Goal: Task Accomplishment & Management: Use online tool/utility

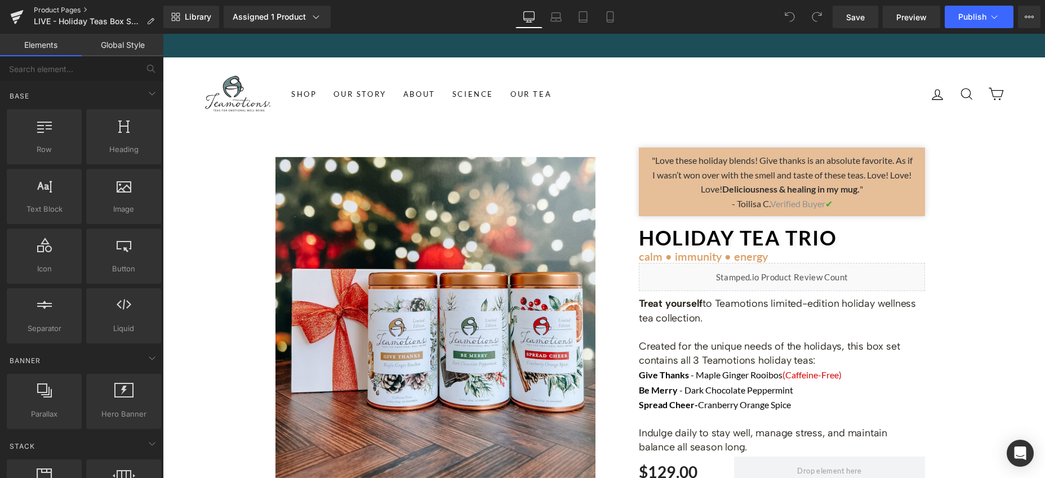
click at [47, 7] on link "Product Pages" at bounding box center [99, 10] width 130 height 9
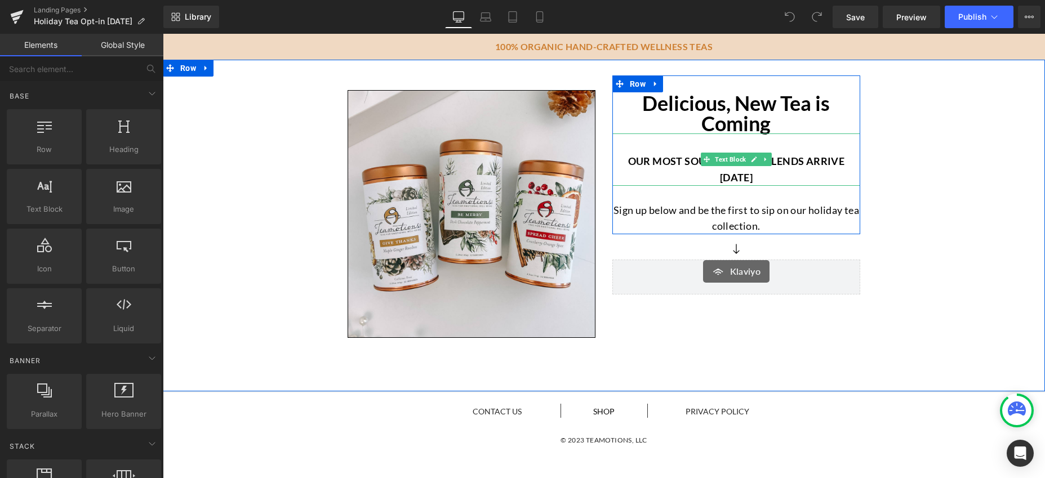
click at [774, 177] on p "Our most sought after blends arrive [DATE]" at bounding box center [736, 169] width 248 height 33
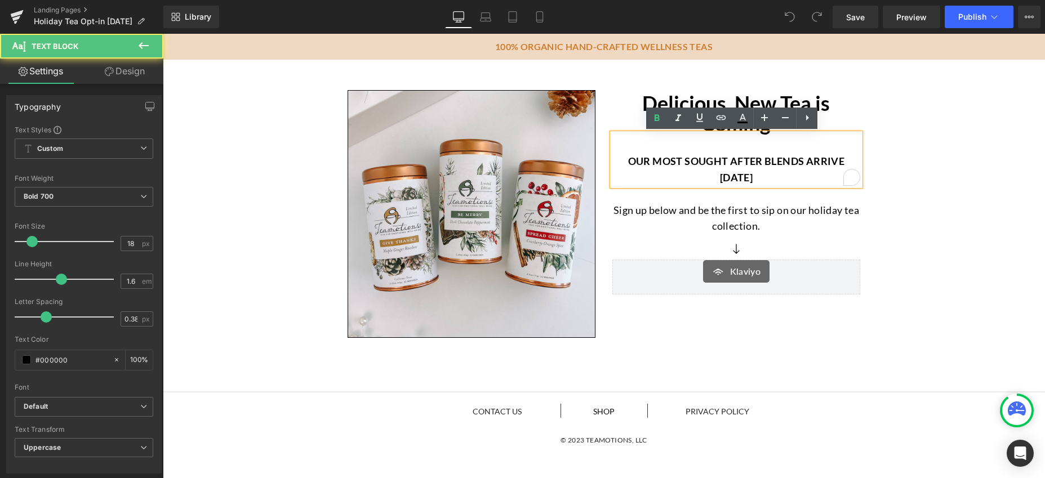
drag, startPoint x: 761, startPoint y: 178, endPoint x: 749, endPoint y: 179, distance: 11.9
click at [749, 179] on p "Our most sought after blends arrive October 2nd" at bounding box center [736, 169] width 248 height 33
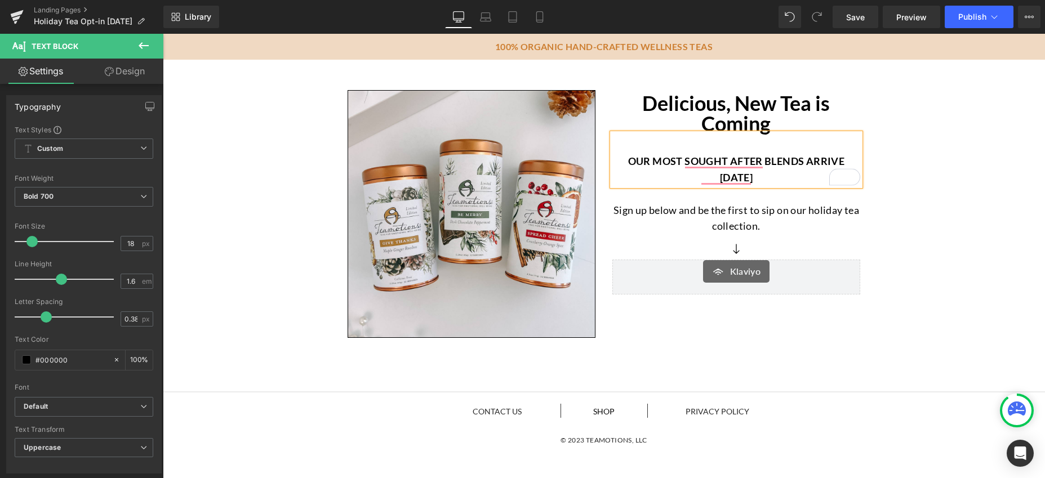
click at [972, 184] on div "Image Delicious, New Tea is Coming Heading Our most sought after blends arrive …" at bounding box center [604, 204] width 882 height 278
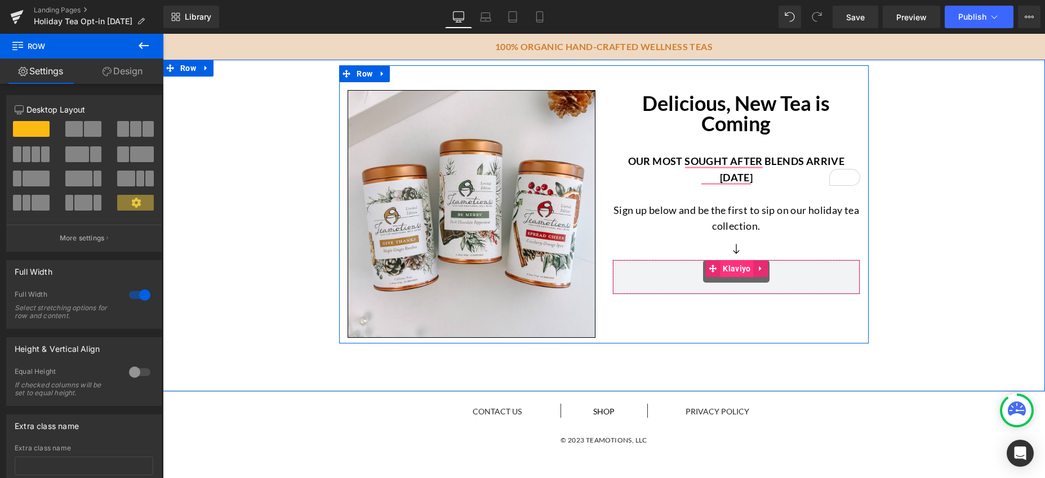
click at [731, 272] on span "Klaviyo" at bounding box center [736, 268] width 33 height 17
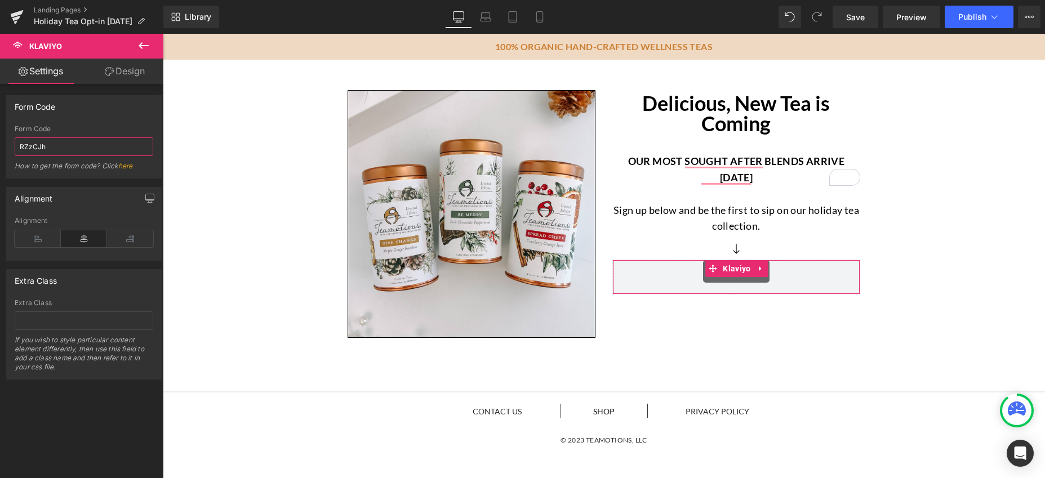
drag, startPoint x: 35, startPoint y: 147, endPoint x: 6, endPoint y: 148, distance: 29.3
click at [6, 148] on div "Form Code RZzCJh Form Code RZzCJh How to get the form code? Click here" at bounding box center [84, 136] width 156 height 83
click at [55, 10] on link "Landing Pages" at bounding box center [99, 10] width 130 height 9
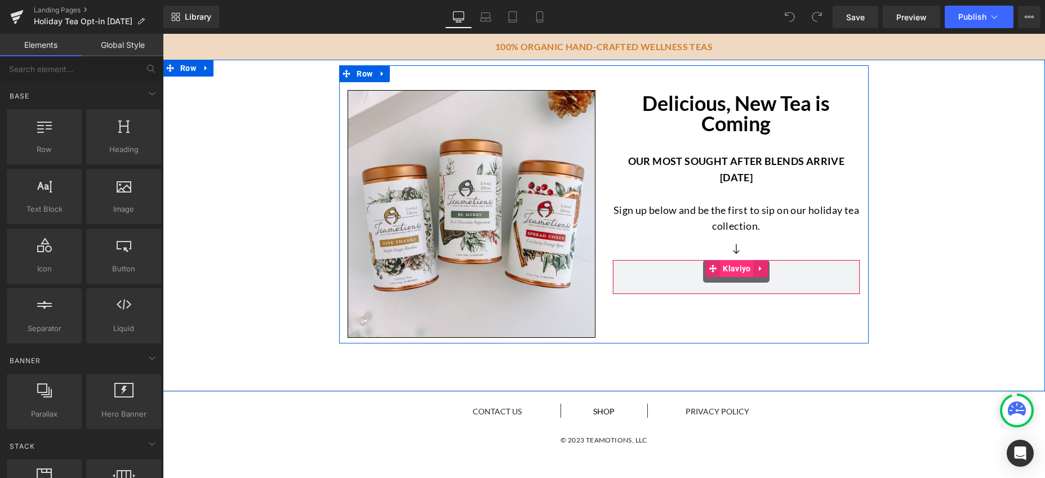
click at [732, 270] on span "Klaviyo" at bounding box center [736, 268] width 33 height 17
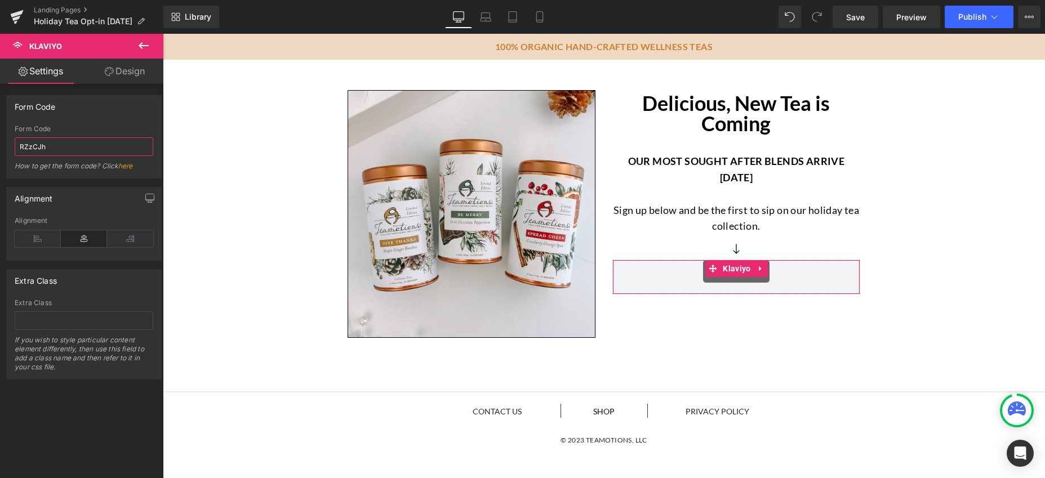
drag, startPoint x: 41, startPoint y: 146, endPoint x: 12, endPoint y: 145, distance: 29.3
click at [12, 145] on div "RZzCJh Form Code RZzCJh How to get the form code? Click here" at bounding box center [84, 151] width 154 height 53
paste input "<div class="klaviyo-form-Y4C4Zx"></div>"
type input "Y4C4Zx"
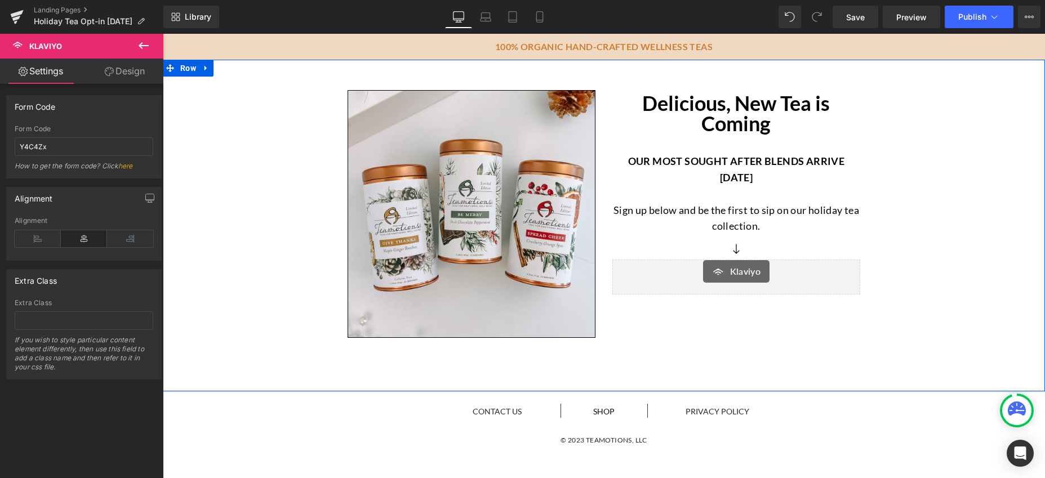
click at [280, 288] on div "Image Delicious, New Tea is Coming Heading Our most sought after blends arrive …" at bounding box center [604, 204] width 882 height 278
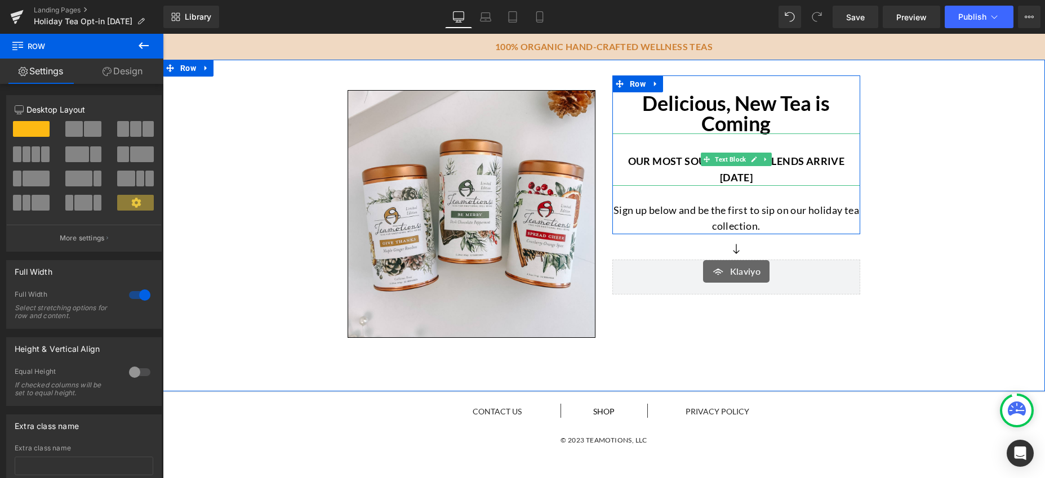
click at [755, 175] on p "Our most sought after blends arrive October 2nd" at bounding box center [736, 169] width 248 height 33
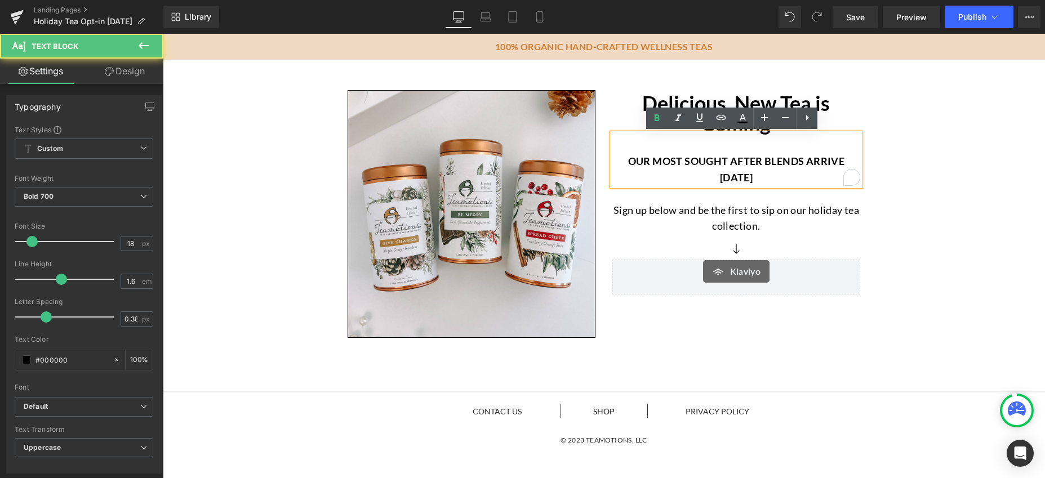
drag, startPoint x: 766, startPoint y: 177, endPoint x: 747, endPoint y: 177, distance: 19.2
click at [747, 177] on p "Our most sought after blends arrive October 2nd" at bounding box center [736, 169] width 248 height 33
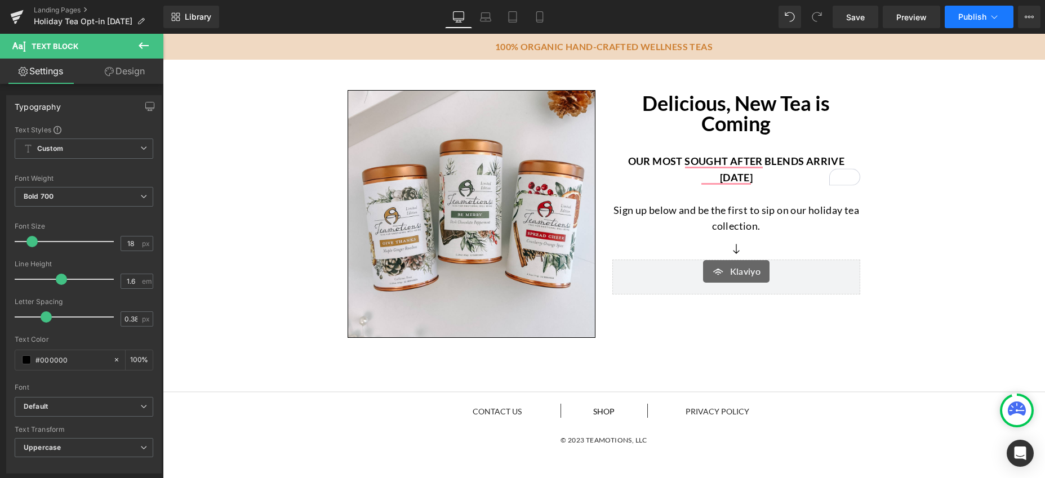
click at [990, 17] on icon at bounding box center [994, 16] width 11 height 11
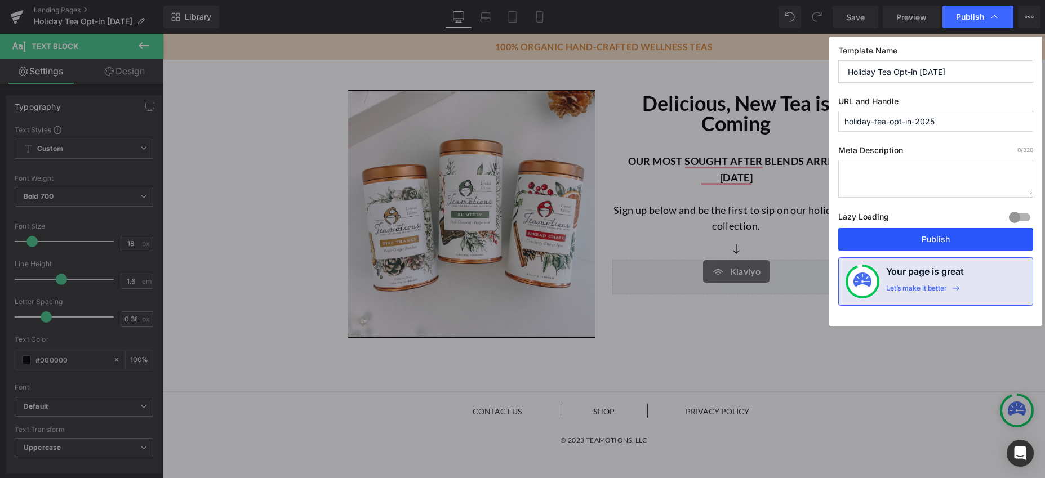
click at [956, 239] on button "Publish" at bounding box center [935, 239] width 195 height 23
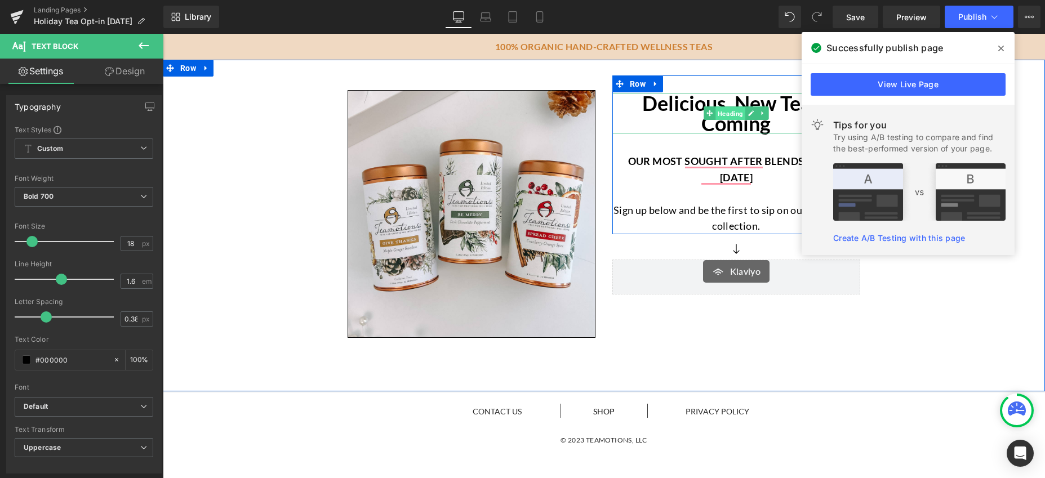
click at [717, 114] on span "Heading" at bounding box center [731, 114] width 30 height 14
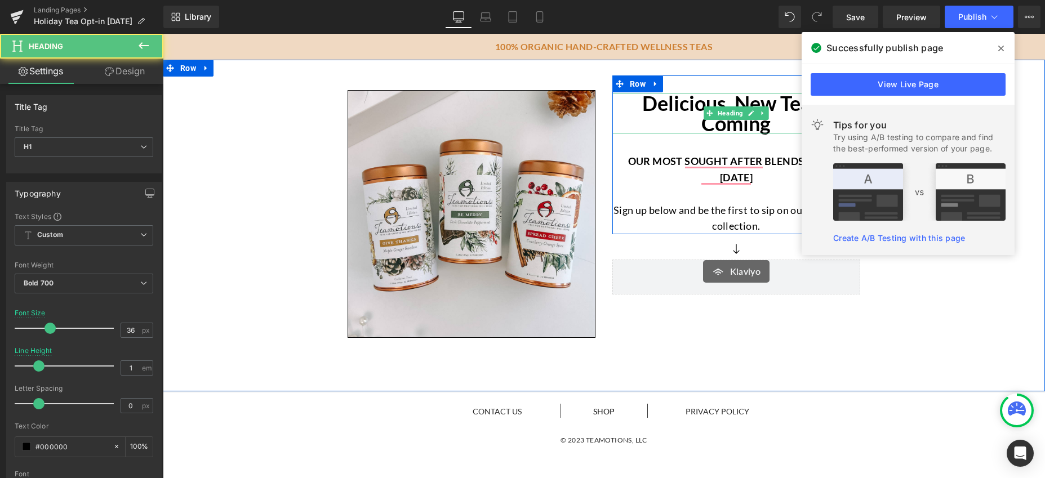
click at [775, 126] on h1 "Delicious, New Tea is Coming" at bounding box center [736, 113] width 248 height 41
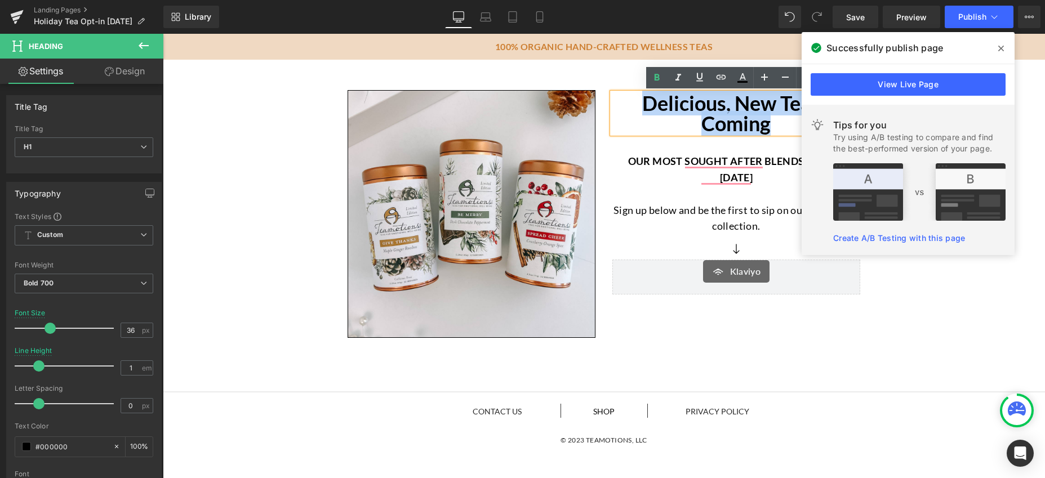
drag, startPoint x: 773, startPoint y: 126, endPoint x: 633, endPoint y: 106, distance: 141.6
click at [633, 106] on h1 "Delicious, New Tea is Coming" at bounding box center [736, 113] width 248 height 41
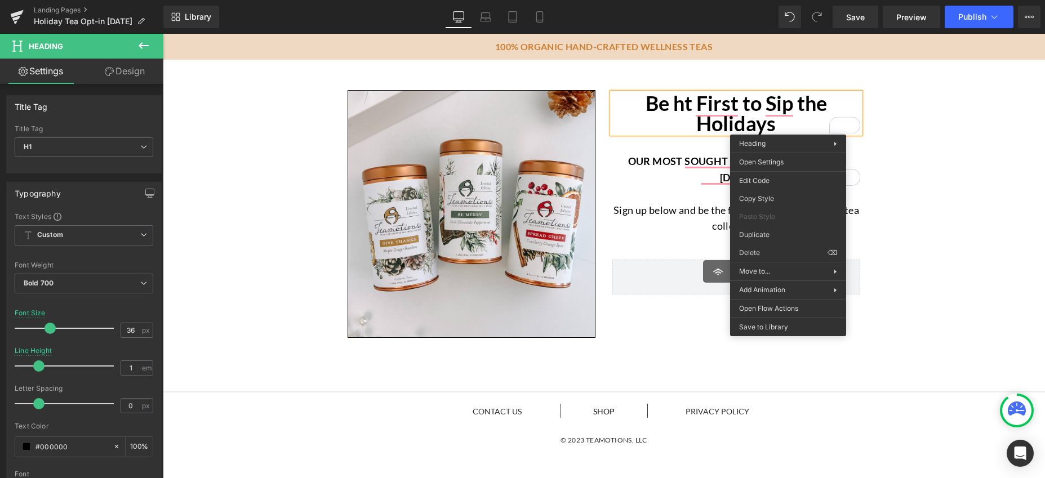
click at [793, 128] on h1 "Be ht First to Sip the Holidays" at bounding box center [736, 113] width 248 height 41
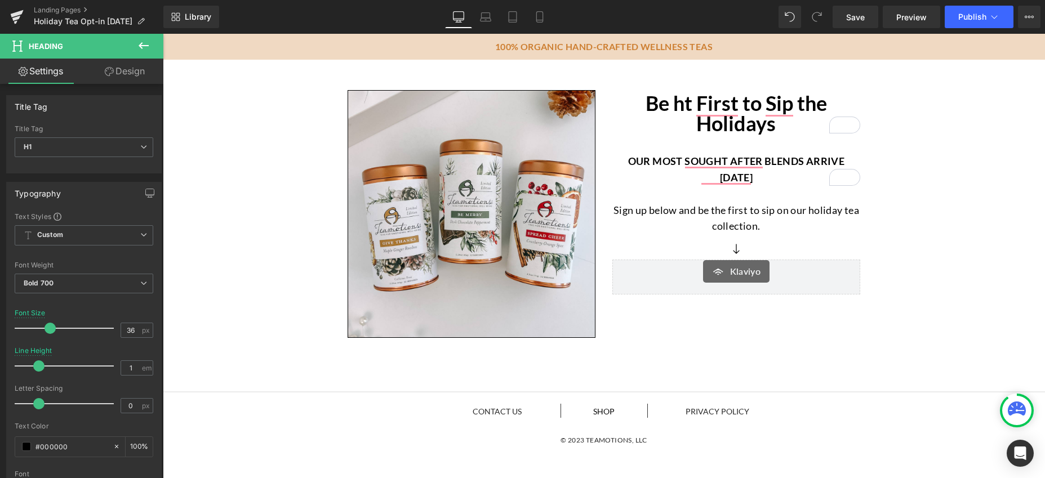
click at [784, 119] on h1 "Be ht First to Sip the Holidays" at bounding box center [736, 113] width 248 height 41
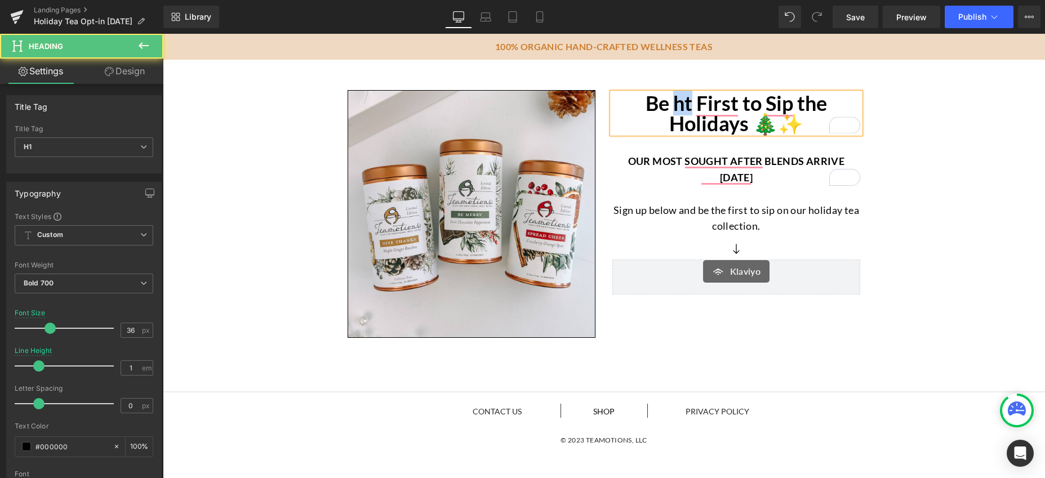
drag, startPoint x: 686, startPoint y: 106, endPoint x: 671, endPoint y: 105, distance: 15.3
click at [671, 105] on h1 "Be ht First to Sip the Holidays 🎄✨" at bounding box center [736, 113] width 248 height 41
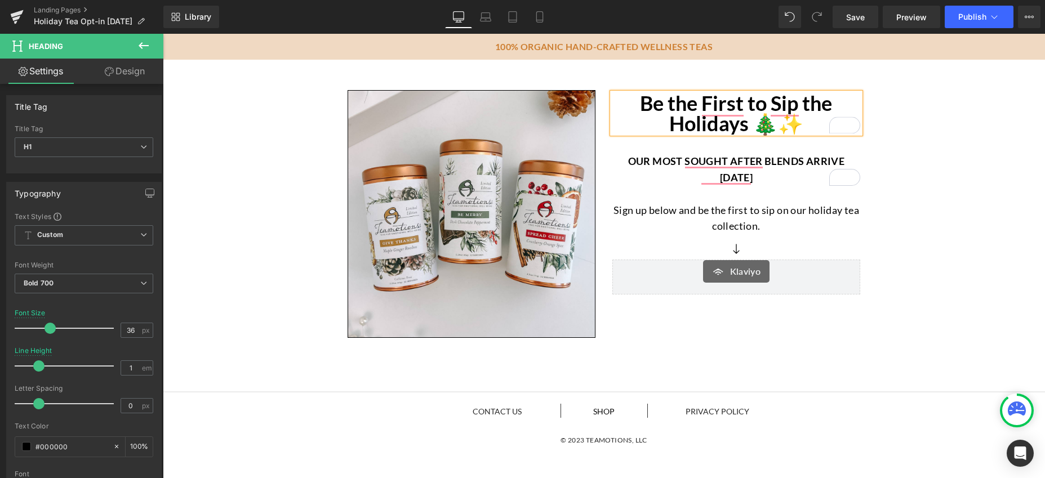
click at [928, 224] on div "Image Be the First to Sip the Holidays 🎄✨ Heading Our most sought after blends …" at bounding box center [604, 204] width 882 height 278
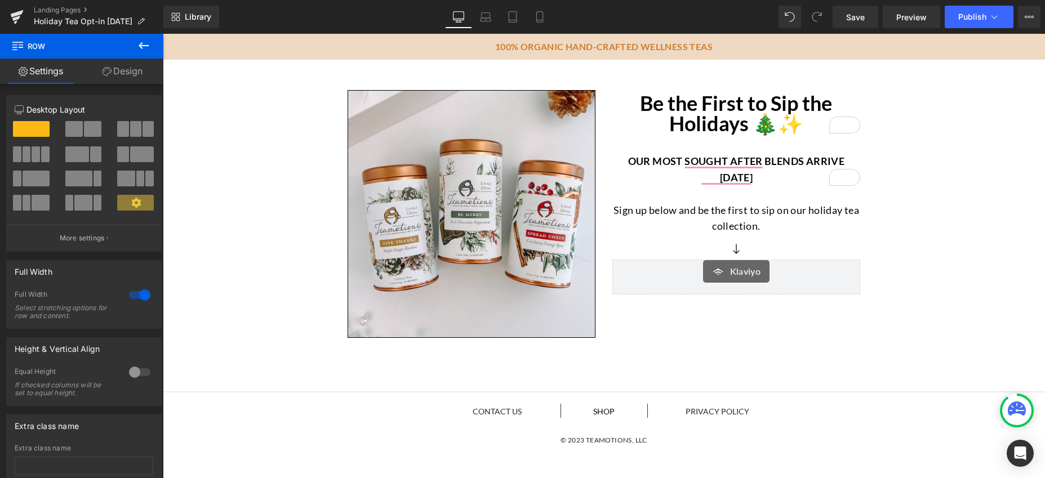
click at [729, 174] on p "Our most sought after blends arrive October 1st" at bounding box center [736, 169] width 248 height 33
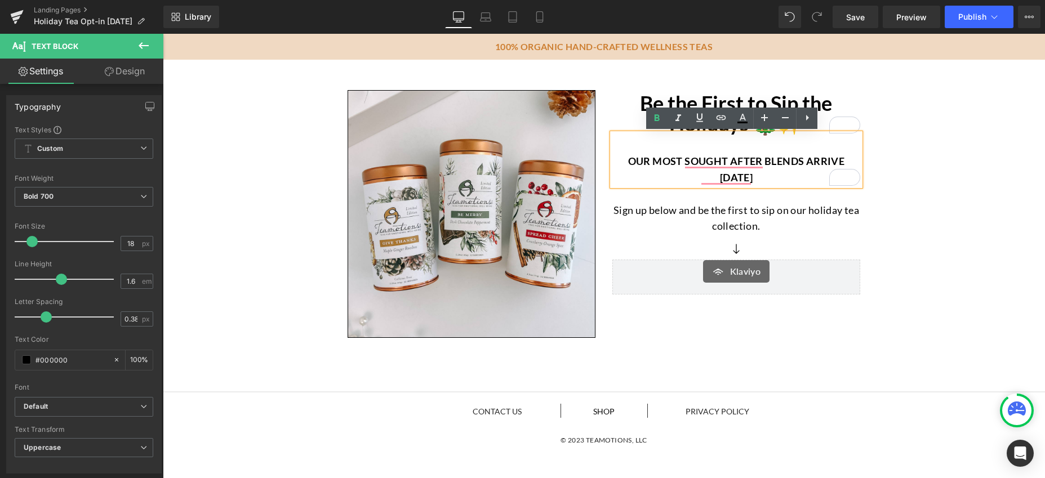
drag, startPoint x: 758, startPoint y: 178, endPoint x: 619, endPoint y: 166, distance: 139.7
click at [619, 166] on p "Our most sought after blends arrive October 1st" at bounding box center [736, 169] width 248 height 33
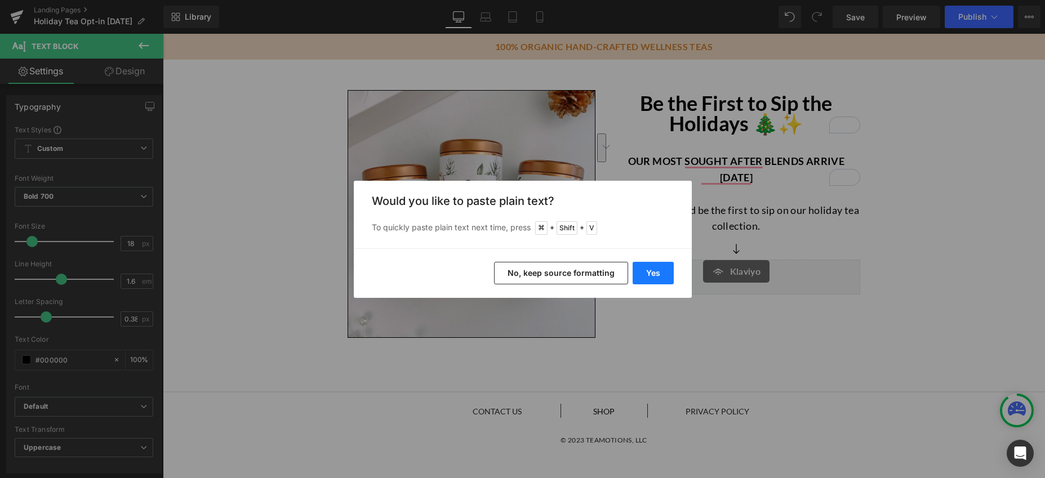
click at [660, 276] on button "Yes" at bounding box center [653, 273] width 41 height 23
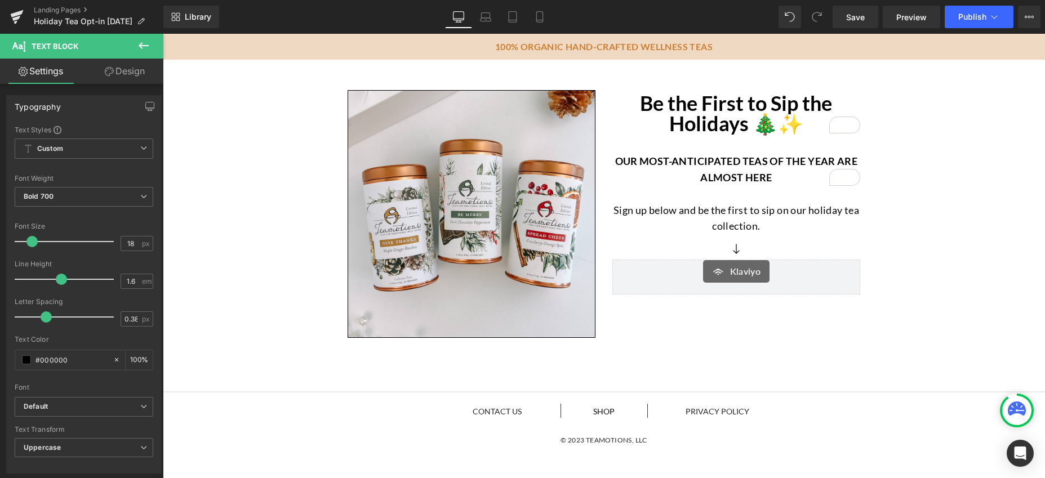
click at [736, 219] on p "Sign up below and be the first to sip on our holiday tea collection." at bounding box center [736, 218] width 248 height 33
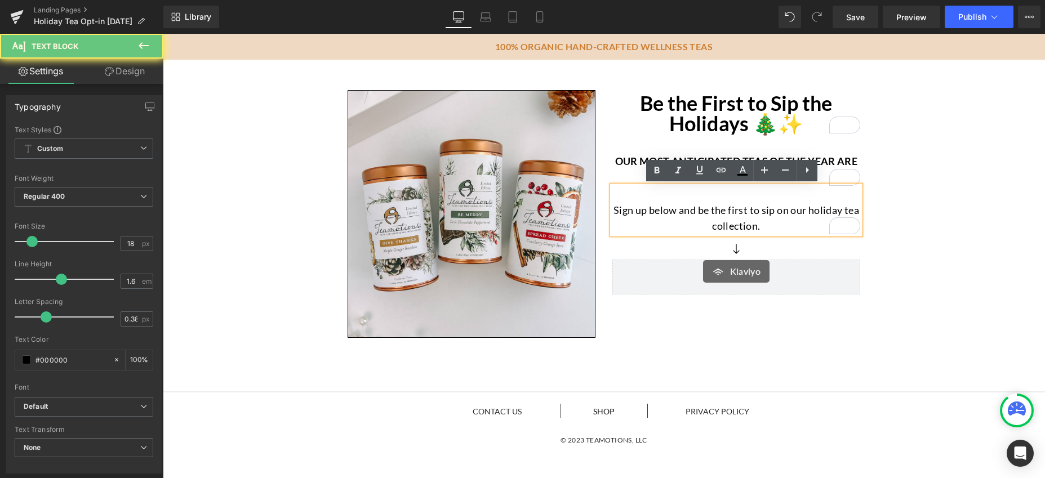
click at [792, 229] on p "Sign up below and be the first to sip on our holiday tea collection." at bounding box center [736, 218] width 248 height 33
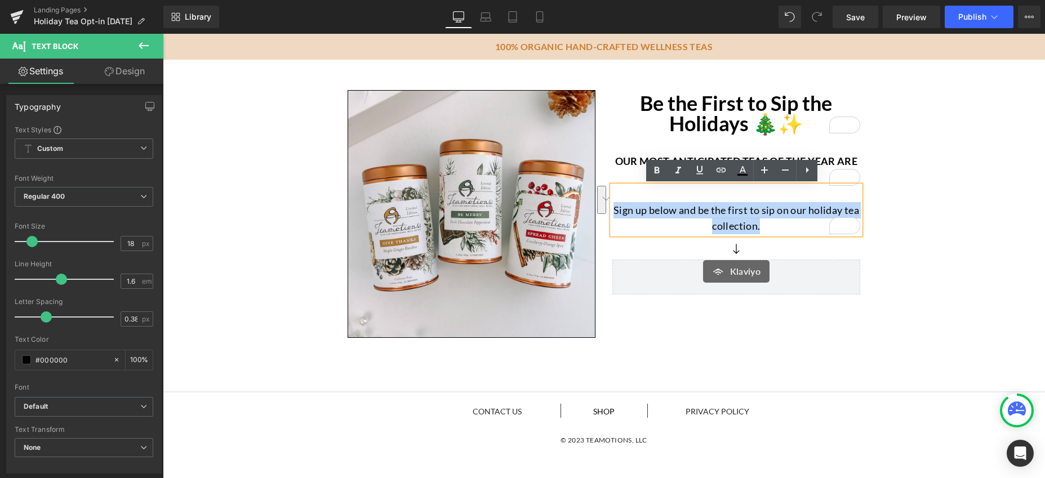
drag, startPoint x: 772, startPoint y: 228, endPoint x: 611, endPoint y: 216, distance: 161.6
click at [612, 216] on p "Sign up below and be the first to sip on our holiday tea collection." at bounding box center [736, 218] width 248 height 33
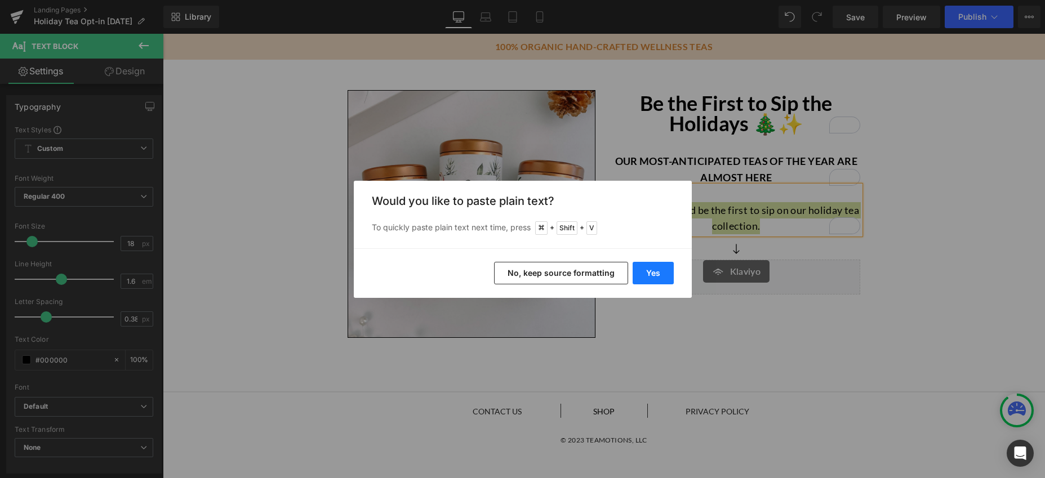
drag, startPoint x: 666, startPoint y: 280, endPoint x: 503, endPoint y: 246, distance: 166.3
click at [666, 280] on button "Yes" at bounding box center [653, 273] width 41 height 23
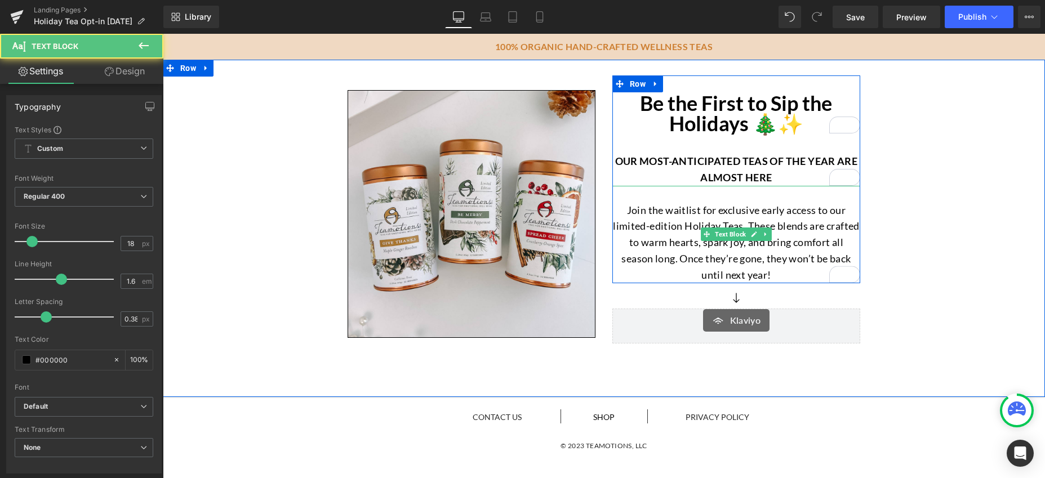
click at [789, 226] on p "Join the waitlist for exclusive early access to our limited-edition Holiday Tea…" at bounding box center [736, 242] width 248 height 81
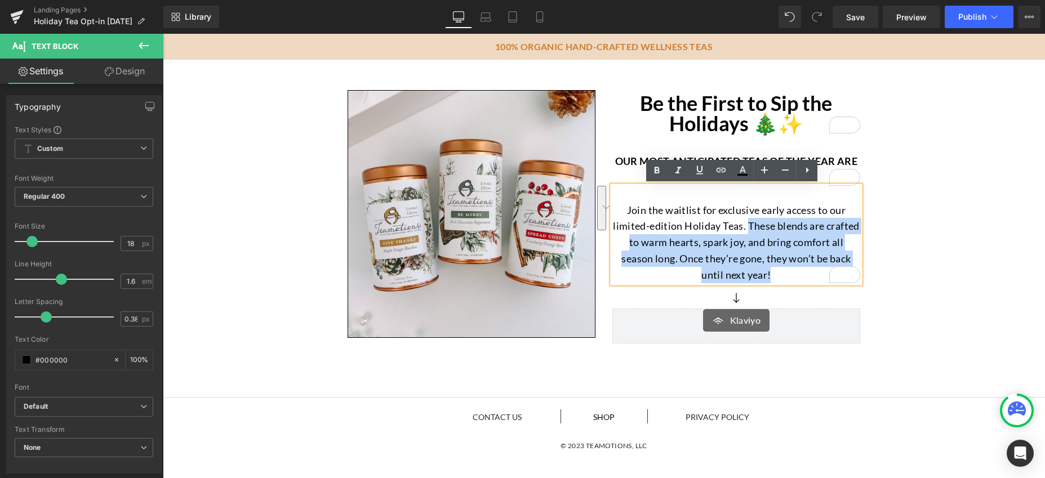
drag, startPoint x: 744, startPoint y: 228, endPoint x: 778, endPoint y: 272, distance: 55.8
click at [778, 272] on p "Join the waitlist for exclusive early access to our limited-edition Holiday Tea…" at bounding box center [736, 242] width 248 height 81
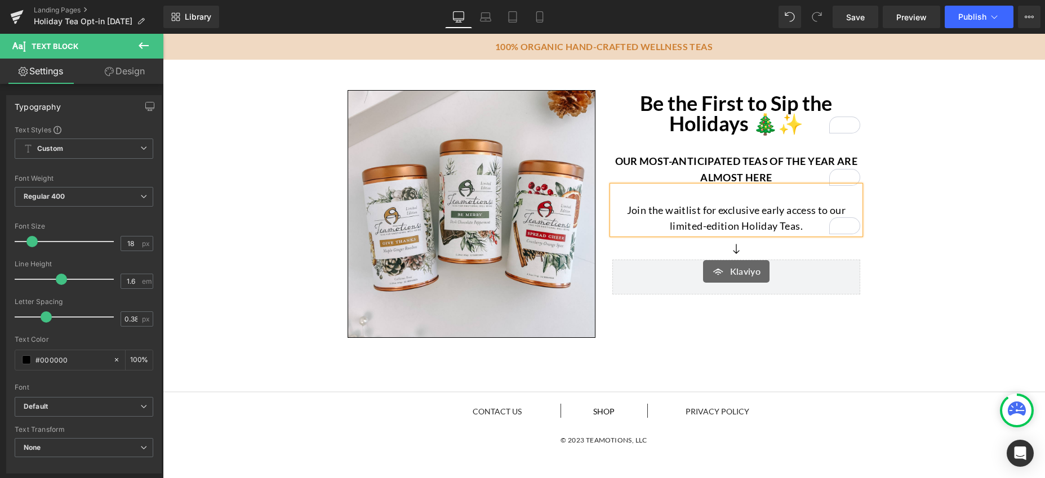
click at [738, 204] on p "Join the waitlist for exclusive early access to our limited-edition Holiday Tea…" at bounding box center [736, 218] width 248 height 33
click at [967, 245] on div "Image Be the First to Sip the Holidays 🎄✨ Heading Our most-anticipated teas of …" at bounding box center [604, 204] width 882 height 278
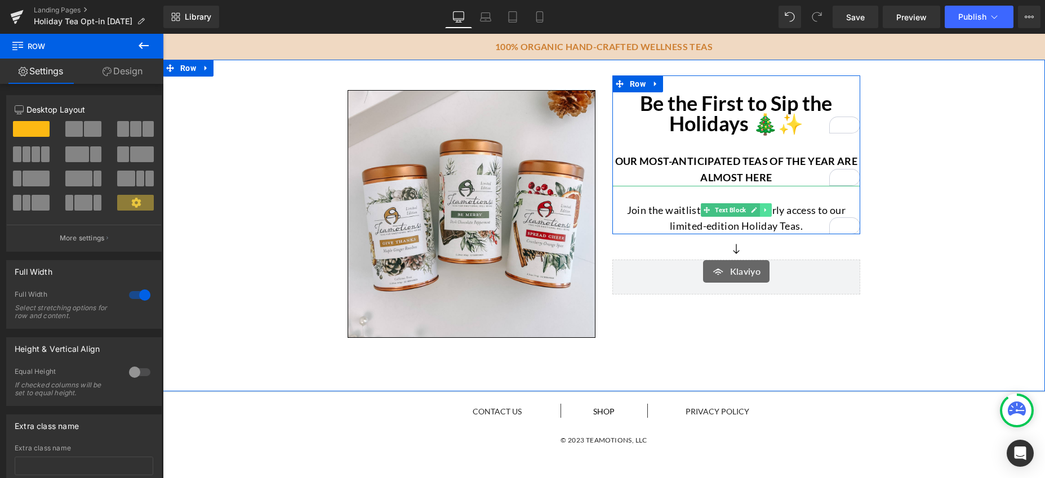
click at [765, 210] on icon at bounding box center [766, 210] width 2 height 4
click at [757, 210] on icon at bounding box center [760, 210] width 6 height 6
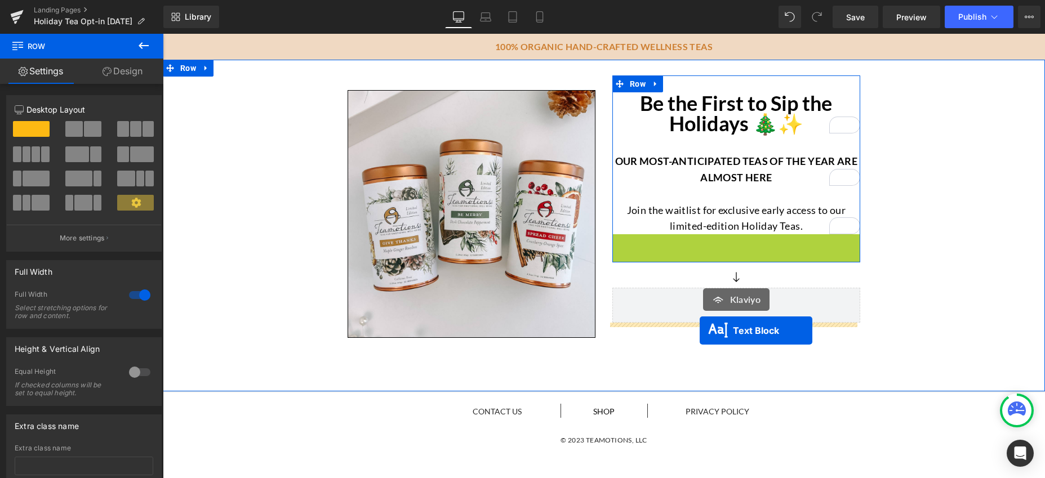
drag, startPoint x: 700, startPoint y: 260, endPoint x: 700, endPoint y: 330, distance: 69.9
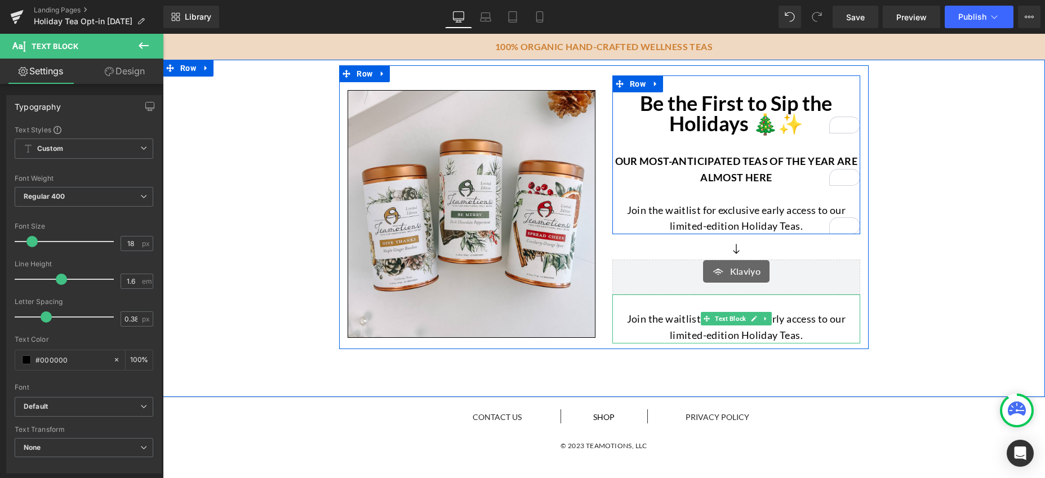
click at [669, 328] on p "Join the waitlist for exclusive early access to our limited-edition Holiday Tea…" at bounding box center [736, 327] width 248 height 33
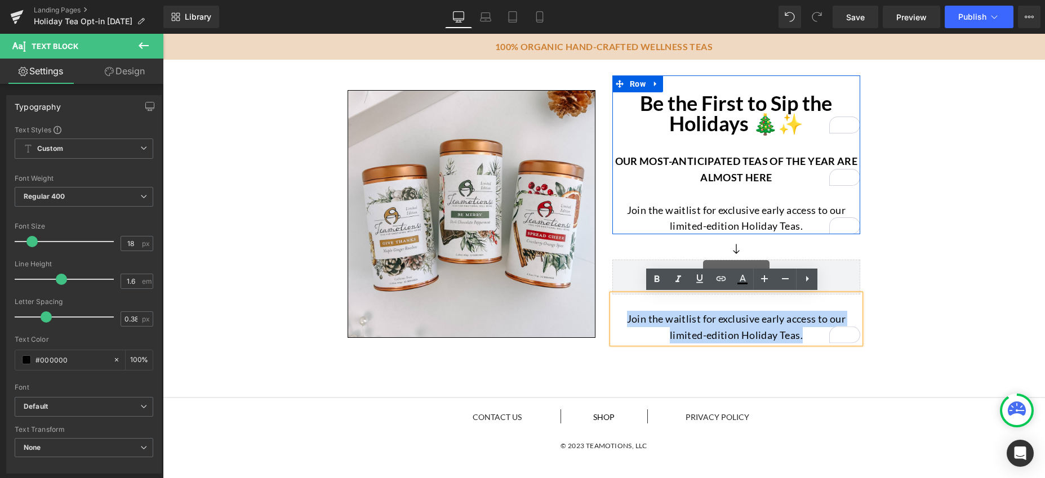
drag, startPoint x: 776, startPoint y: 335, endPoint x: 623, endPoint y: 323, distance: 153.8
click at [623, 323] on p "Join the waitlist for exclusive early access to our limited-edition Holiday Tea…" at bounding box center [736, 327] width 248 height 33
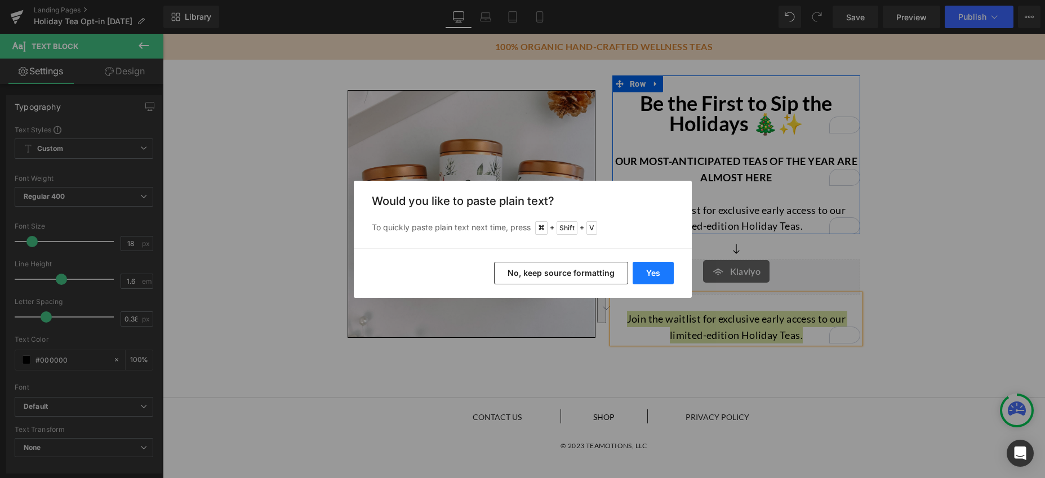
click at [658, 272] on button "Yes" at bounding box center [653, 273] width 41 height 23
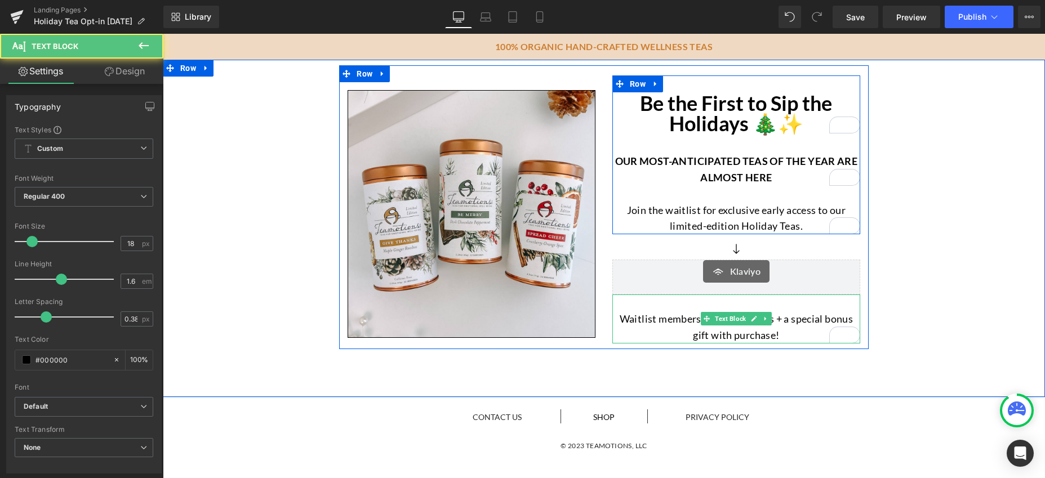
click at [617, 321] on p "Waitlist members get early access + a special bonus gift with purchase!" at bounding box center [736, 327] width 248 height 33
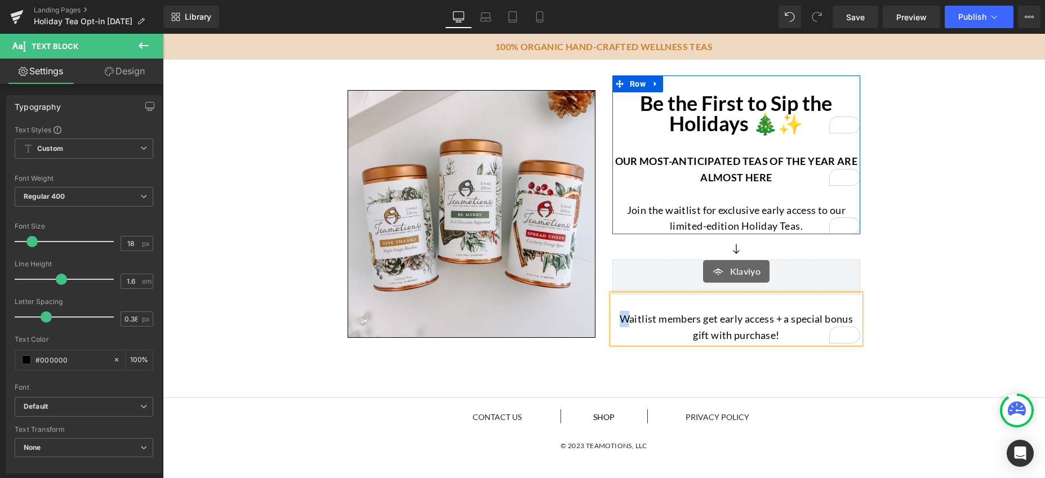
click at [615, 319] on p "Waitlist members get early access + a special bonus gift with purchase!" at bounding box center [736, 327] width 248 height 33
click at [621, 318] on p "🎁 Waitlist members get early access + a special bonus gift with purchase!" at bounding box center [736, 327] width 248 height 33
click at [913, 310] on div "Image Be the First to Sip the Holidays 🎄✨ Heading Our most-anticipated teas of …" at bounding box center [604, 207] width 882 height 284
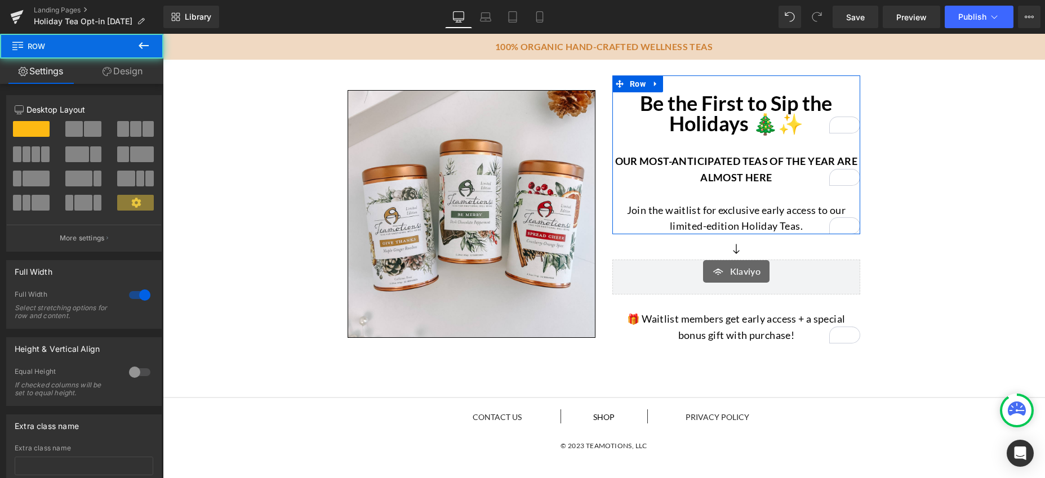
click at [935, 238] on div "Image Be the First to Sip the Holidays 🎄✨ Heading Our most-anticipated teas of …" at bounding box center [604, 207] width 882 height 284
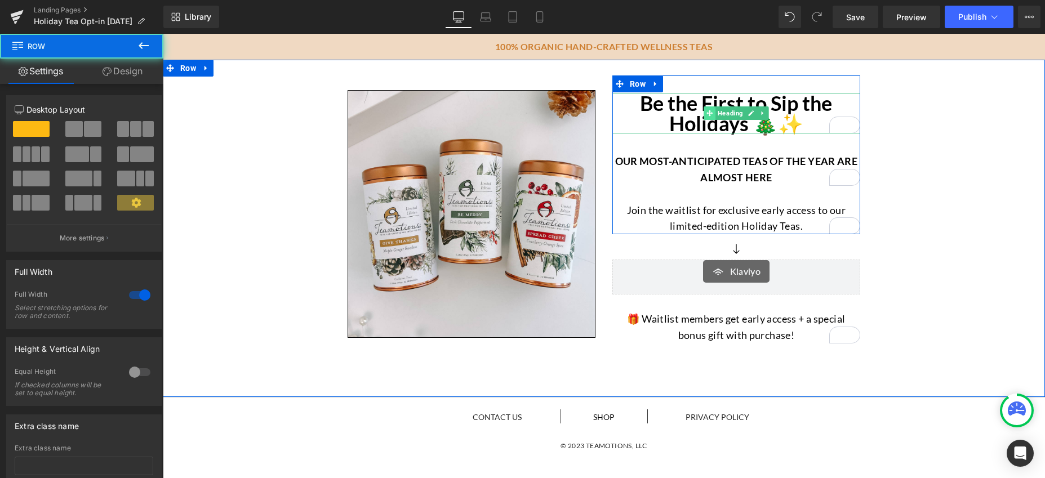
click at [709, 116] on span at bounding box center [710, 113] width 12 height 14
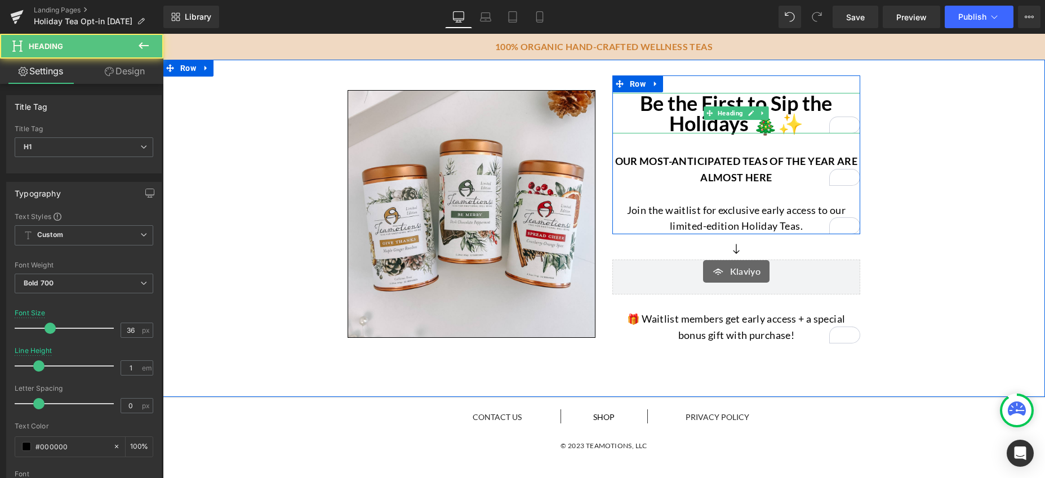
click at [678, 115] on h1 "Be the First to Sip the Holidays 🎄✨" at bounding box center [736, 113] width 248 height 41
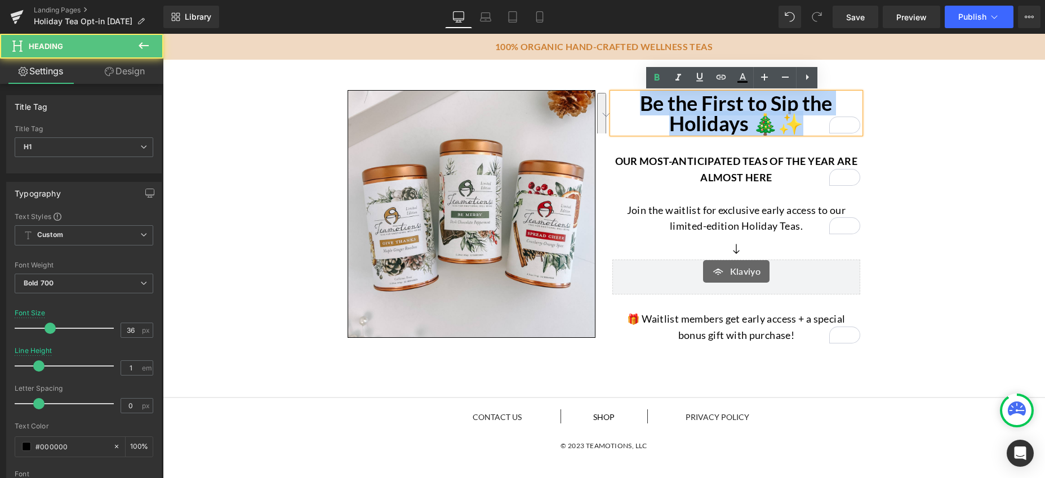
drag, startPoint x: 637, startPoint y: 105, endPoint x: 799, endPoint y: 123, distance: 163.3
click at [799, 123] on h1 "Be the First to Sip the Holidays 🎄✨" at bounding box center [736, 113] width 248 height 41
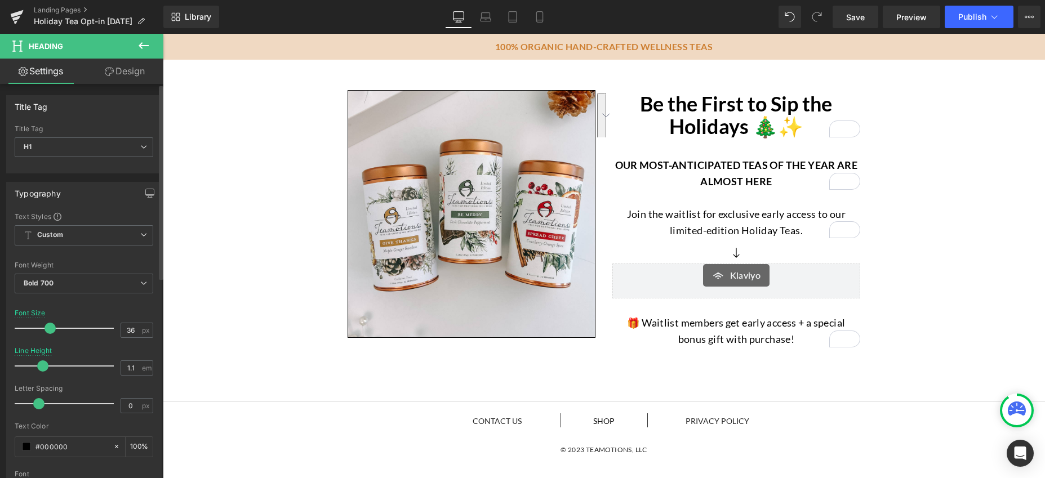
type input "1.2"
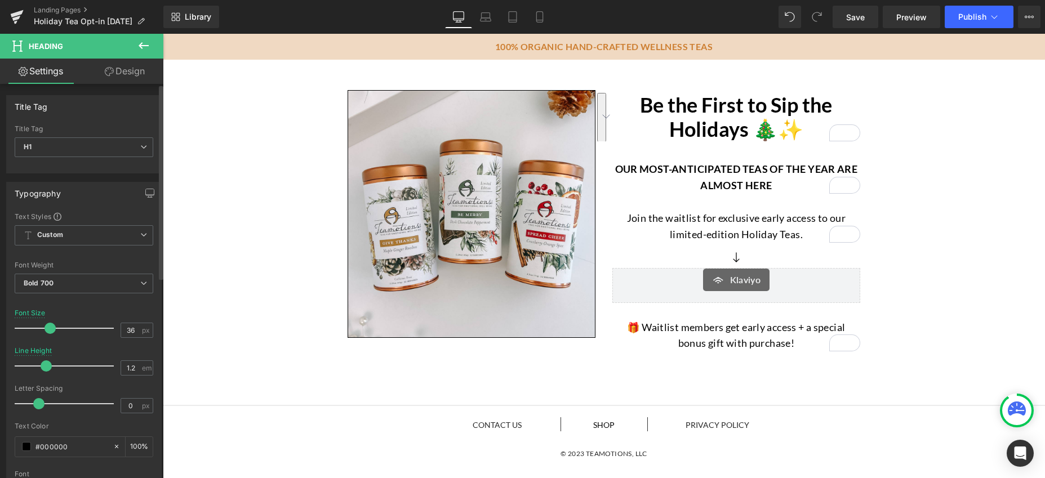
drag, startPoint x: 38, startPoint y: 365, endPoint x: 45, endPoint y: 365, distance: 6.8
click at [45, 365] on span at bounding box center [46, 366] width 11 height 11
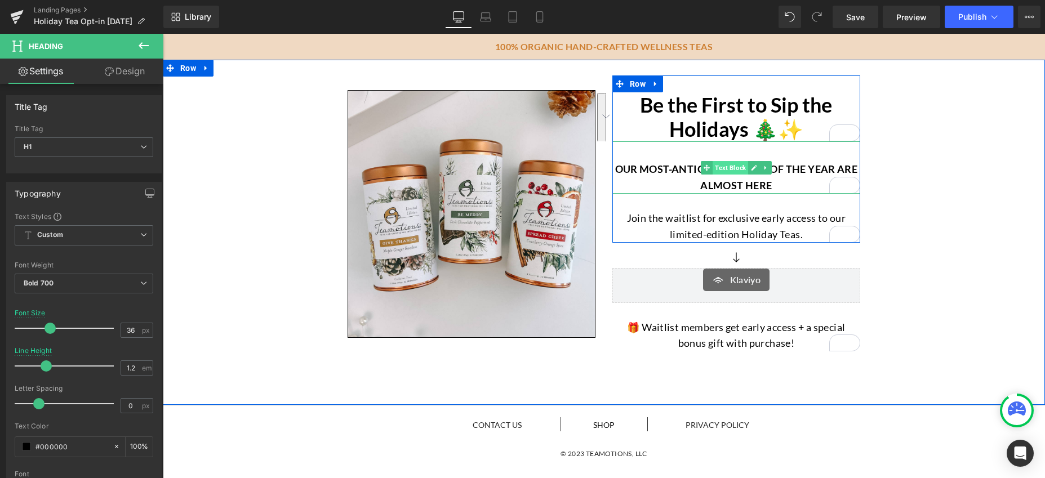
click at [726, 170] on span "Text Block" at bounding box center [730, 168] width 35 height 14
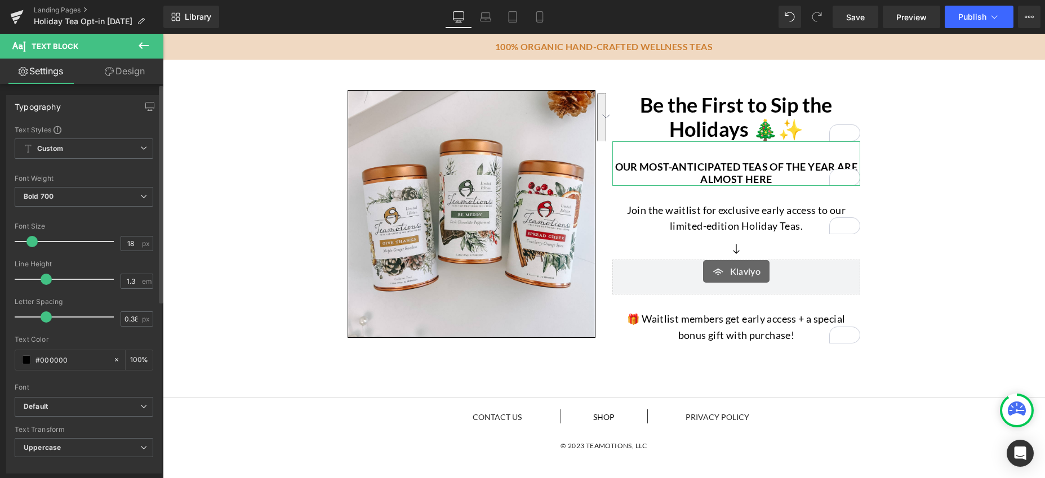
type input "1.4"
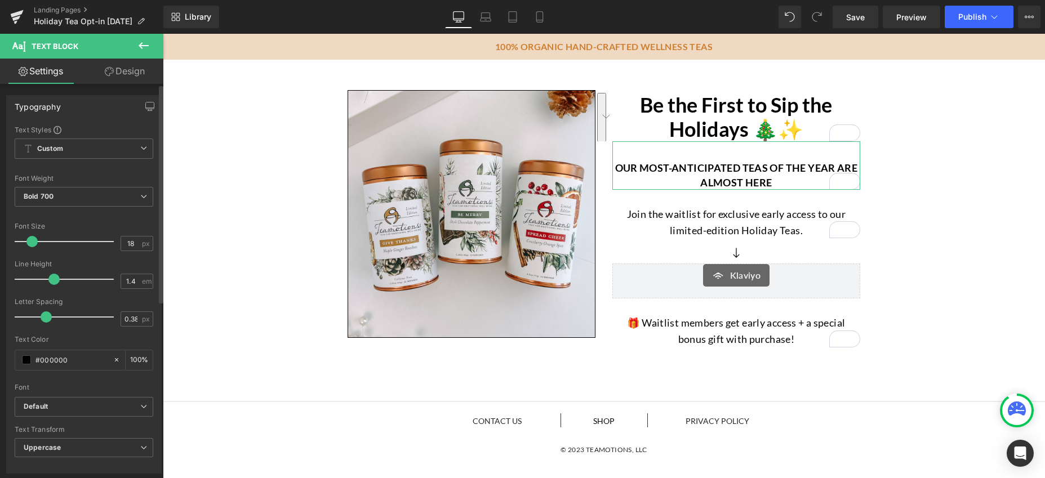
drag, startPoint x: 60, startPoint y: 283, endPoint x: 54, endPoint y: 285, distance: 7.1
click at [54, 285] on div at bounding box center [67, 279] width 94 height 23
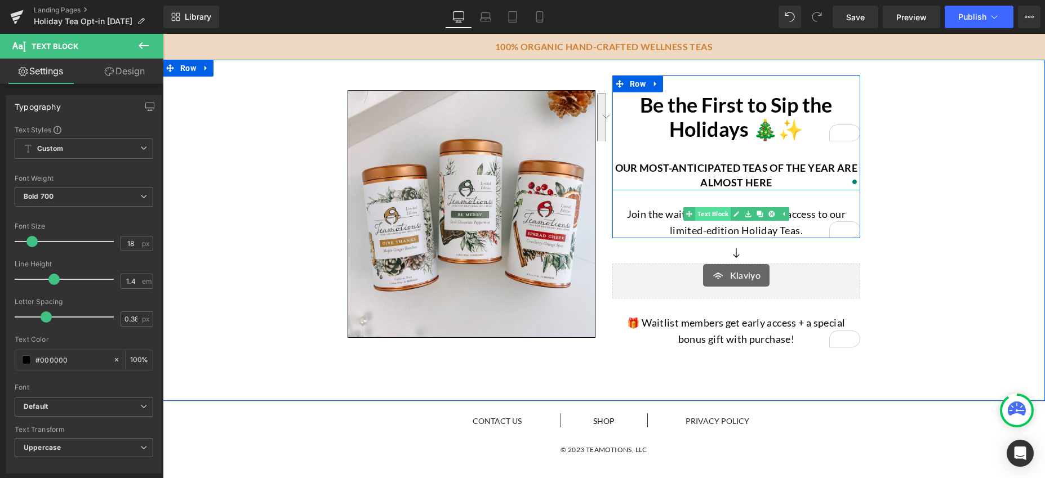
click at [711, 216] on span "Text Block" at bounding box center [712, 214] width 35 height 14
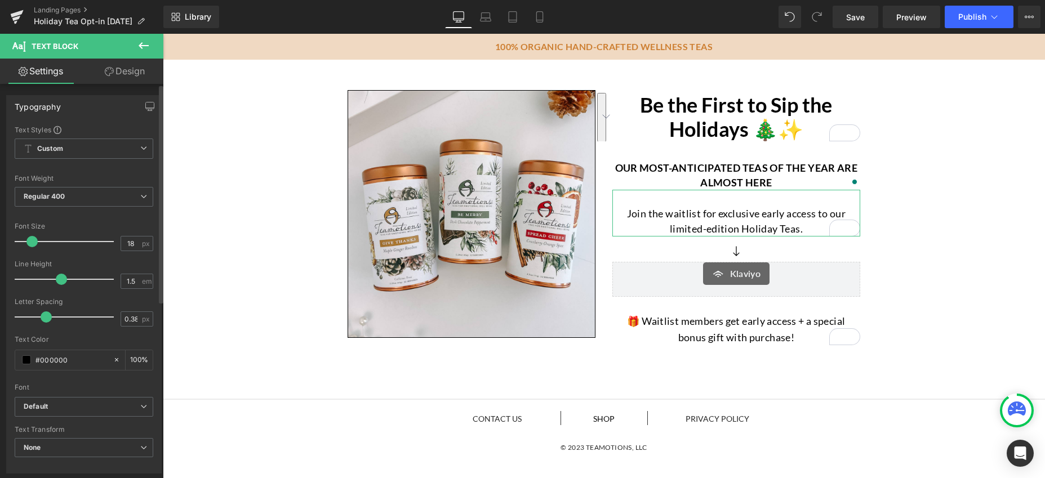
type input "1.4"
drag, startPoint x: 57, startPoint y: 281, endPoint x: 51, endPoint y: 281, distance: 6.2
click at [51, 281] on span at bounding box center [53, 279] width 11 height 11
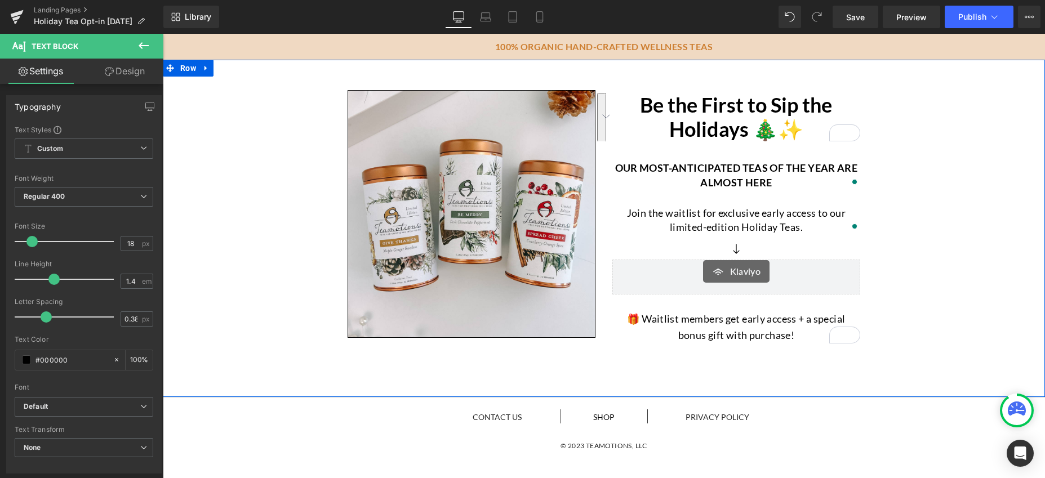
click at [958, 219] on div "Image Be the First to Sip the Holidays 🎄✨ Heading Our most-anticipated teas of …" at bounding box center [604, 207] width 882 height 284
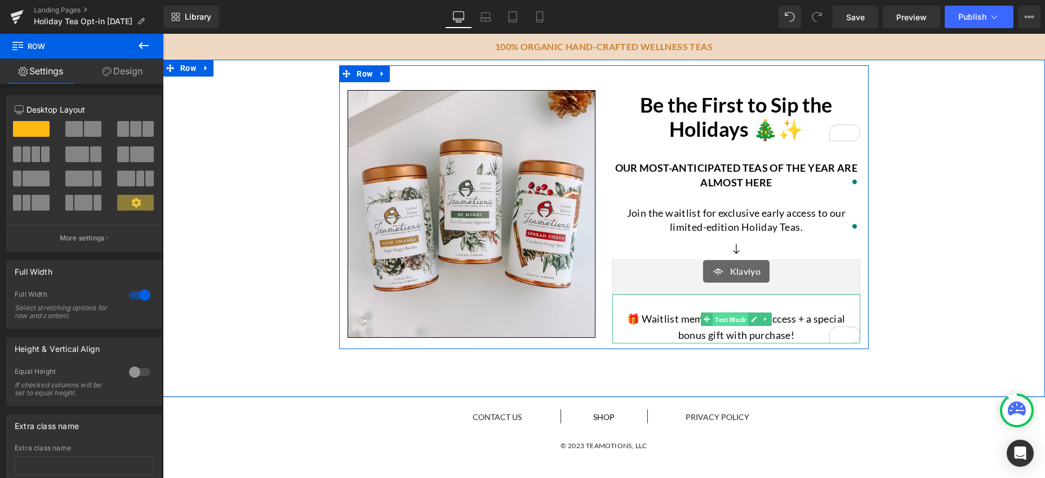
click at [720, 319] on span "Text Block" at bounding box center [730, 320] width 35 height 14
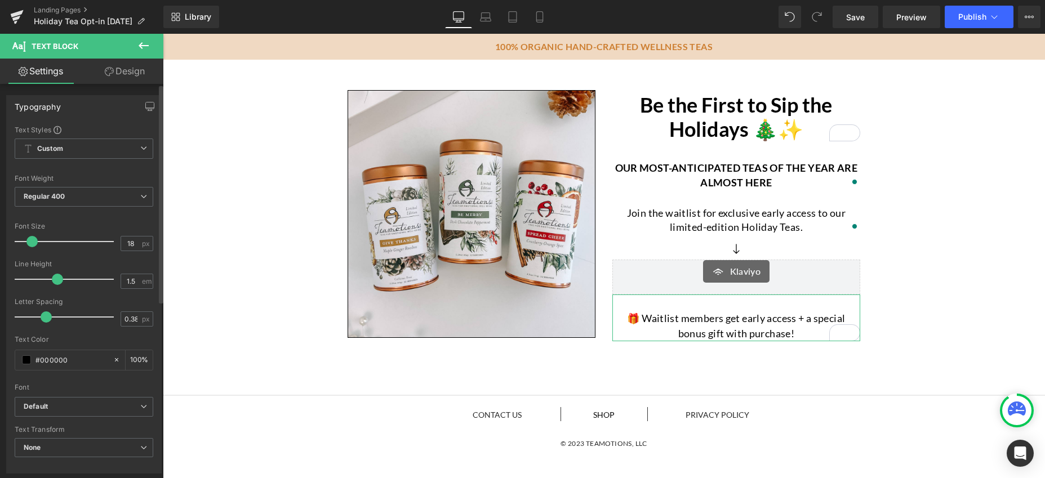
type input "1.4"
drag, startPoint x: 57, startPoint y: 280, endPoint x: 50, endPoint y: 281, distance: 7.3
click at [50, 281] on span at bounding box center [53, 279] width 11 height 11
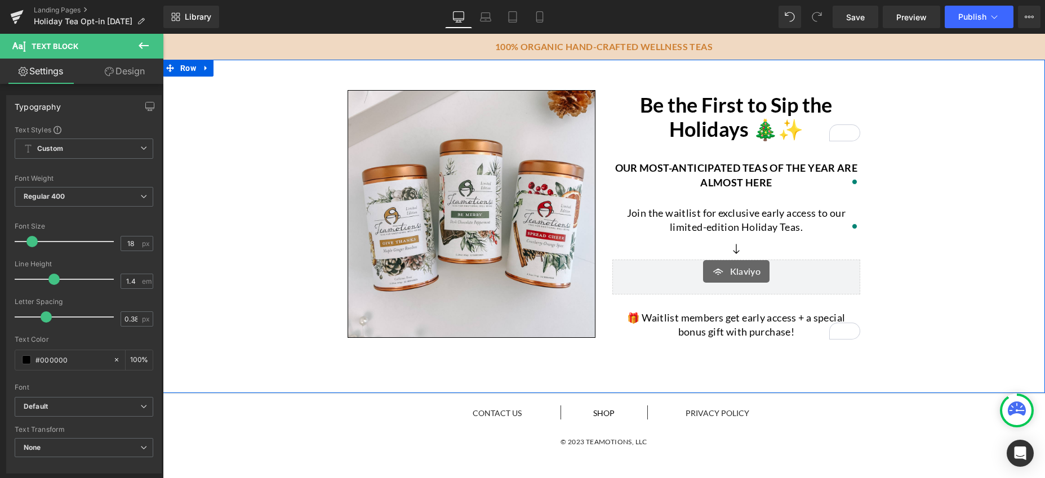
click at [943, 242] on div "Image Be the First to Sip the Holidays 🎄✨ Heading Our most-anticipated teas of …" at bounding box center [604, 205] width 882 height 280
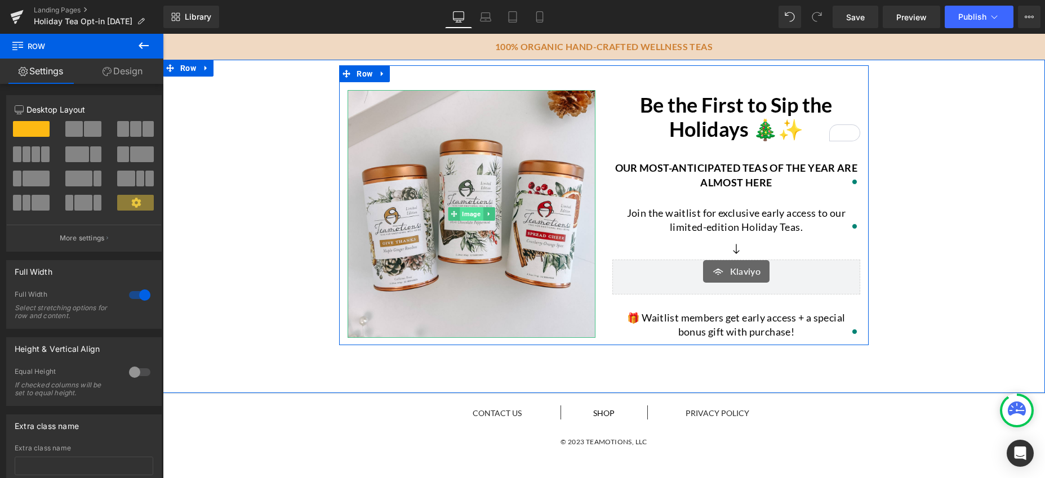
click at [466, 213] on span "Image" at bounding box center [471, 214] width 23 height 14
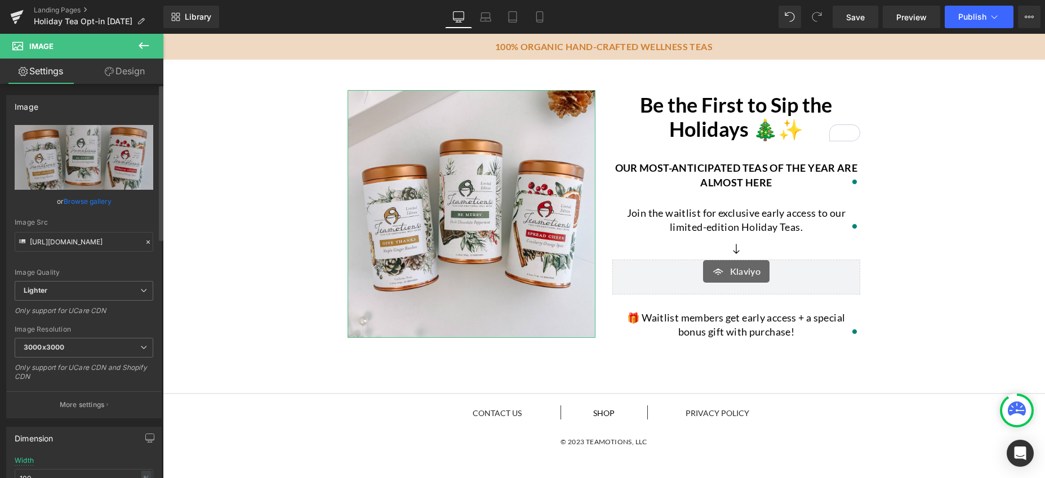
click at [90, 201] on link "Browse gallery" at bounding box center [88, 202] width 48 height 20
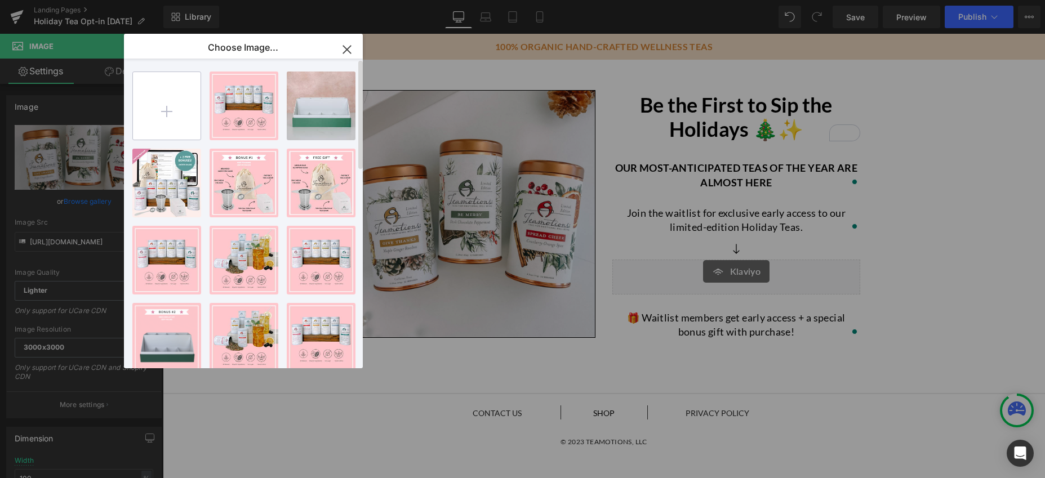
type input "C:\fakepath\flat lay spill_holiday.png"
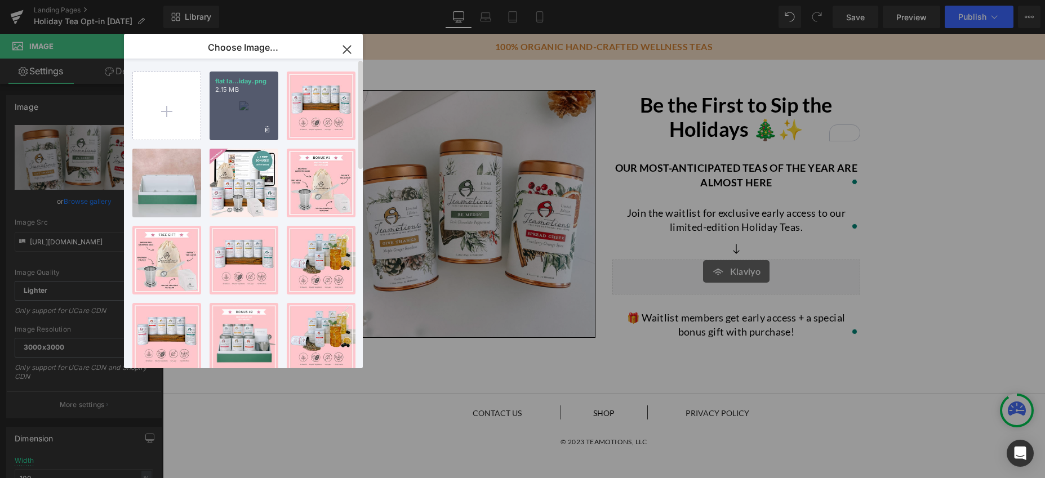
click at [242, 123] on div "flat la...iday.png 2.15 MB" at bounding box center [244, 106] width 69 height 69
type input "https://ucarecdn.com/fc3a0fe4-8f7f-4a76-b0cf-9668be7dba32/-/format/auto/-/previ…"
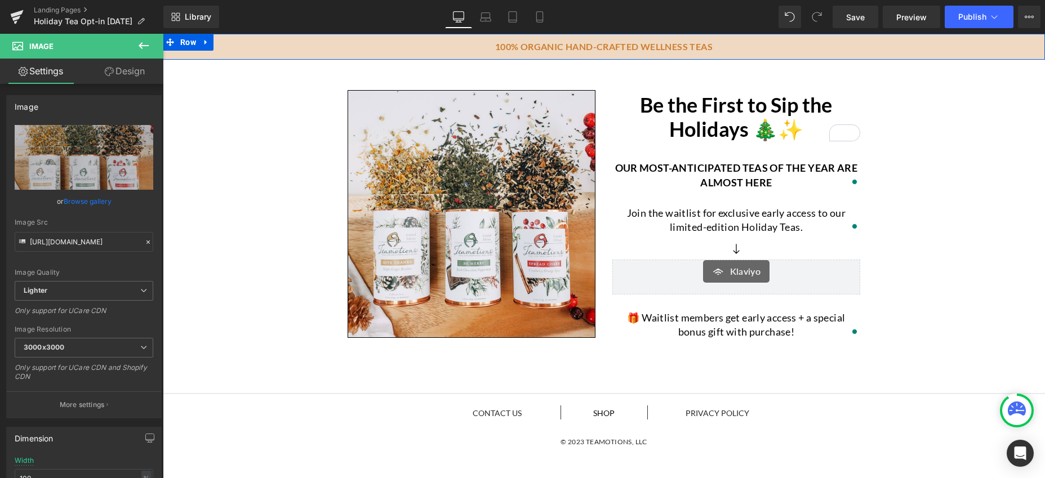
click at [465, 54] on div "100% organic hand-crafted wellness teas Heading Row Row" at bounding box center [604, 47] width 882 height 26
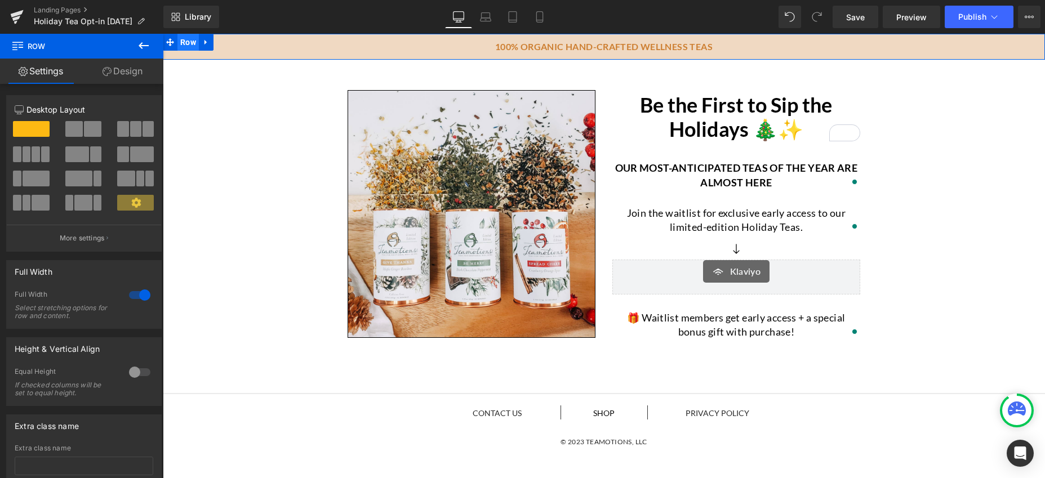
click at [186, 46] on span "Row" at bounding box center [187, 42] width 21 height 17
click at [132, 68] on link "Design" at bounding box center [123, 71] width 82 height 25
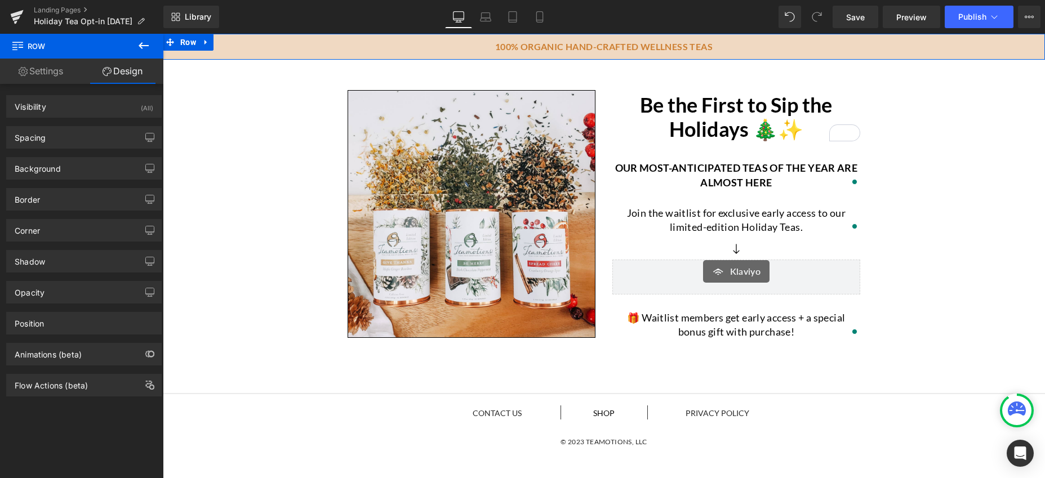
type input "#f0d9c2"
type input "100"
click at [99, 167] on div "Background" at bounding box center [84, 168] width 154 height 21
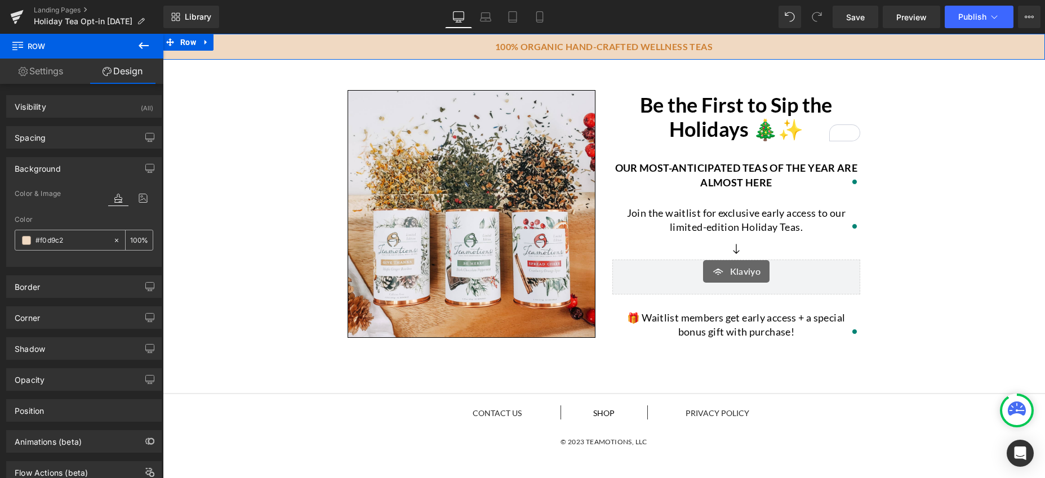
click at [25, 243] on span at bounding box center [26, 240] width 9 height 9
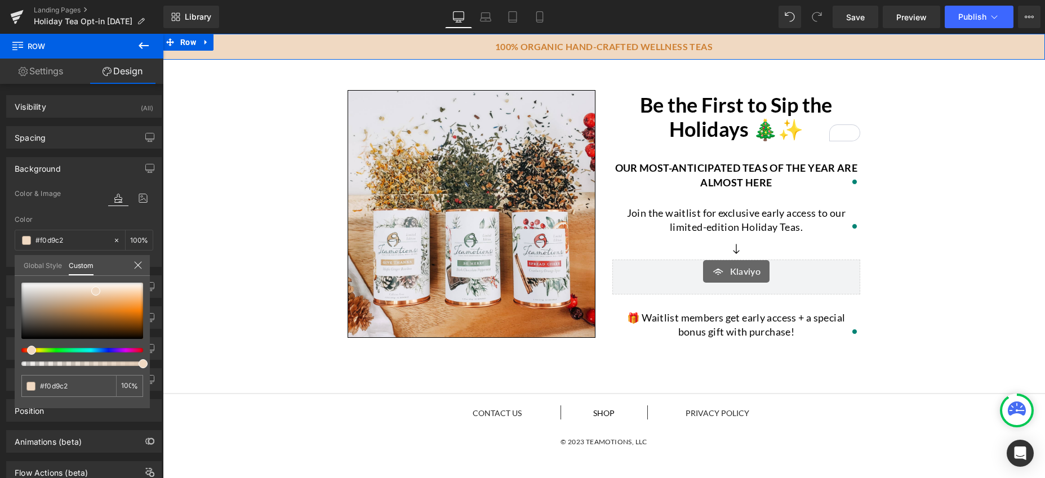
type input "#f0e2c1"
type input "#f0e0c1"
type input "#f0dec1"
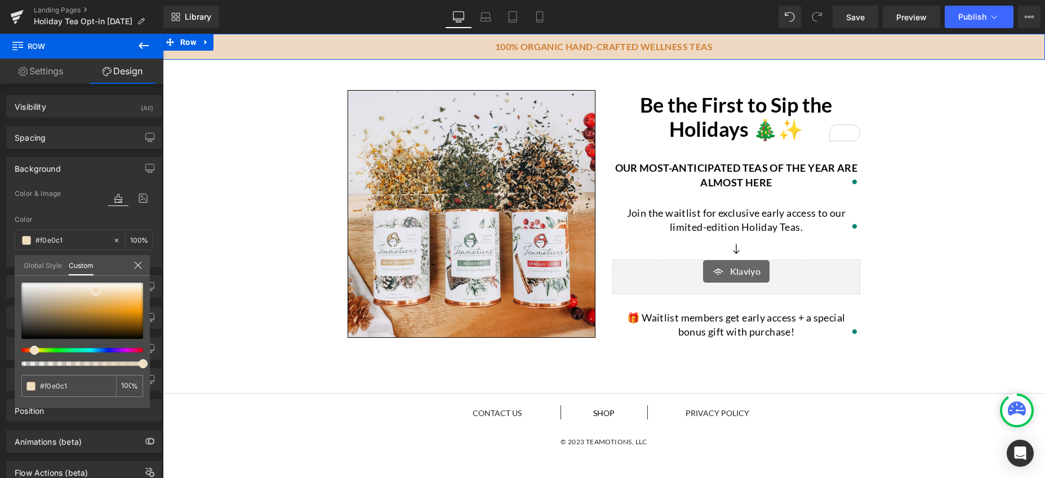
type input "#f0dec1"
type input "#f0dcc1"
type input "#f0dac1"
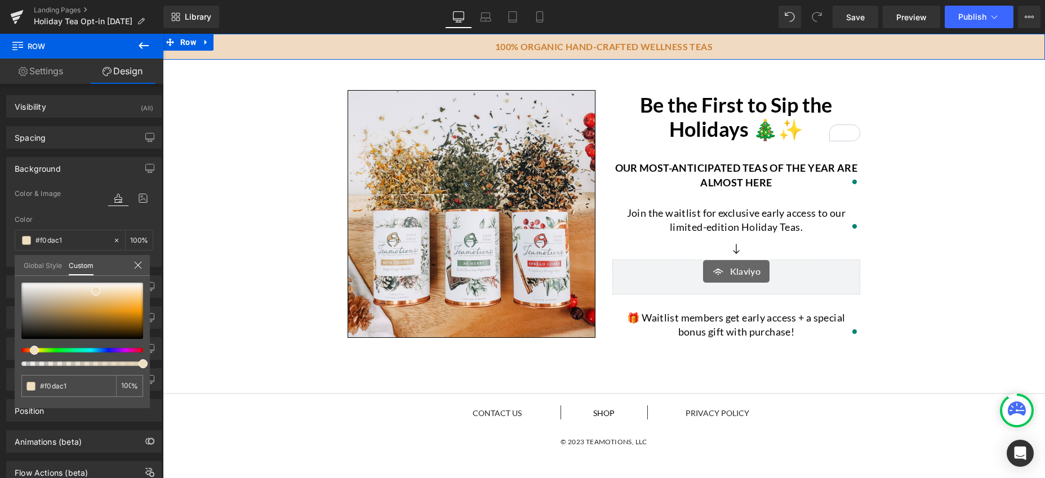
type input "#f0d7c1"
type input "#f0d6c1"
type input "#f0d4c1"
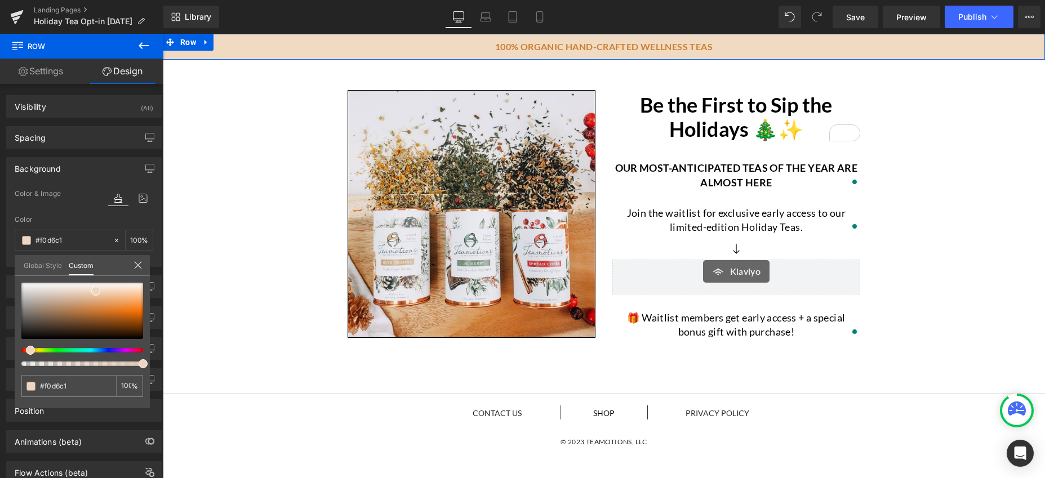
type input "#f0d4c1"
type input "#f0d2c1"
type input "#f0cec1"
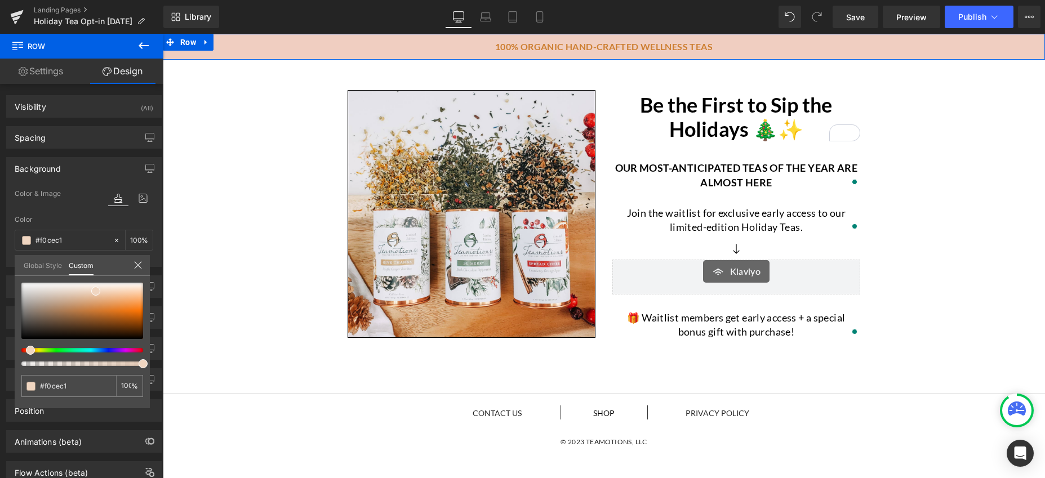
type input "#f0cdc1"
type input "#f0cbc1"
drag, startPoint x: 30, startPoint y: 352, endPoint x: 22, endPoint y: 353, distance: 8.5
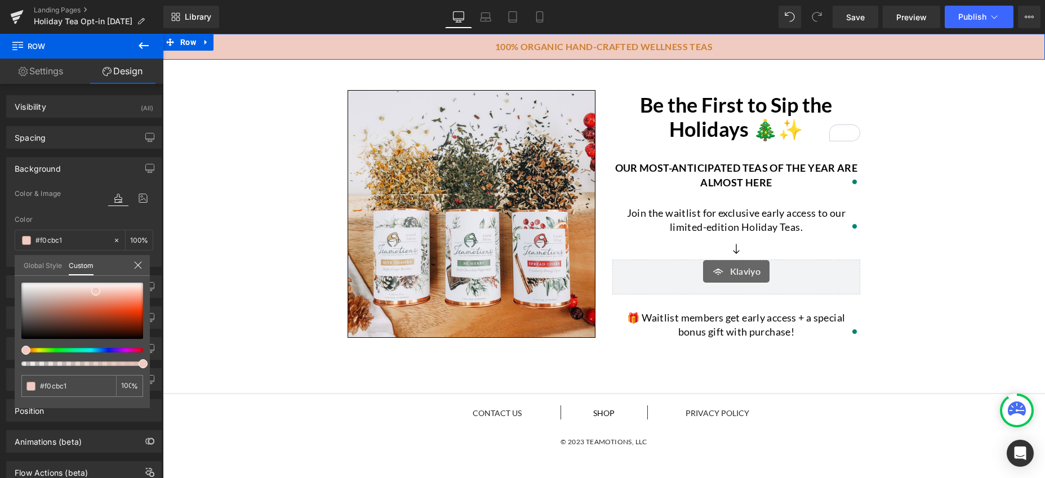
click at [22, 353] on span at bounding box center [25, 350] width 9 height 9
type input "#efc8bd"
type input "#edc1b5"
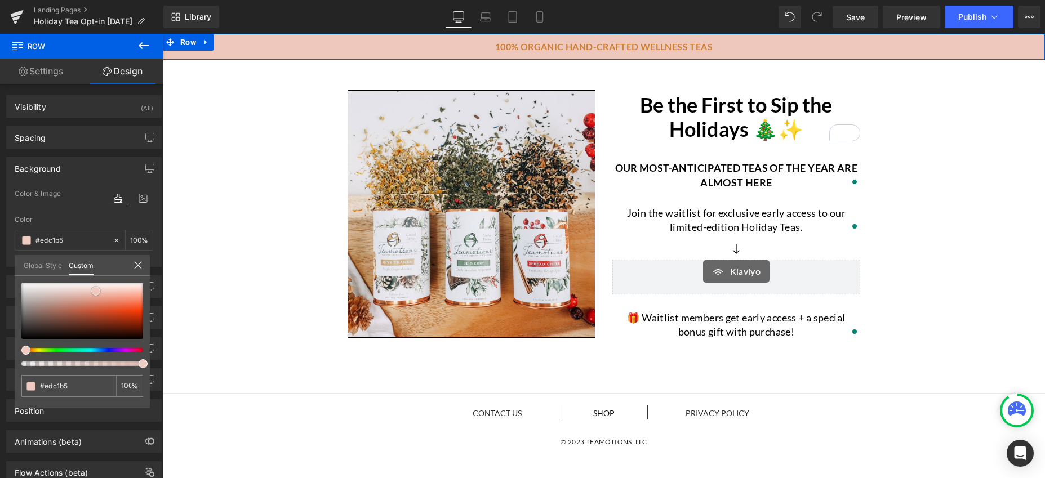
type input "#ecbdb0"
type input "#ebb6a7"
type input "#e9af9f"
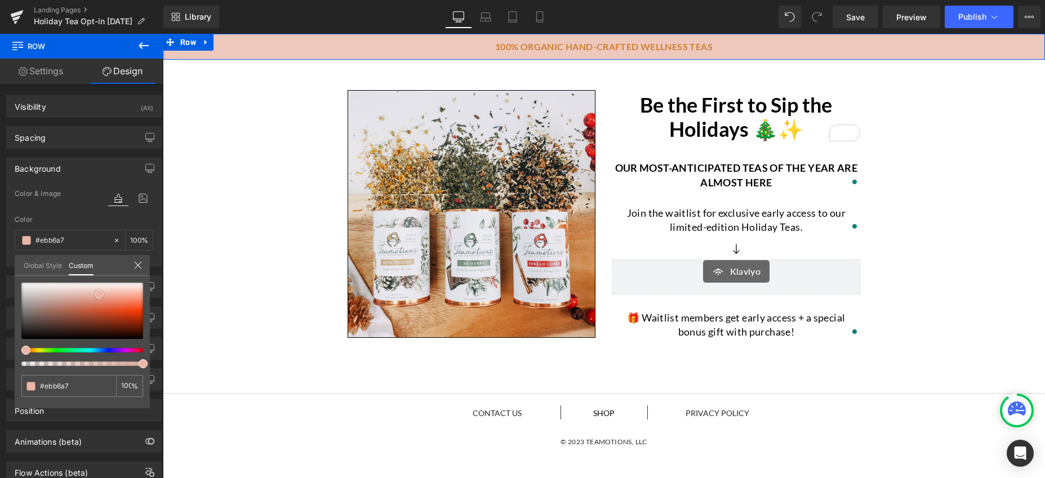
type input "#e9af9f"
type input "#e7a08c"
type input "#e79c87"
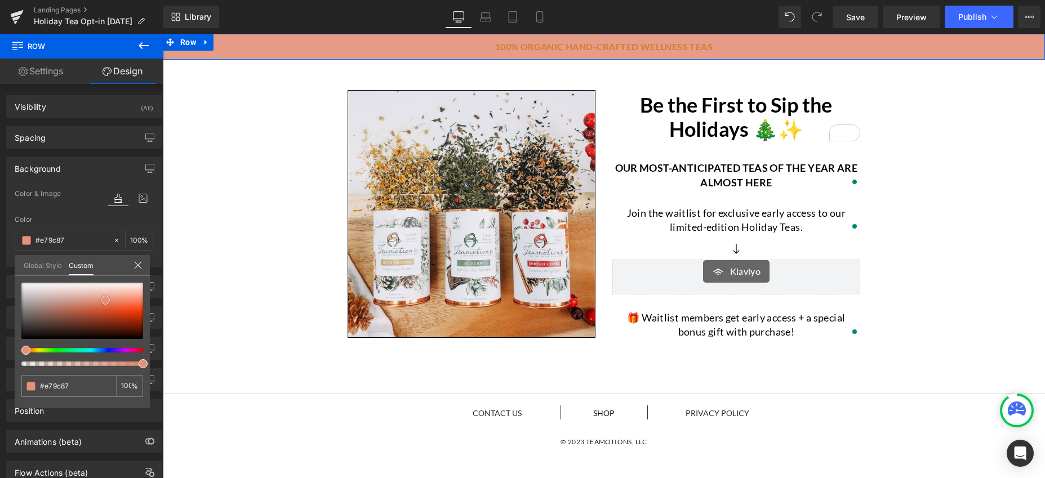
type input "#e69179"
type input "#e48970"
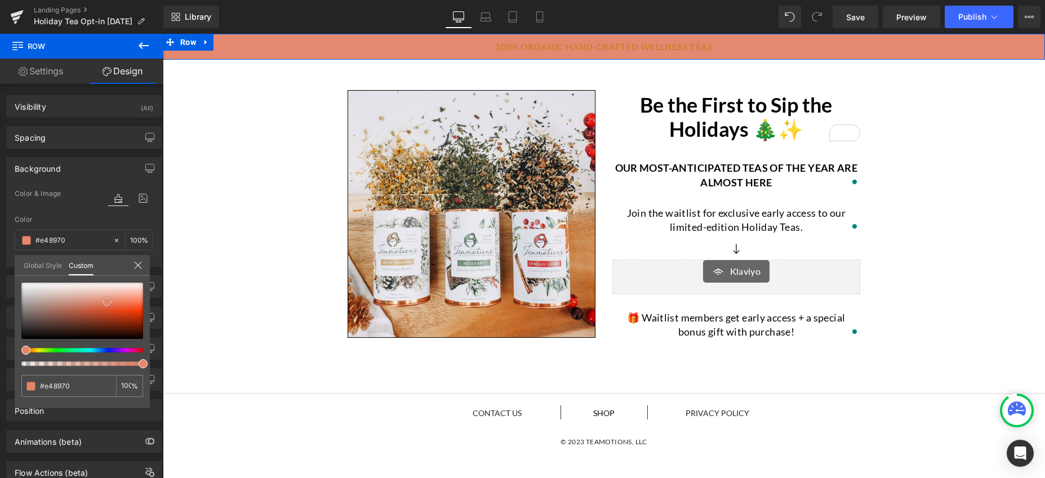
type input "#e4866c"
type input "#e4856b"
type input "#e5856a"
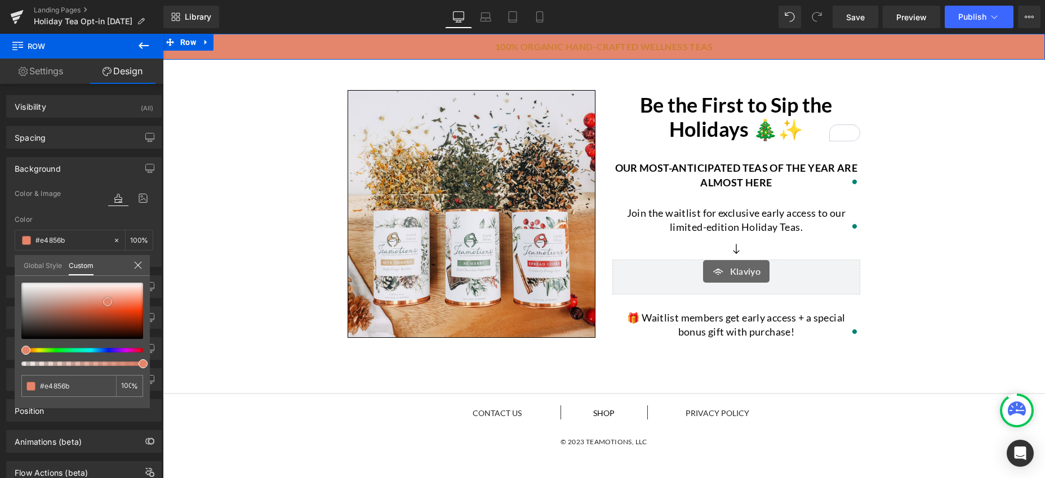
type input "#e5856a"
type input "#e68469"
type input "#e98367"
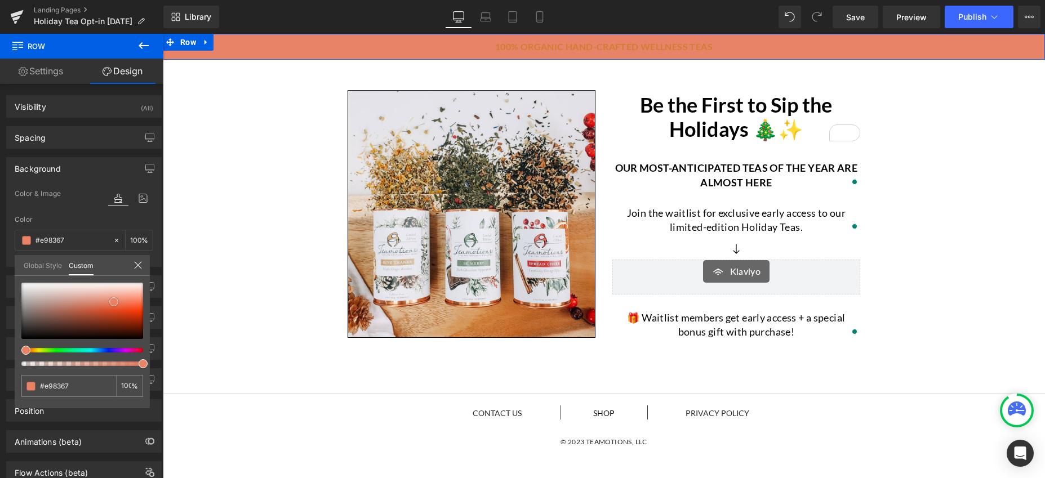
type input "#ea8266"
type input "#e98367"
type input "#e68165"
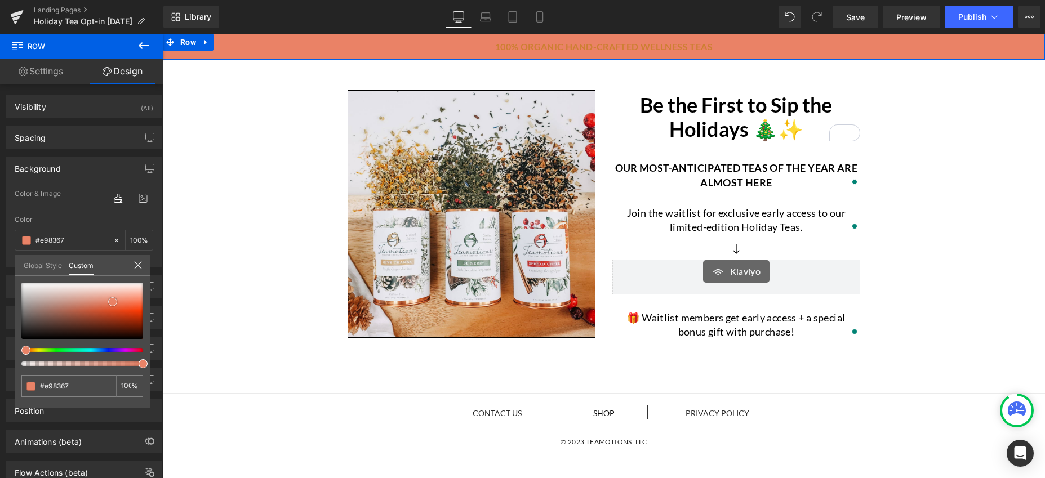
type input "#e68165"
type input "#e67d60"
type input "#e47657"
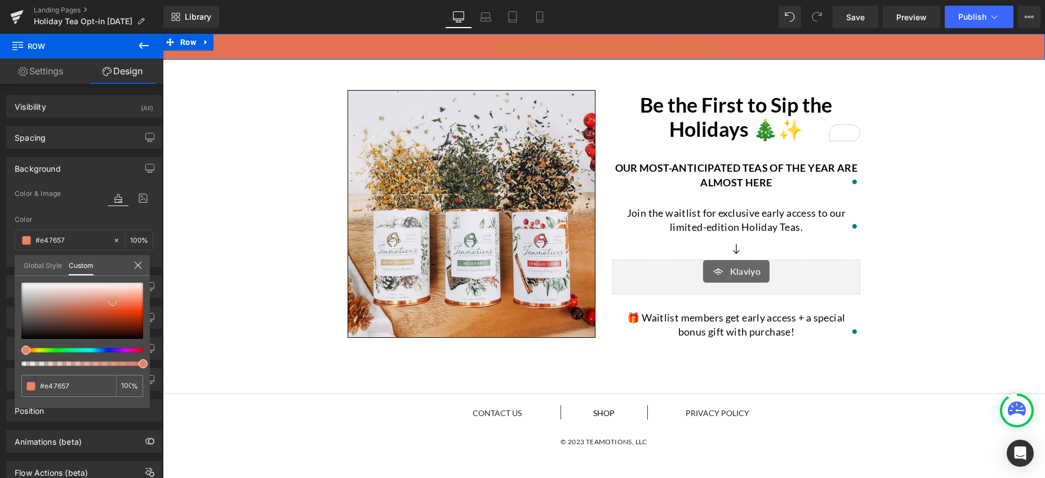
type input "#e37253"
type input "#e06c4c"
type input "#e16846"
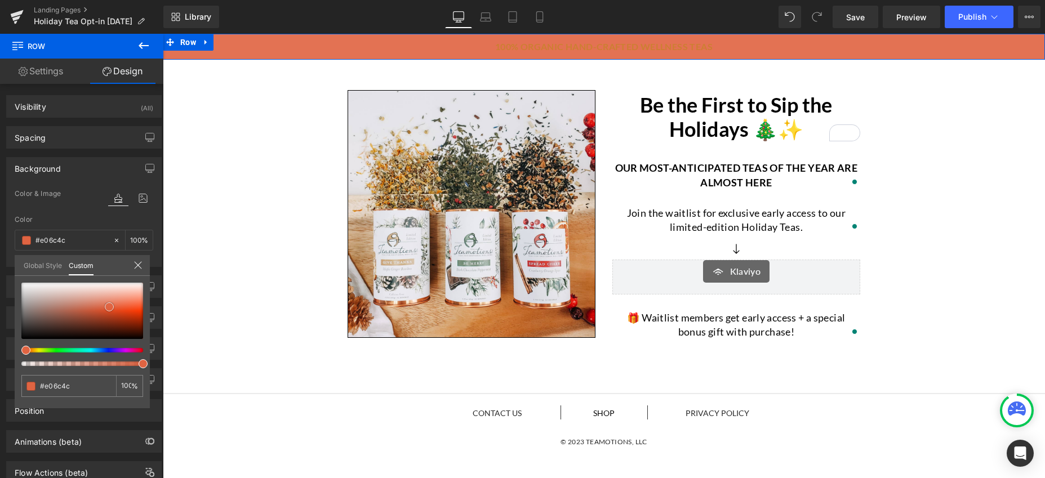
type input "#e16846"
type input "#e06442"
type input "#df613e"
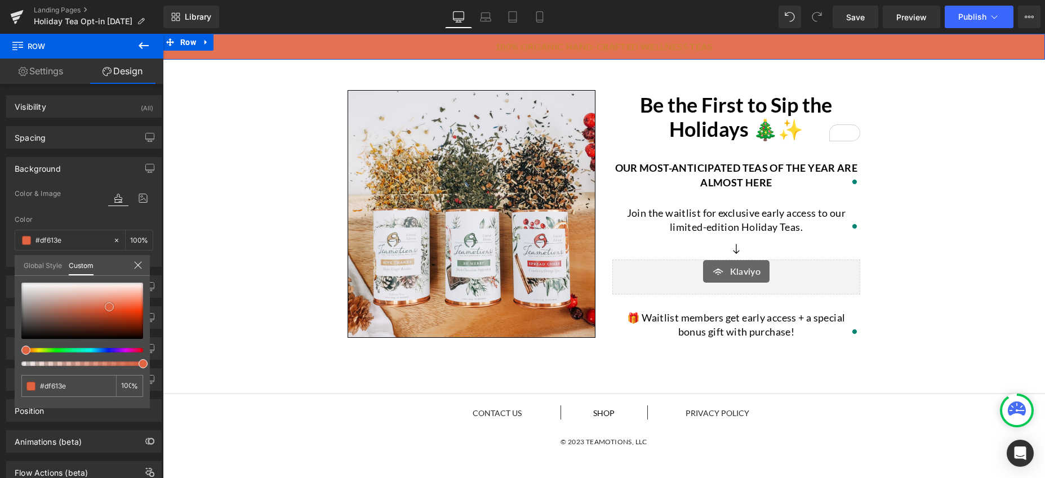
type input "#de5d39"
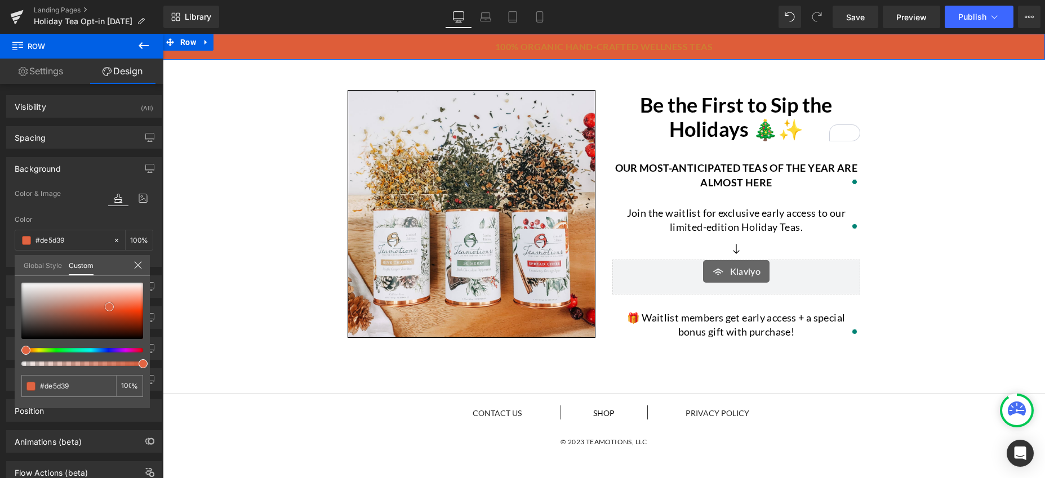
type input "#dd5e3a"
type input "#e15c37"
type input "#e25b36"
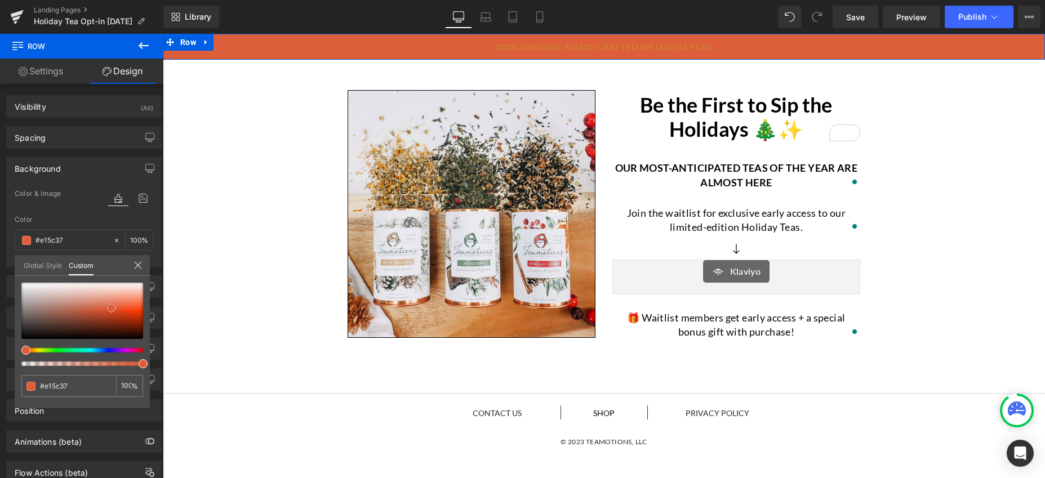
type input "#e25b36"
type input "#e35a35"
type input "#e45a33"
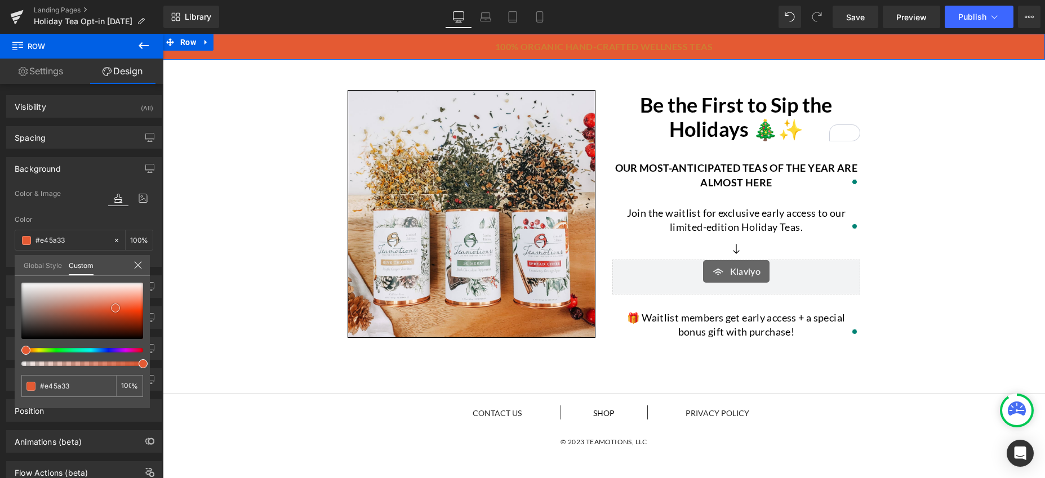
type input "#e35a35"
type input "#dc5e3b"
type input "#d9603f"
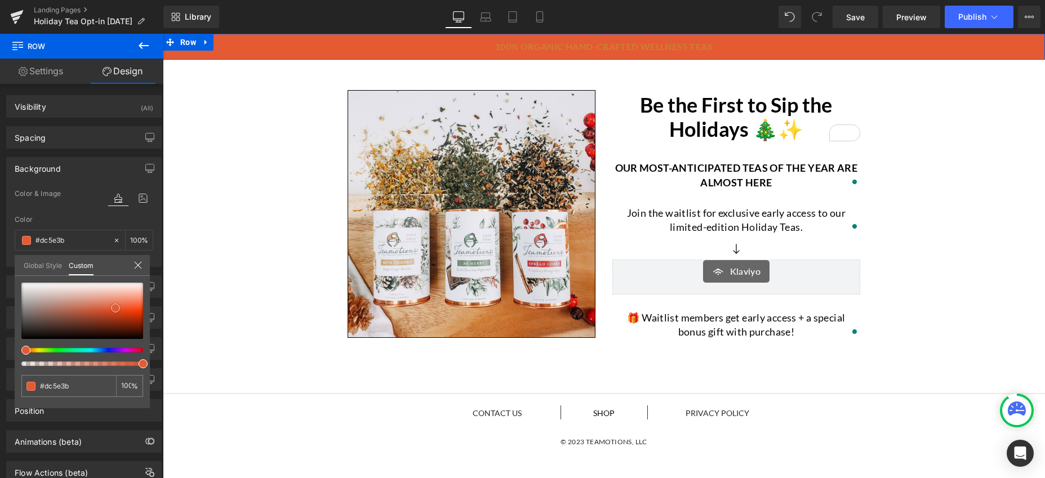
type input "#d9603f"
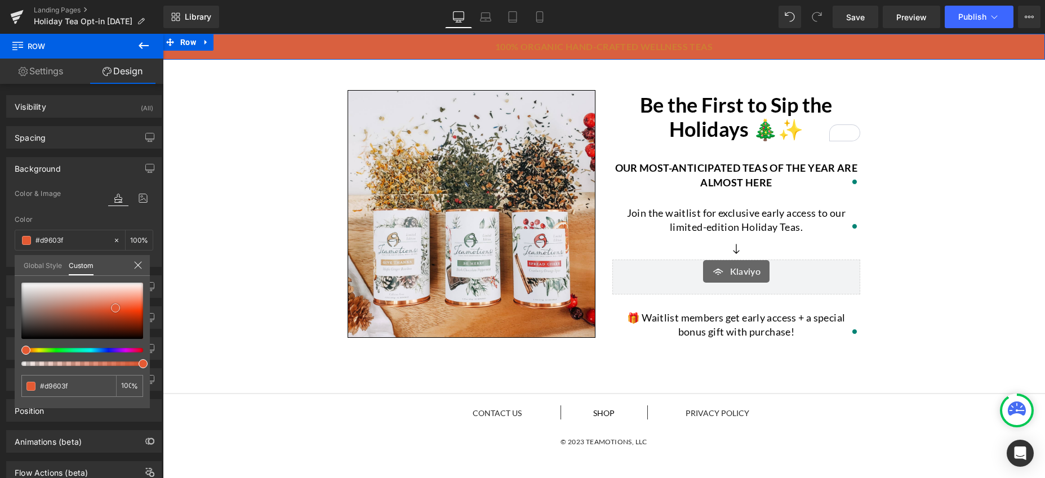
type input "#d75d3c"
type input "#d45f3e"
type input "#d26040"
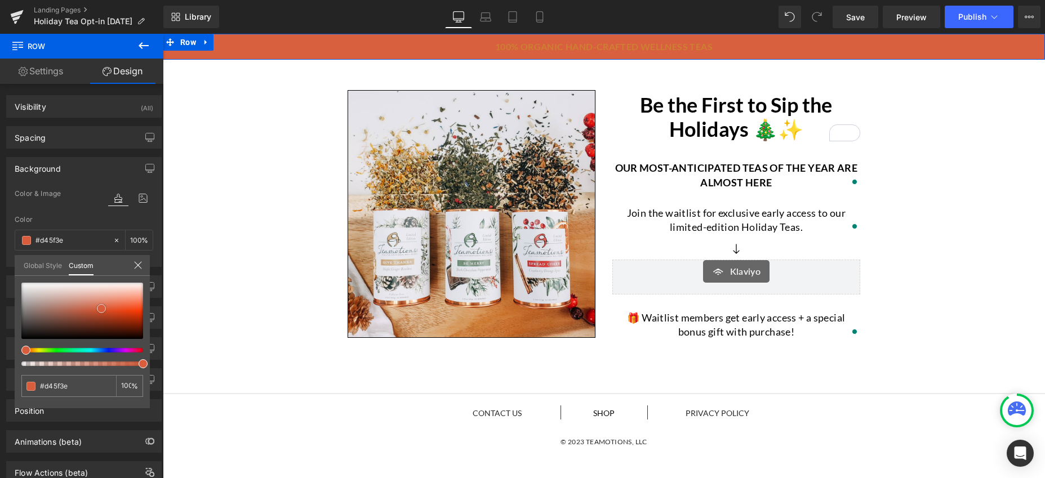
type input "#d26040"
type input "#d15d3c"
type input "#d05d3e"
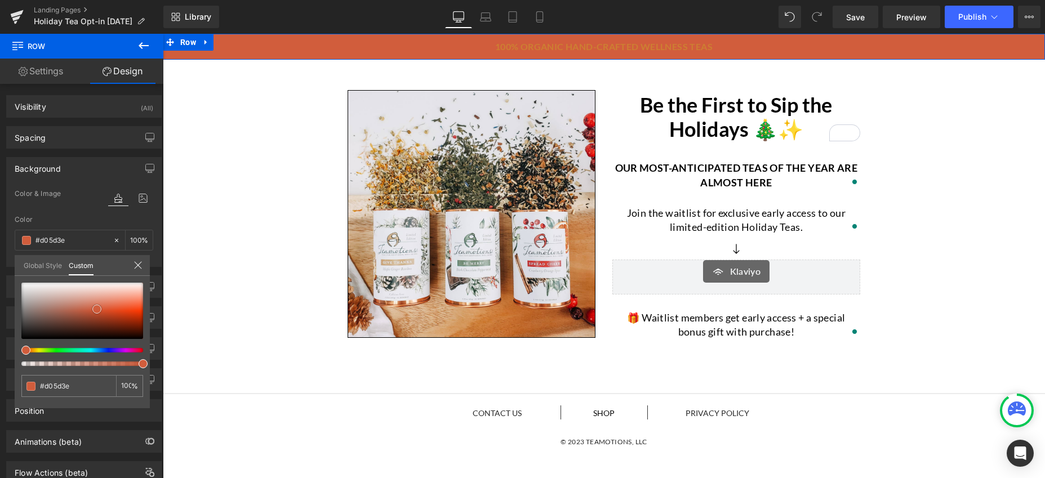
type input "#cf5e3f"
drag, startPoint x: 97, startPoint y: 291, endPoint x: 95, endPoint y: 309, distance: 18.1
click at [95, 309] on span at bounding box center [94, 309] width 9 height 9
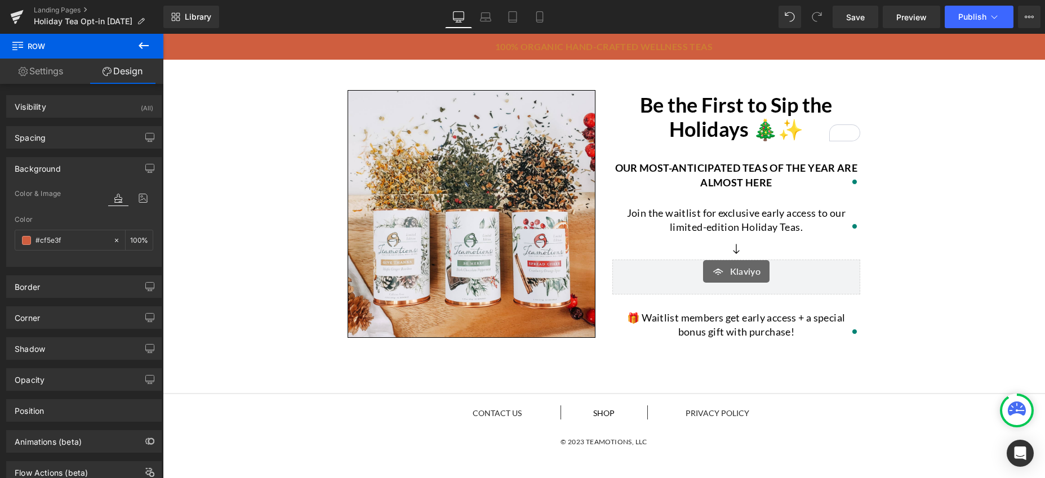
click at [548, 48] on body "100% organic hand-crafted wellness teas Heading Row Row Image Be the First to S…" at bounding box center [604, 326] width 882 height 585
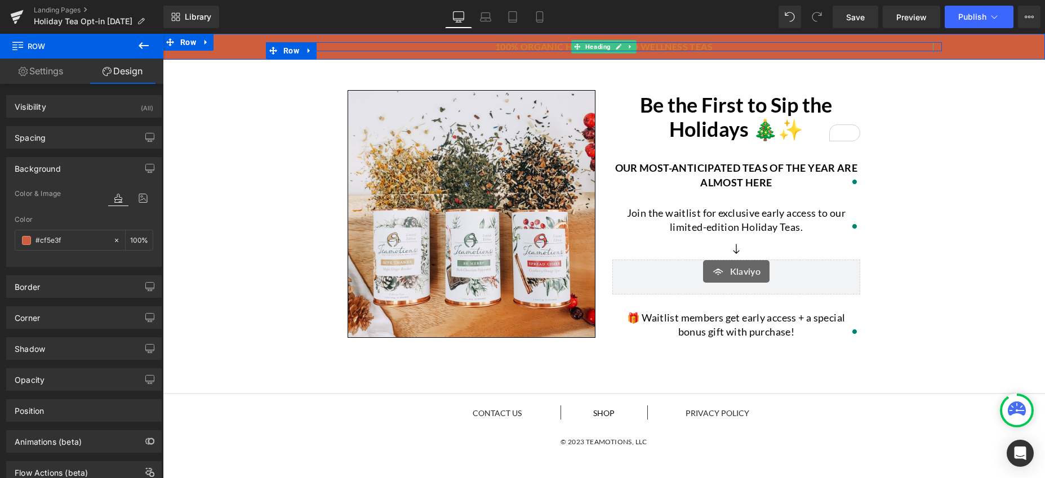
click at [510, 47] on strong "100% organic hand-crafted wellness teas" at bounding box center [603, 46] width 217 height 11
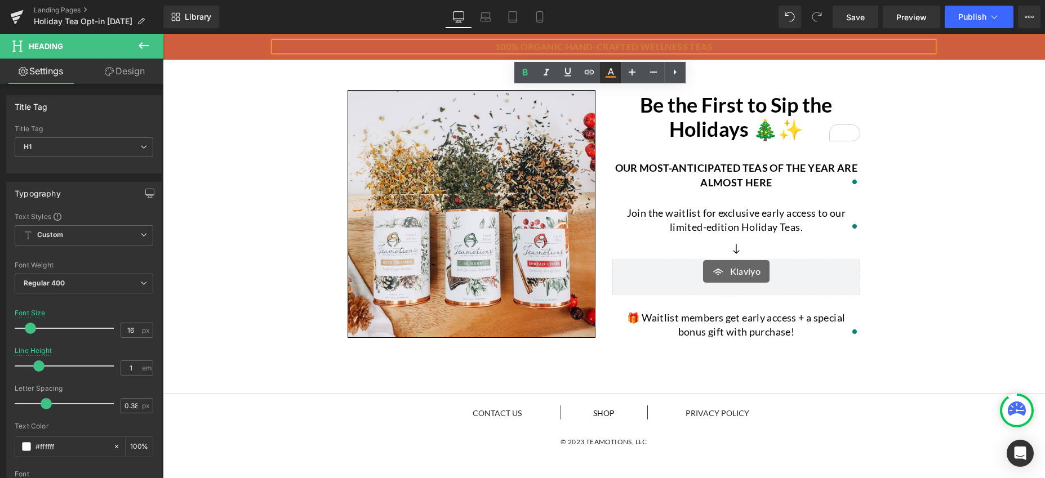
click at [607, 74] on icon at bounding box center [611, 73] width 14 height 14
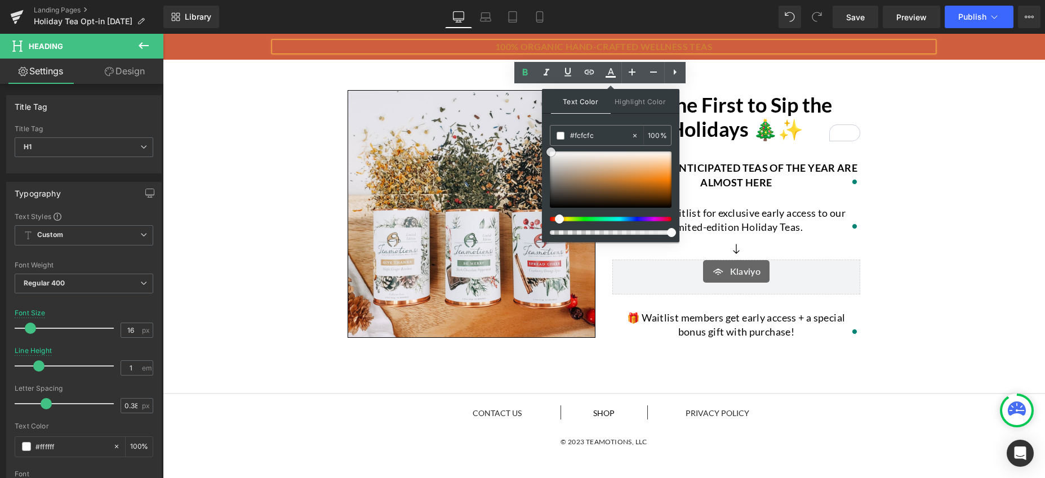
drag, startPoint x: 624, startPoint y: 180, endPoint x: 551, endPoint y: 153, distance: 77.7
click at [551, 153] on span at bounding box center [551, 152] width 9 height 9
click at [563, 137] on span at bounding box center [561, 136] width 8 height 8
click at [558, 48] on strong "100% organic hand-crafted wellness teas" at bounding box center [603, 46] width 217 height 11
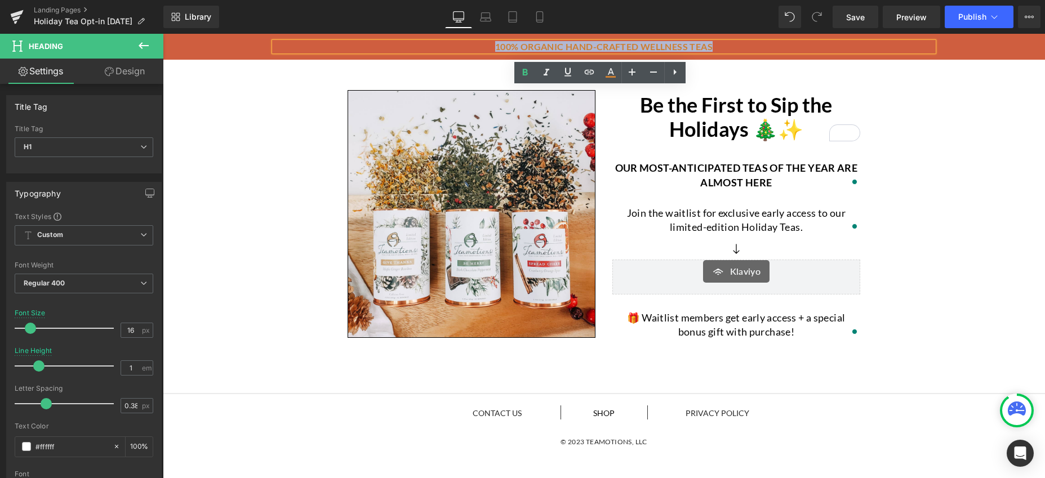
drag, startPoint x: 495, startPoint y: 46, endPoint x: 708, endPoint y: 39, distance: 213.1
click at [708, 42] on div "100% organic hand-crafted wellness teas" at bounding box center [603, 46] width 659 height 9
click at [612, 74] on icon at bounding box center [611, 71] width 6 height 7
type input "#cd7f32"
type input "100"
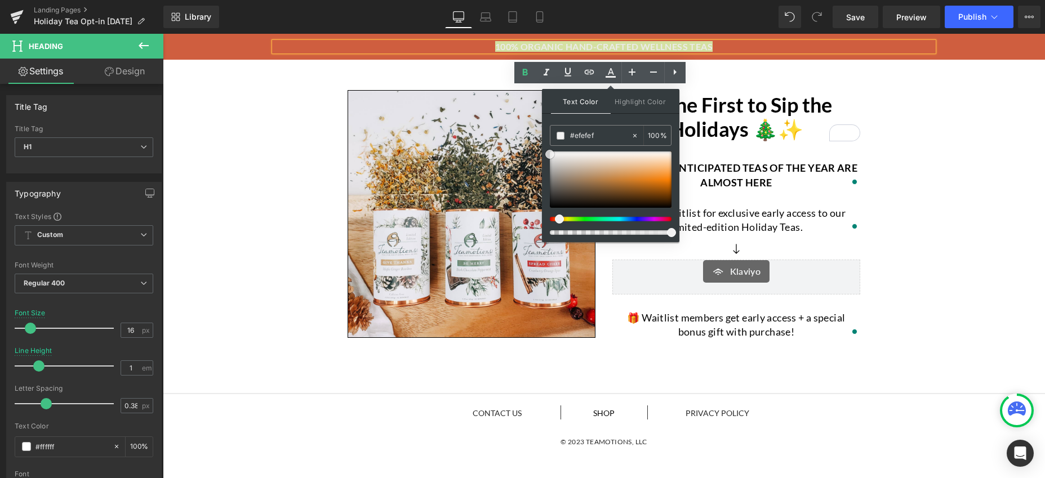
type input "#f2f2f2"
drag, startPoint x: 623, startPoint y: 179, endPoint x: 546, endPoint y: 154, distance: 80.7
click at [546, 154] on span at bounding box center [549, 154] width 9 height 9
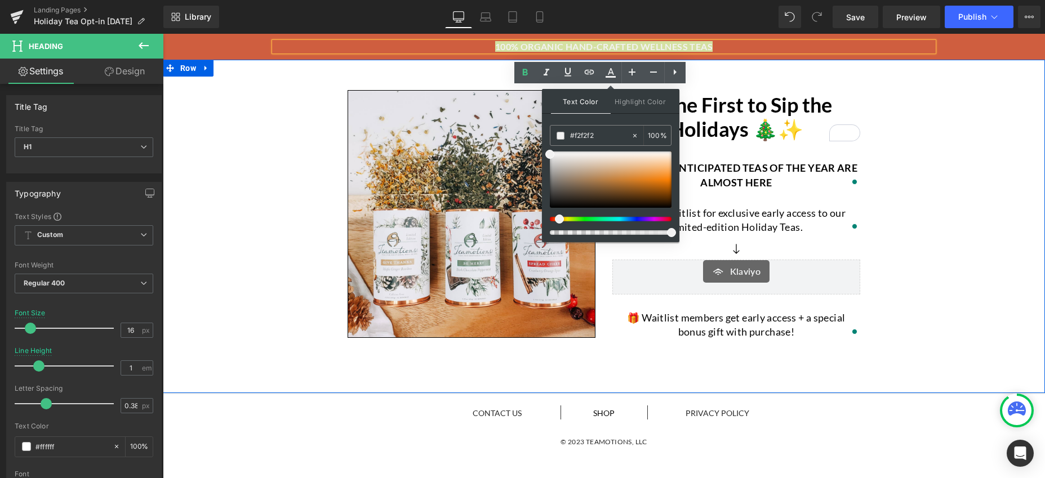
click at [297, 209] on div "Image Be the First to Sip the Holidays 🎄✨ Heading Our most-anticipated teas of …" at bounding box center [604, 205] width 882 height 280
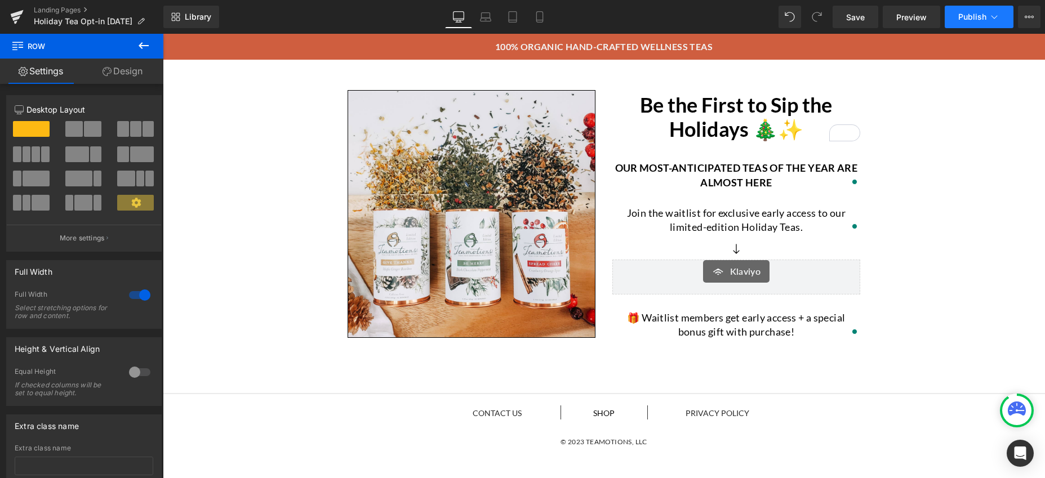
click at [985, 16] on span "Publish" at bounding box center [972, 16] width 28 height 9
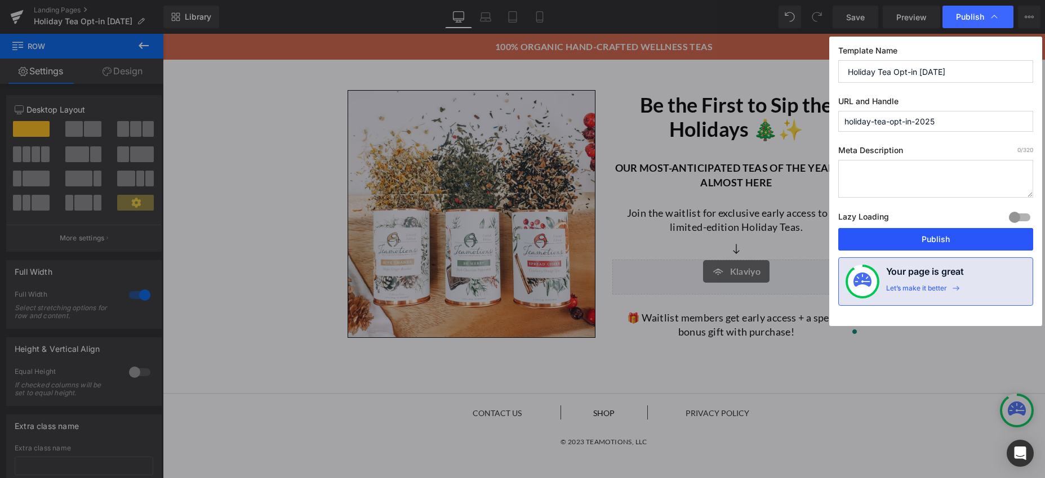
click at [954, 241] on button "Publish" at bounding box center [935, 239] width 195 height 23
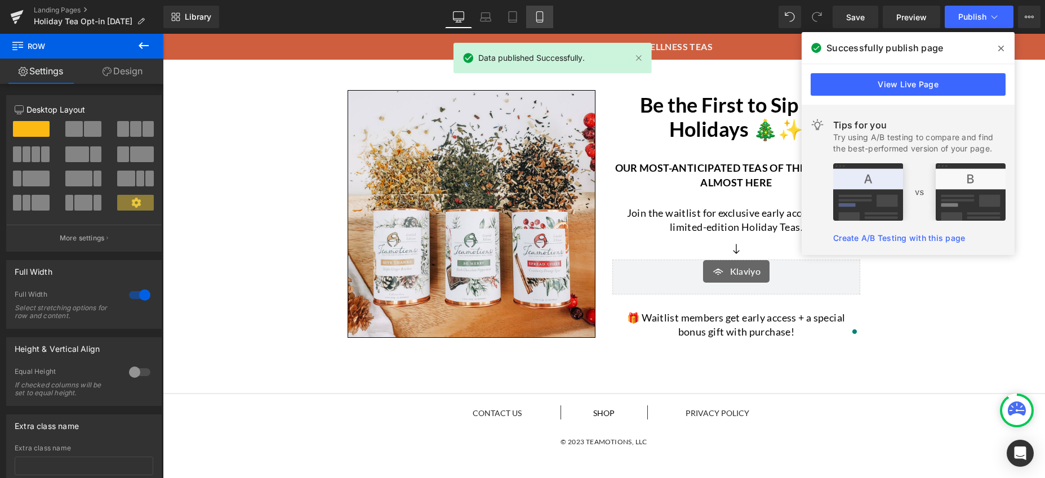
click at [538, 15] on icon at bounding box center [539, 16] width 11 height 11
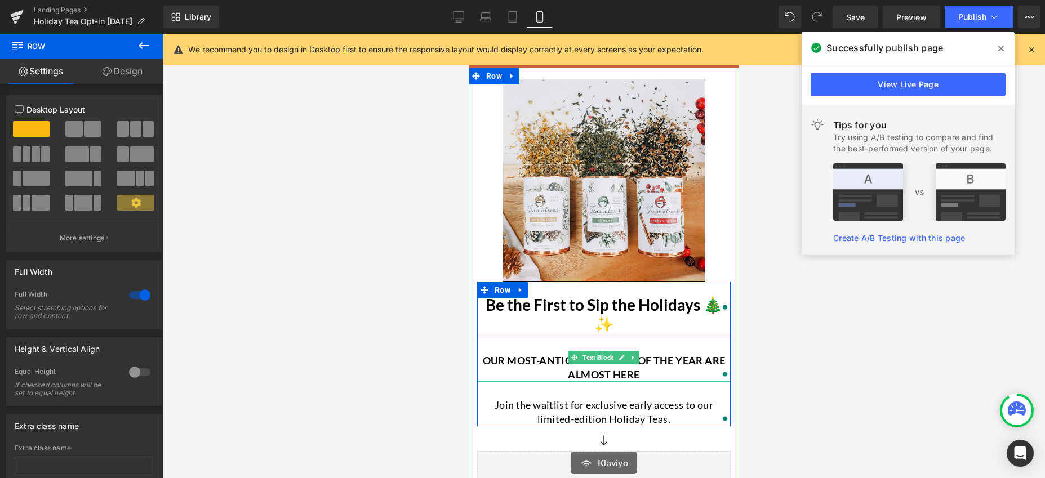
click at [651, 354] on p "Our most-anticipated teas of the year are almost here" at bounding box center [604, 368] width 254 height 28
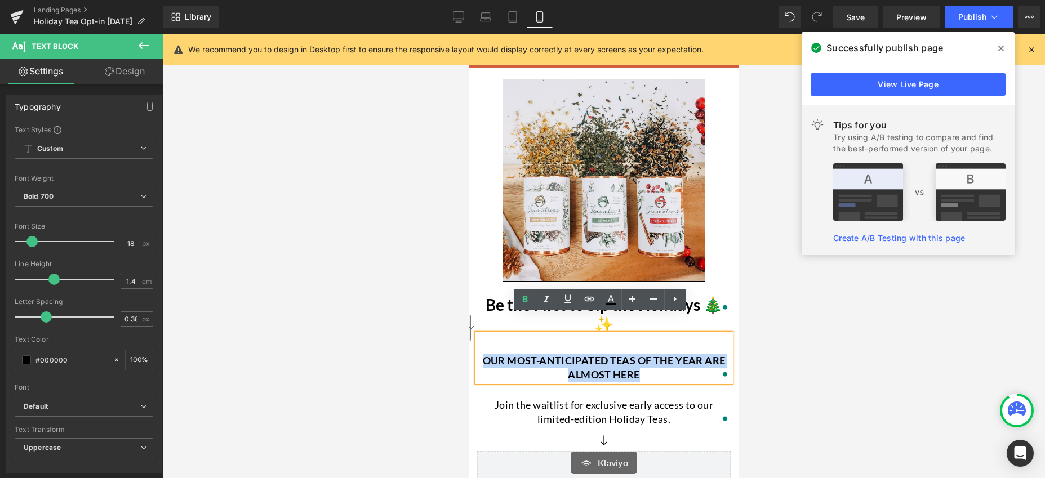
drag, startPoint x: 623, startPoint y: 355, endPoint x: 479, endPoint y: 344, distance: 144.6
click at [479, 354] on p "Our most-anticipated teas of the year are almost here" at bounding box center [604, 368] width 254 height 28
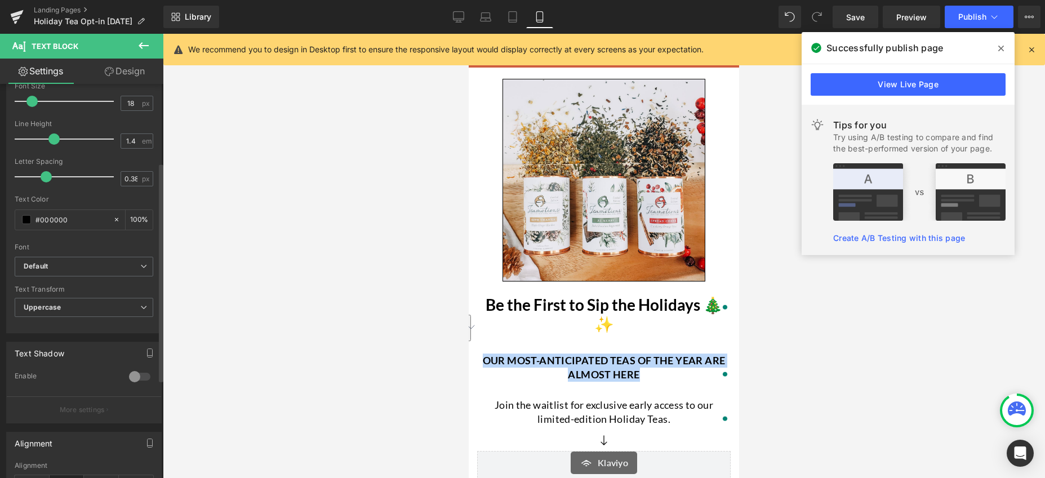
scroll to position [141, 0]
click at [125, 308] on span "Uppercase" at bounding box center [84, 307] width 139 height 20
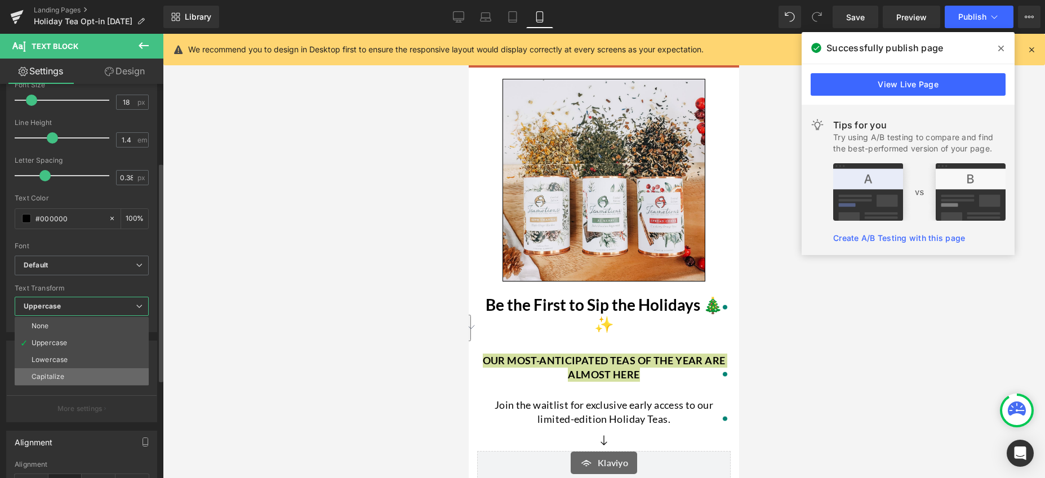
click at [68, 375] on li "Capitalize" at bounding box center [82, 376] width 134 height 17
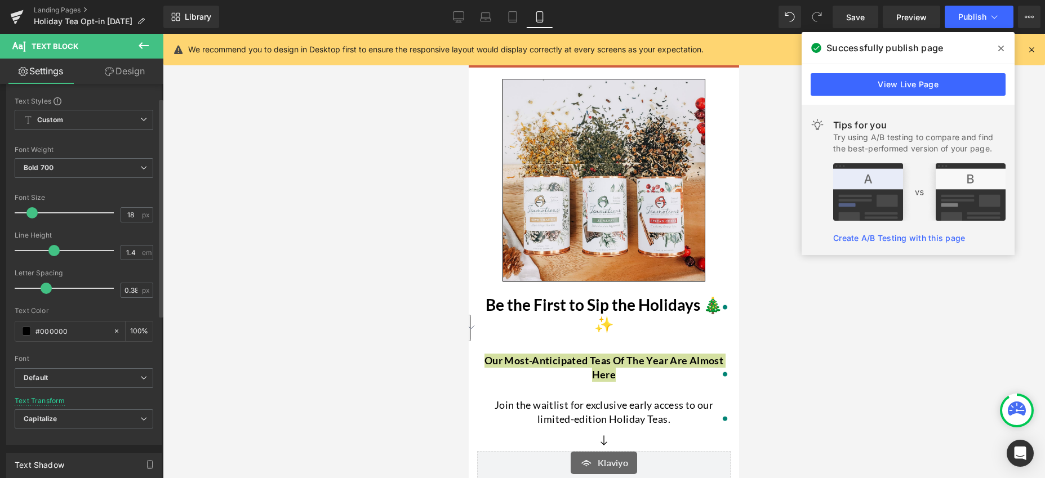
scroll to position [11, 0]
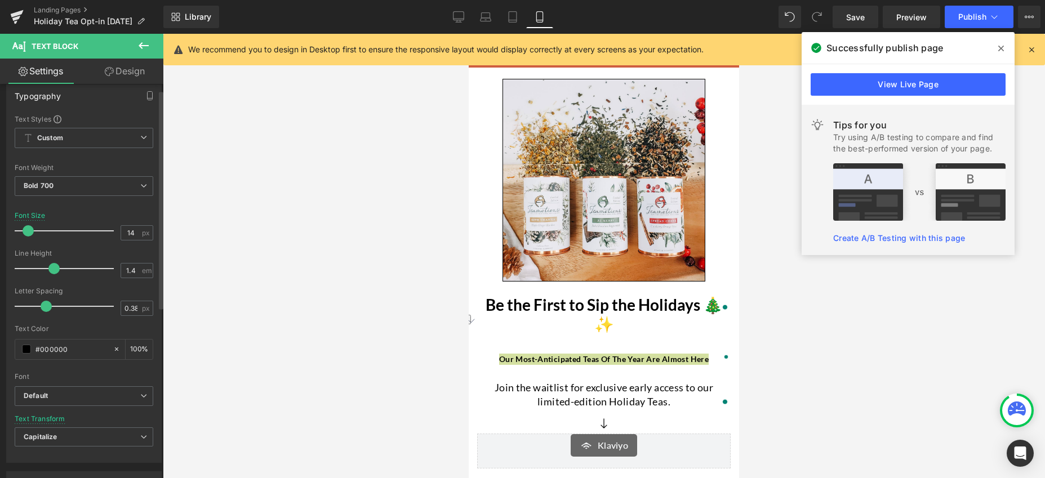
type input "15"
click at [31, 233] on span at bounding box center [29, 230] width 11 height 11
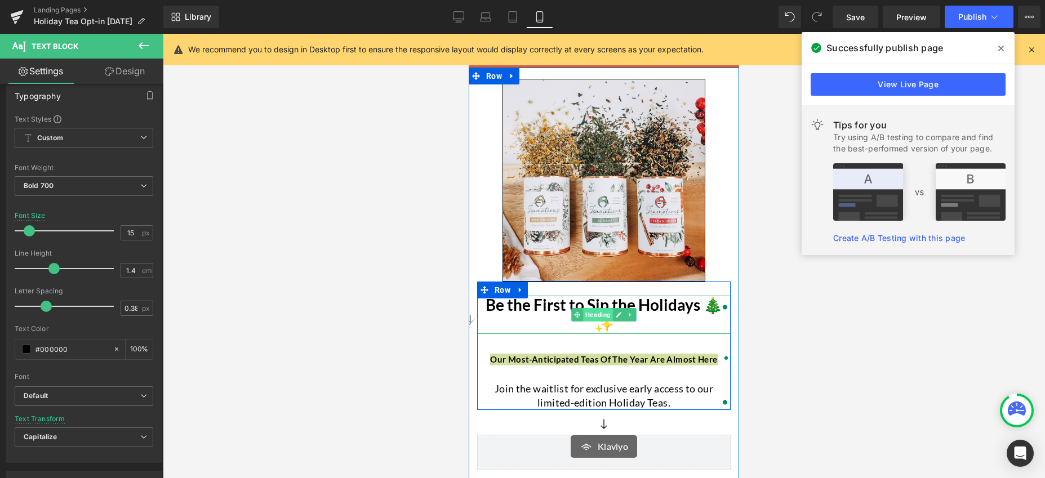
click at [583, 309] on span "Heading" at bounding box center [598, 315] width 30 height 14
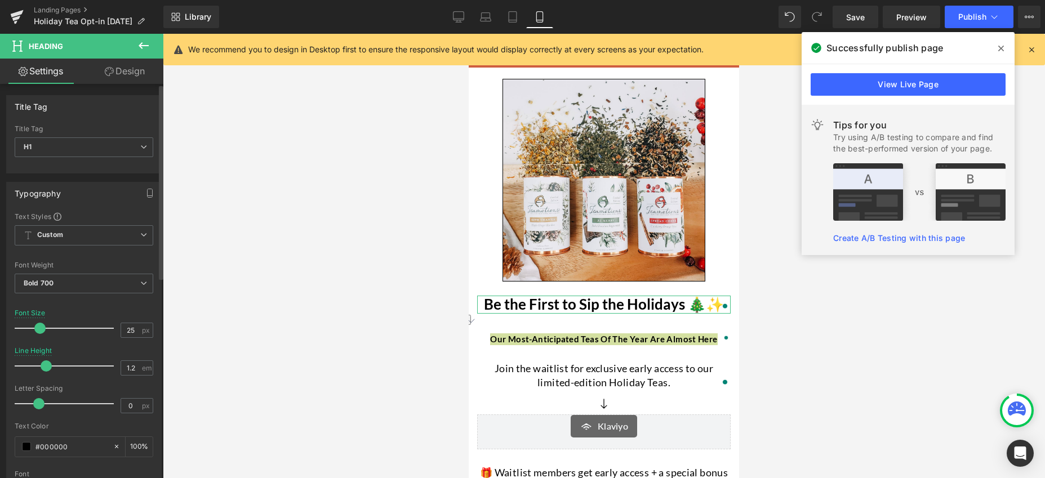
type input "24"
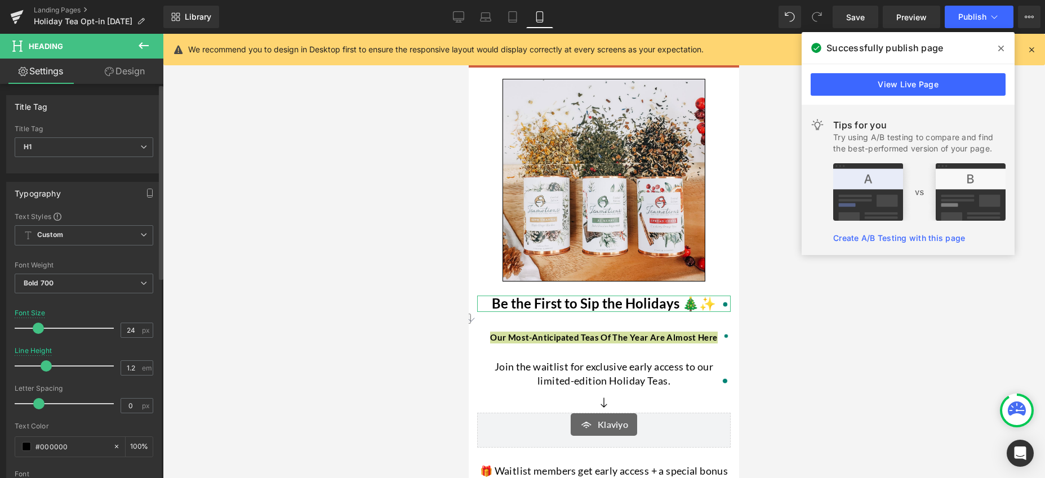
click at [38, 332] on span at bounding box center [38, 328] width 11 height 11
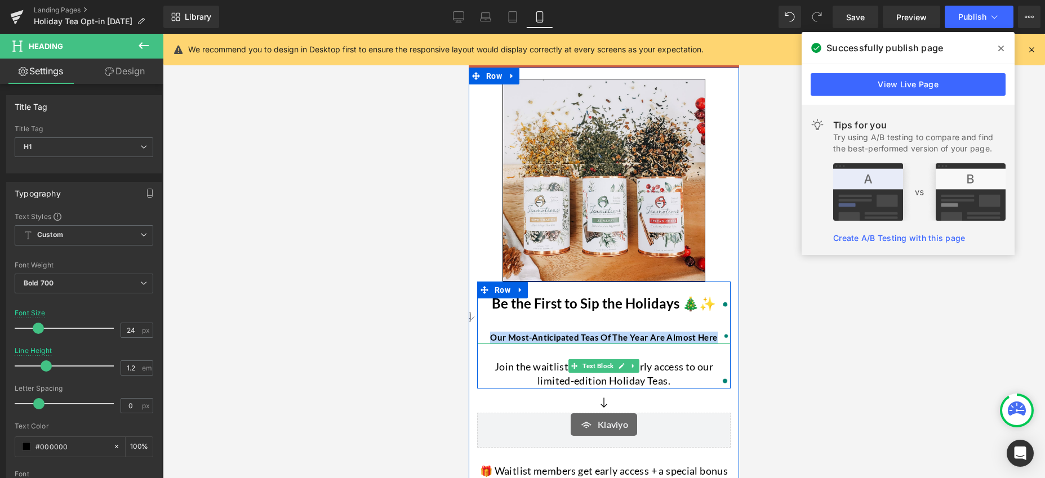
click at [523, 373] on p "Join the waitlist for exclusive early access to our limited-edition Holiday Tea…" at bounding box center [604, 374] width 254 height 28
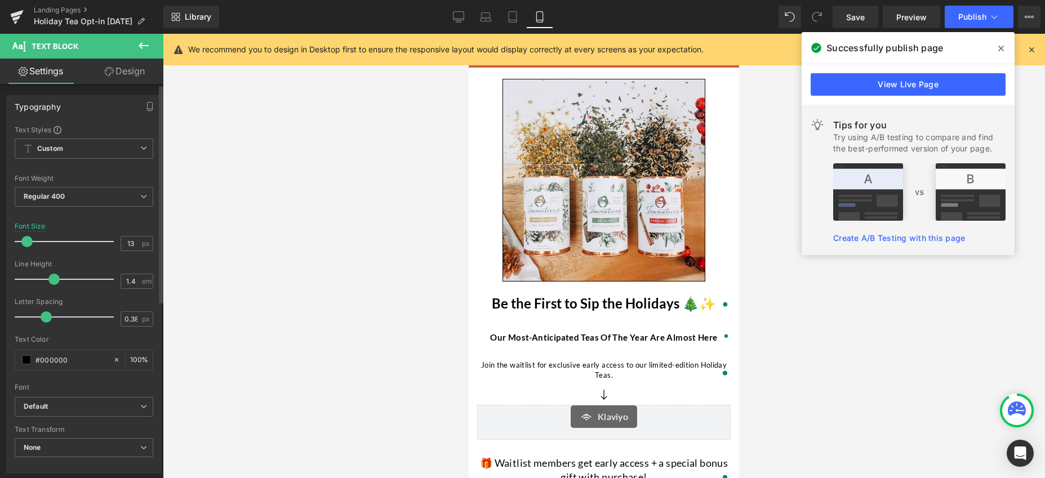
click at [29, 244] on span at bounding box center [26, 241] width 11 height 11
click at [134, 245] on input "13" at bounding box center [131, 244] width 20 height 14
type input "14"
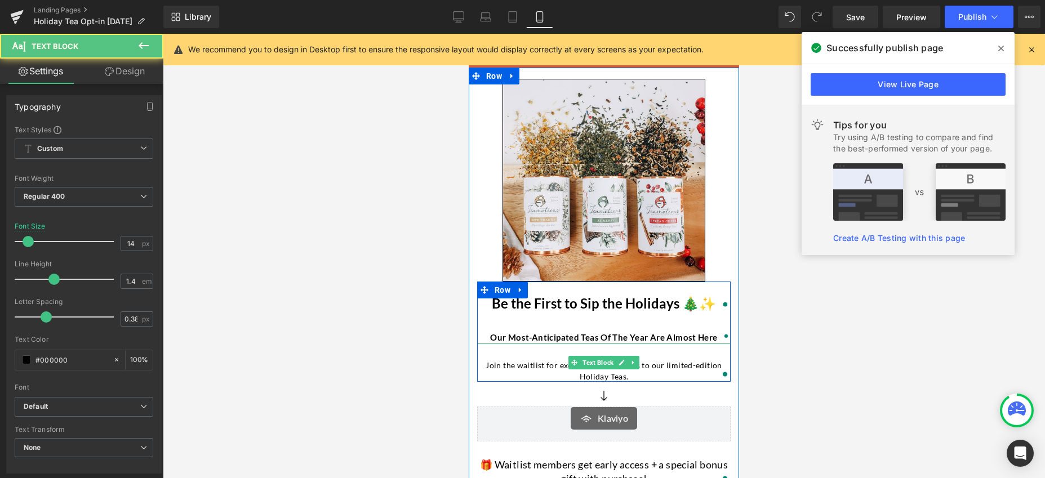
click at [536, 358] on div "Join the waitlist for exclusive early access to our limited-edition Holiday Tea…" at bounding box center [604, 363] width 254 height 38
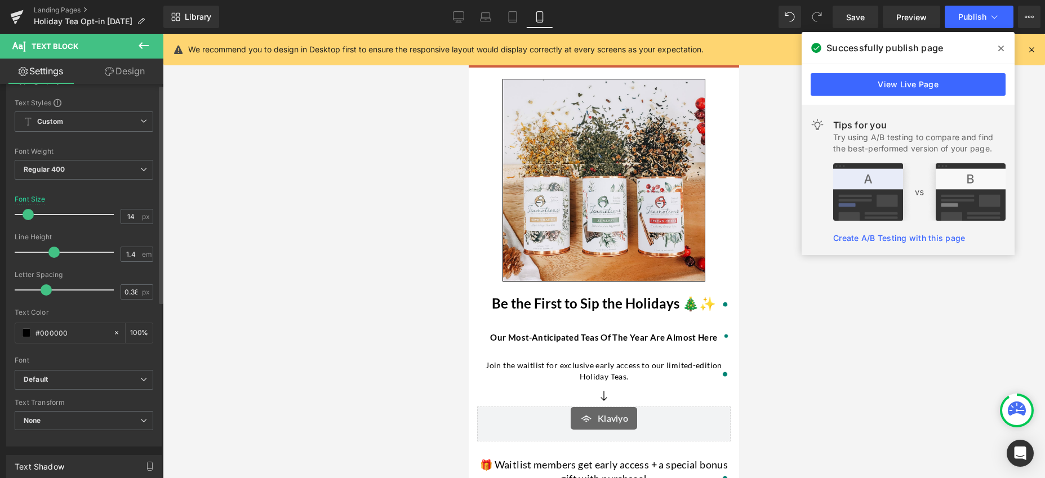
scroll to position [0, 0]
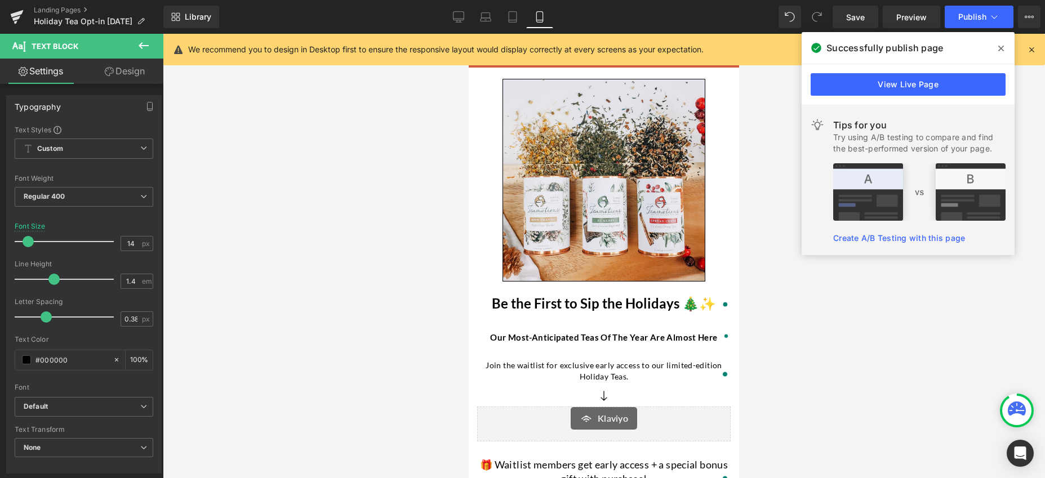
click at [134, 75] on link "Design" at bounding box center [125, 71] width 82 height 25
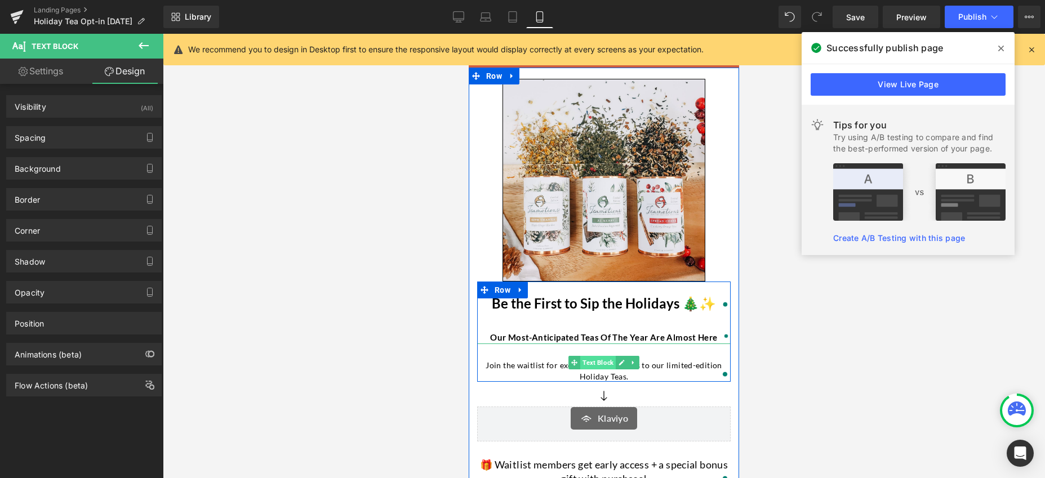
click at [589, 365] on span "Text Block" at bounding box center [597, 363] width 35 height 14
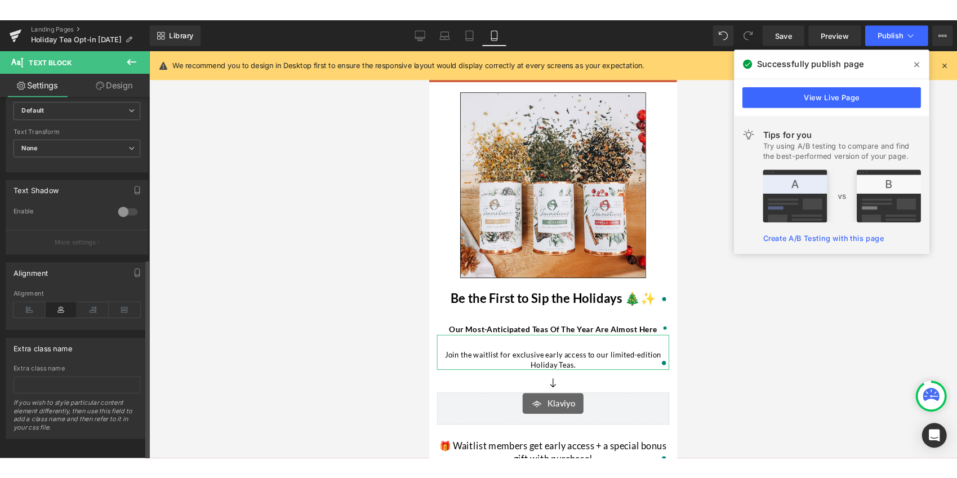
scroll to position [318, 0]
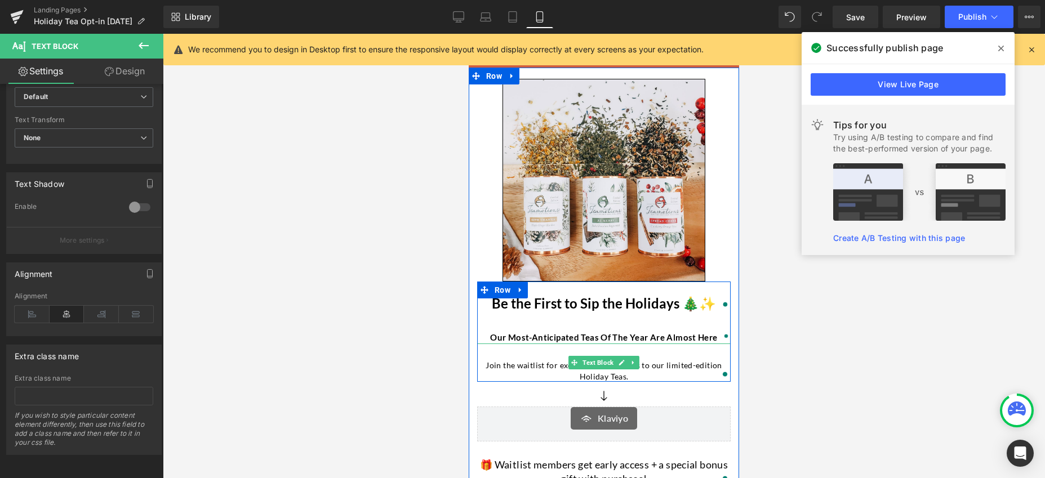
click at [535, 358] on div "Join the waitlist for exclusive early access to our limited-edition Holiday Tea…" at bounding box center [604, 363] width 254 height 38
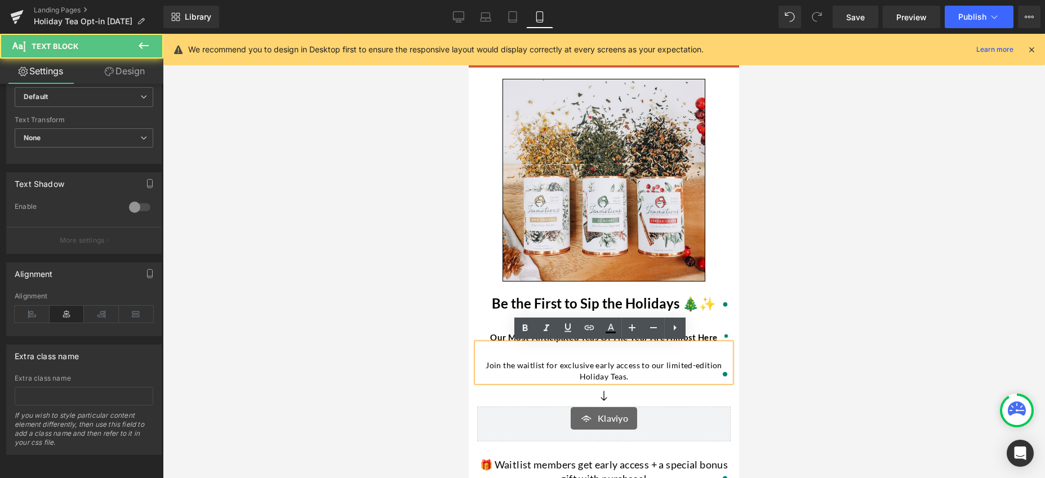
click at [543, 363] on p "Join the waitlist for exclusive early access to our limited-edition Holiday Tea…" at bounding box center [604, 371] width 254 height 22
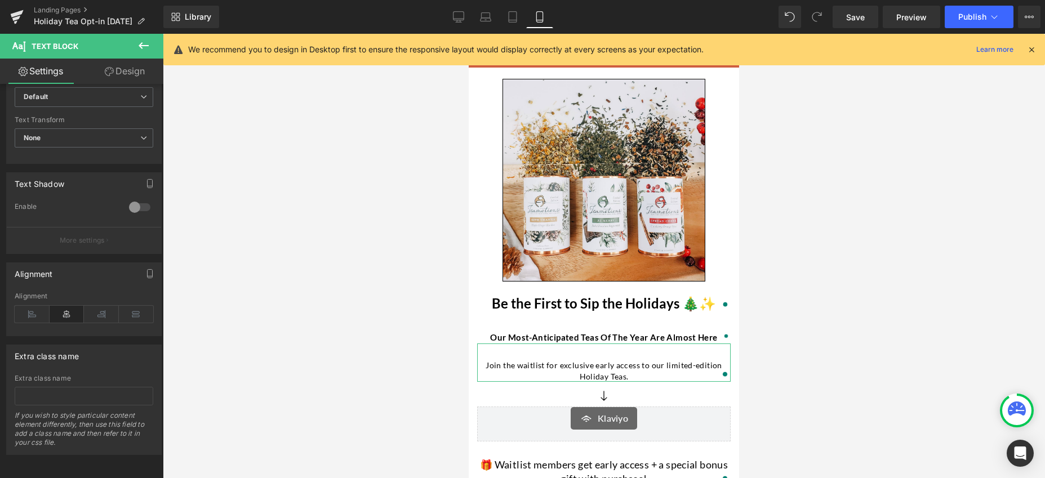
click at [136, 72] on link "Design" at bounding box center [125, 71] width 82 height 25
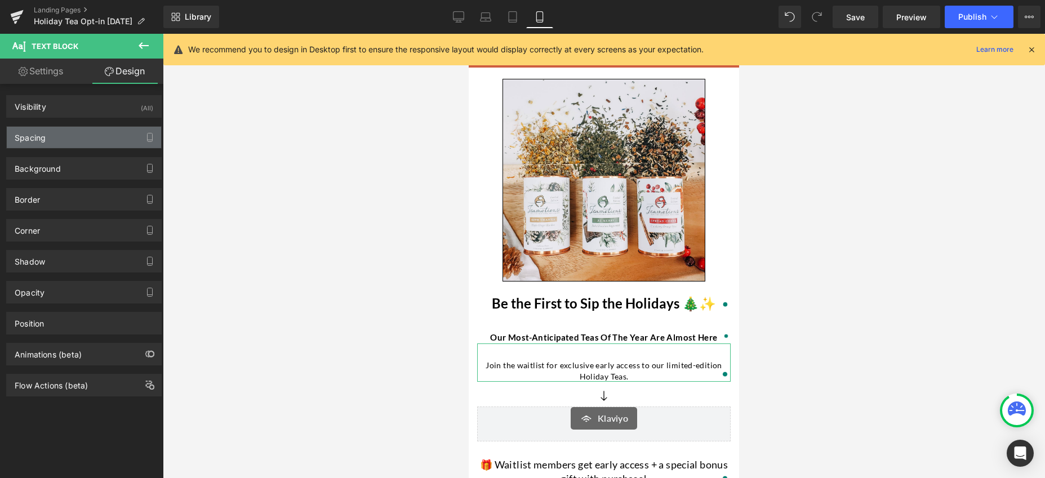
click at [63, 143] on div "Spacing" at bounding box center [84, 137] width 154 height 21
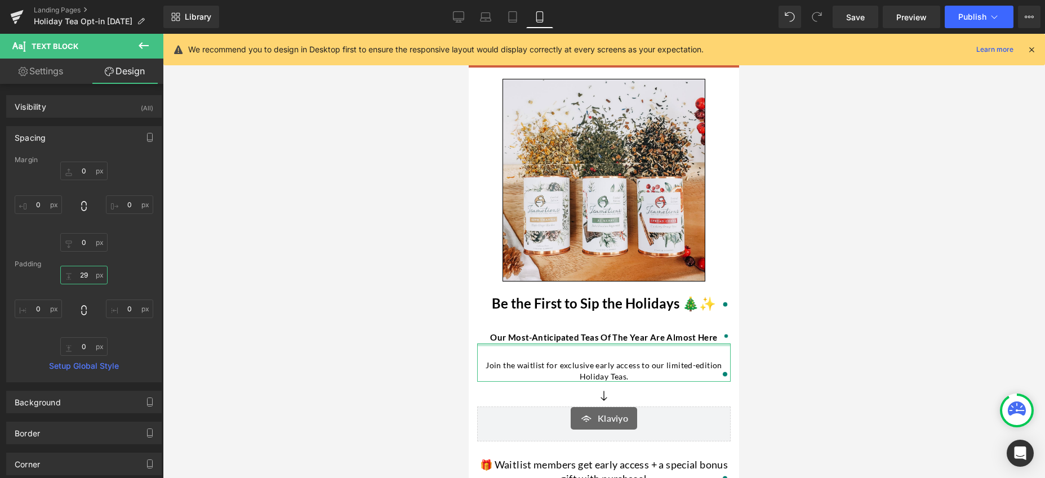
click at [90, 275] on input "29" at bounding box center [83, 275] width 47 height 19
type input "10"
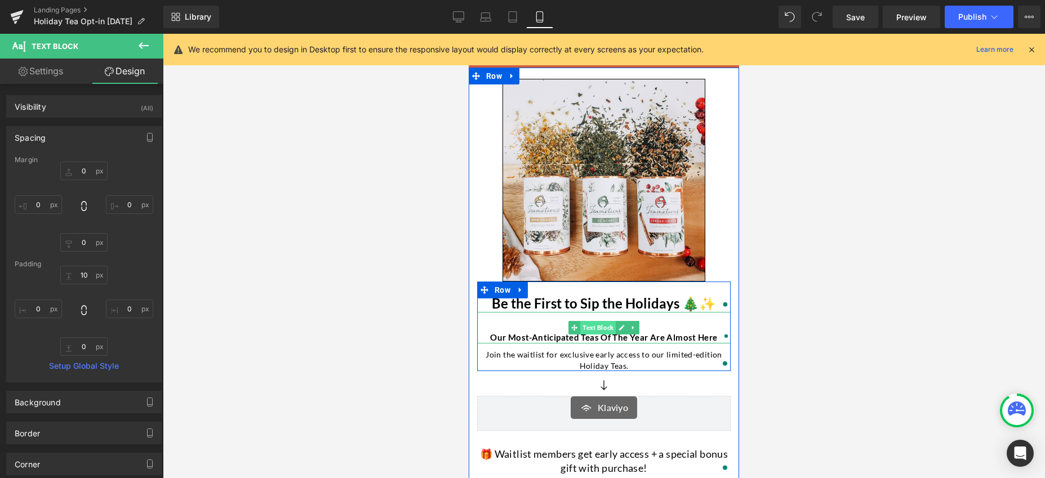
click at [588, 331] on span "Text Block" at bounding box center [597, 328] width 35 height 14
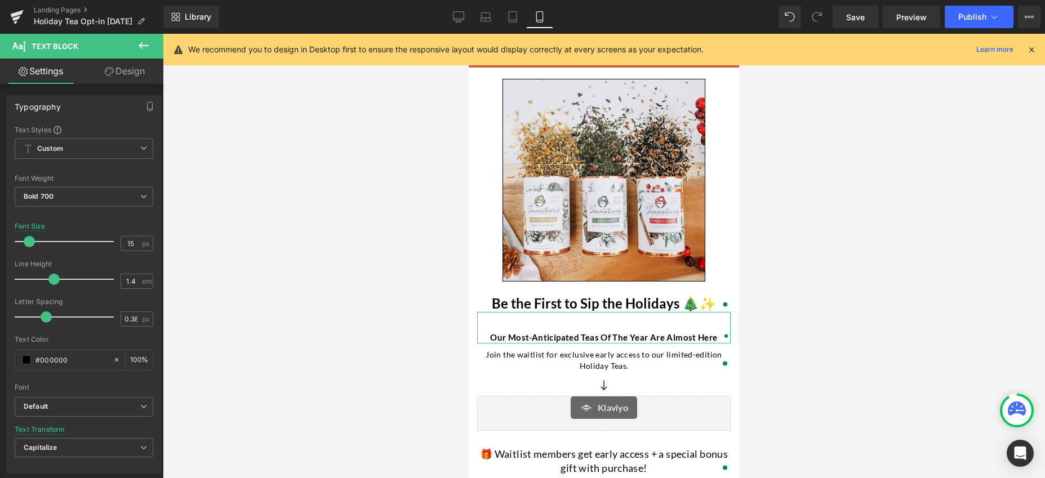
click at [126, 72] on link "Design" at bounding box center [125, 71] width 82 height 25
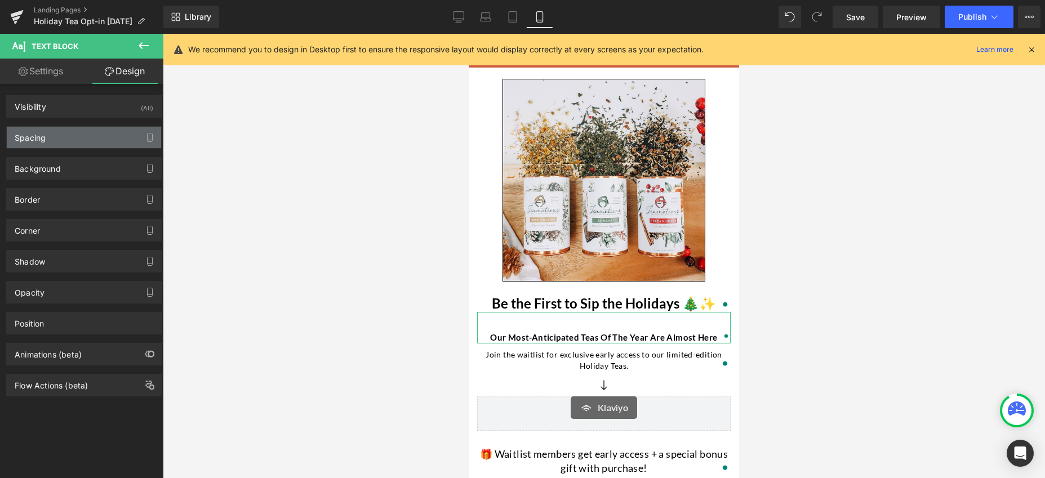
click at [73, 130] on div "Spacing" at bounding box center [84, 137] width 154 height 21
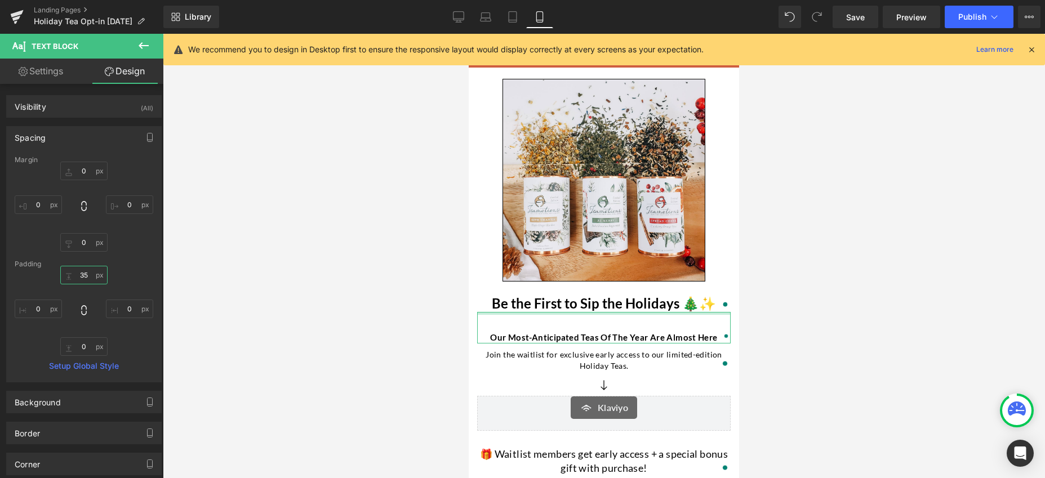
drag, startPoint x: 89, startPoint y: 277, endPoint x: 67, endPoint y: 276, distance: 22.0
click at [67, 276] on input "35" at bounding box center [83, 275] width 47 height 19
drag, startPoint x: 87, startPoint y: 274, endPoint x: 75, endPoint y: 274, distance: 11.8
click at [75, 274] on input "35" at bounding box center [83, 275] width 47 height 19
type input "10"
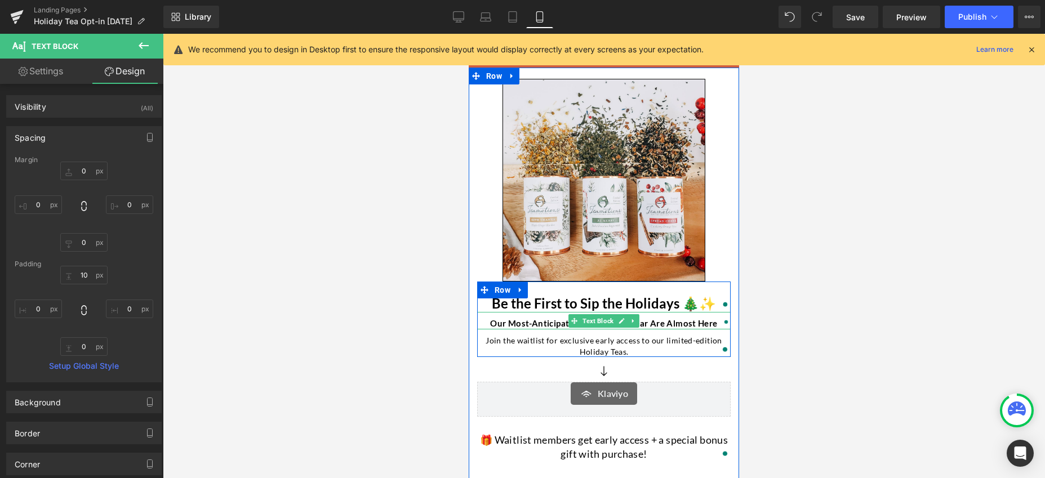
click at [556, 325] on p "Our most-anticipated teas of the year are almost here" at bounding box center [604, 324] width 254 height 12
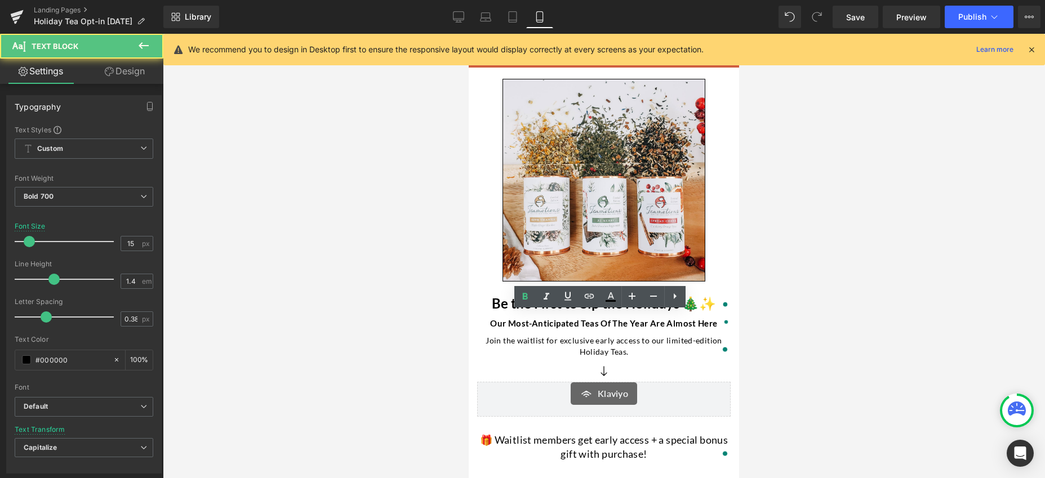
click at [388, 321] on div at bounding box center [604, 256] width 882 height 445
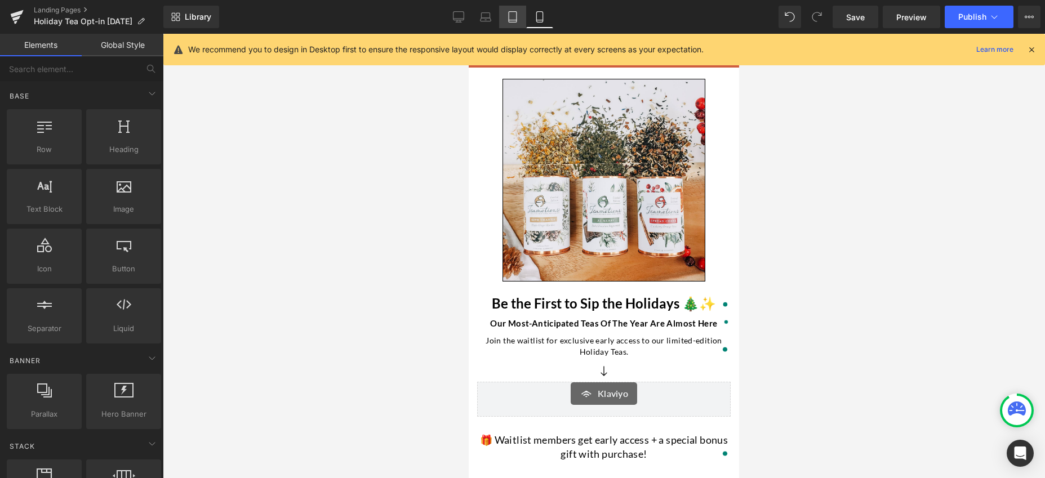
click at [513, 16] on icon at bounding box center [512, 16] width 11 height 11
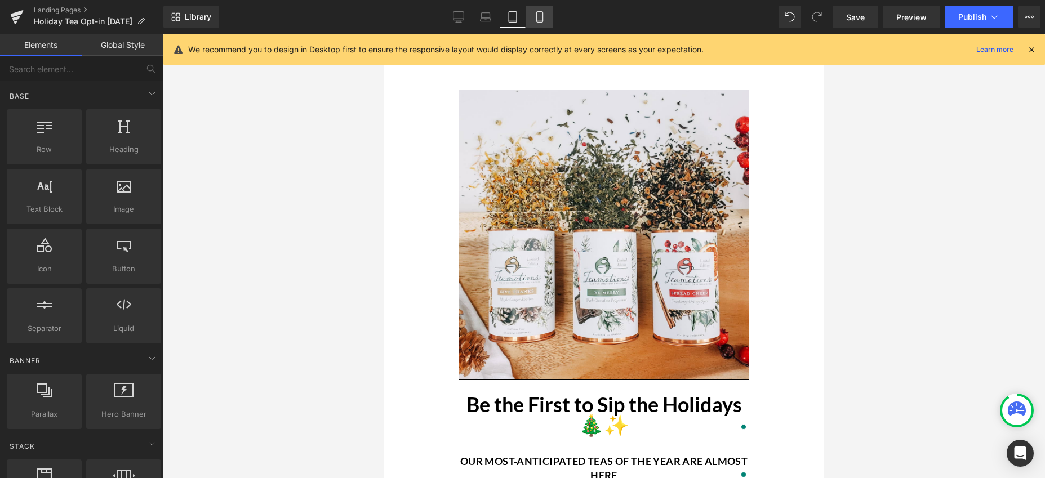
click at [536, 16] on icon at bounding box center [539, 17] width 6 height 11
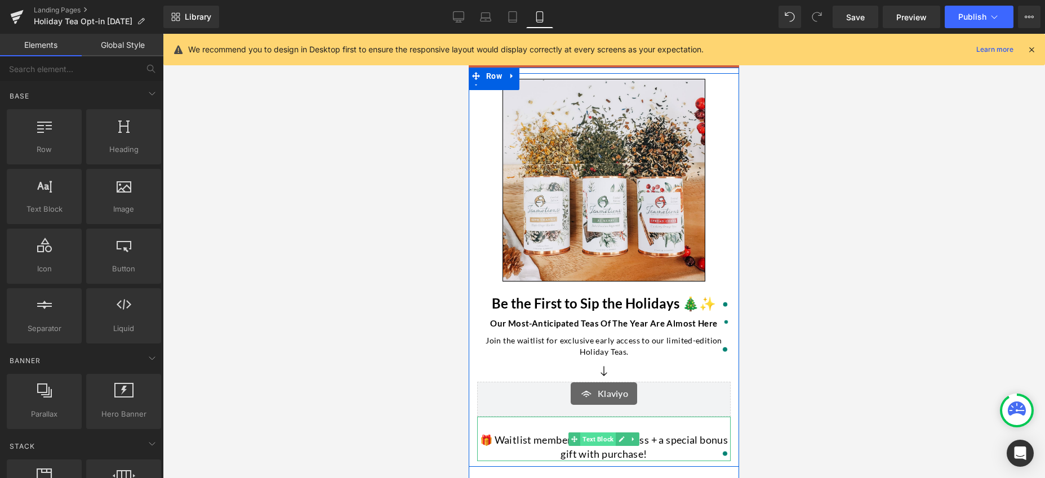
click at [588, 438] on span "Text Block" at bounding box center [597, 440] width 35 height 14
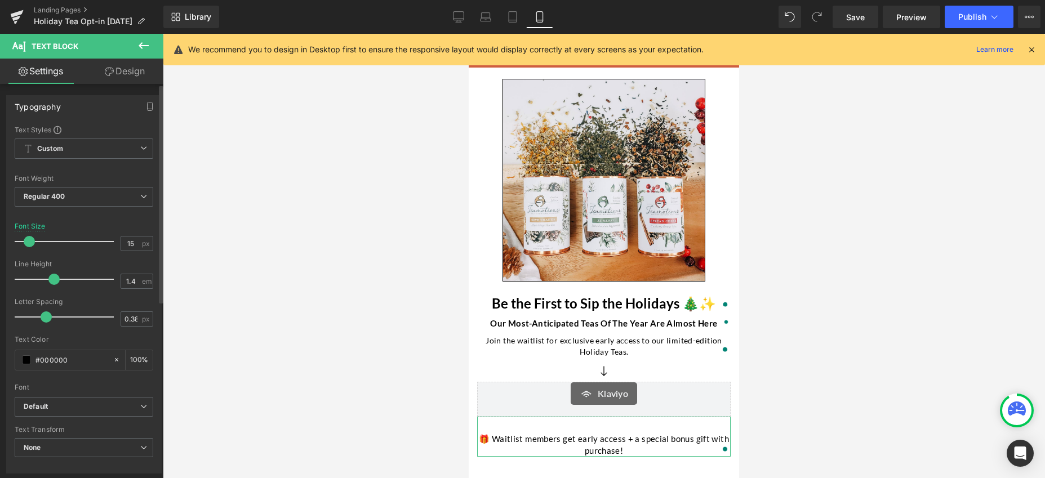
type input "14"
click at [27, 242] on span at bounding box center [28, 241] width 11 height 11
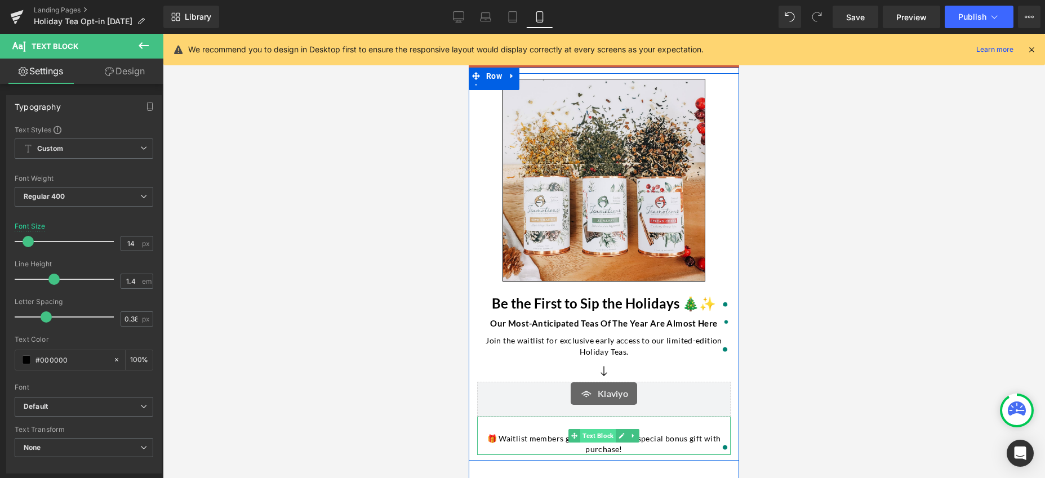
click at [592, 440] on span "Text Block" at bounding box center [597, 436] width 35 height 14
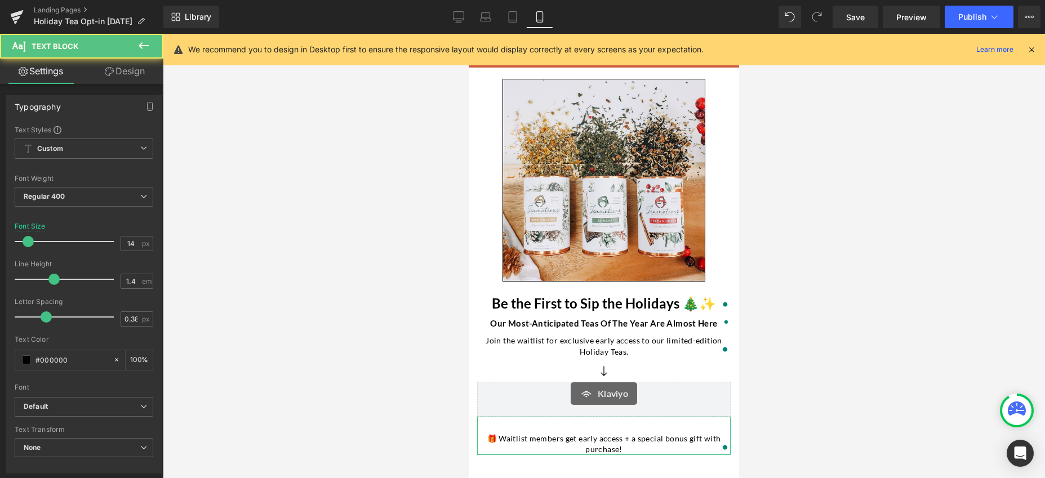
click at [132, 73] on link "Design" at bounding box center [125, 71] width 82 height 25
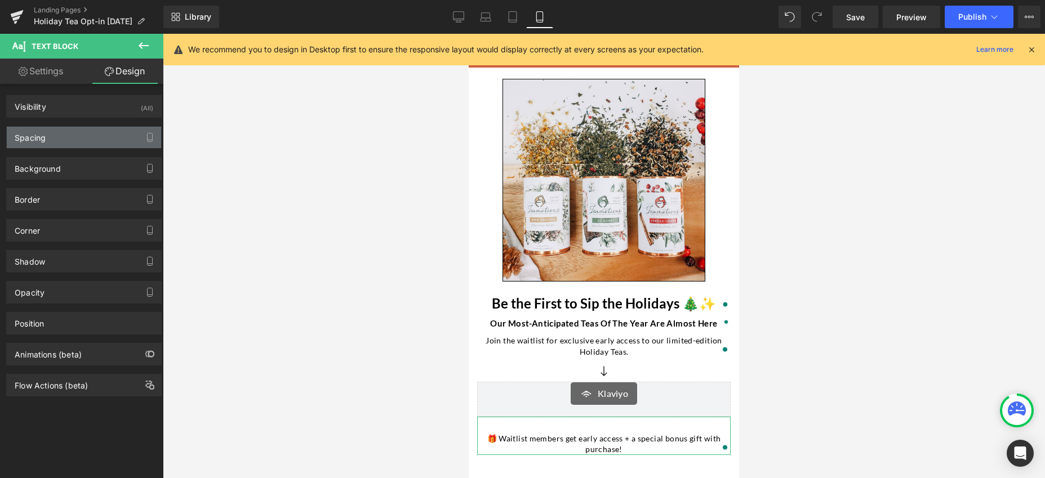
click at [68, 134] on div "Spacing" at bounding box center [84, 137] width 154 height 21
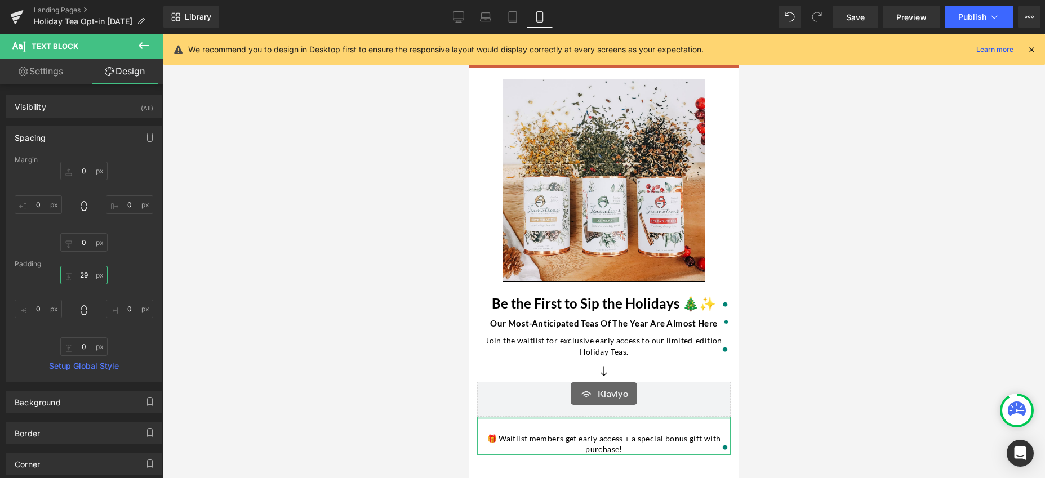
click at [87, 278] on input "29" at bounding box center [83, 275] width 47 height 19
type input "10"
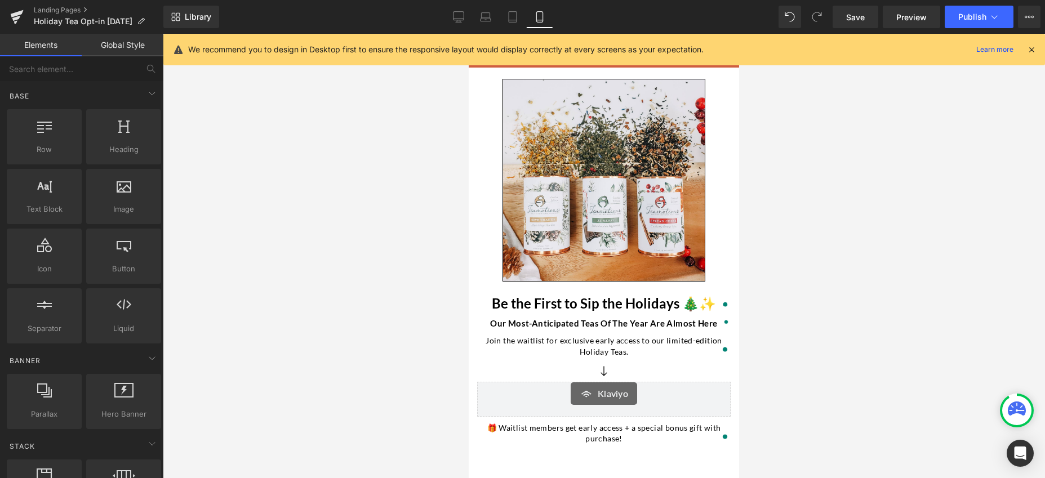
click at [347, 310] on div at bounding box center [604, 256] width 882 height 445
click at [978, 14] on span "Publish" at bounding box center [972, 16] width 28 height 9
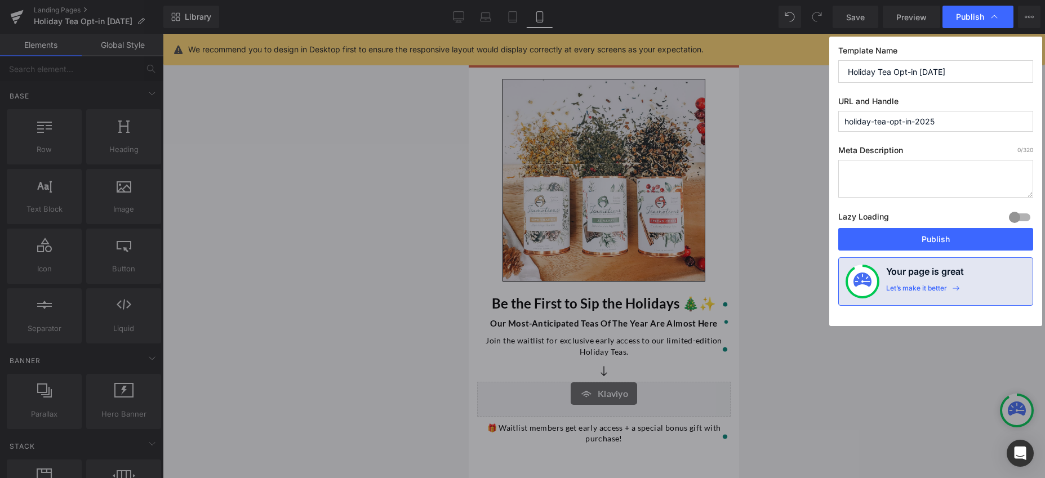
click at [948, 238] on button "Publish" at bounding box center [935, 239] width 195 height 23
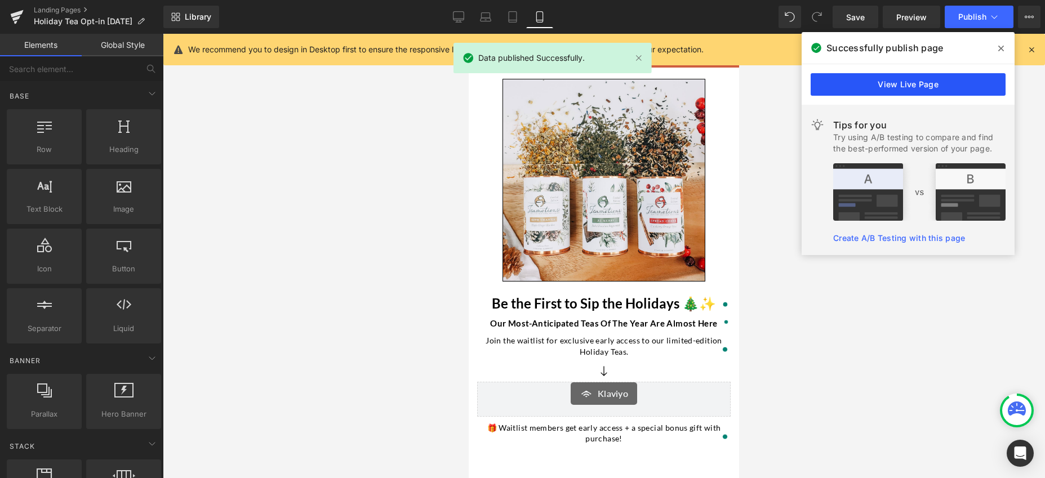
click at [916, 89] on link "View Live Page" at bounding box center [908, 84] width 195 height 23
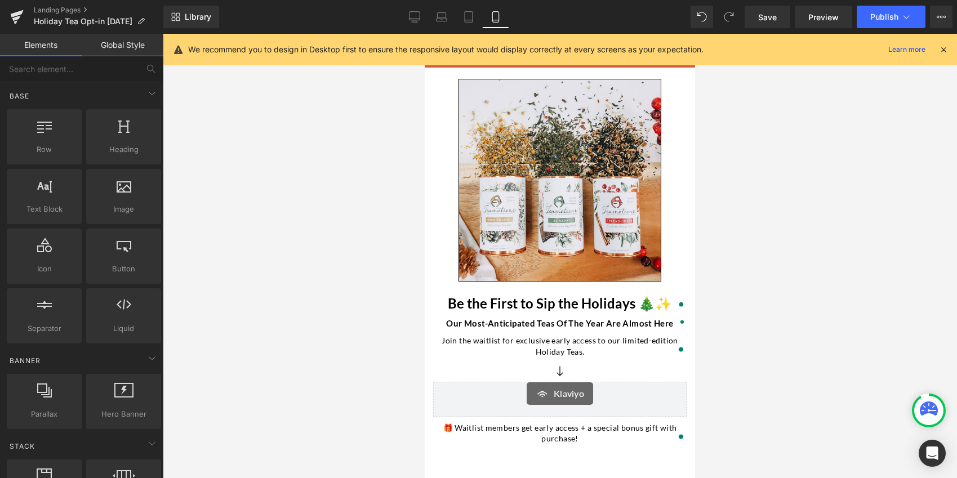
click at [947, 48] on icon at bounding box center [944, 50] width 10 height 10
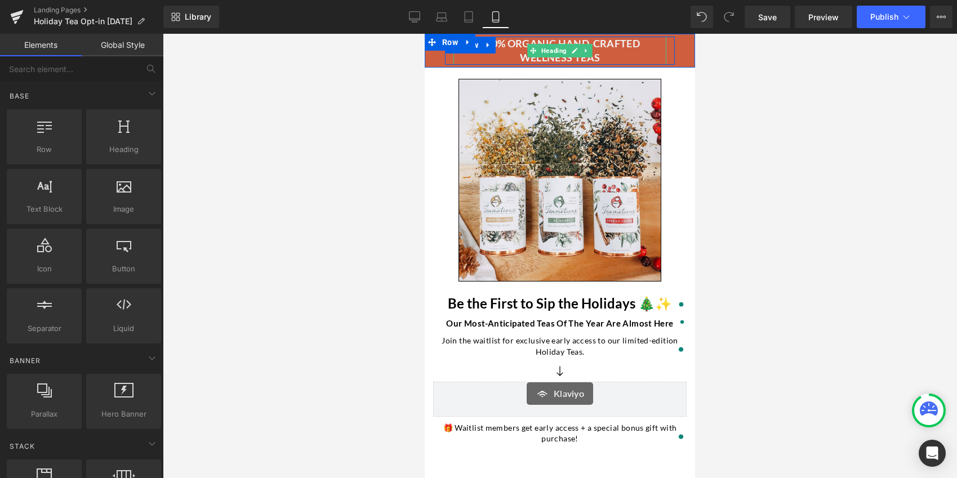
click at [628, 53] on h1 "100% organic hand-crafted wellness teas" at bounding box center [560, 51] width 213 height 28
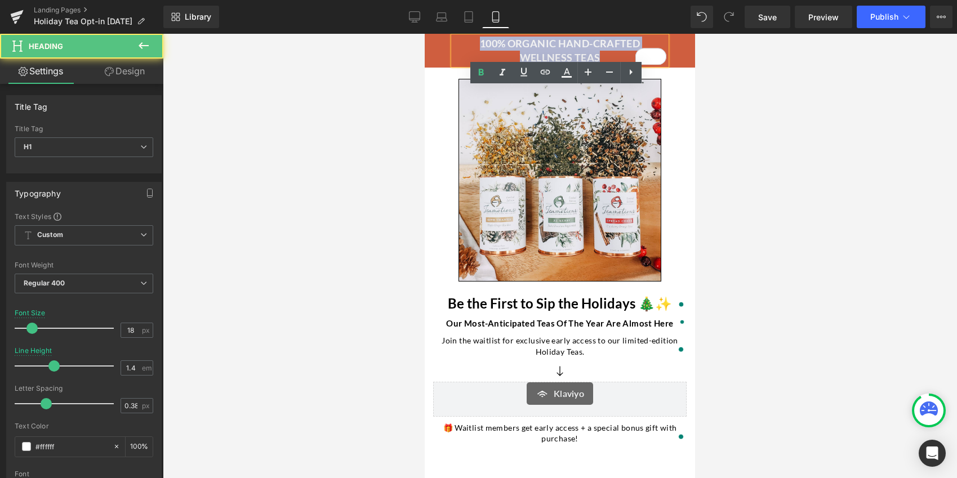
drag, startPoint x: 602, startPoint y: 56, endPoint x: 476, endPoint y: 41, distance: 126.6
click at [476, 41] on h1 "100% organic hand-crafted wellness teas" at bounding box center [560, 51] width 213 height 28
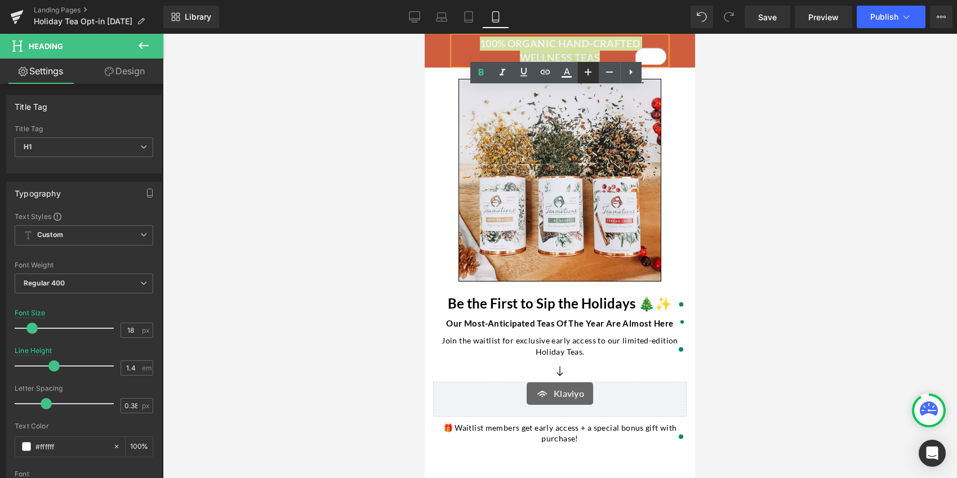
click at [586, 74] on icon at bounding box center [588, 72] width 14 height 14
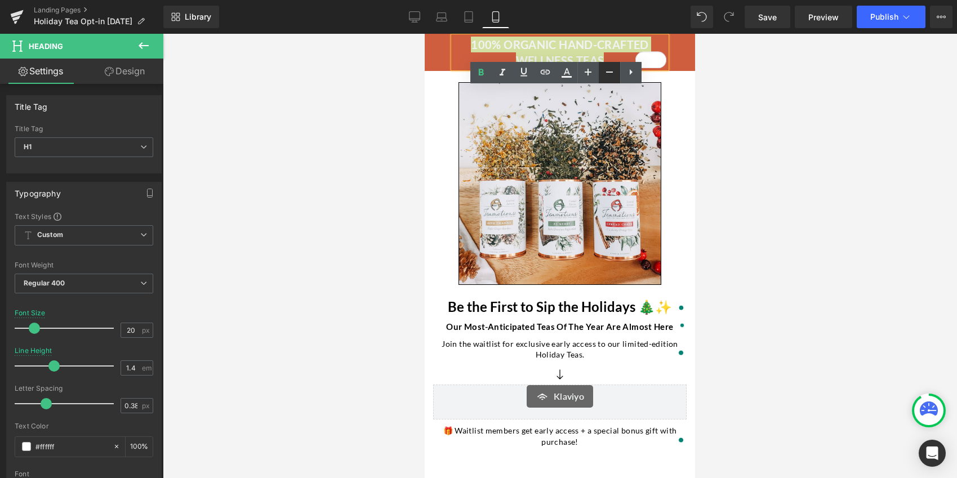
click at [608, 74] on icon at bounding box center [610, 72] width 14 height 14
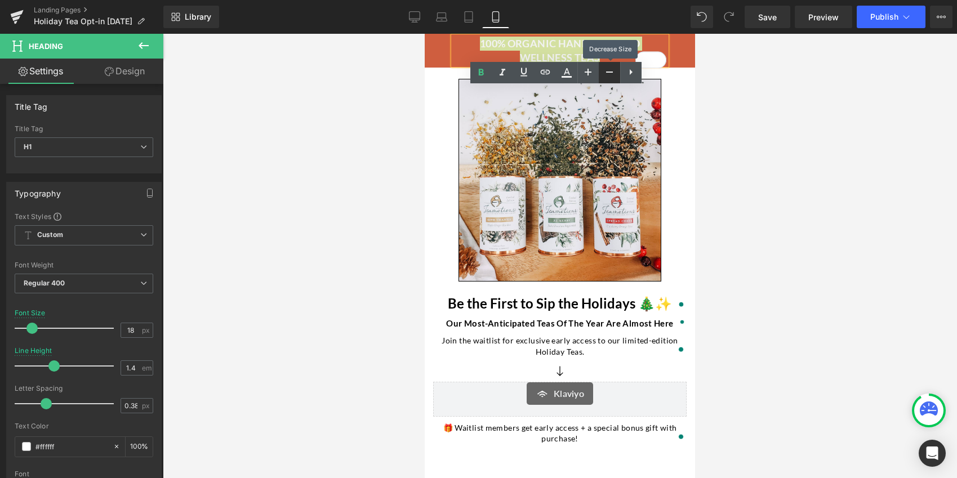
click at [609, 74] on icon at bounding box center [610, 72] width 14 height 14
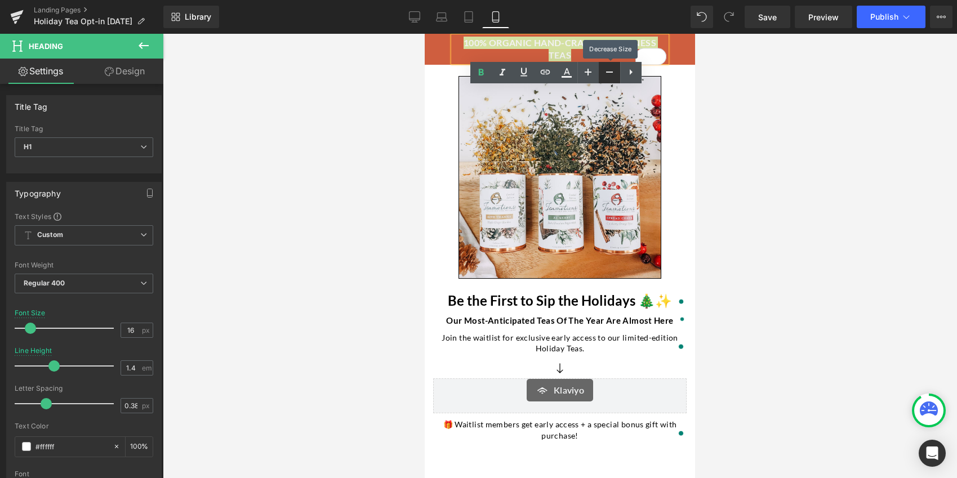
click at [609, 74] on icon at bounding box center [610, 72] width 14 height 14
type input "14"
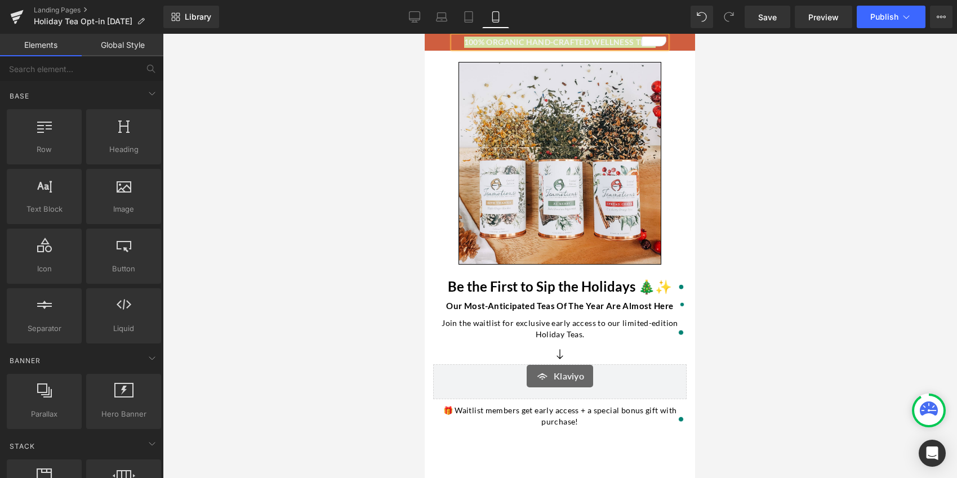
click at [756, 120] on div at bounding box center [560, 256] width 794 height 445
click at [755, 127] on div at bounding box center [560, 256] width 794 height 445
click at [739, 115] on div at bounding box center [560, 256] width 794 height 445
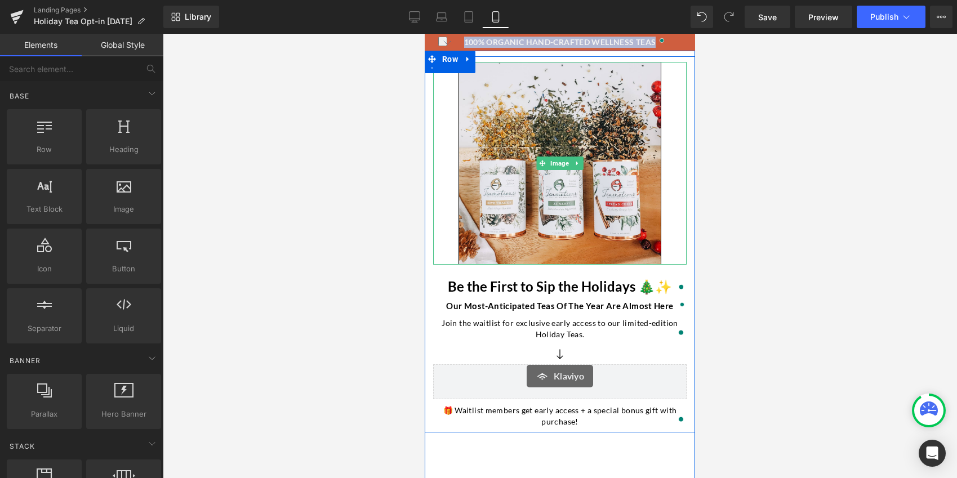
click at [678, 249] on div at bounding box center [560, 163] width 254 height 203
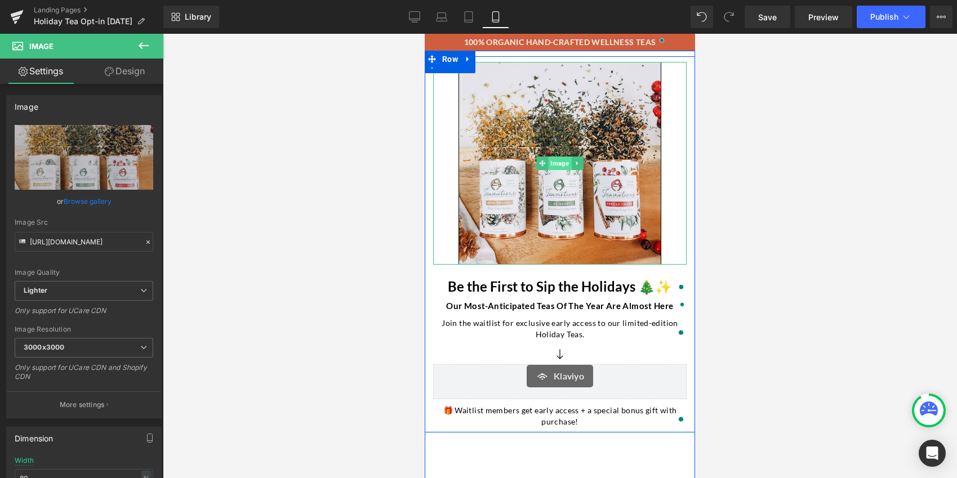
click at [556, 164] on span "Image" at bounding box center [559, 164] width 23 height 14
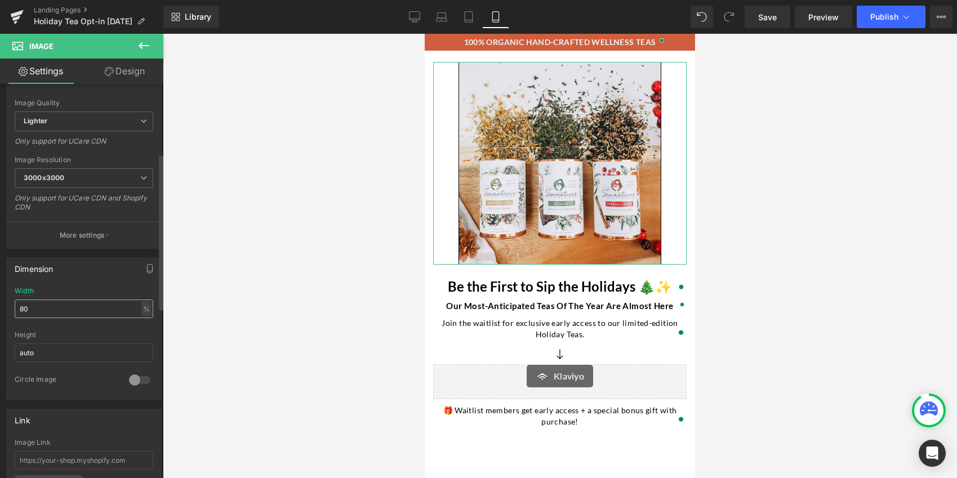
scroll to position [175, 0]
drag, startPoint x: 29, startPoint y: 304, endPoint x: 15, endPoint y: 304, distance: 13.5
click at [15, 304] on input "80" at bounding box center [84, 303] width 139 height 19
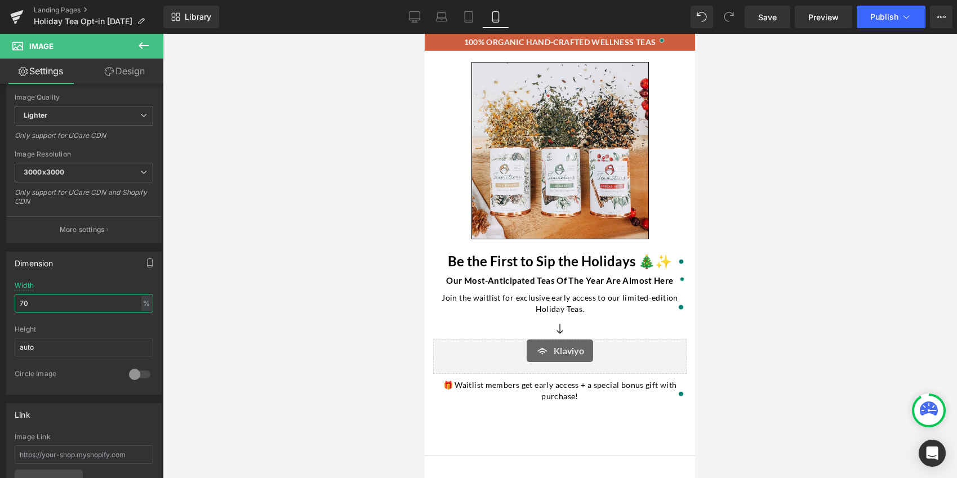
type input "70"
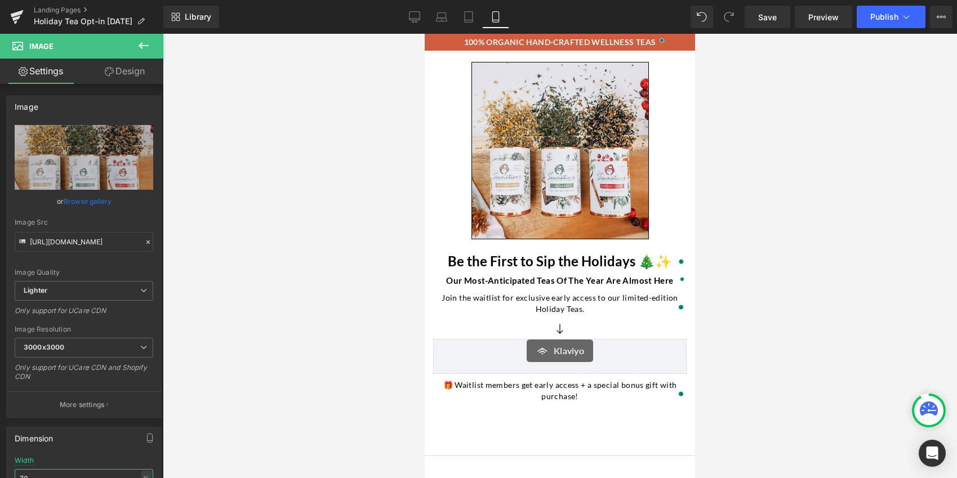
scroll to position [175, 0]
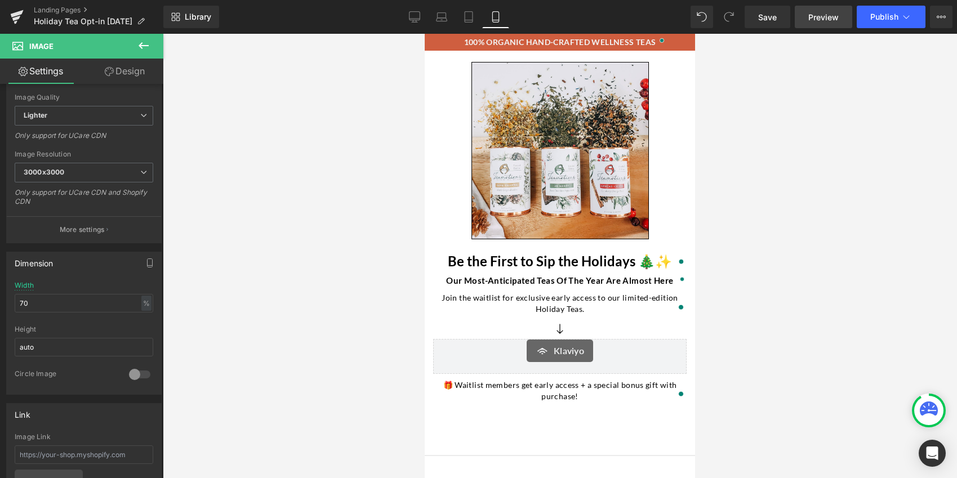
click at [834, 17] on span "Preview" at bounding box center [824, 17] width 30 height 12
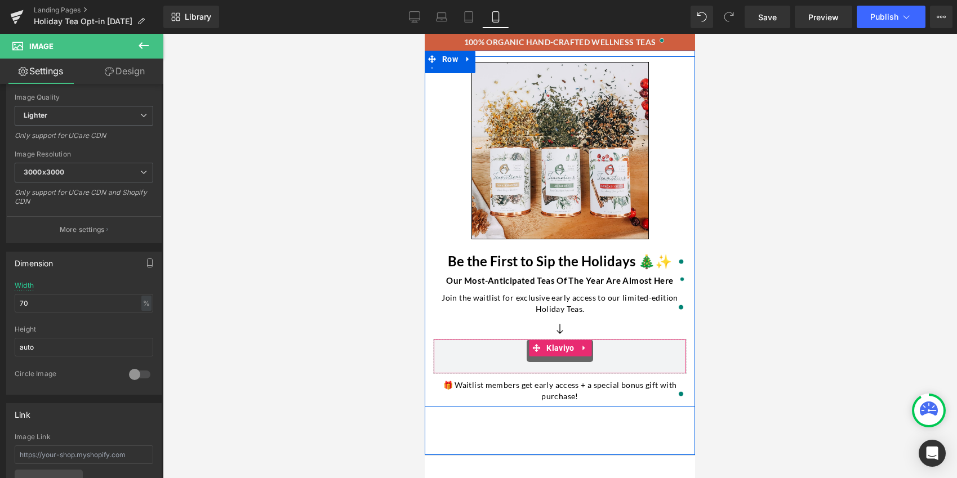
click at [482, 352] on div "Klaviyo" at bounding box center [560, 351] width 230 height 23
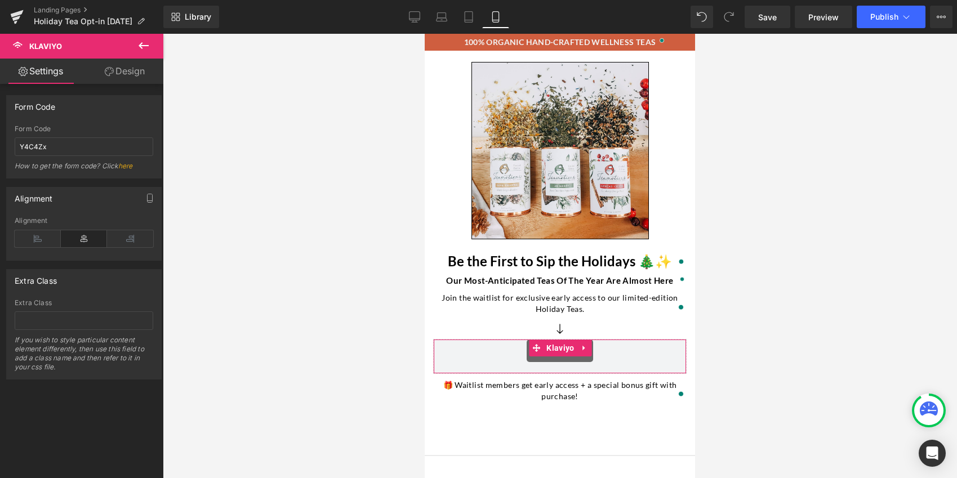
click at [136, 72] on link "Design" at bounding box center [125, 71] width 82 height 25
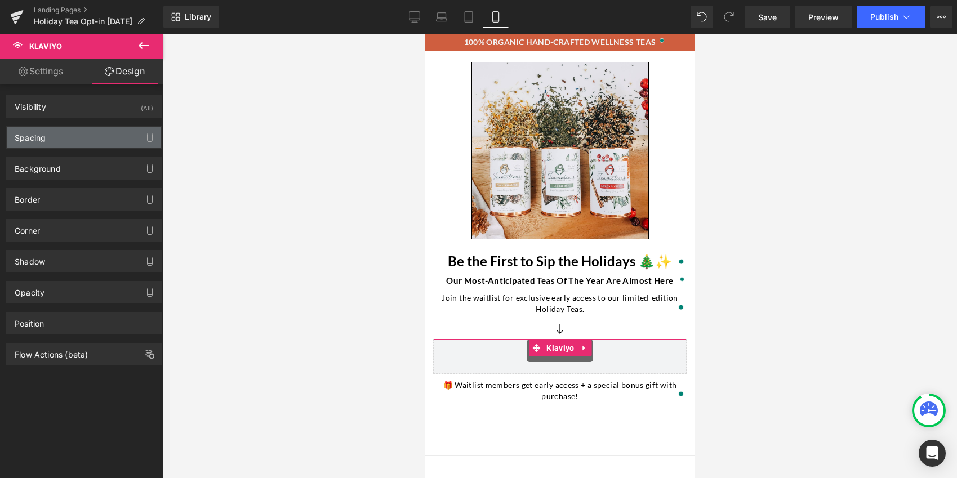
click at [48, 138] on div "Spacing" at bounding box center [84, 137] width 154 height 21
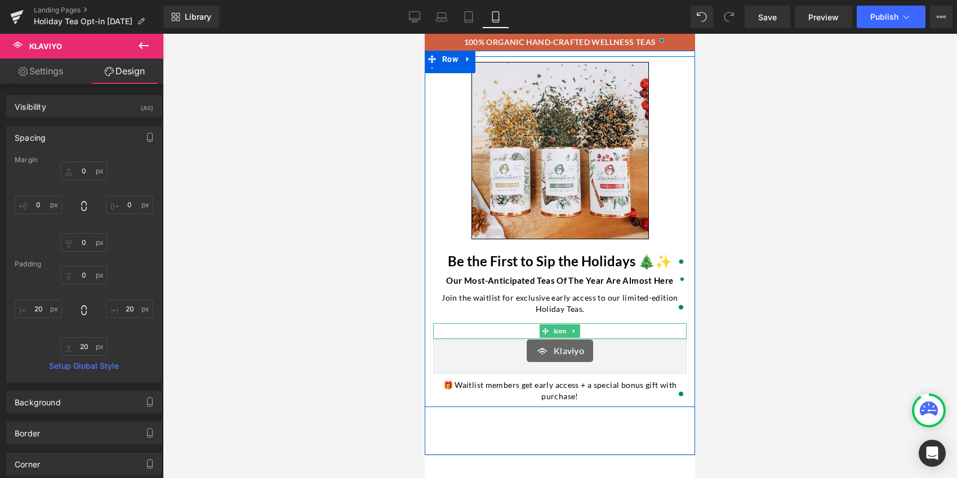
click at [591, 332] on div at bounding box center [560, 331] width 254 height 16
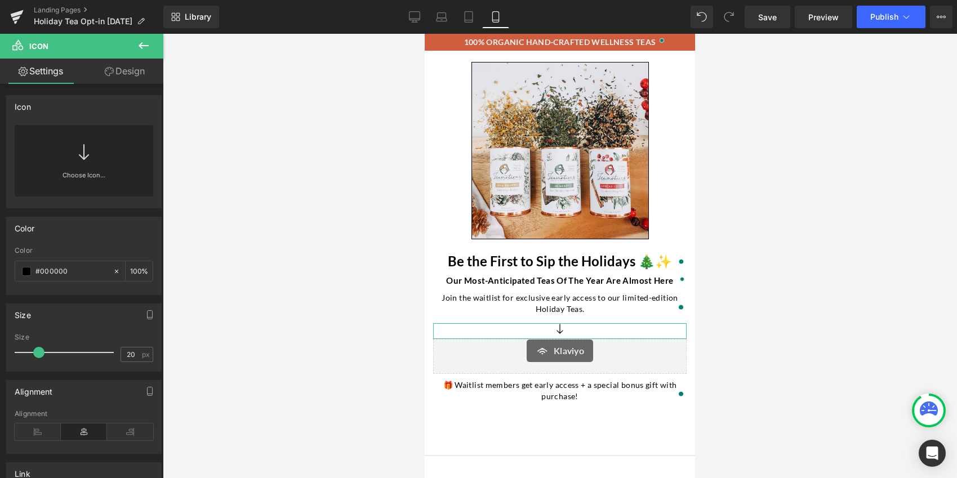
click at [131, 77] on link "Design" at bounding box center [125, 71] width 82 height 25
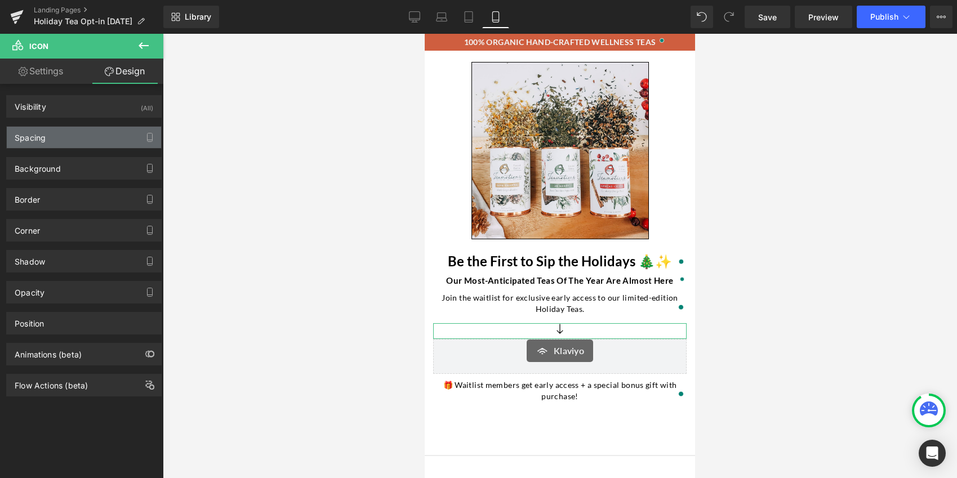
click at [61, 140] on div "Spacing" at bounding box center [84, 137] width 154 height 21
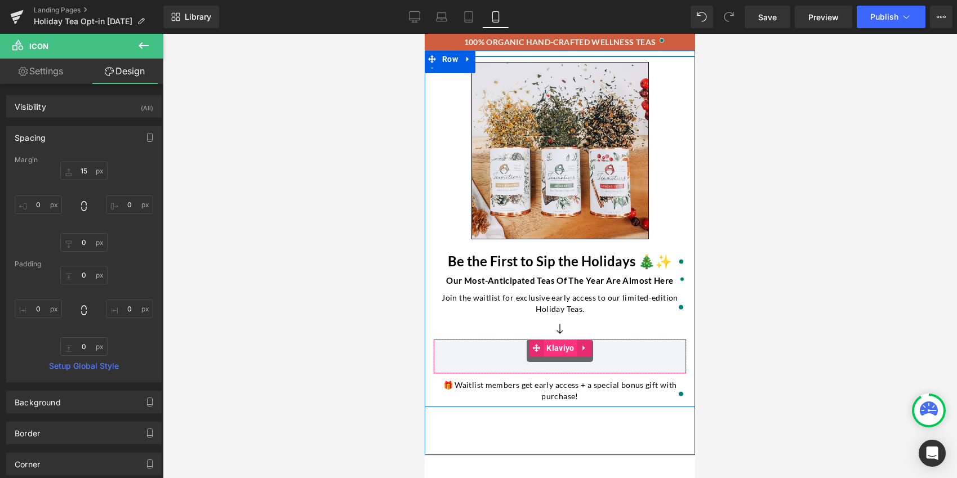
click at [563, 352] on span "Klaviyo" at bounding box center [560, 348] width 33 height 17
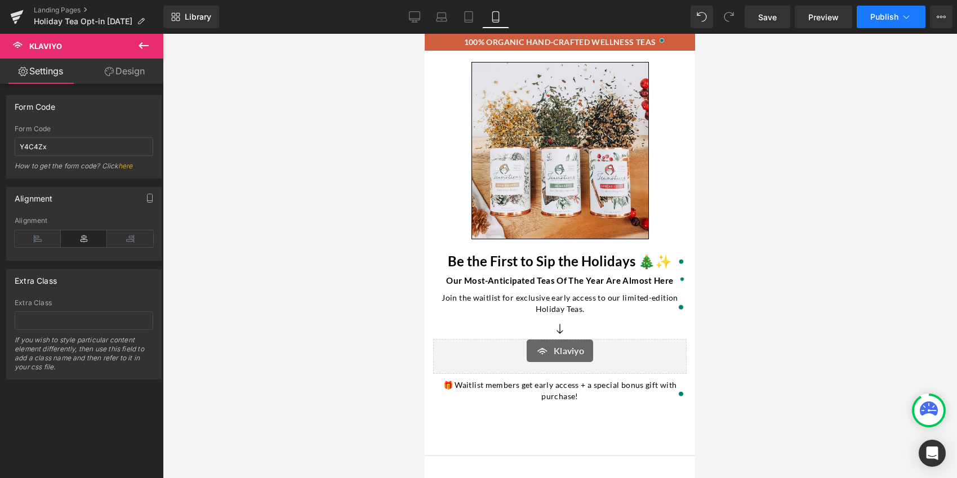
click at [886, 23] on button "Publish" at bounding box center [891, 17] width 69 height 23
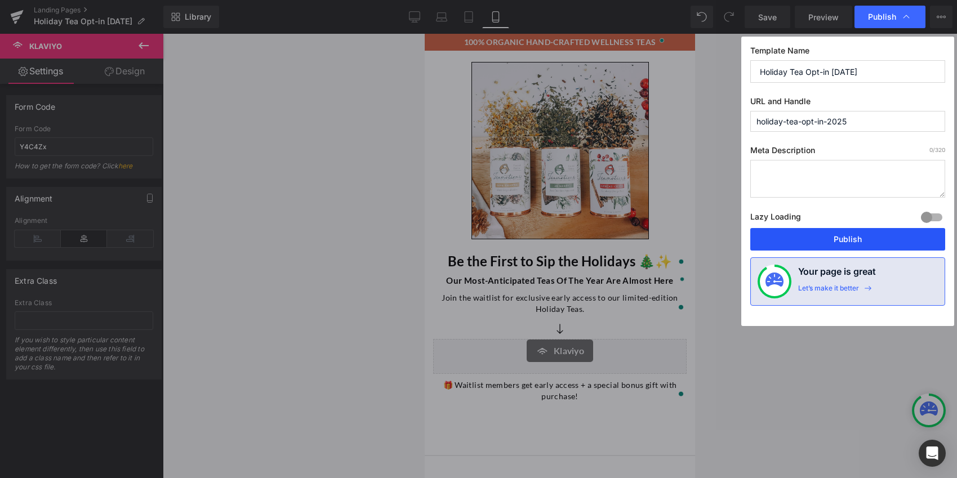
click at [875, 238] on button "Publish" at bounding box center [847, 239] width 195 height 23
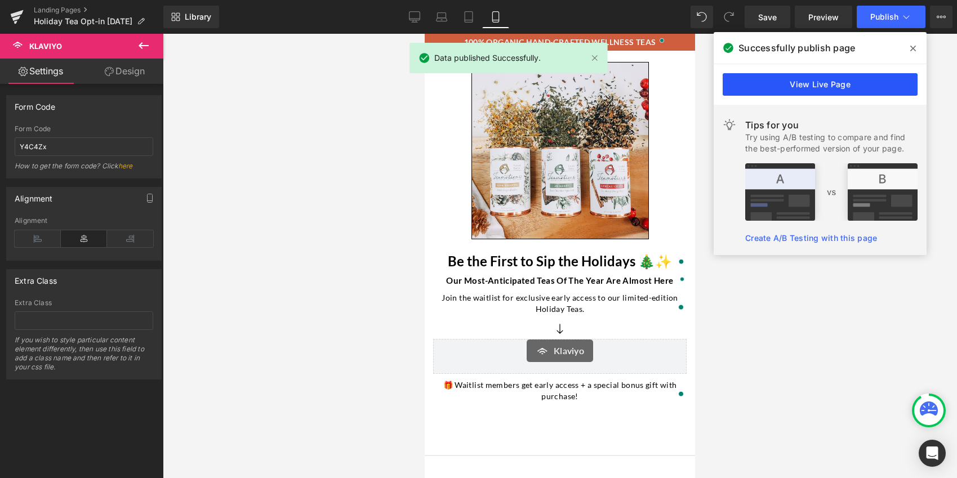
click at [820, 85] on link "View Live Page" at bounding box center [820, 84] width 195 height 23
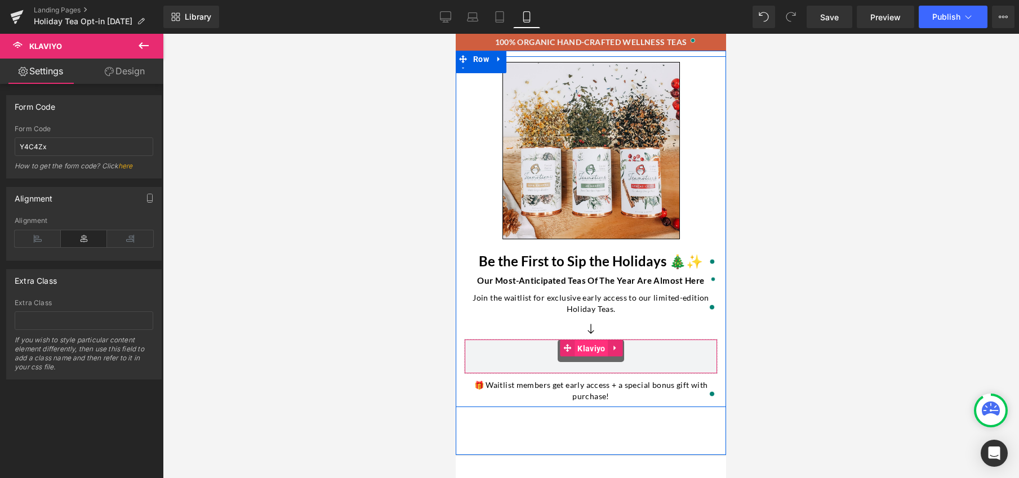
click at [588, 350] on span "Klaviyo" at bounding box center [591, 348] width 33 height 17
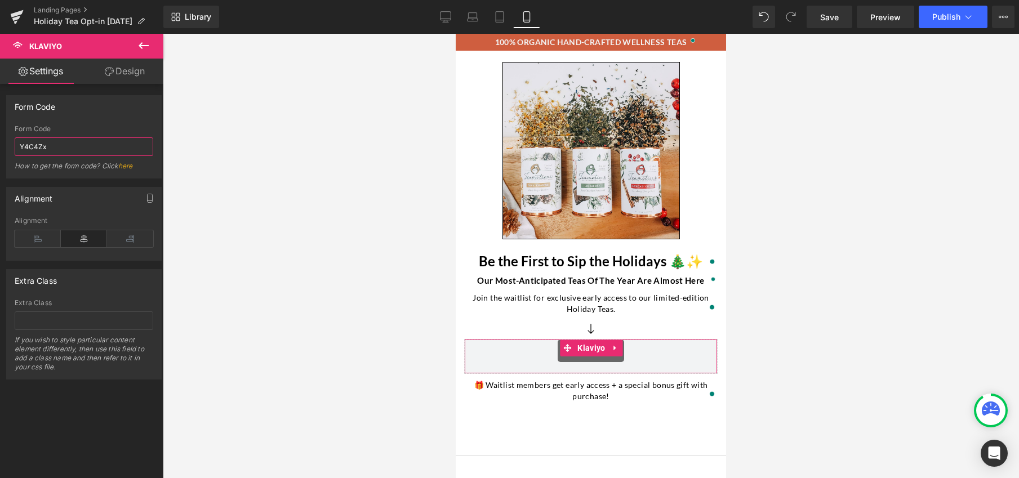
drag, startPoint x: 65, startPoint y: 149, endPoint x: 10, endPoint y: 150, distance: 55.2
click at [10, 150] on div "Y4C4Zx Form Code Y4C4Zx How to get the form code? Click here" at bounding box center [84, 151] width 154 height 53
paste input "<div class="klaviyo-form-Y4C4Zx"></div>"
type input "Y4C4Zx"
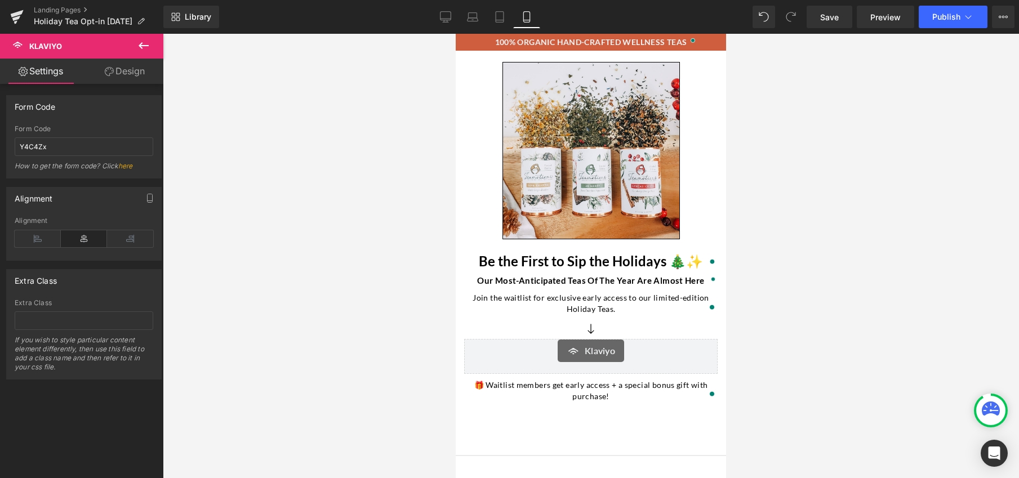
click at [192, 303] on div at bounding box center [591, 256] width 856 height 445
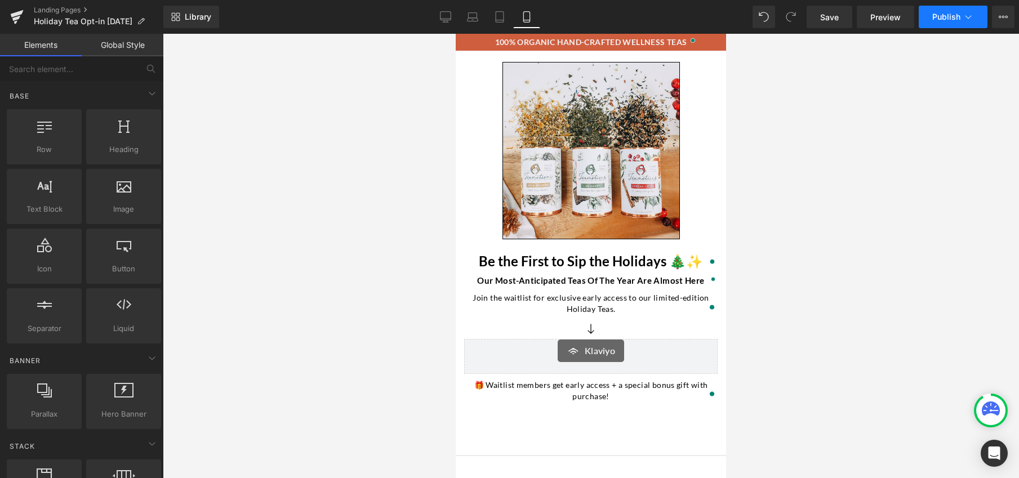
click at [957, 16] on span "Publish" at bounding box center [946, 16] width 28 height 9
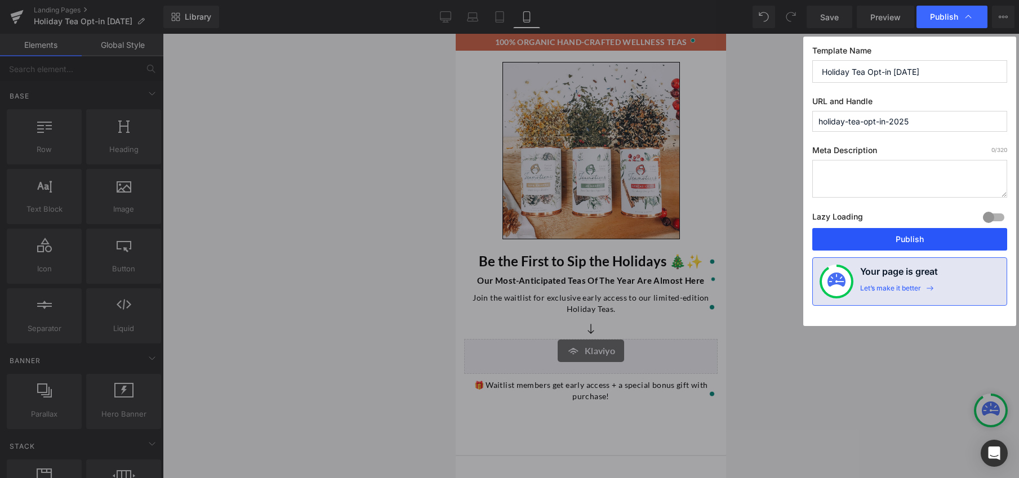
click at [939, 241] on button "Publish" at bounding box center [909, 239] width 195 height 23
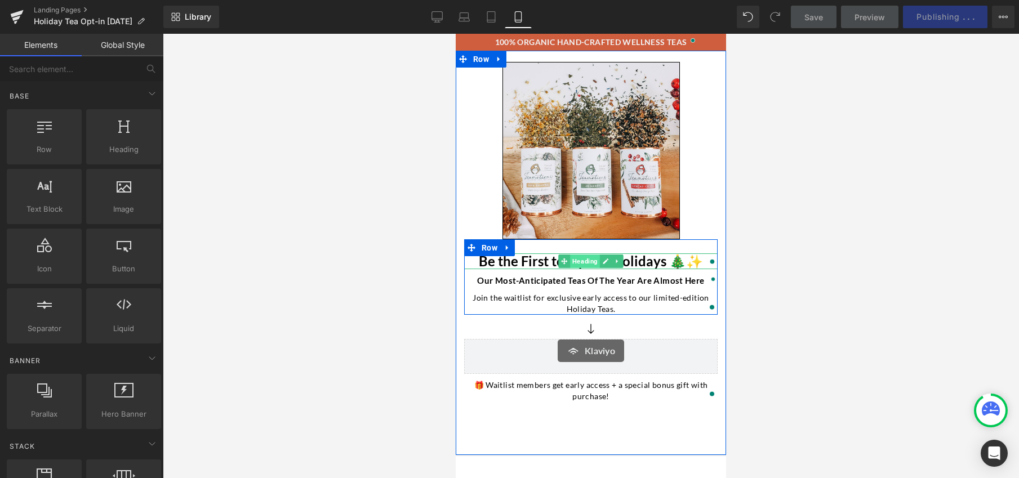
click at [575, 264] on span "Heading" at bounding box center [585, 262] width 30 height 14
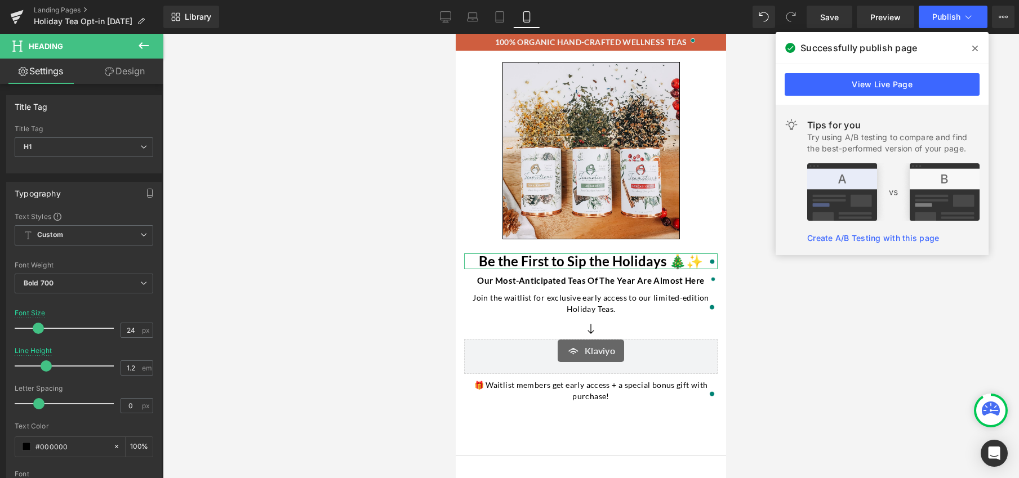
click at [126, 79] on link "Design" at bounding box center [125, 71] width 82 height 25
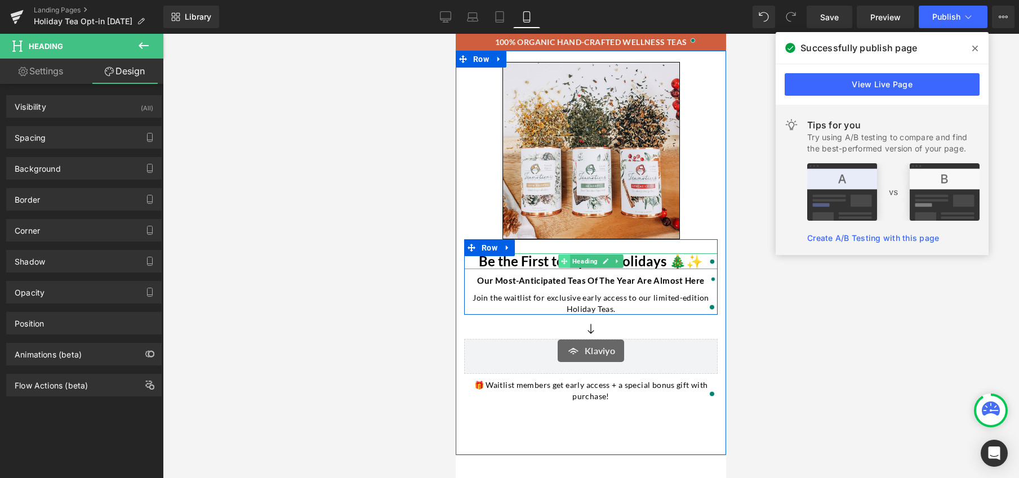
click at [558, 260] on span at bounding box center [564, 262] width 12 height 14
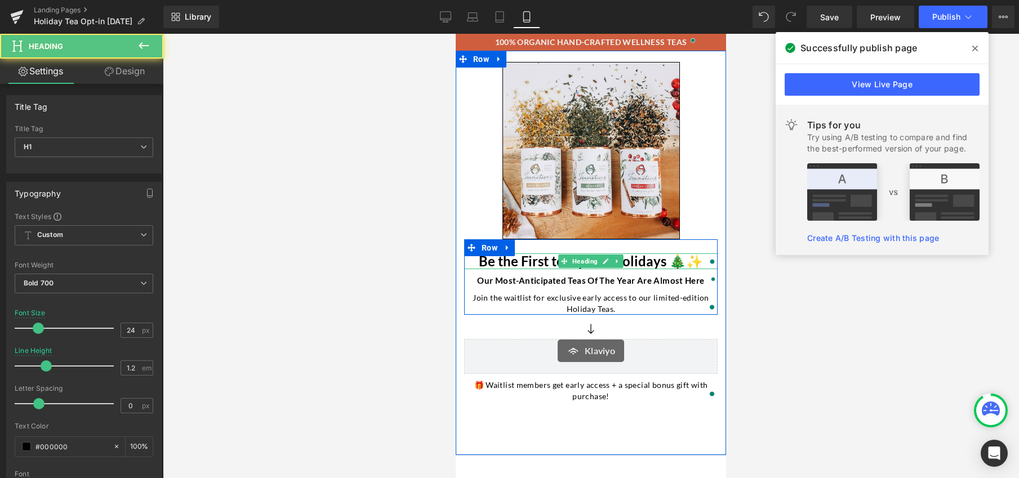
click at [536, 259] on h1 "Be the First to Sip the Holidays 🎄✨" at bounding box center [591, 262] width 254 height 16
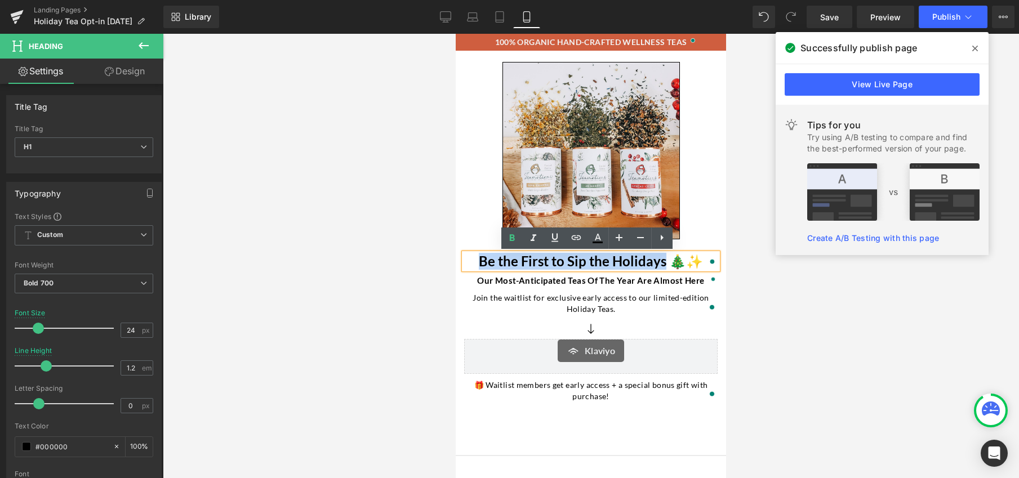
drag, startPoint x: 486, startPoint y: 263, endPoint x: 665, endPoint y: 267, distance: 179.8
click at [665, 267] on h1 "Be the First to Sip the Holidays 🎄✨" at bounding box center [591, 262] width 254 height 16
click at [359, 272] on div at bounding box center [591, 256] width 856 height 445
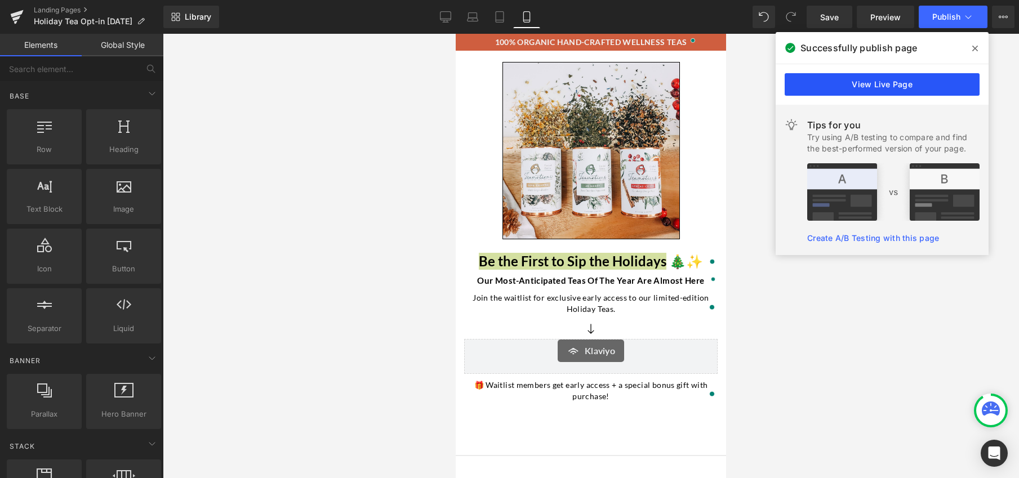
click at [912, 91] on link "View Live Page" at bounding box center [882, 84] width 195 height 23
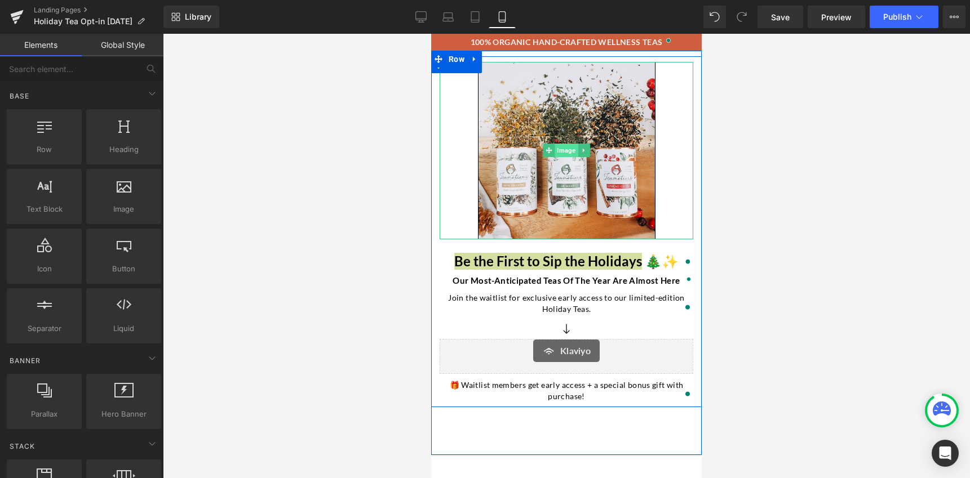
click at [562, 148] on span "Image" at bounding box center [565, 151] width 23 height 14
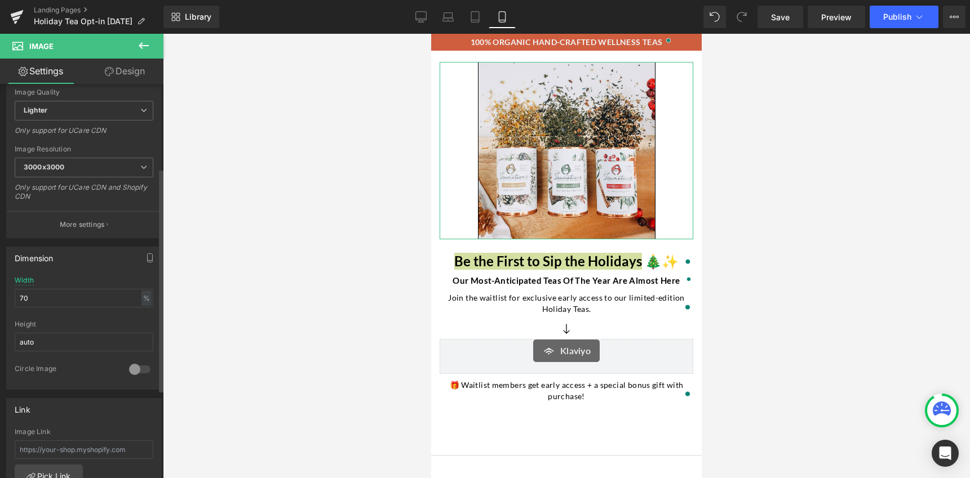
scroll to position [193, 0]
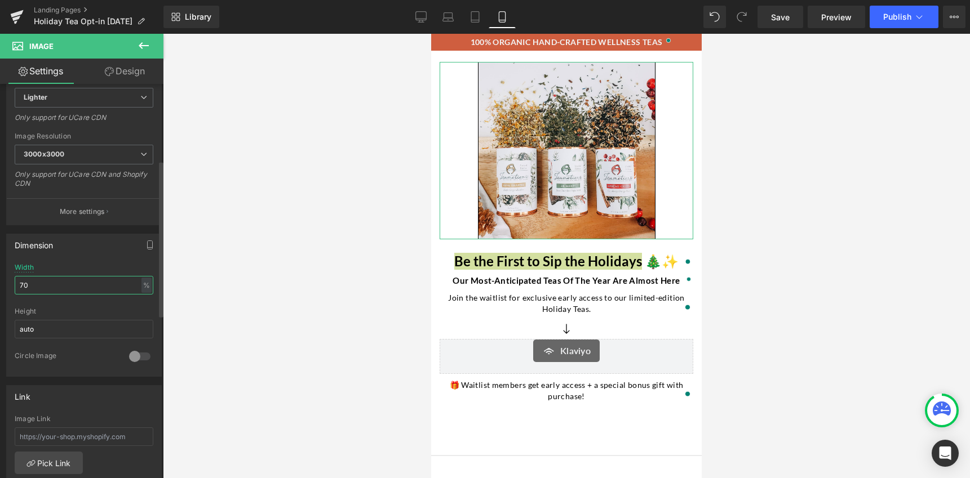
click at [4, 285] on div "Dimension 70% Width 70 % % px auto Height auto 0 Circle Image" at bounding box center [84, 301] width 168 height 152
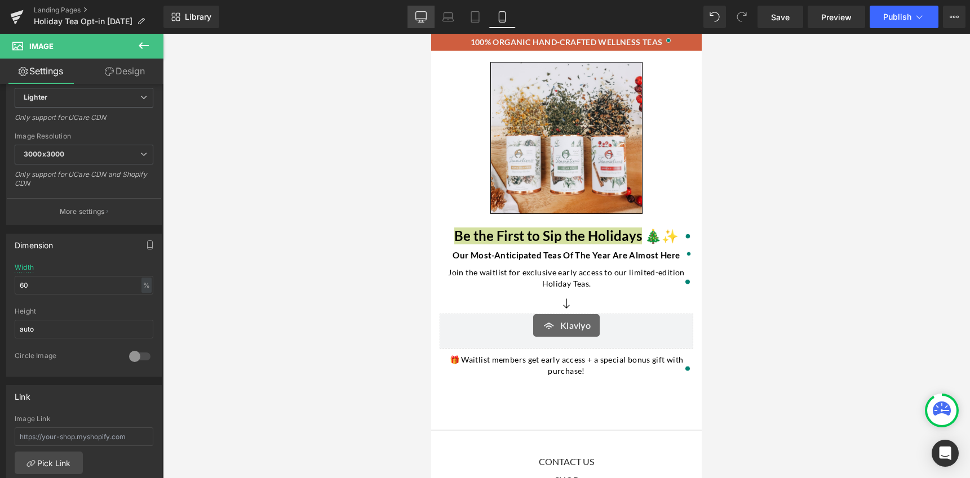
click at [420, 22] on icon at bounding box center [421, 22] width 6 height 0
type input "100"
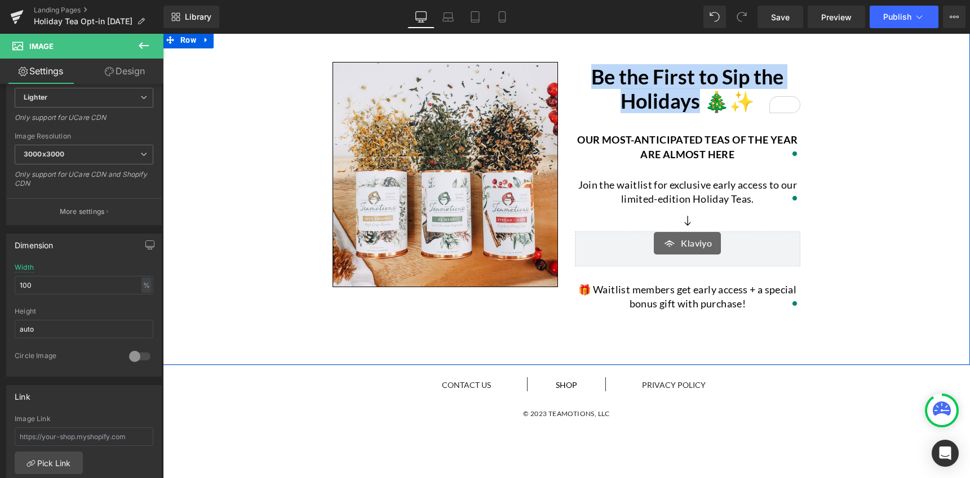
click at [889, 226] on div "Image Be the First to Sip the Holidays 🎄✨ Heading Our most-anticipated teas of …" at bounding box center [566, 177] width 807 height 280
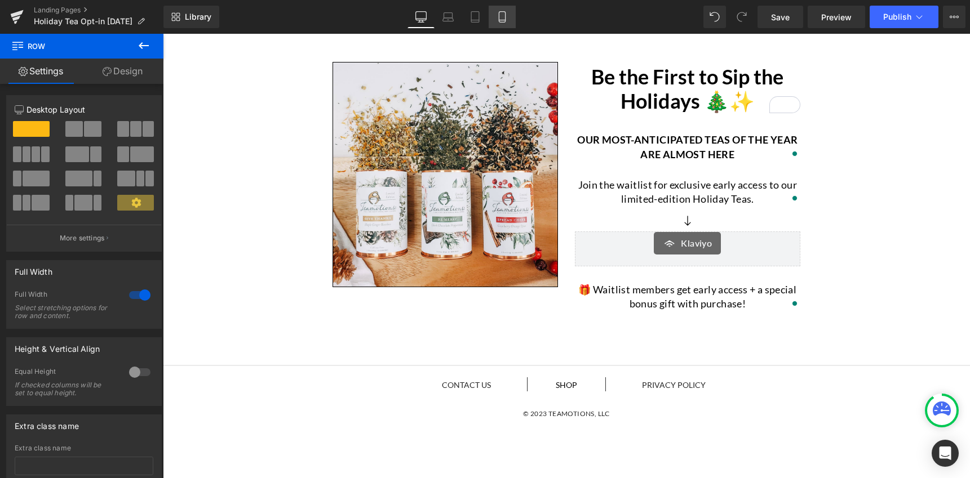
click at [504, 16] on icon at bounding box center [501, 16] width 11 height 11
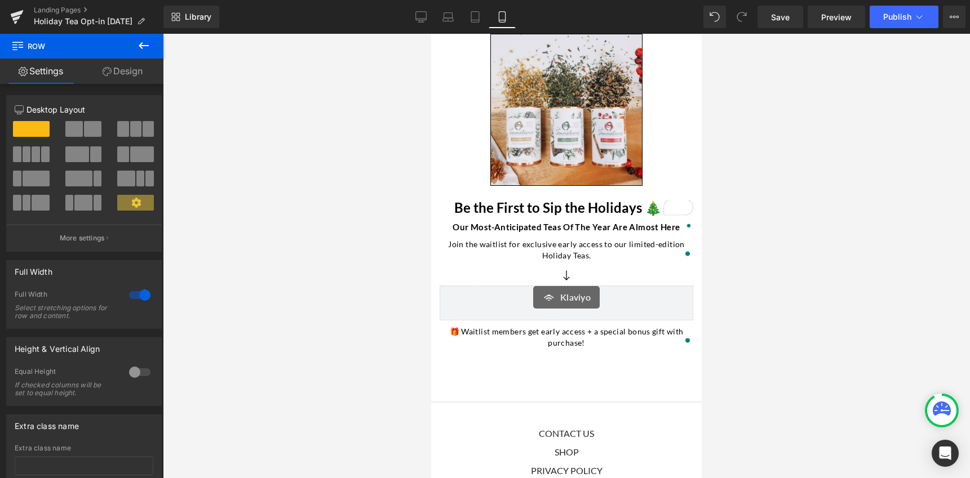
scroll to position [0, 0]
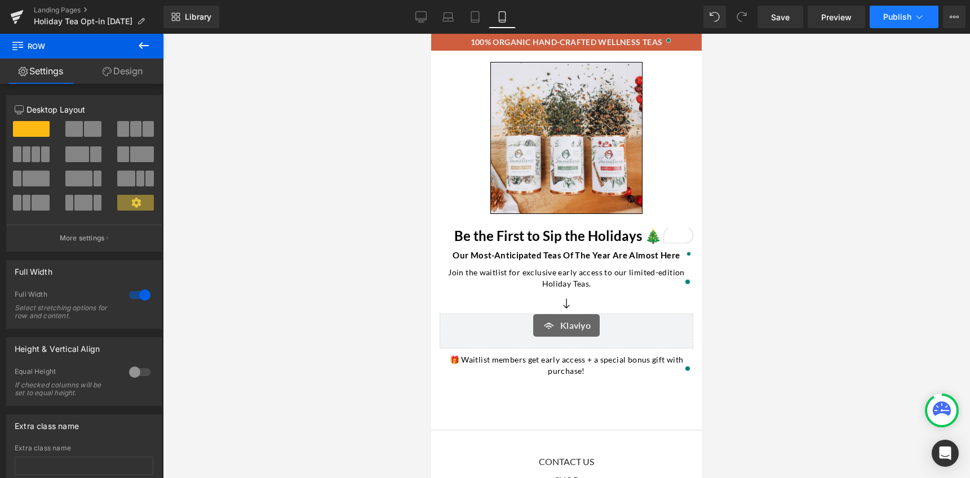
click at [897, 12] on span "Publish" at bounding box center [897, 16] width 28 height 9
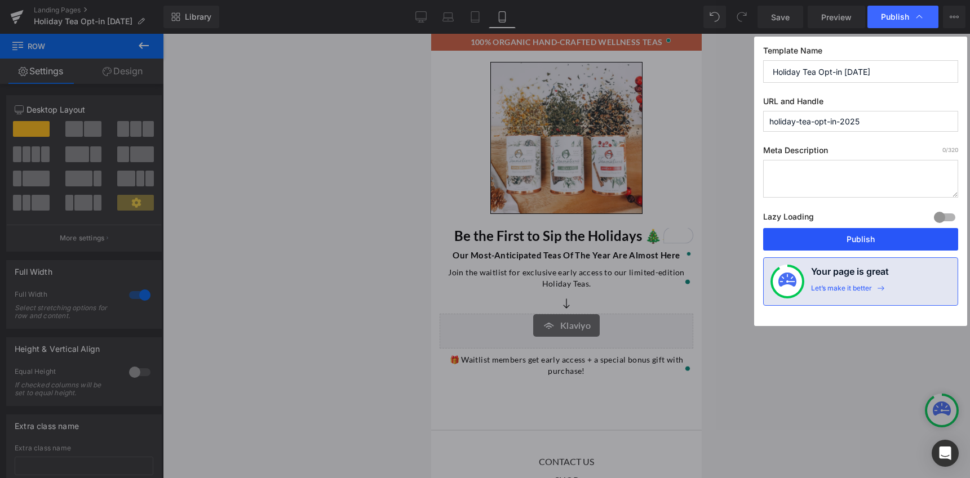
click at [868, 241] on button "Publish" at bounding box center [860, 239] width 195 height 23
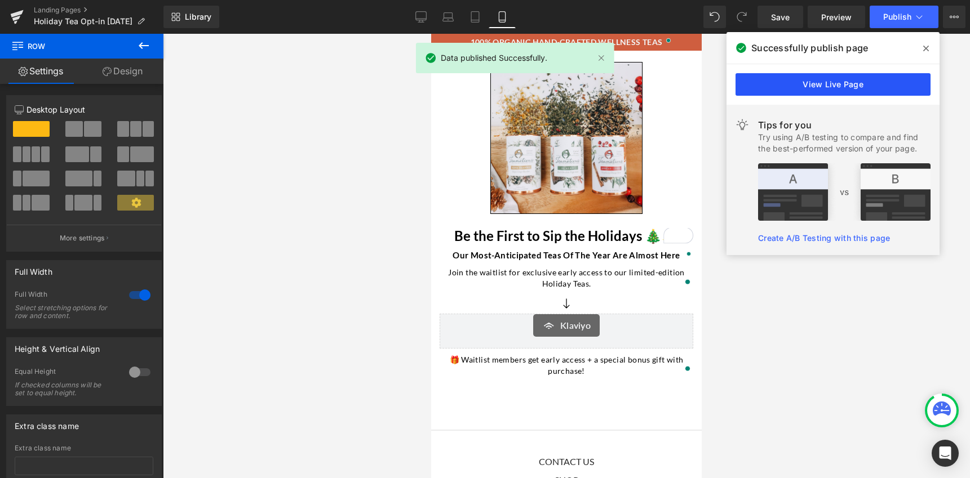
click at [861, 83] on link "View Live Page" at bounding box center [832, 84] width 195 height 23
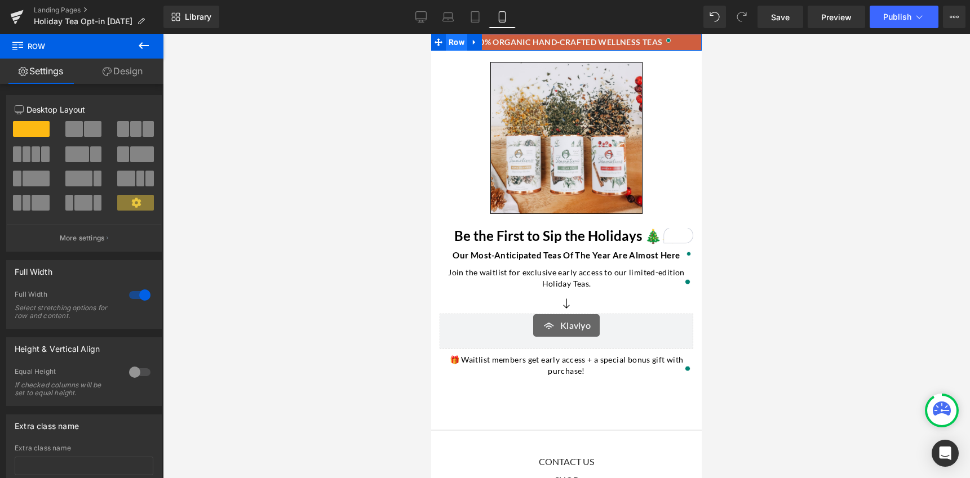
click at [456, 42] on span "Row" at bounding box center [456, 42] width 21 height 17
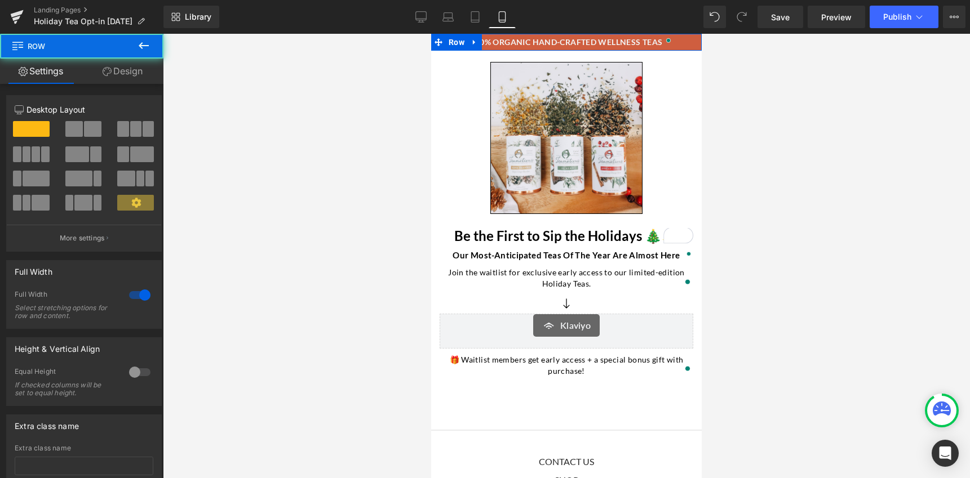
click at [127, 68] on link "Design" at bounding box center [123, 71] width 82 height 25
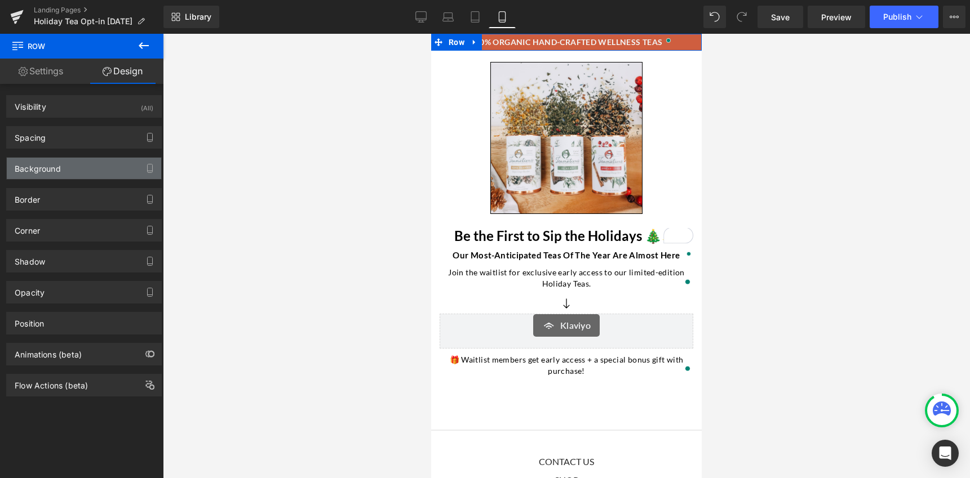
click at [70, 166] on div "Background" at bounding box center [84, 168] width 154 height 21
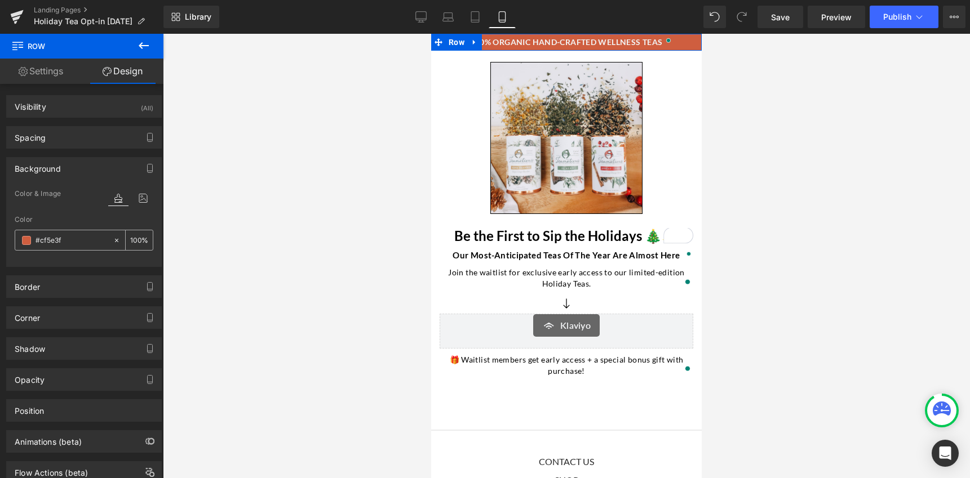
drag, startPoint x: 44, startPoint y: 242, endPoint x: 64, endPoint y: 243, distance: 20.4
click at [64, 243] on input "#cf5e3f" at bounding box center [71, 240] width 72 height 12
type input "5"
type input "0"
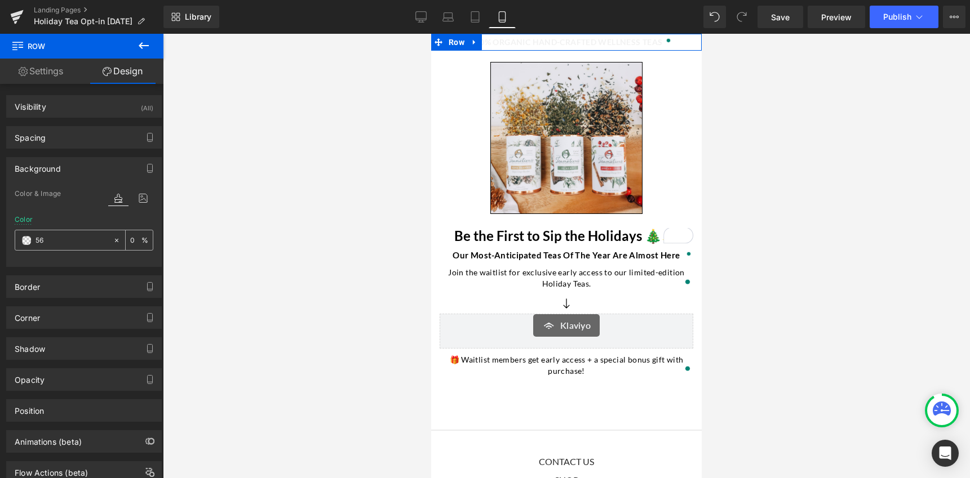
type input "567"
type input "100"
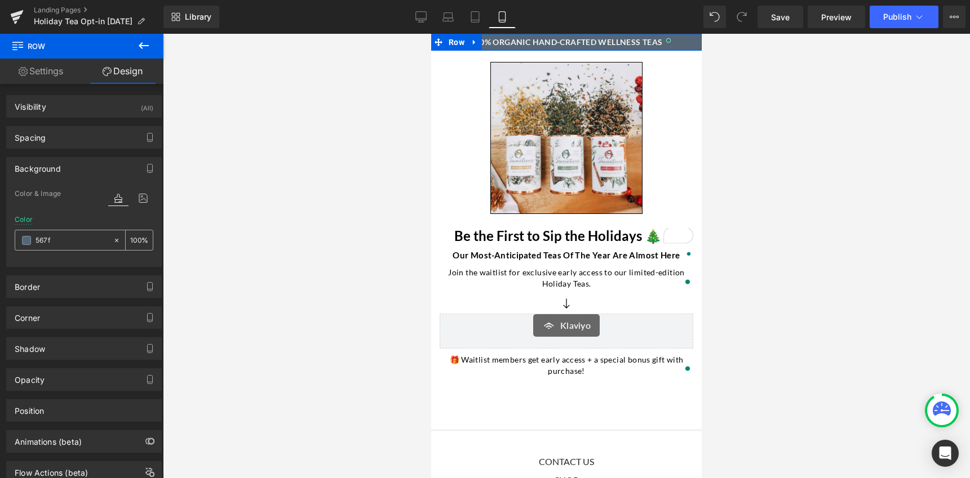
type input "567f5"
type input "0"
type input "567f50"
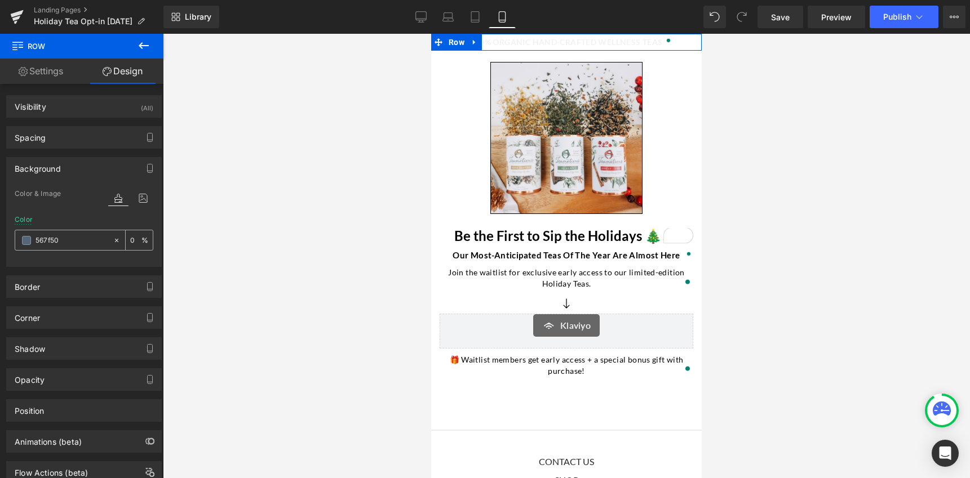
type input "100"
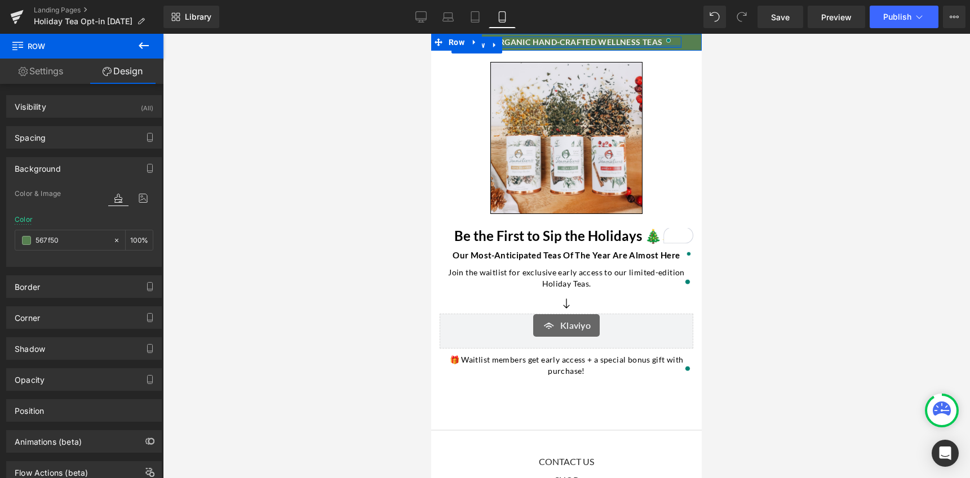
click at [623, 45] on div at bounding box center [566, 46] width 230 height 3
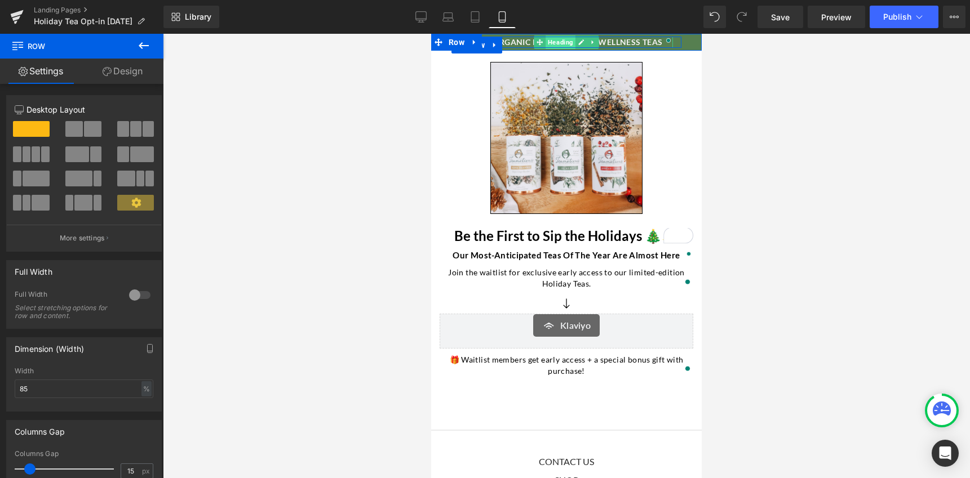
click at [549, 42] on span "Heading" at bounding box center [560, 42] width 30 height 14
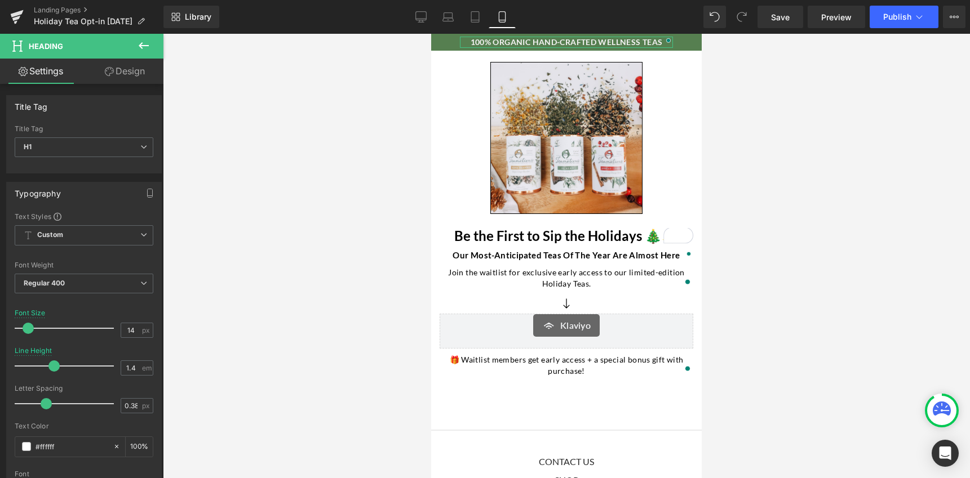
click at [122, 74] on link "Design" at bounding box center [125, 71] width 82 height 25
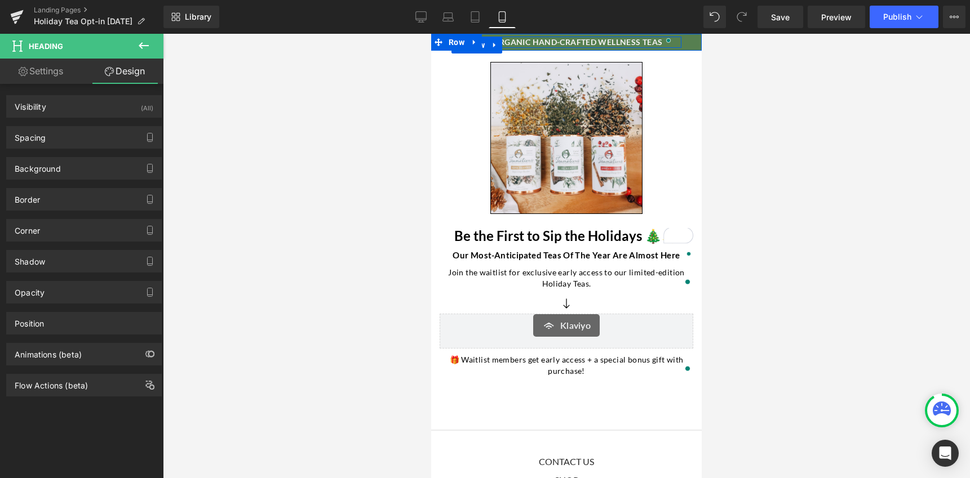
click at [601, 42] on strong "100% organic hand-crafted wellness teas" at bounding box center [566, 42] width 192 height 10
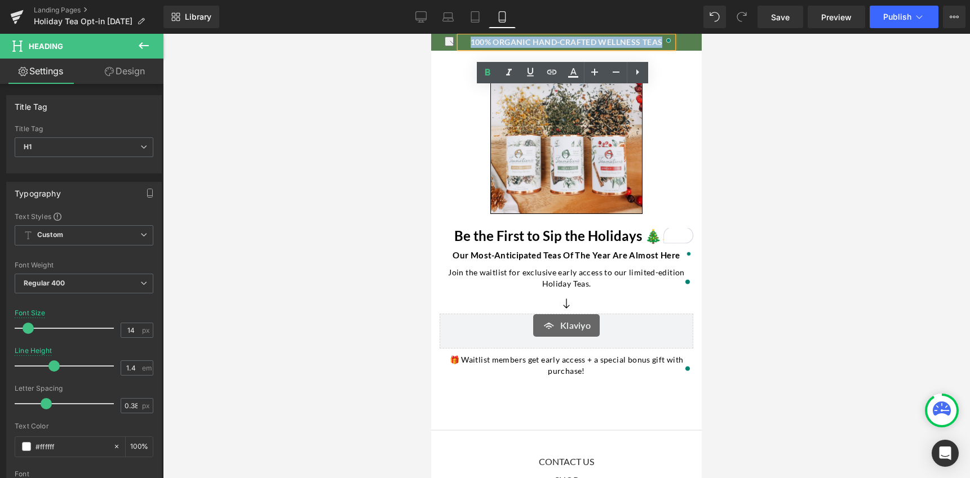
drag, startPoint x: 657, startPoint y: 45, endPoint x: 467, endPoint y: 43, distance: 189.9
click at [470, 43] on strong "100% organic hand-crafted wellness teas" at bounding box center [566, 42] width 192 height 10
click at [576, 75] on icon at bounding box center [573, 73] width 14 height 14
type input "100"
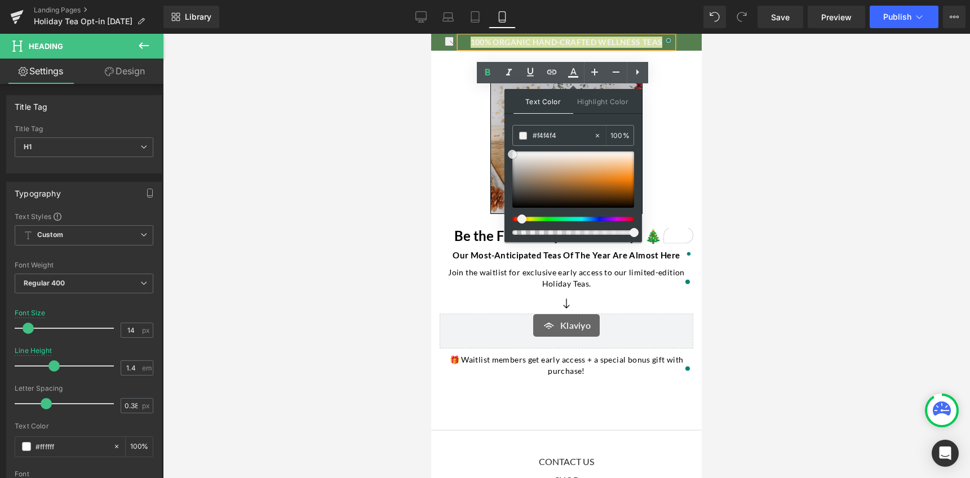
type input "#ffffff"
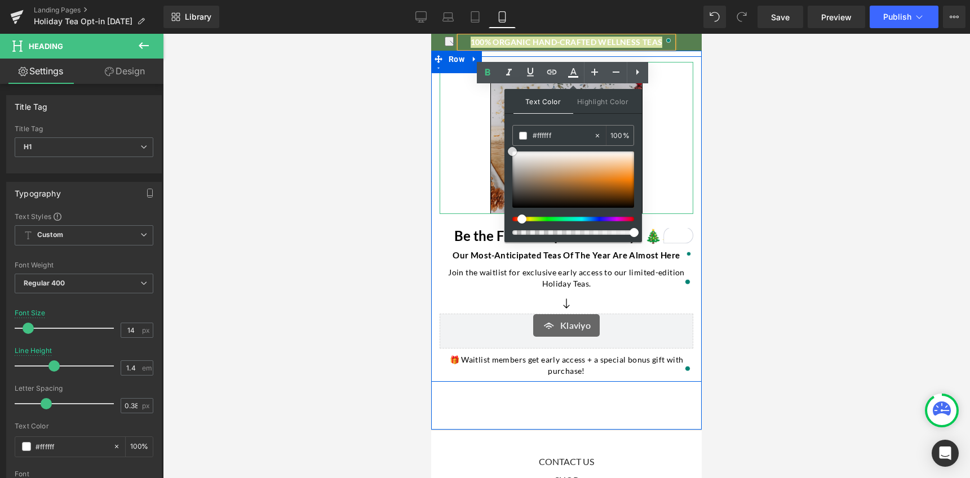
drag, startPoint x: 936, startPoint y: 182, endPoint x: 503, endPoint y: 146, distance: 434.8
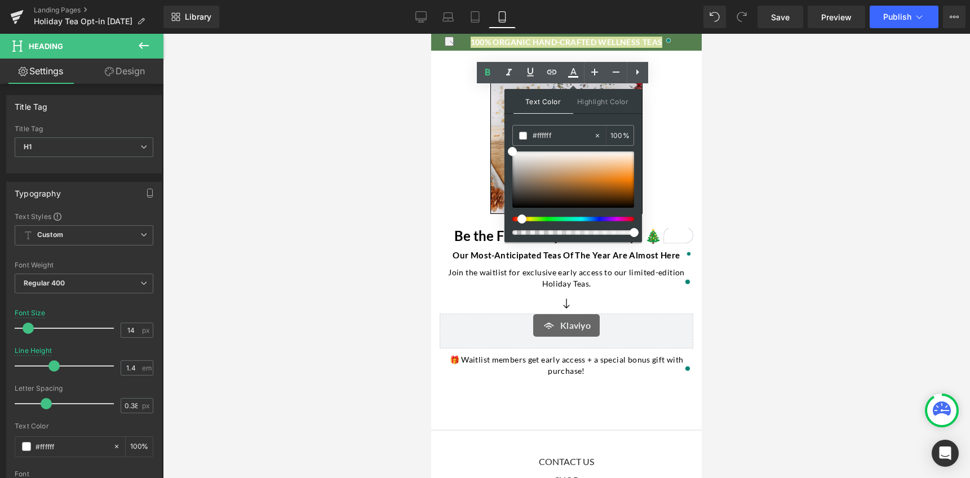
click at [340, 145] on div at bounding box center [566, 256] width 807 height 445
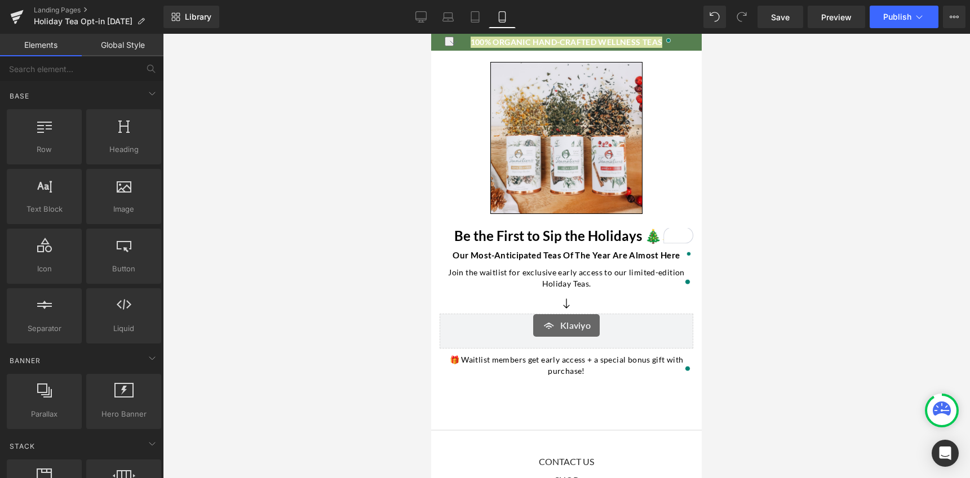
click at [340, 145] on div at bounding box center [566, 256] width 807 height 445
click at [330, 145] on div at bounding box center [566, 256] width 807 height 445
drag, startPoint x: 714, startPoint y: 129, endPoint x: 223, endPoint y: 53, distance: 497.2
click at [714, 129] on div at bounding box center [566, 256] width 807 height 445
click at [431, 34] on div at bounding box center [431, 34] width 0 height 0
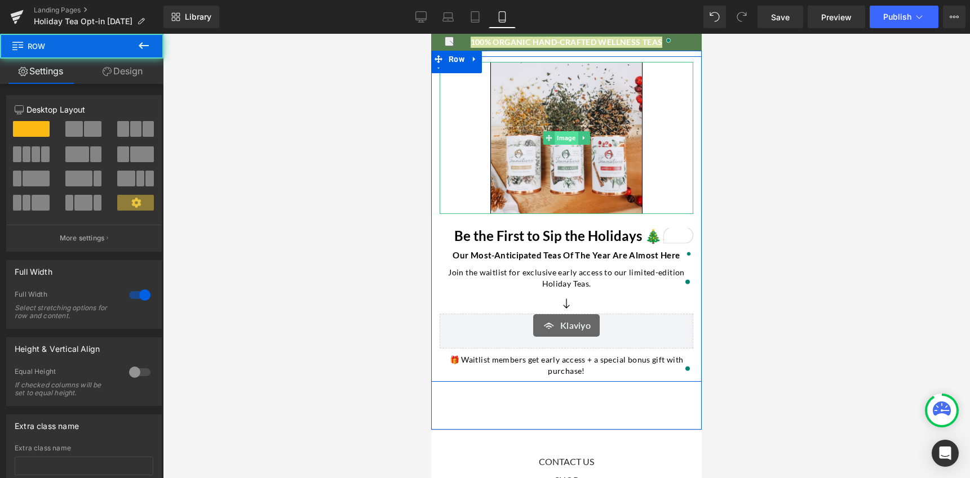
click at [563, 135] on span "Image" at bounding box center [565, 138] width 23 height 14
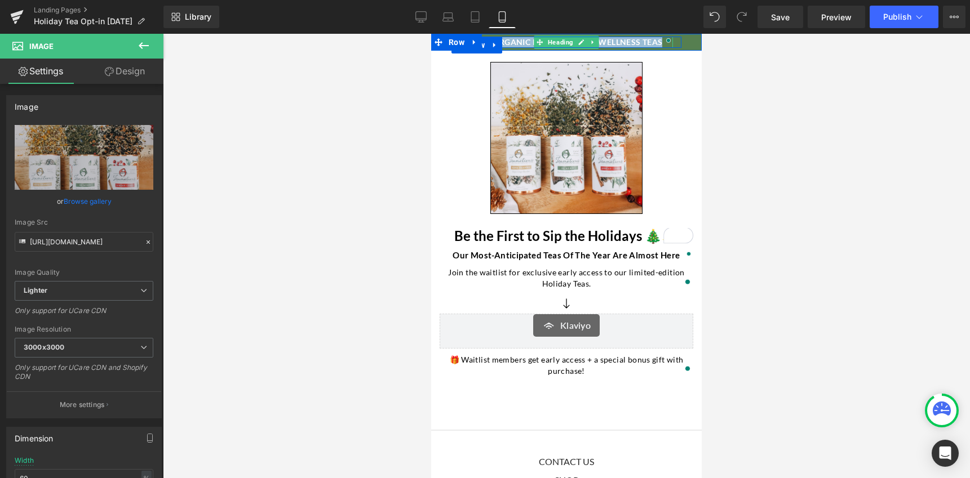
click at [504, 43] on strong "100% organic hand-crafted wellness teas" at bounding box center [566, 42] width 192 height 10
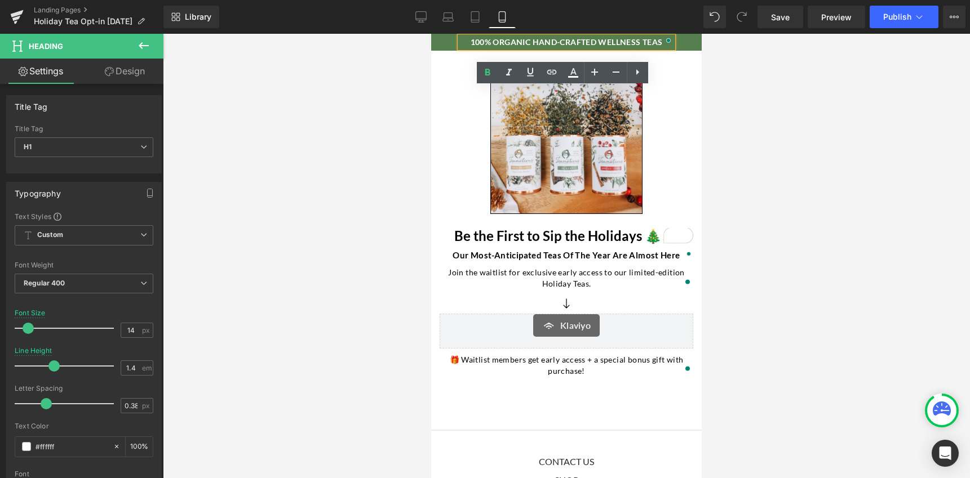
click at [359, 99] on div at bounding box center [566, 256] width 807 height 445
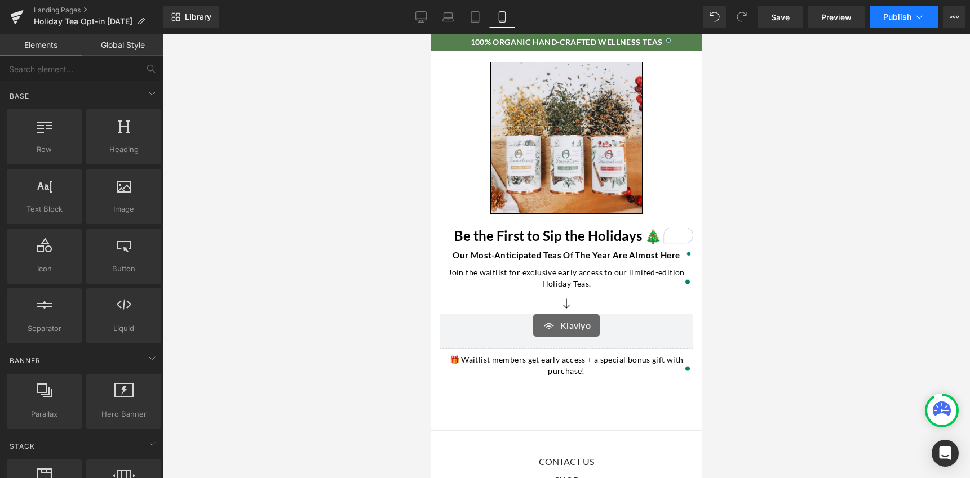
click at [908, 21] on button "Publish" at bounding box center [903, 17] width 69 height 23
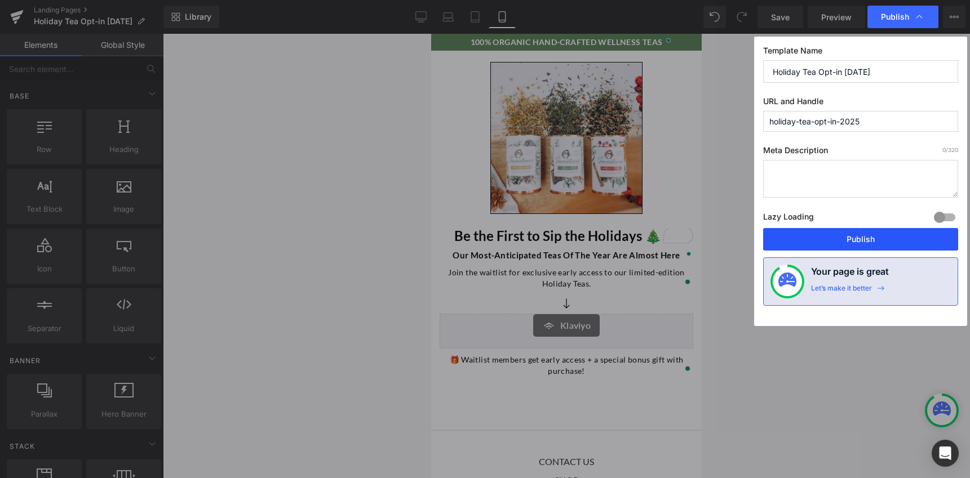
click at [876, 244] on button "Publish" at bounding box center [860, 239] width 195 height 23
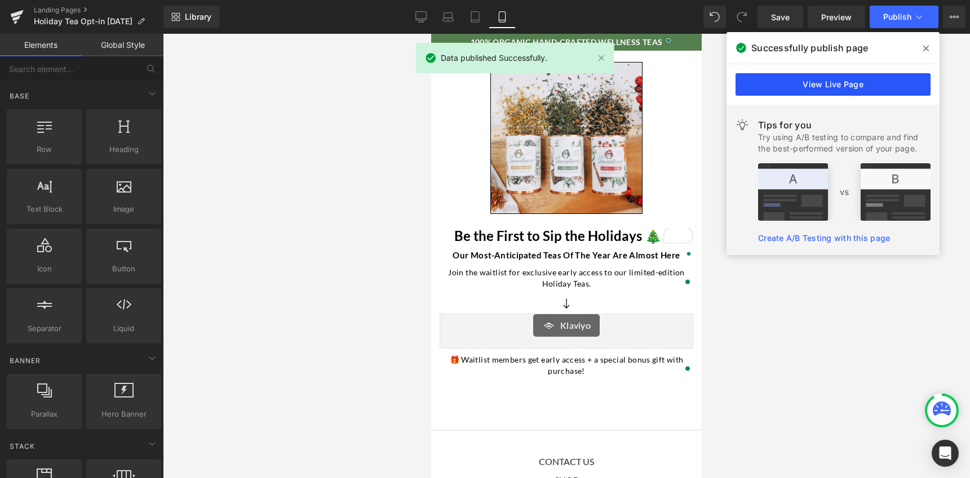
click at [849, 90] on link "View Live Page" at bounding box center [832, 84] width 195 height 23
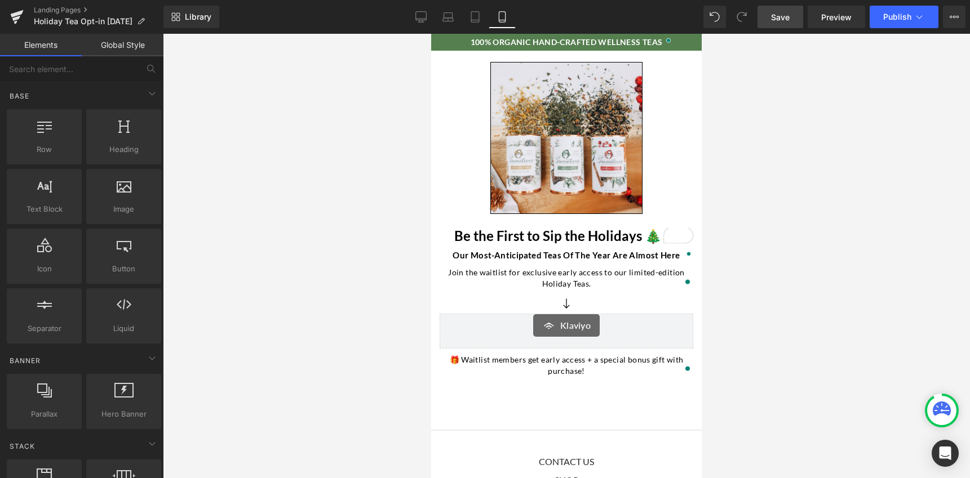
click at [779, 17] on span "Save" at bounding box center [780, 17] width 19 height 12
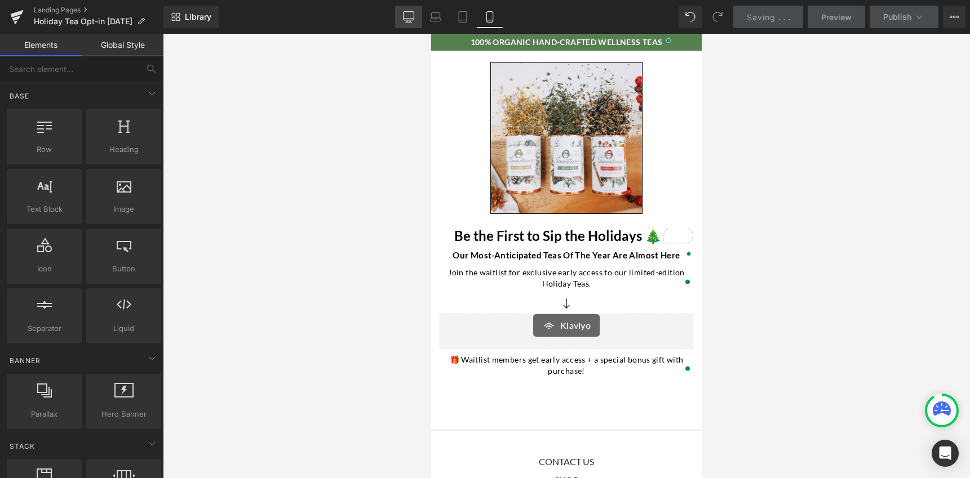
click at [405, 16] on icon at bounding box center [408, 16] width 11 height 11
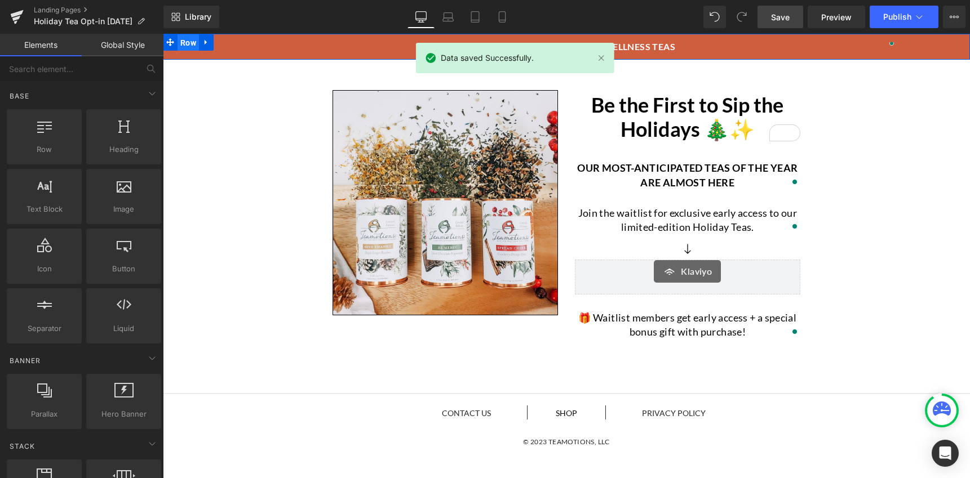
click at [186, 43] on span "Row" at bounding box center [187, 42] width 21 height 17
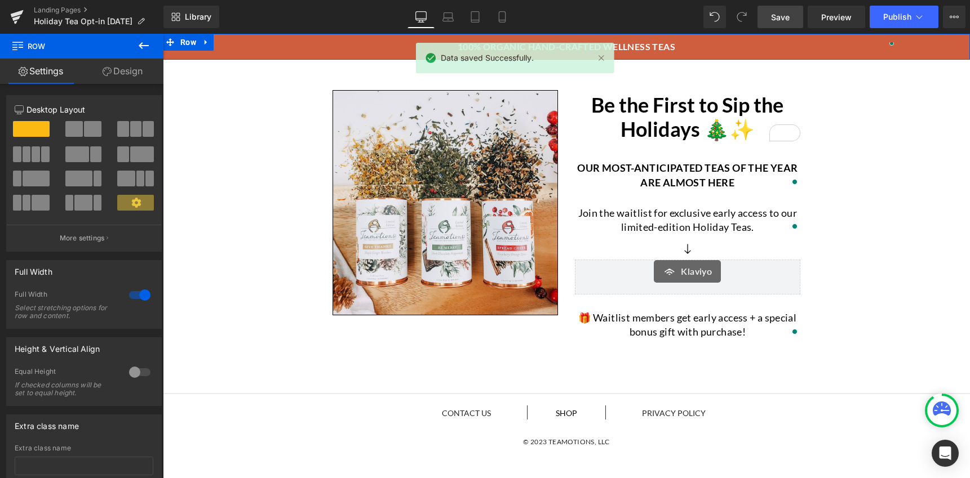
click at [123, 81] on link "Design" at bounding box center [123, 71] width 82 height 25
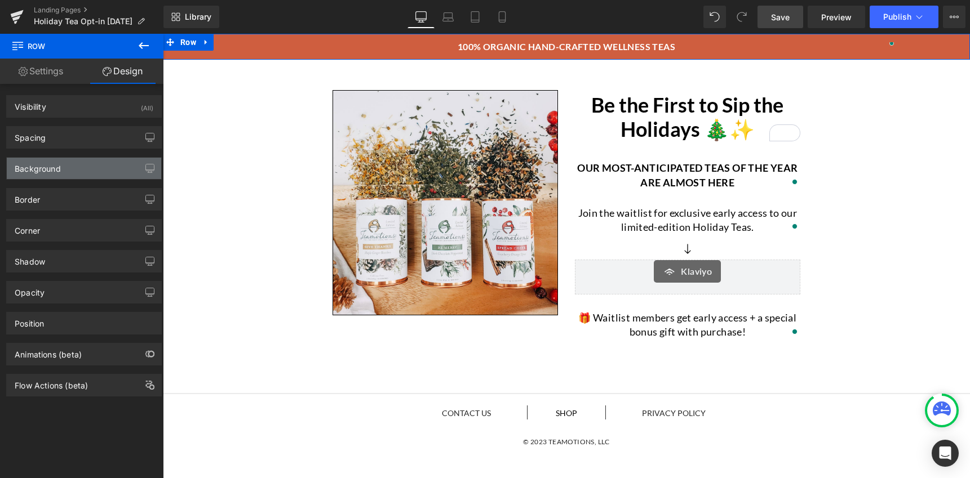
click at [80, 172] on div "Background" at bounding box center [84, 168] width 154 height 21
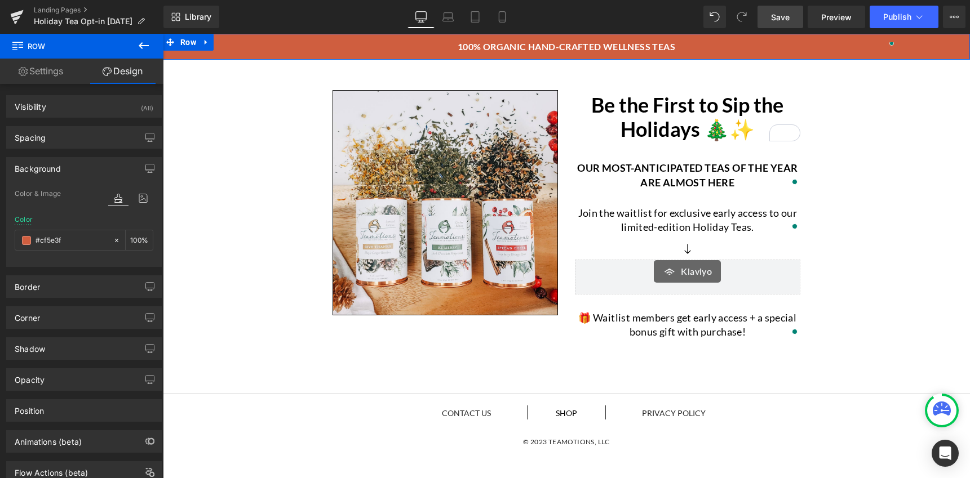
drag, startPoint x: 55, startPoint y: 240, endPoint x: 11, endPoint y: 241, distance: 44.0
click at [11, 241] on div "Color & Image color rgba(207, 94, 63, 1) Color #cf5e3f 100 % Image Replace Imag…" at bounding box center [84, 226] width 154 height 79
type input "#f5e3f"
type input "0"
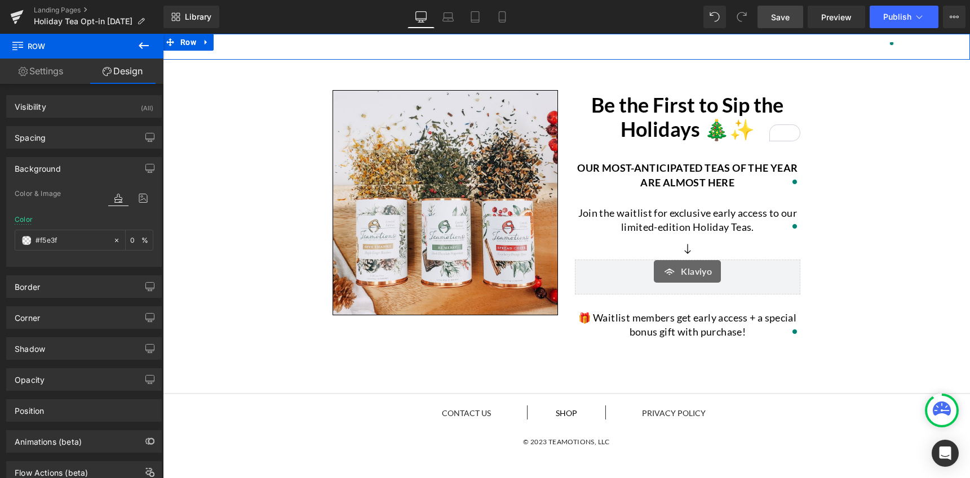
type input "#5e3f"
type input "100"
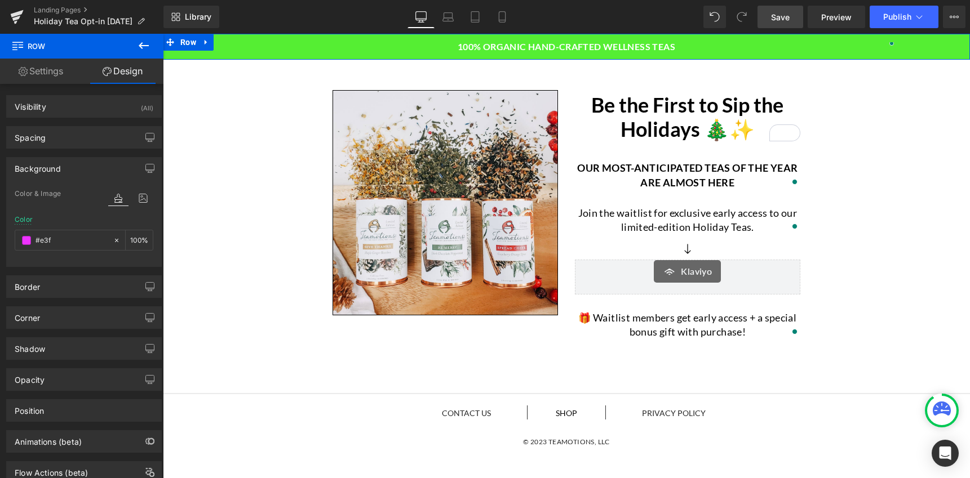
type input "#3f"
type input "0"
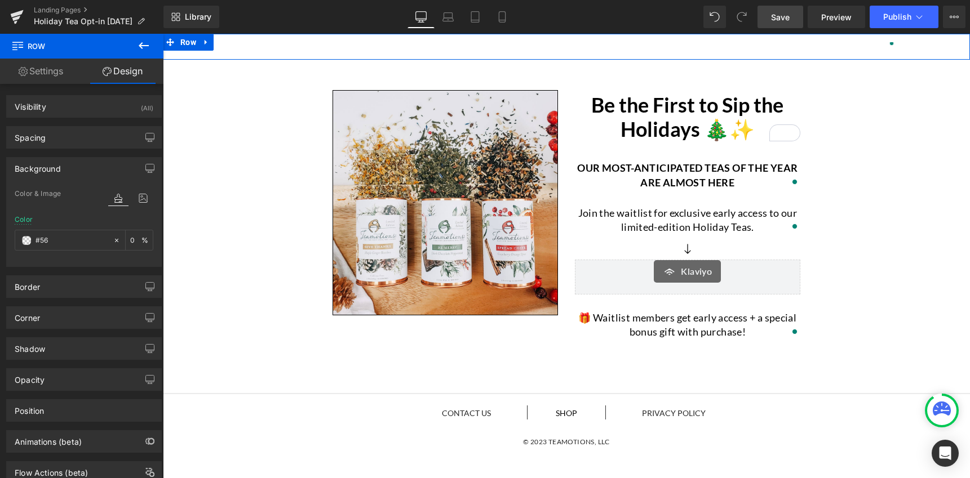
type input "#567"
type input "100"
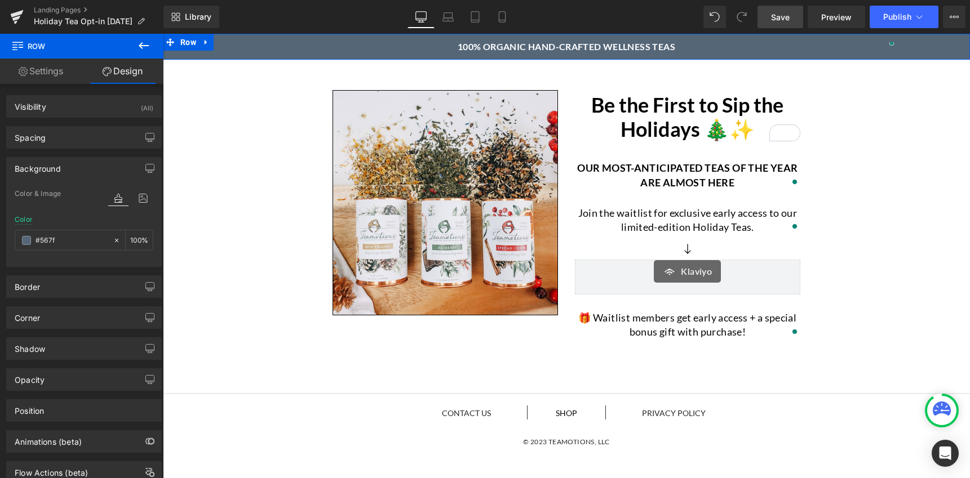
type input "#567f5"
type input "0"
type input "#567f50"
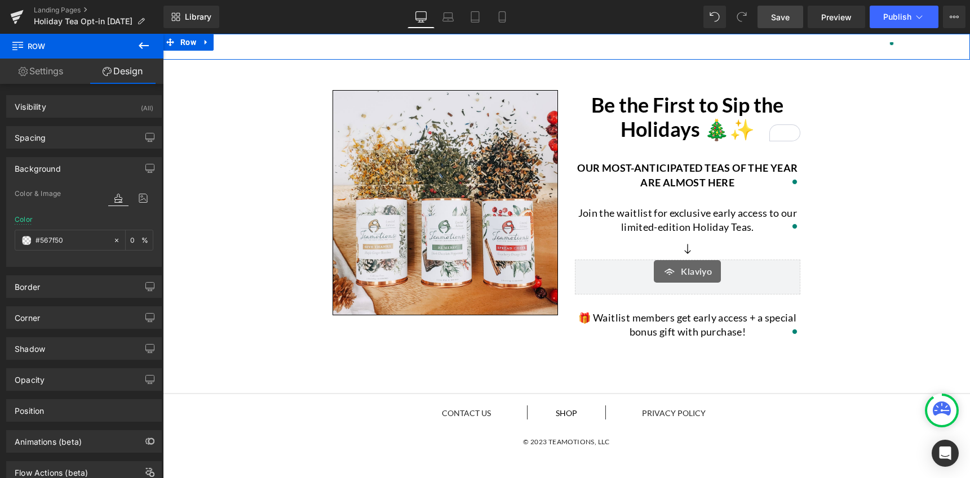
type input "100"
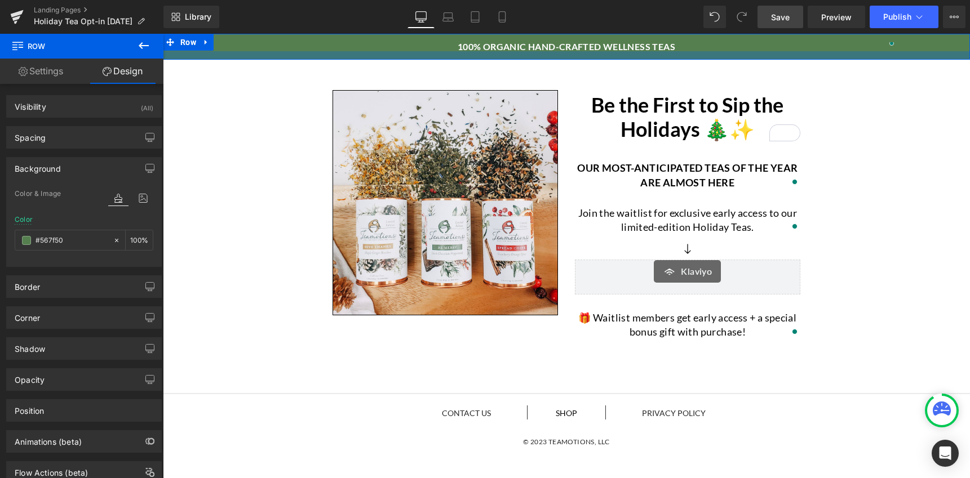
click at [536, 51] on div at bounding box center [566, 55] width 807 height 8
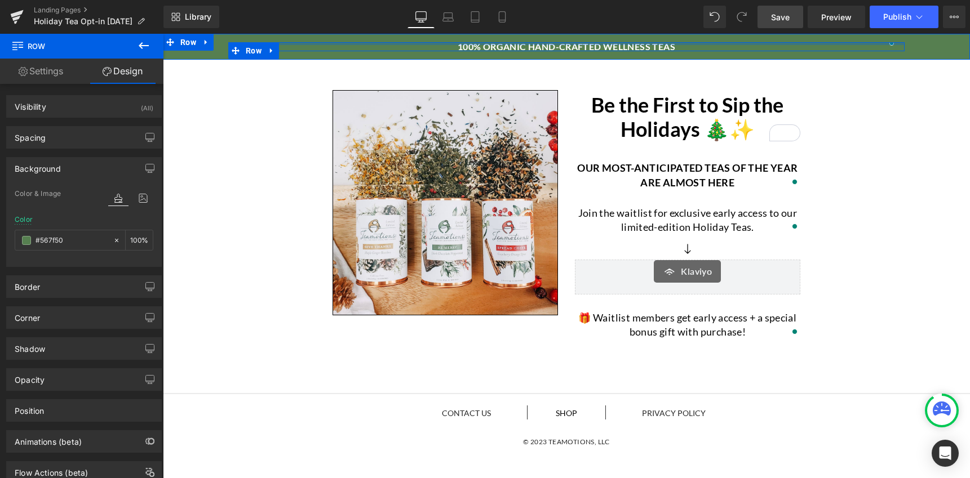
drag, startPoint x: 492, startPoint y: 46, endPoint x: 461, endPoint y: 45, distance: 31.0
click at [492, 46] on strong "100% organic hand-crafted wellness teas" at bounding box center [565, 46] width 217 height 11
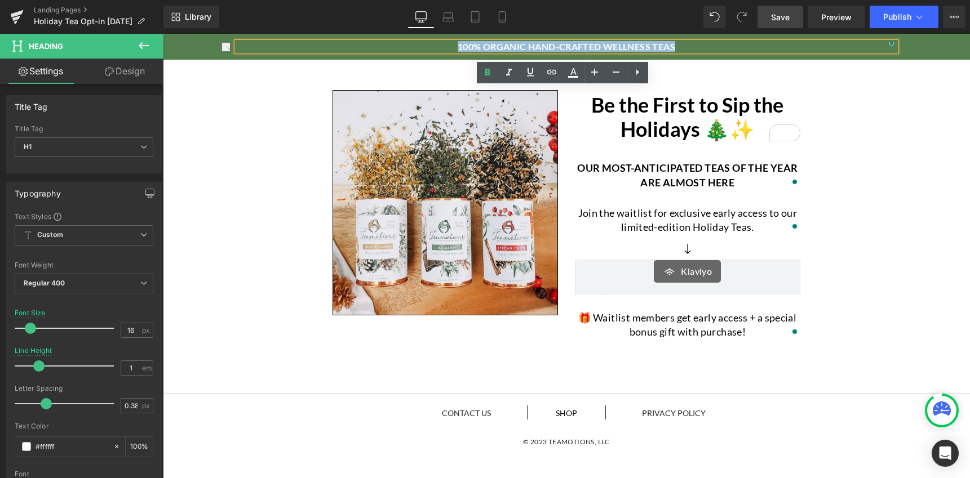
drag, startPoint x: 448, startPoint y: 45, endPoint x: 676, endPoint y: 47, distance: 227.6
click at [676, 47] on h1 "100% organic hand-crafted wellness teas" at bounding box center [566, 46] width 659 height 9
click at [572, 78] on icon at bounding box center [573, 73] width 14 height 14
type input "100"
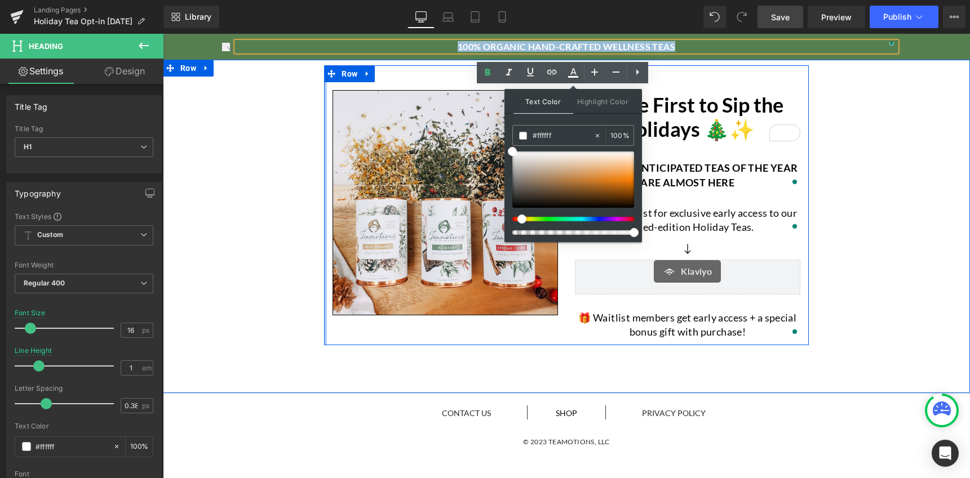
click at [297, 132] on div "Image Be the First to Sip the Holidays 🎄✨ Heading Our most-anticipated teas of …" at bounding box center [566, 205] width 807 height 280
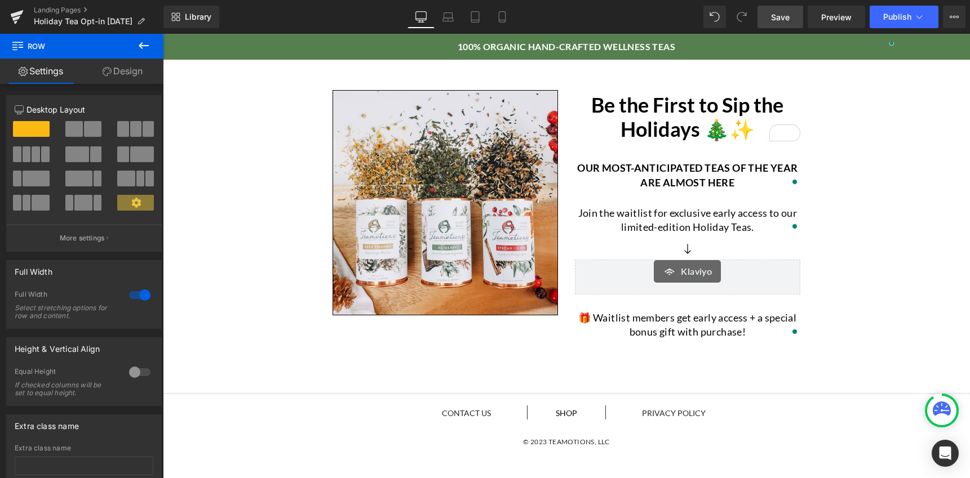
click at [788, 18] on span "Save" at bounding box center [780, 17] width 19 height 12
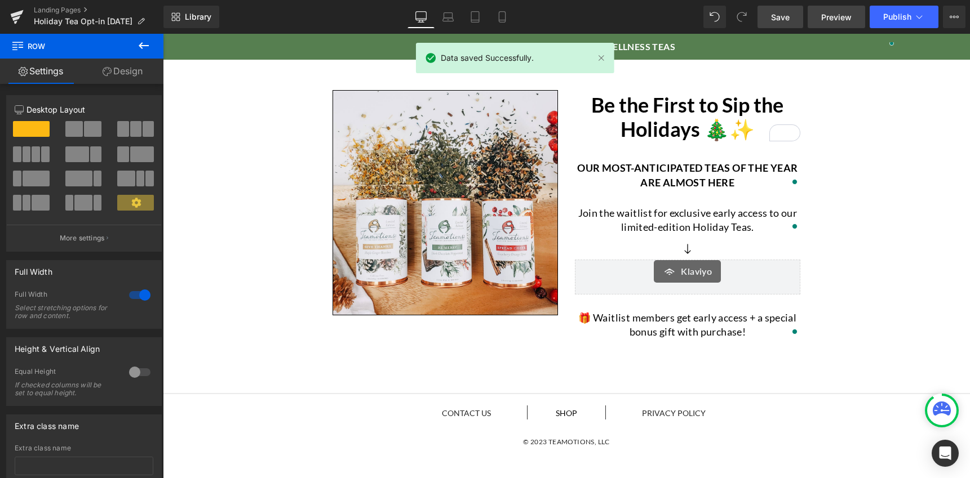
click at [840, 20] on span "Preview" at bounding box center [836, 17] width 30 height 12
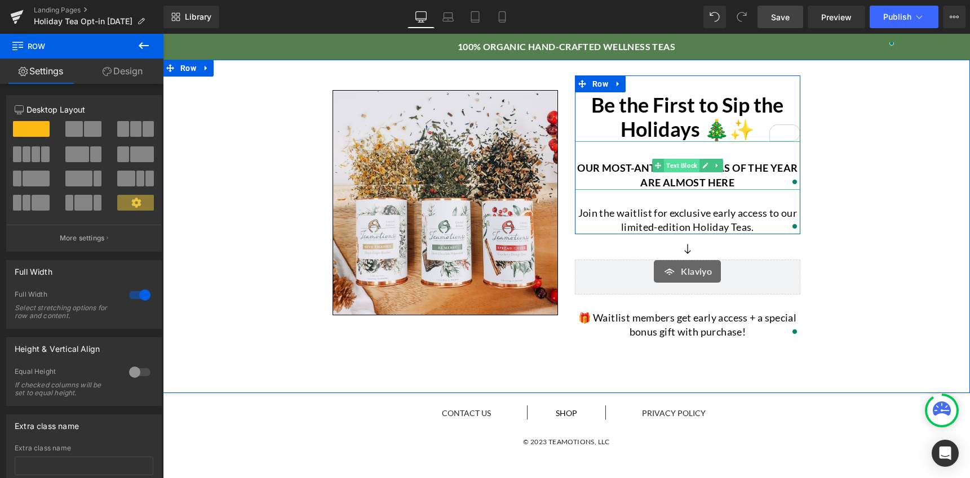
click at [679, 168] on span "Text Block" at bounding box center [681, 166] width 35 height 14
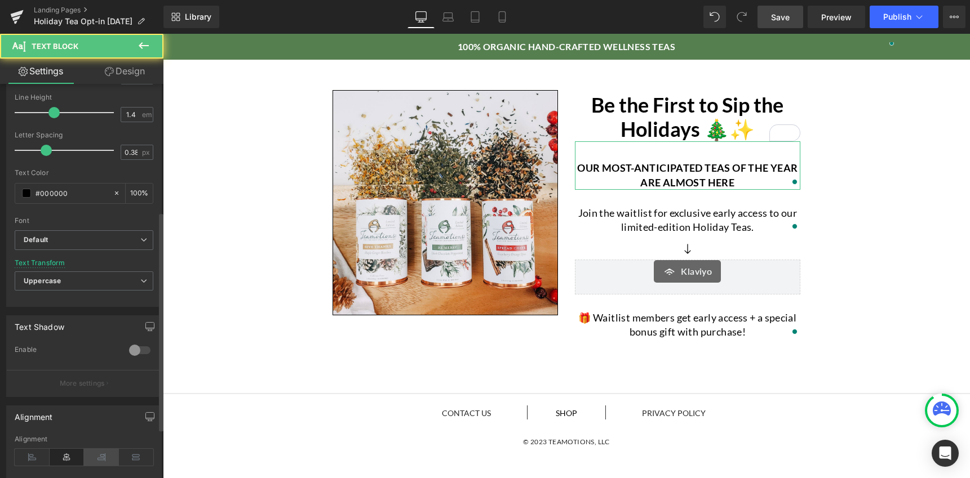
scroll to position [318, 0]
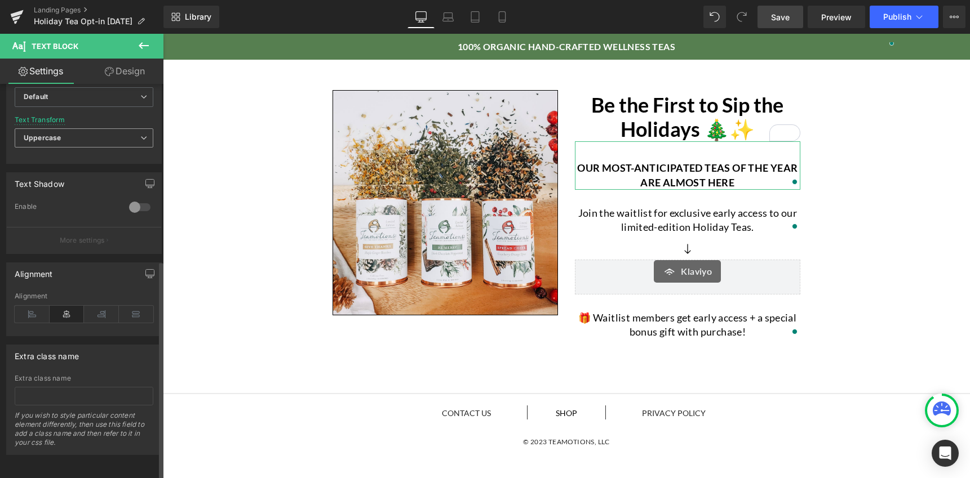
click at [64, 128] on span "Uppercase" at bounding box center [84, 138] width 139 height 20
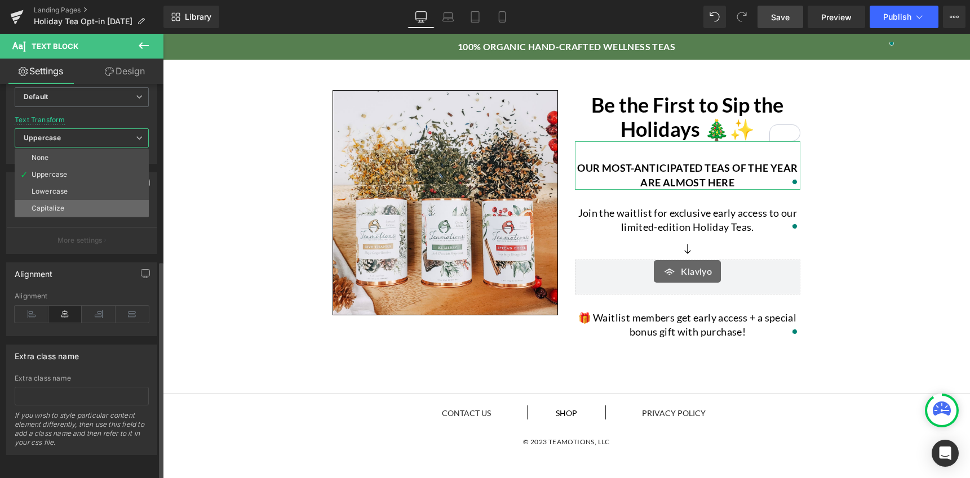
click at [57, 205] on div "Capitalize" at bounding box center [48, 209] width 33 height 8
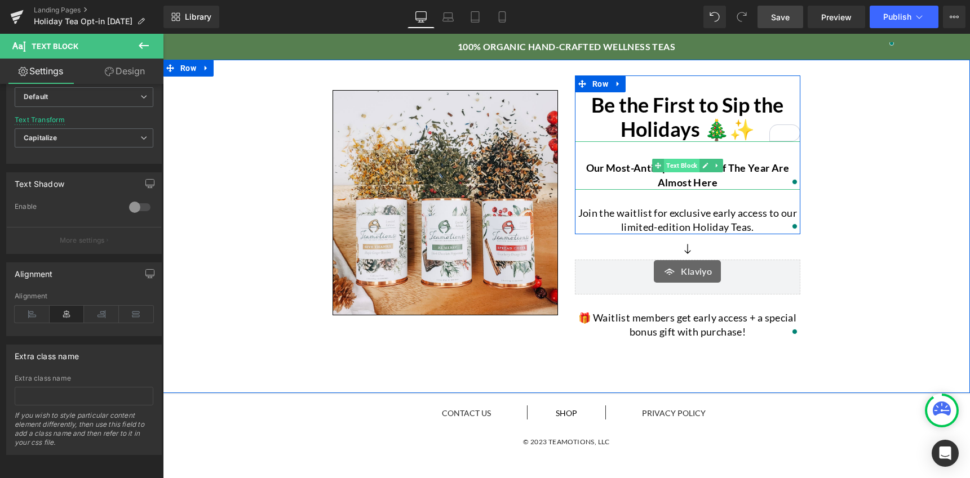
click at [676, 168] on span "Text Block" at bounding box center [681, 166] width 35 height 14
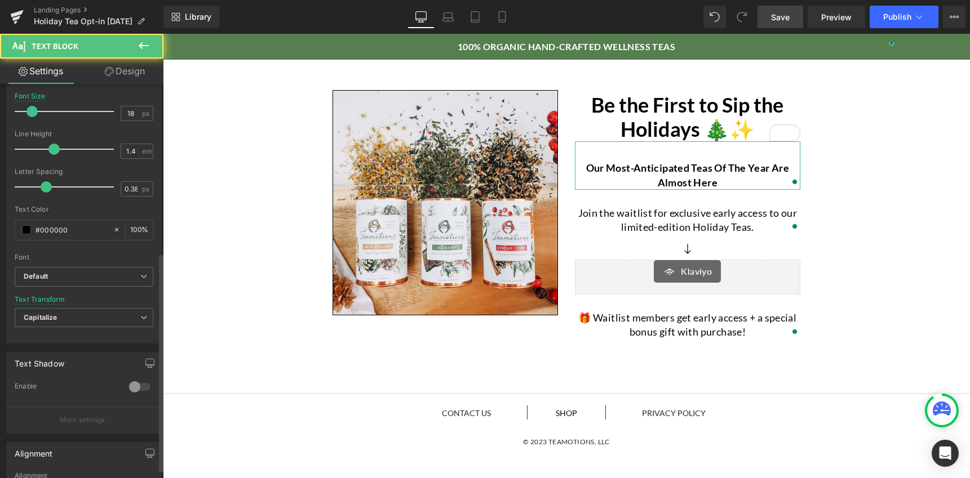
scroll to position [0, 0]
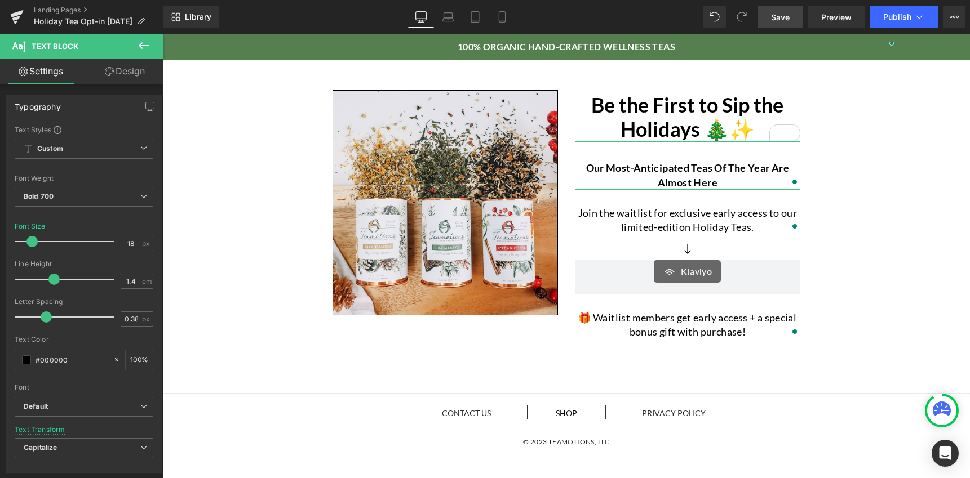
click at [119, 70] on link "Design" at bounding box center [125, 71] width 82 height 25
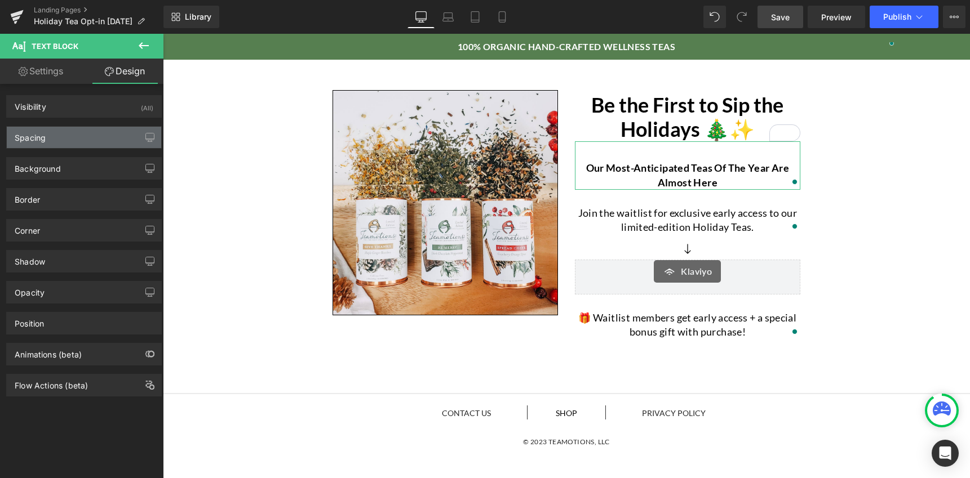
click at [51, 137] on div "Spacing" at bounding box center [84, 137] width 154 height 21
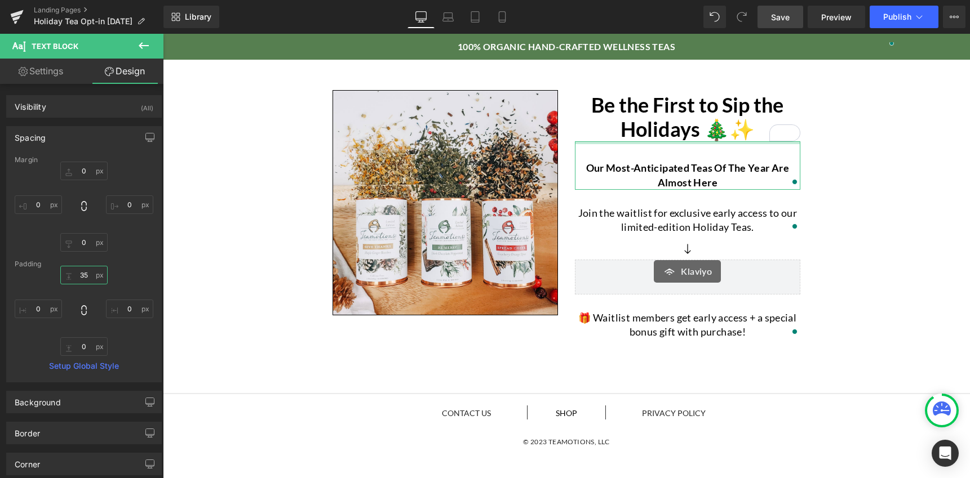
click at [88, 276] on input "35" at bounding box center [83, 275] width 47 height 19
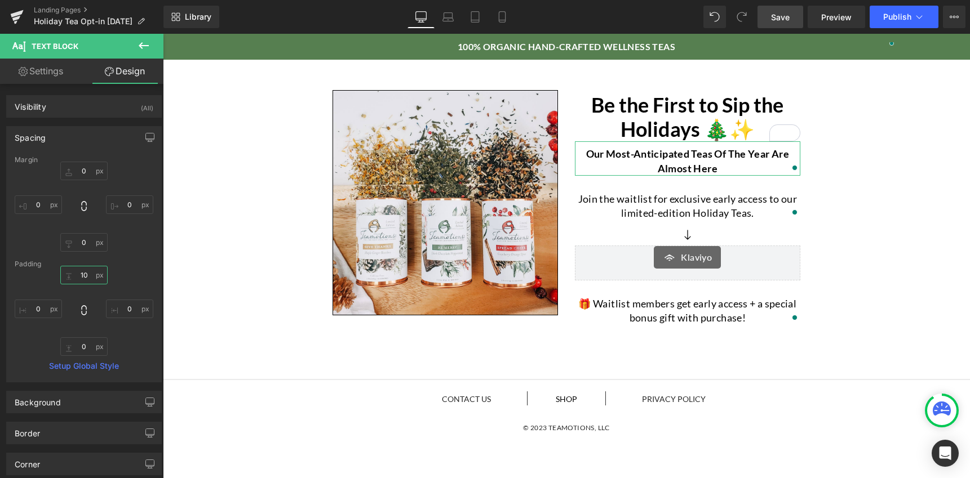
drag, startPoint x: 91, startPoint y: 277, endPoint x: 78, endPoint y: 277, distance: 12.4
click at [78, 277] on input "10" at bounding box center [83, 275] width 47 height 19
type input "20"
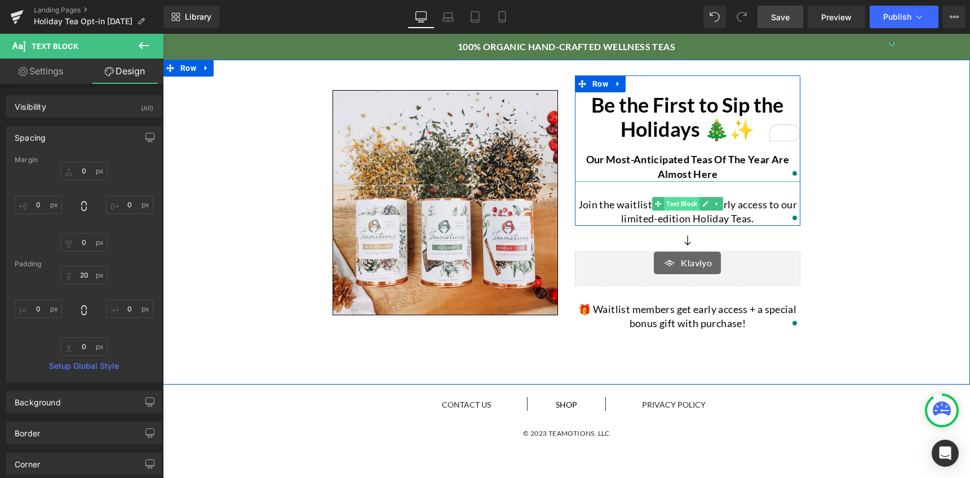
click at [681, 204] on span "Text Block" at bounding box center [681, 204] width 35 height 14
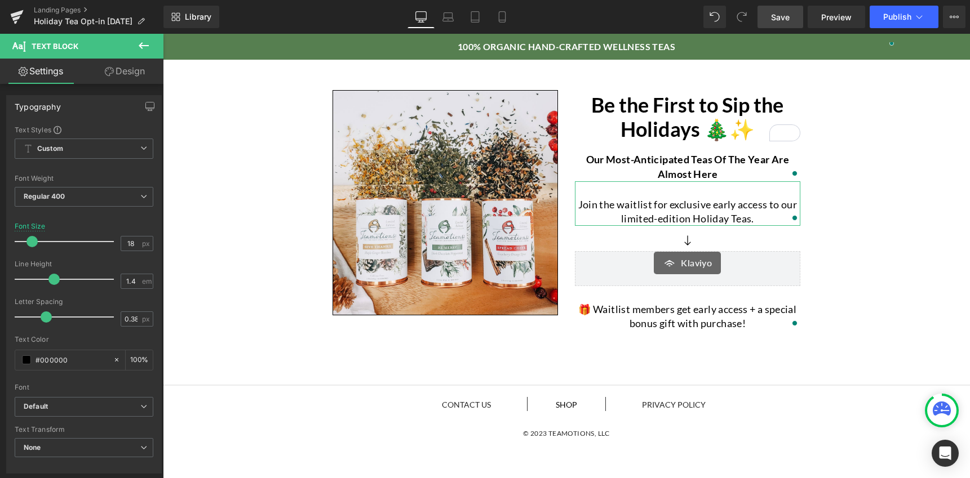
drag, startPoint x: 117, startPoint y: 74, endPoint x: 92, endPoint y: 102, distance: 37.1
click at [117, 75] on link "Design" at bounding box center [125, 71] width 82 height 25
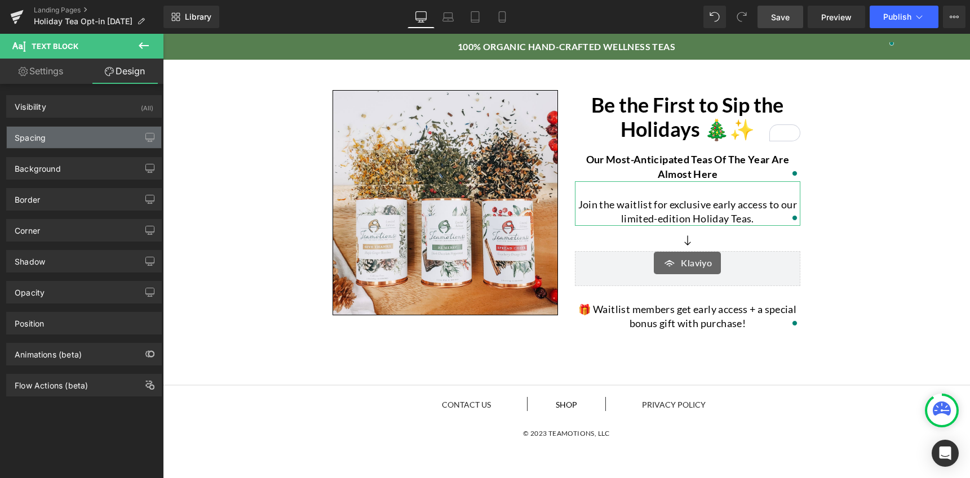
click at [53, 134] on div "Spacing" at bounding box center [84, 137] width 154 height 21
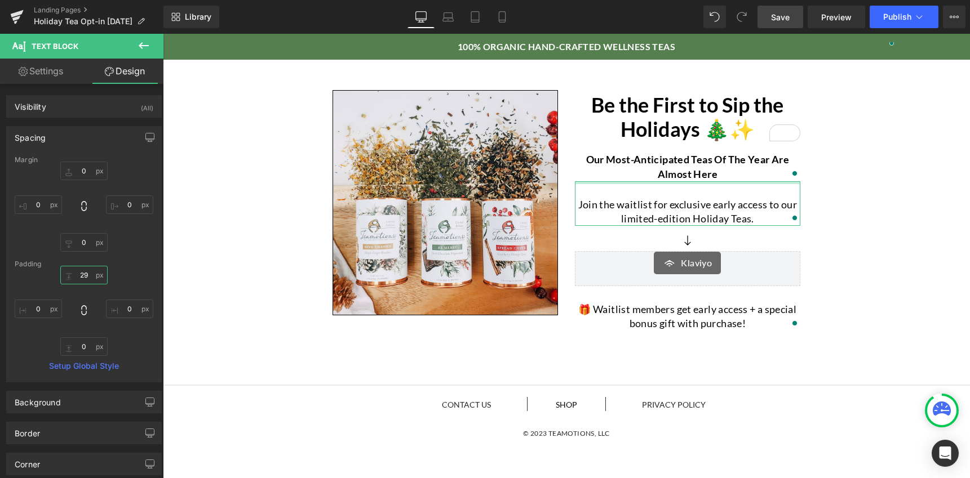
click at [87, 272] on input "29" at bounding box center [83, 275] width 47 height 19
type input "20"
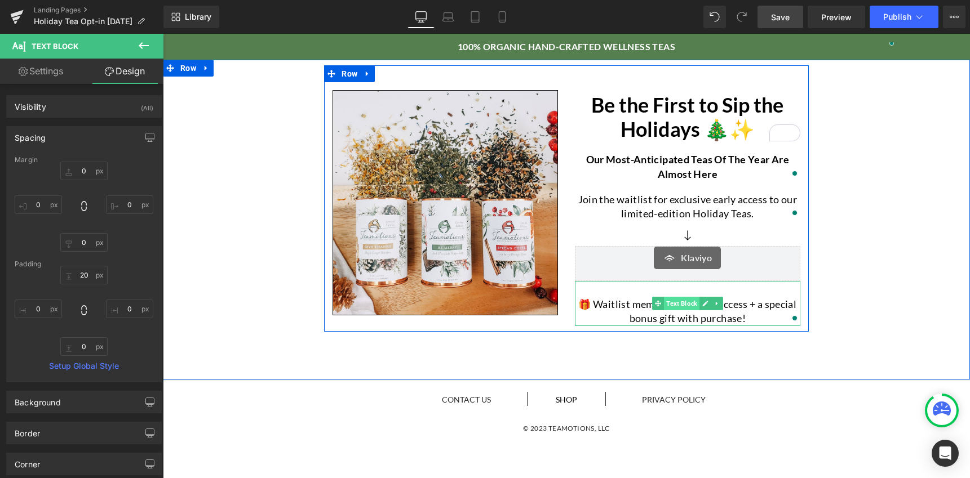
click at [681, 304] on span "Text Block" at bounding box center [681, 304] width 35 height 14
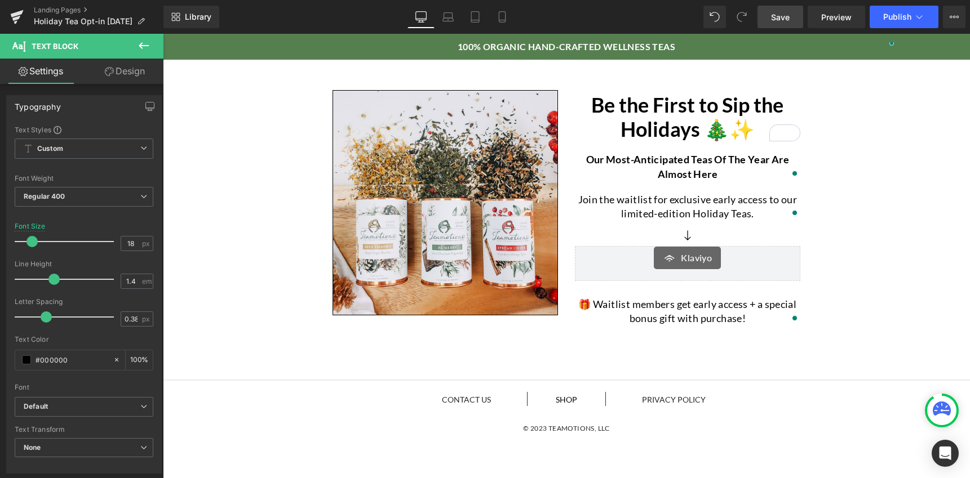
click at [780, 16] on span "Save" at bounding box center [780, 17] width 19 height 12
click at [503, 15] on icon at bounding box center [501, 16] width 11 height 11
type input "14"
type input "100"
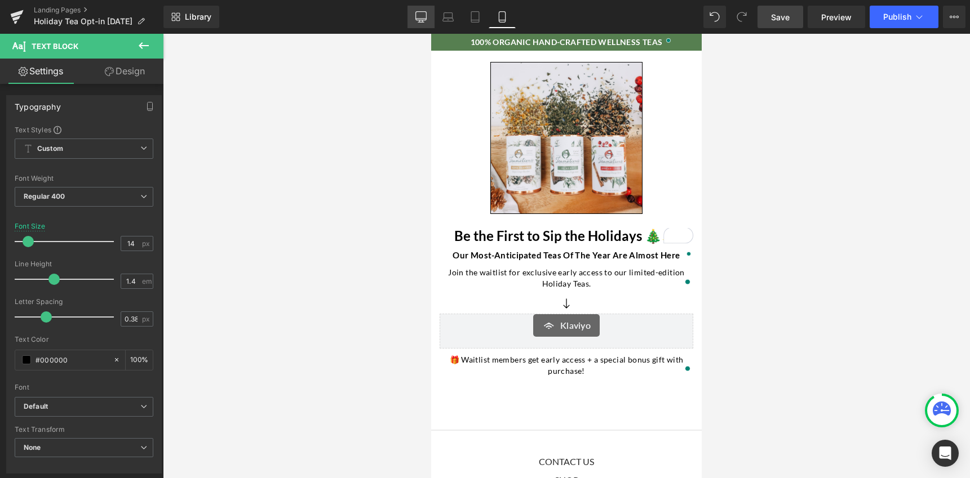
click at [422, 20] on icon at bounding box center [420, 21] width 3 height 2
type input "18"
type input "100"
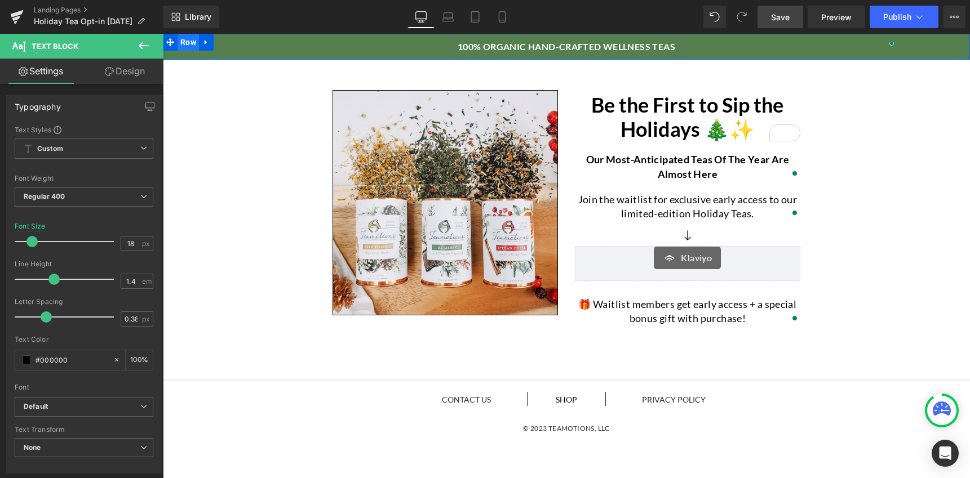
click at [182, 45] on span "Row" at bounding box center [187, 42] width 21 height 17
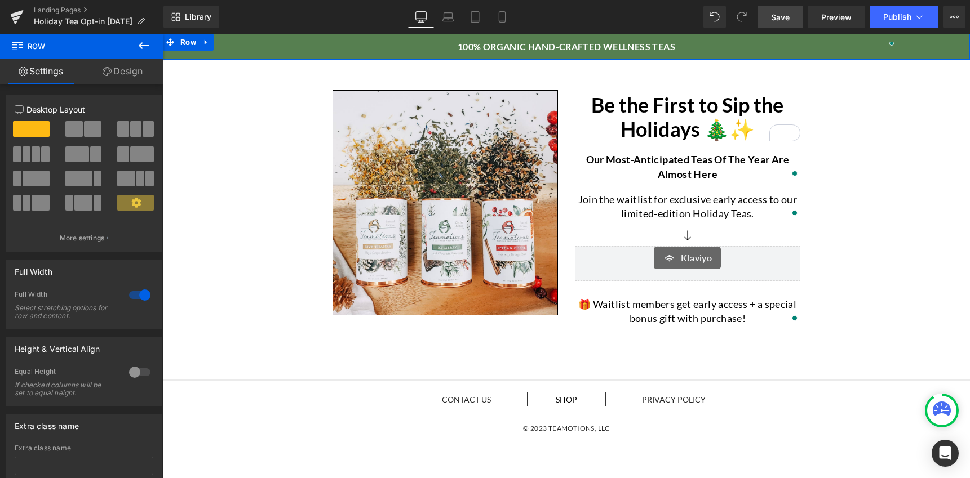
drag, startPoint x: 125, startPoint y: 74, endPoint x: 115, endPoint y: 169, distance: 95.7
click at [125, 74] on link "Design" at bounding box center [123, 71] width 82 height 25
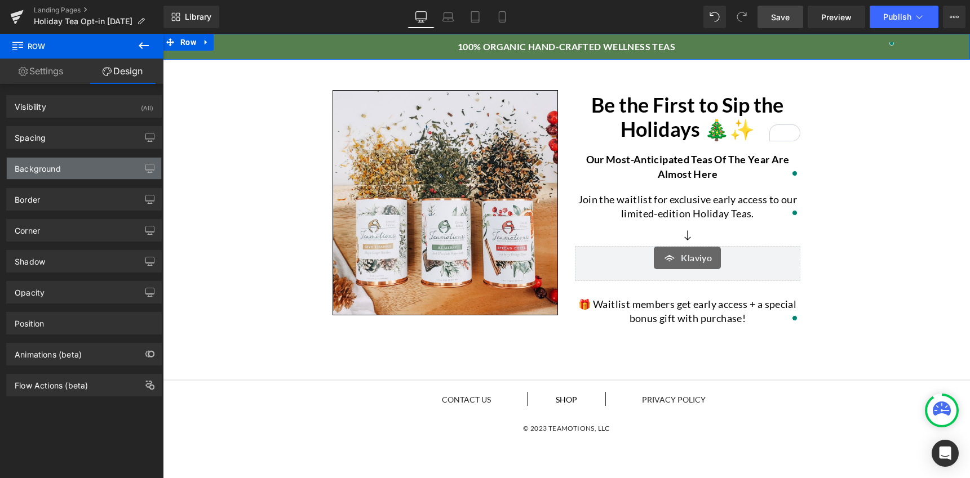
click at [60, 165] on div "Background" at bounding box center [38, 166] width 46 height 16
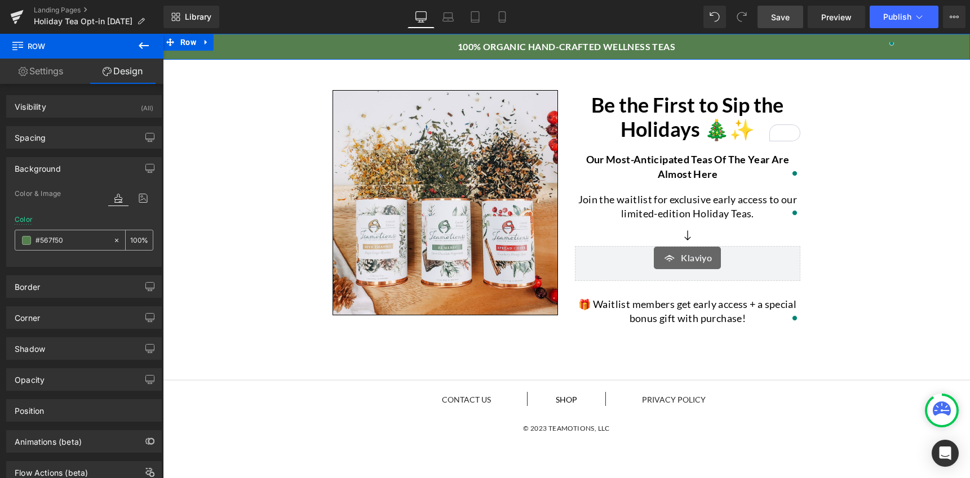
drag, startPoint x: 71, startPoint y: 242, endPoint x: 48, endPoint y: 245, distance: 22.6
click at [48, 245] on input "#567f50" at bounding box center [71, 240] width 72 height 12
type input "b"
type input "0"
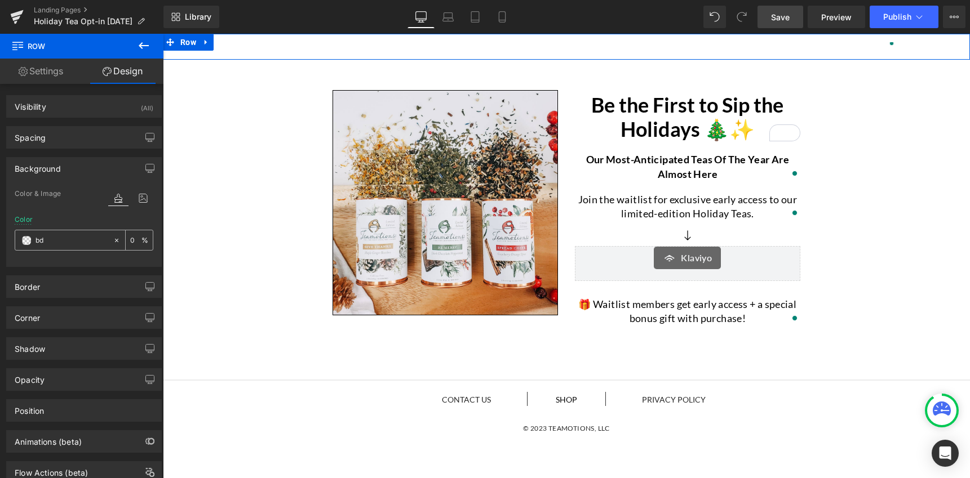
type input "bd9"
type input "100"
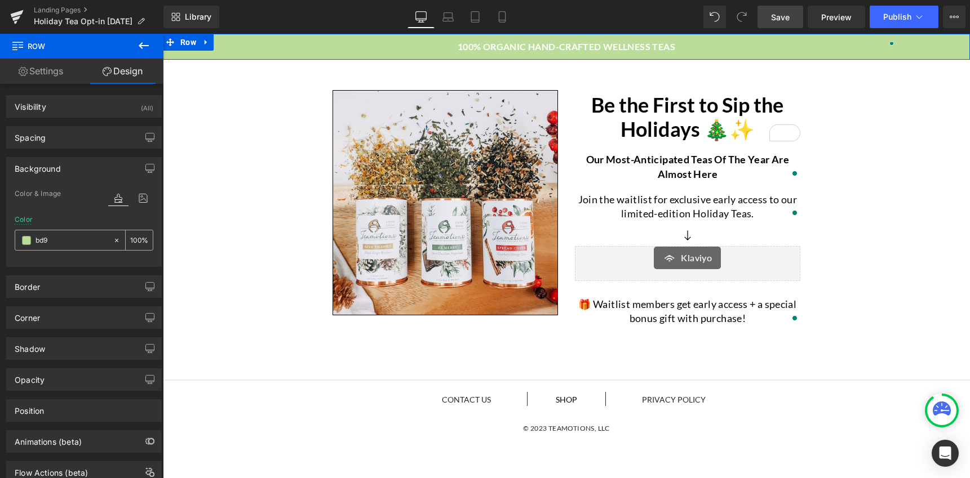
type input "bd94"
type input "27"
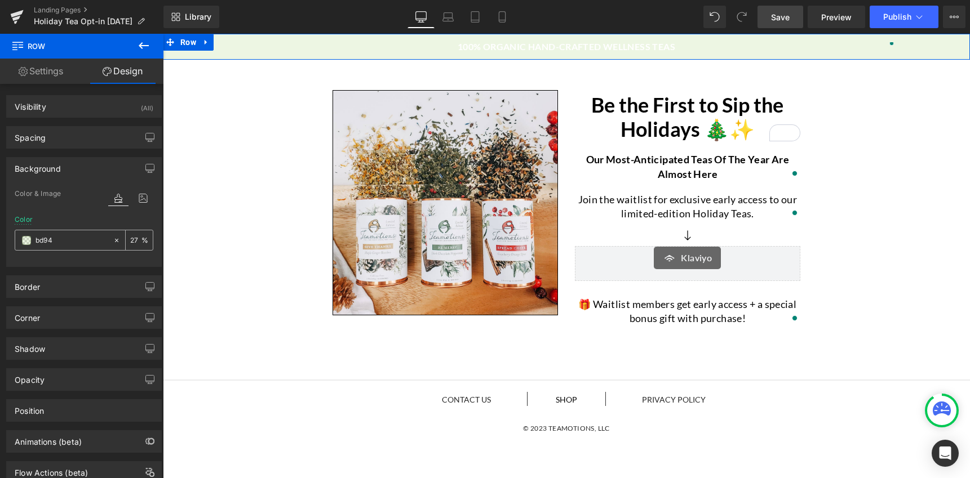
type input "bd945"
type input "0"
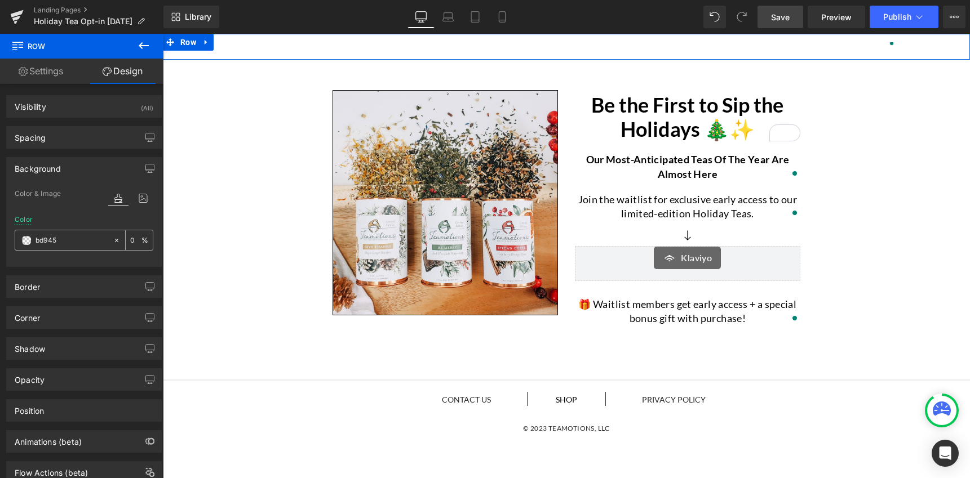
type input "bd945b"
type input "100"
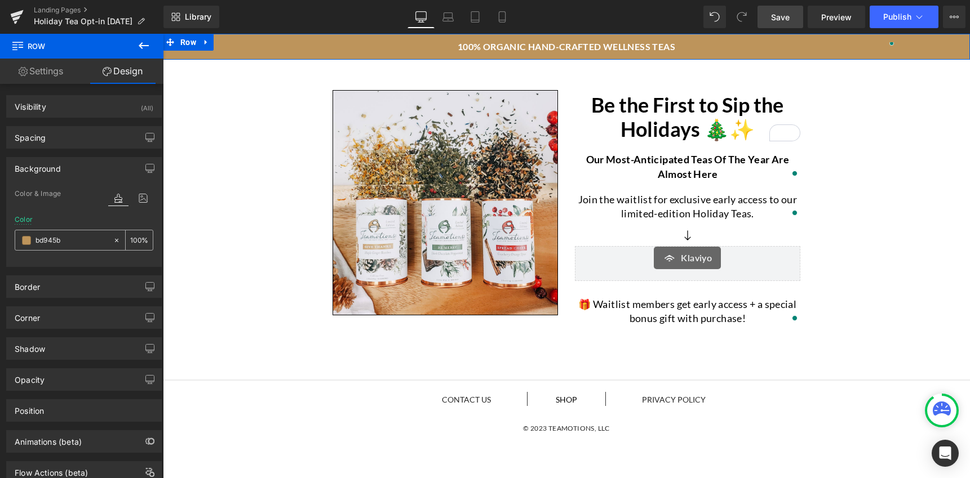
type input "#bd945b"
click at [130, 241] on input "100" at bounding box center [135, 240] width 11 height 12
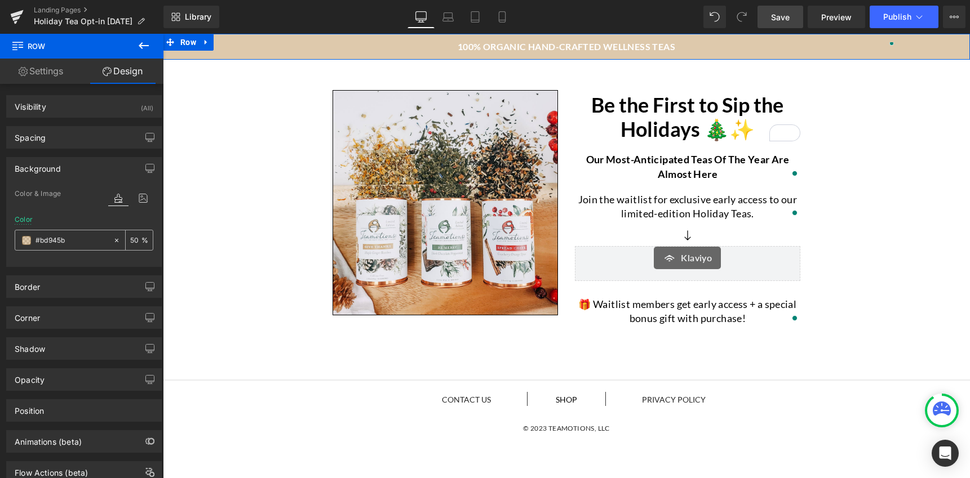
drag, startPoint x: 135, startPoint y: 242, endPoint x: 127, endPoint y: 243, distance: 8.0
click at [130, 243] on input "50" at bounding box center [135, 240] width 11 height 12
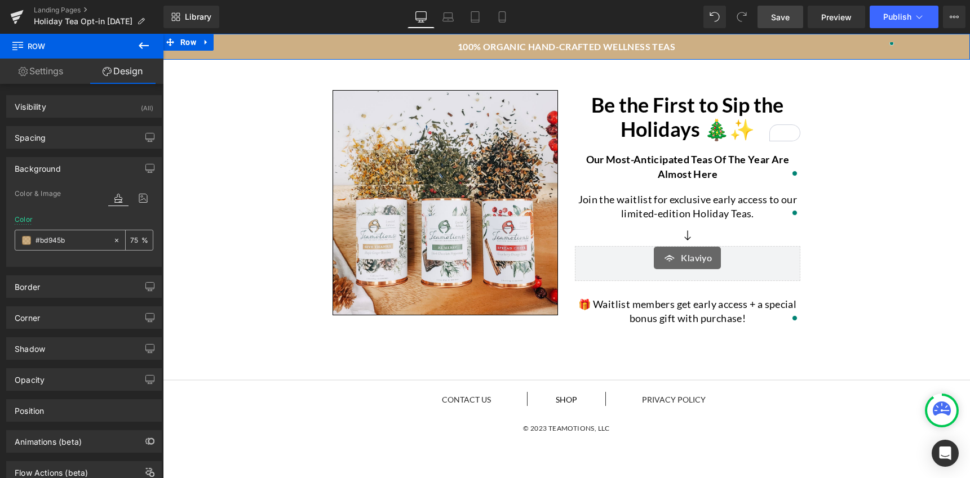
type input "75"
click at [29, 241] on span at bounding box center [26, 240] width 9 height 9
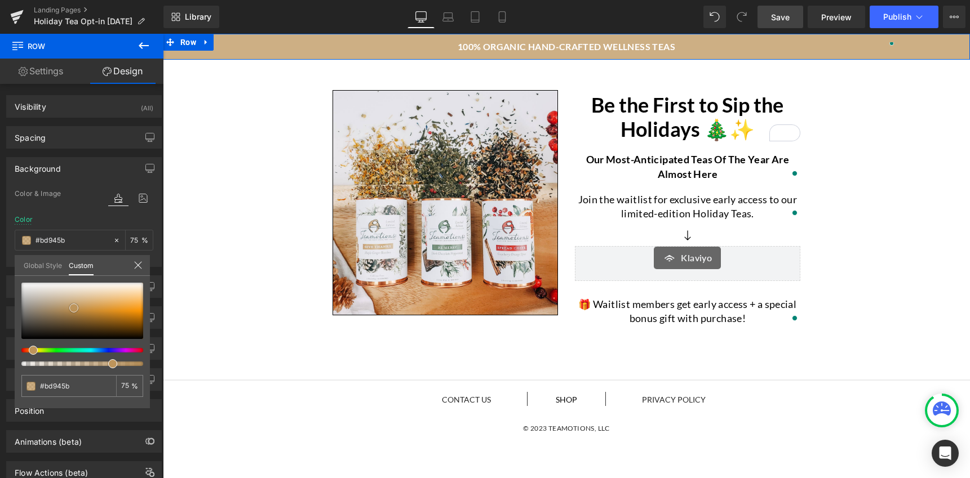
type input "#bc9257"
type input "#ba8f53"
type input "#b98d4f"
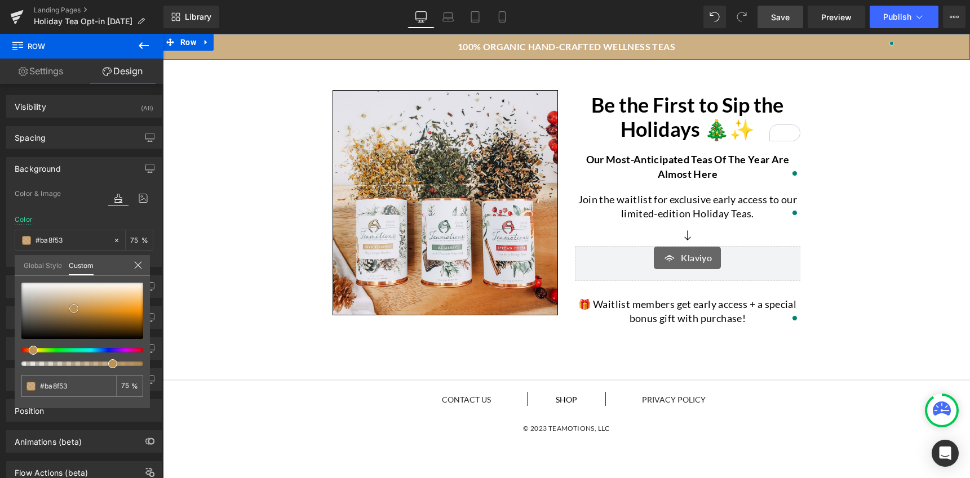
type input "#b98d4f"
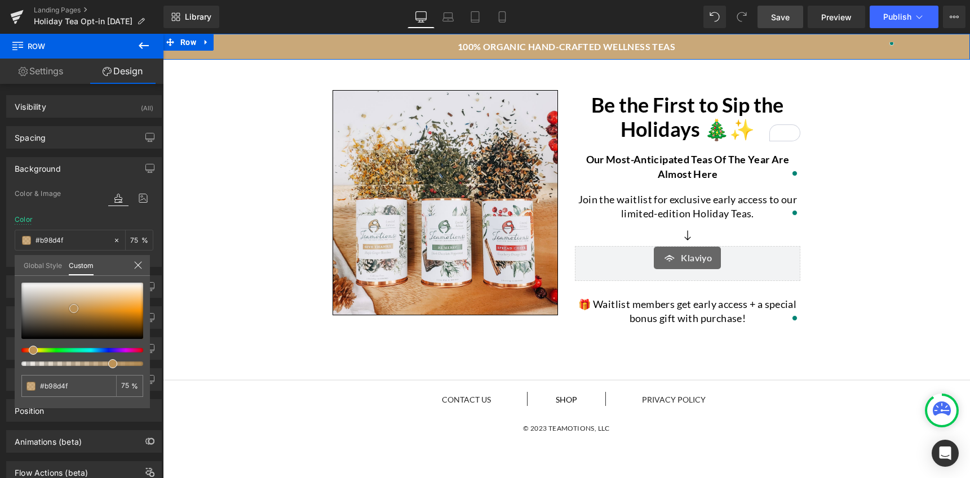
type input "#b78b4c"
type input "#b68848"
type input "#b38645"
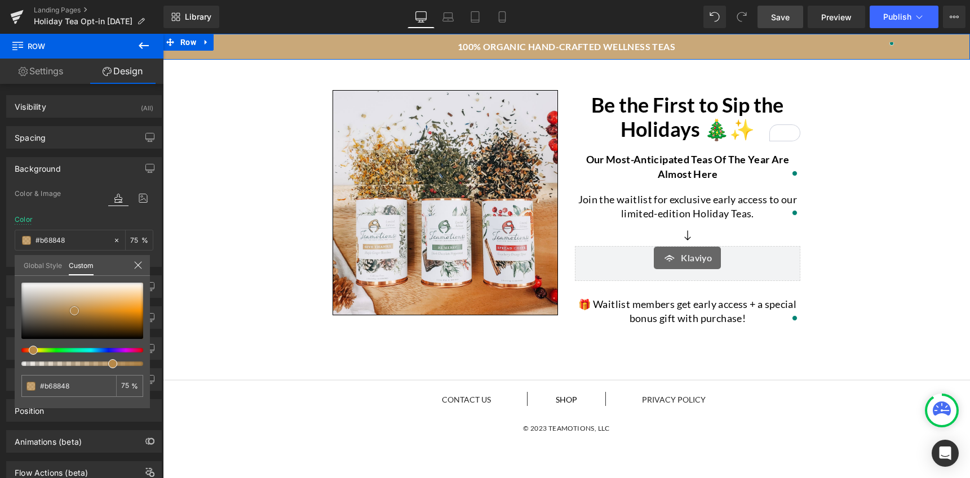
type input "#b38645"
type input "#b18343"
type input "#b28342"
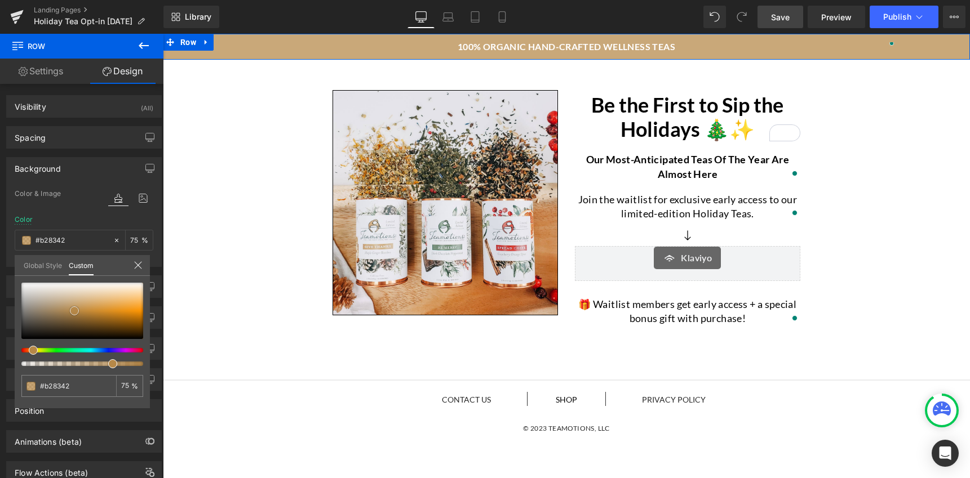
type input "#b1813e"
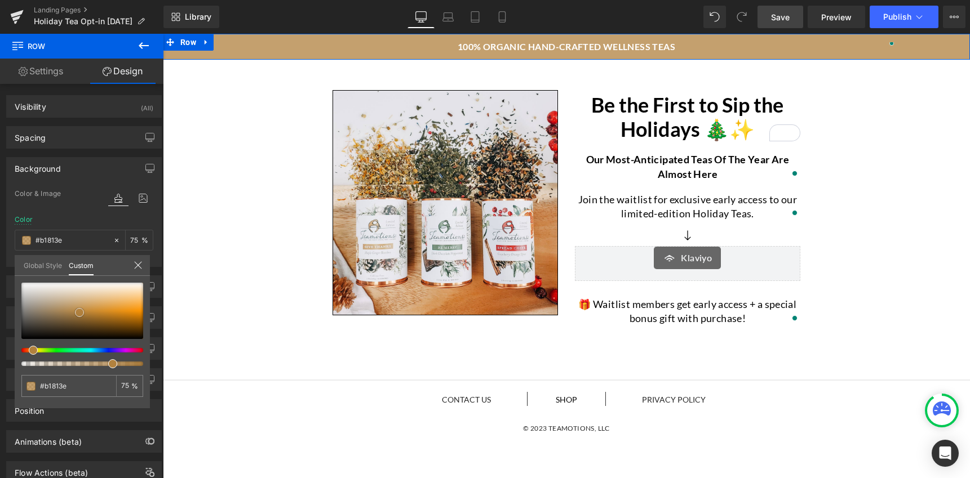
type input "#ad7e3c"
type input "#ae7e3b"
type input "#ac7c39"
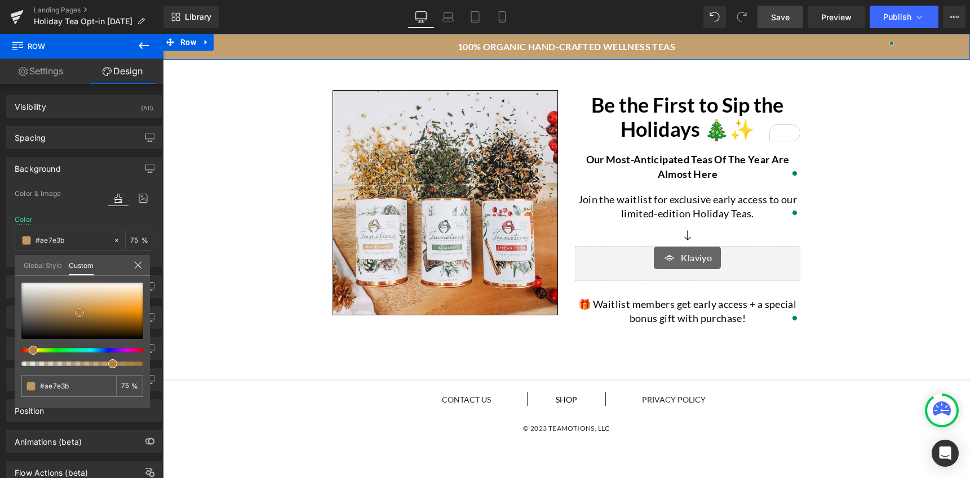
type input "#ac7c39"
type input "#ad7c38"
type input "#b47f35"
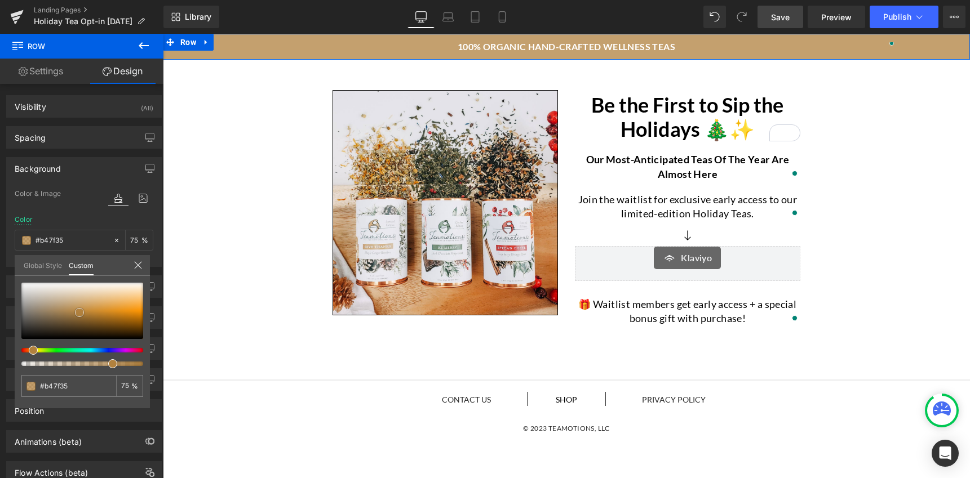
type input "#b98235"
type input "#b88237"
type input "#bd8537"
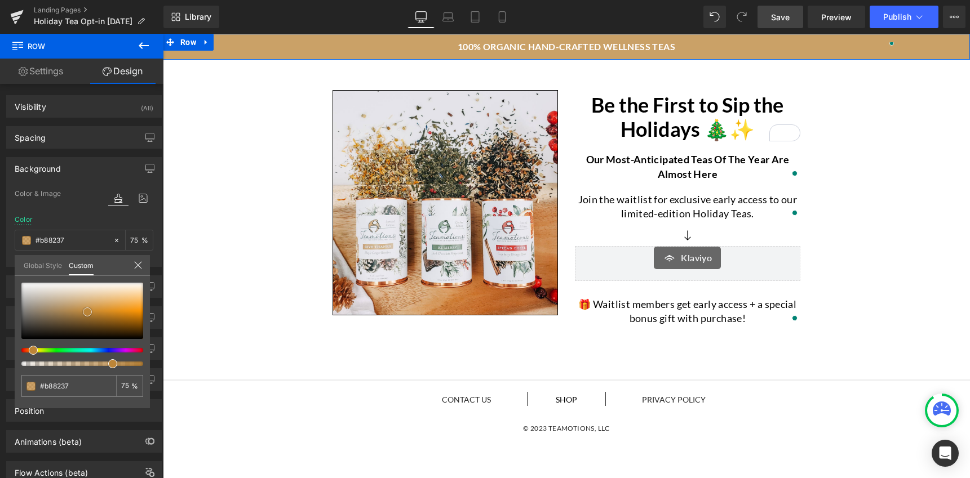
type input "#bd8537"
type input "#c18838"
type input "#c68d3d"
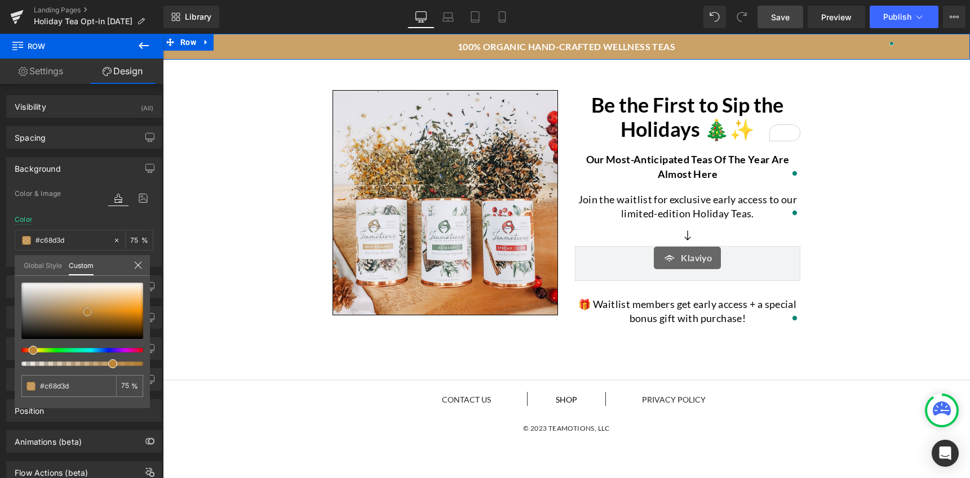
type input "#c68f42"
type input "#c79146"
type input "#ca9449"
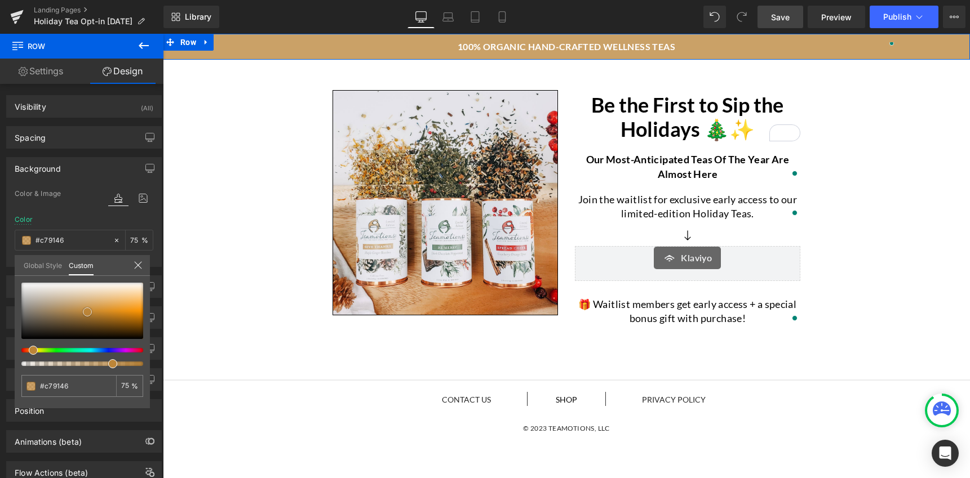
type input "#ca9449"
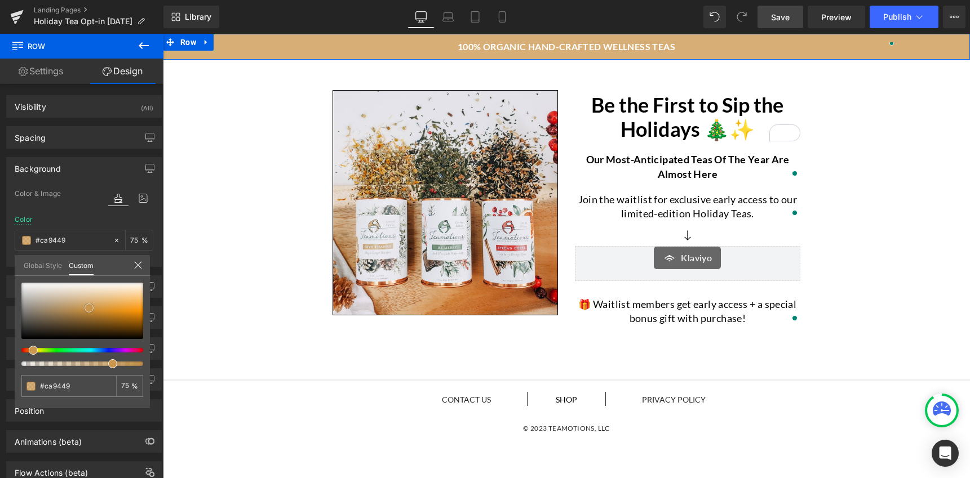
type input "#cb964d"
type input "#cd9b55"
type input "#ce9d58"
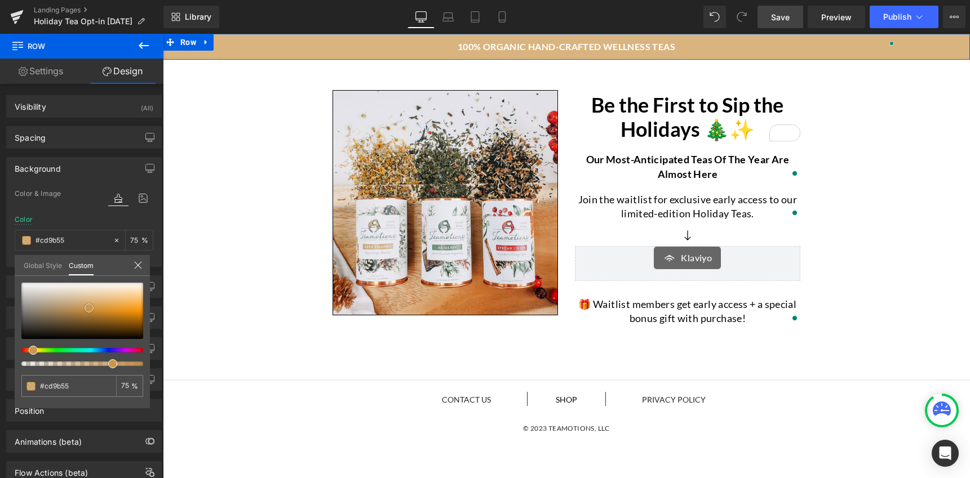
type input "#ce9d58"
type input "#ca9a58"
type input "#c99a59"
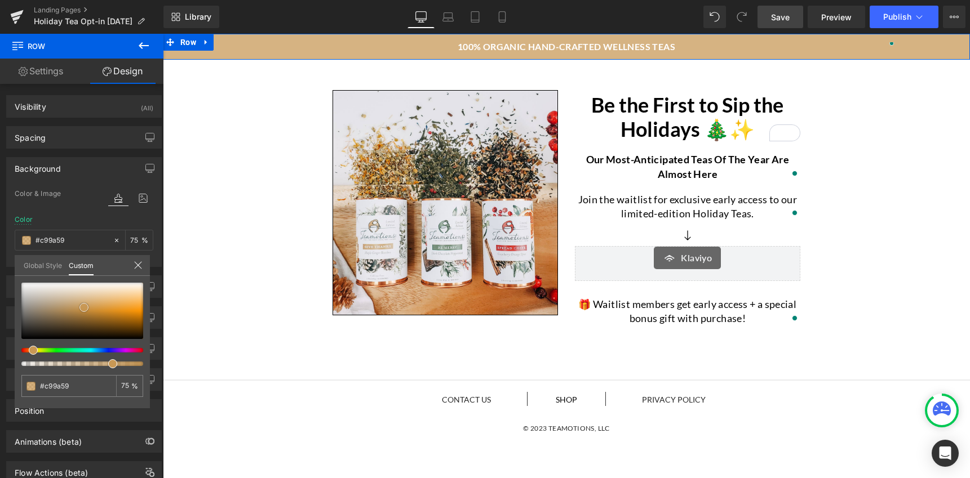
type input "#c89855"
type input "#c5934d"
type input "#c4914a"
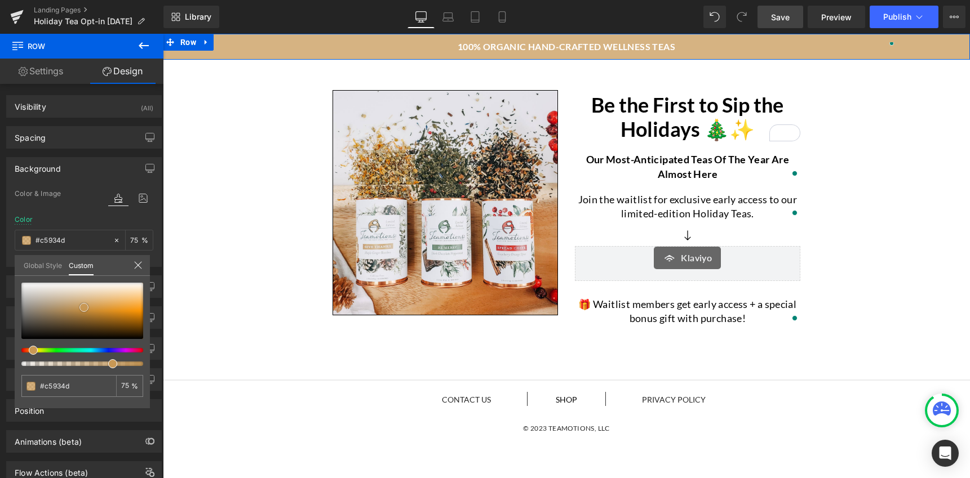
type input "#c4914a"
type input "#c38f46"
type input "#c18c42"
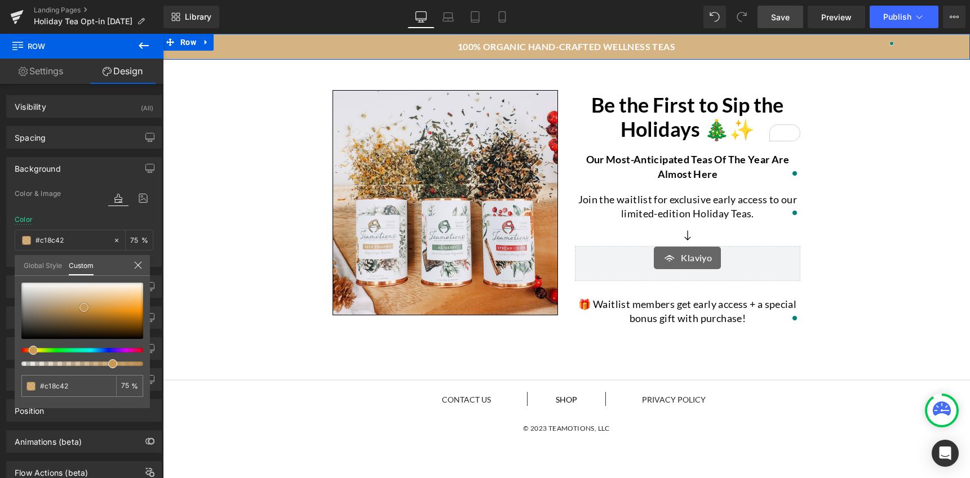
type input "#bf8a3f"
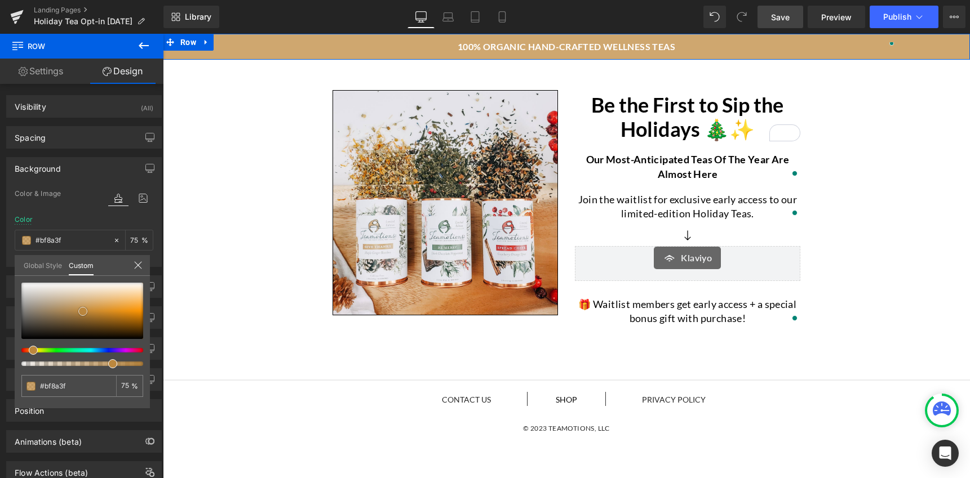
type input "#bb873e"
type input "#b7843d"
type input "#b3813b"
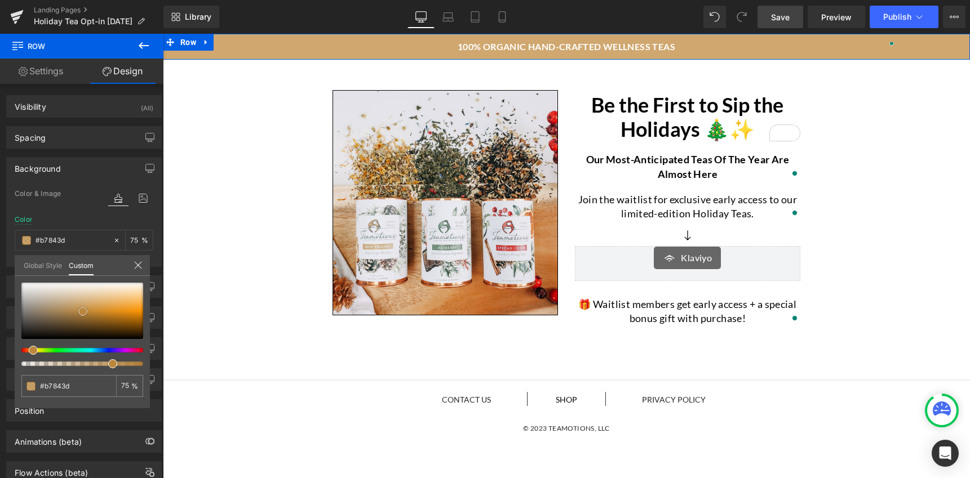
type input "#b3813b"
type input "#af7f3a"
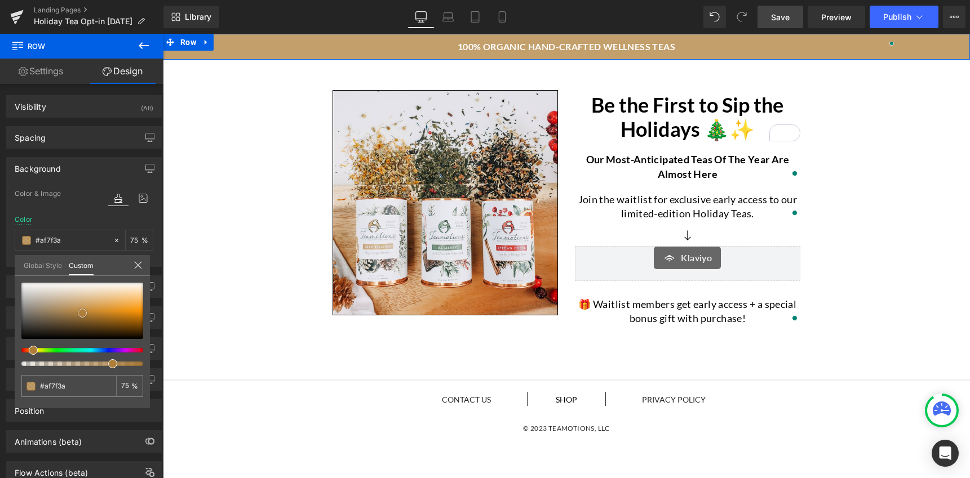
type input "#b3813b"
type input "#b2813d"
drag, startPoint x: 74, startPoint y: 309, endPoint x: 81, endPoint y: 314, distance: 8.1
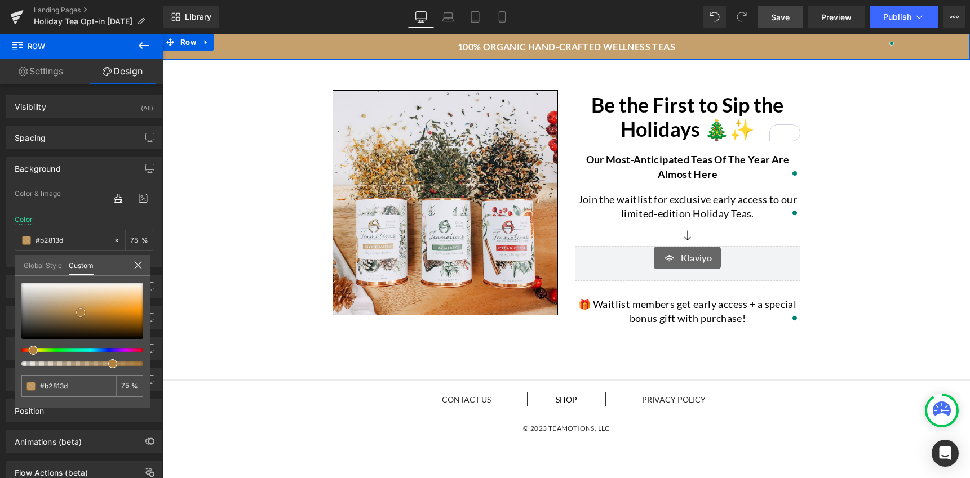
click at [81, 314] on span at bounding box center [80, 312] width 9 height 9
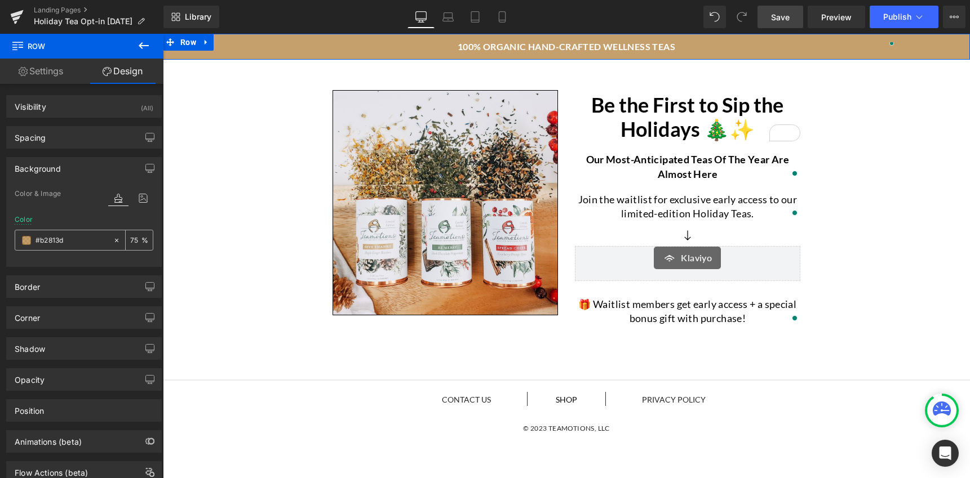
click at [115, 241] on icon at bounding box center [116, 239] width 3 height 3
type input "none"
type input "0"
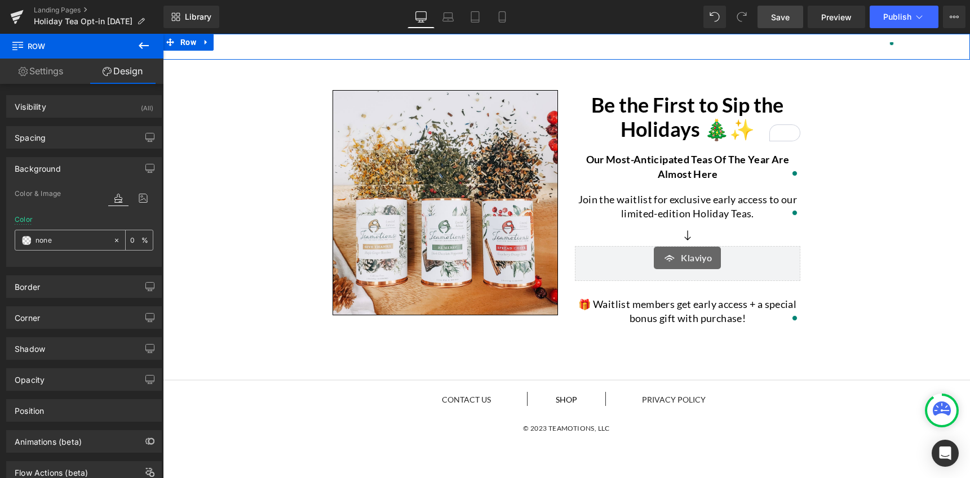
click at [77, 243] on input "none" at bounding box center [71, 240] width 72 height 12
type input "#567"
type input "100"
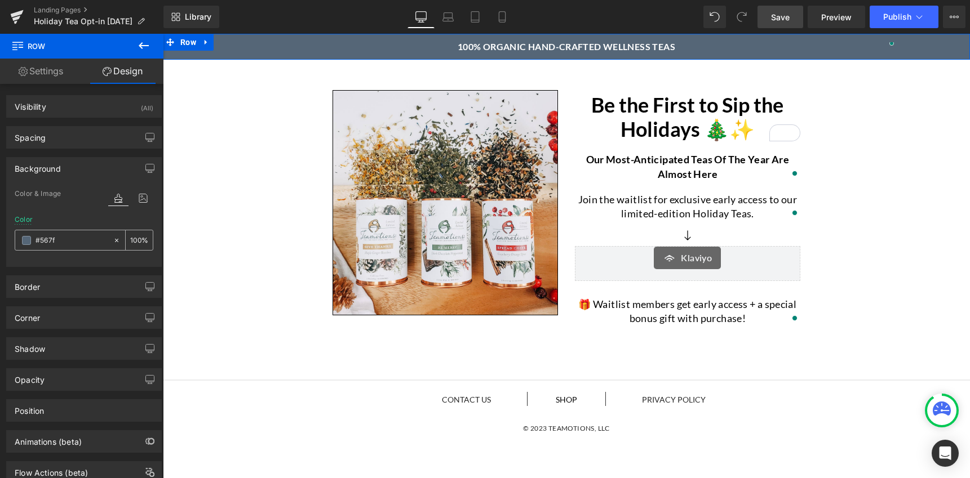
type input "#567f5"
type input "0"
type input "#567f50"
type input "100"
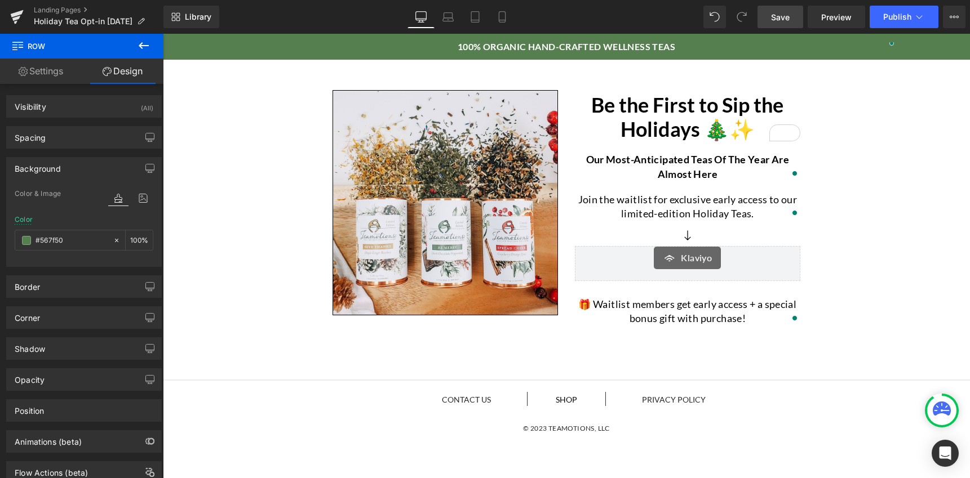
type input "#567f50"
drag, startPoint x: 250, startPoint y: 246, endPoint x: 277, endPoint y: 237, distance: 28.2
click at [250, 247] on body "100% organic hand-crafted wellness teas Heading Row Row Image Be the First to S…" at bounding box center [566, 319] width 807 height 571
click at [788, 20] on span "Save" at bounding box center [780, 17] width 19 height 12
click at [189, 44] on span "Row" at bounding box center [187, 42] width 21 height 17
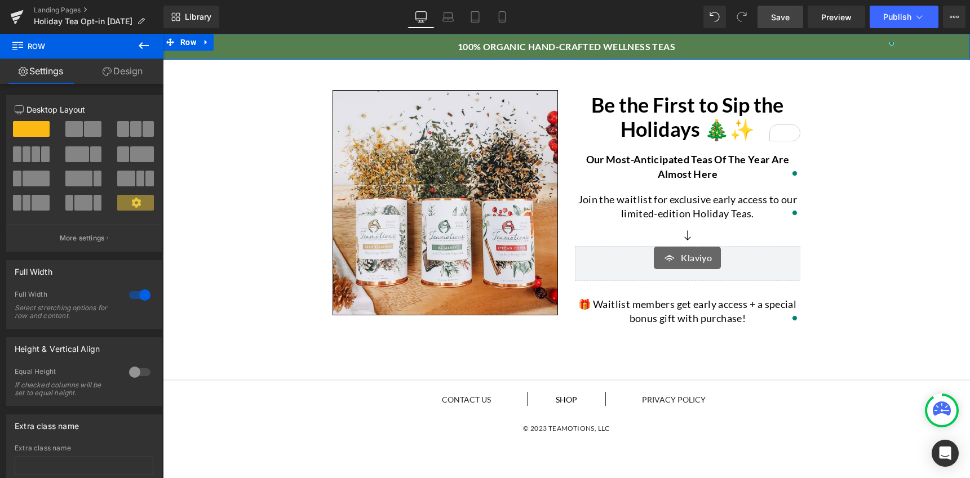
click at [116, 74] on link "Design" at bounding box center [123, 71] width 82 height 25
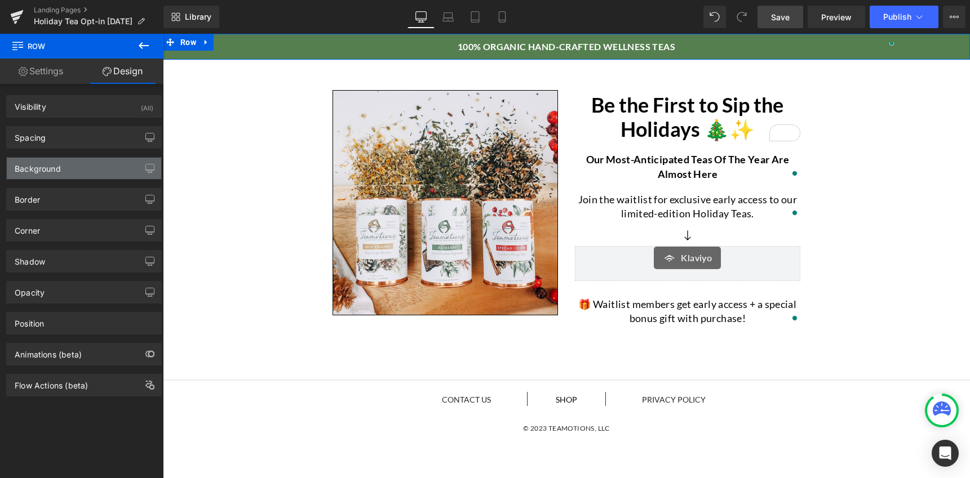
click at [71, 169] on div "Background" at bounding box center [84, 168] width 154 height 21
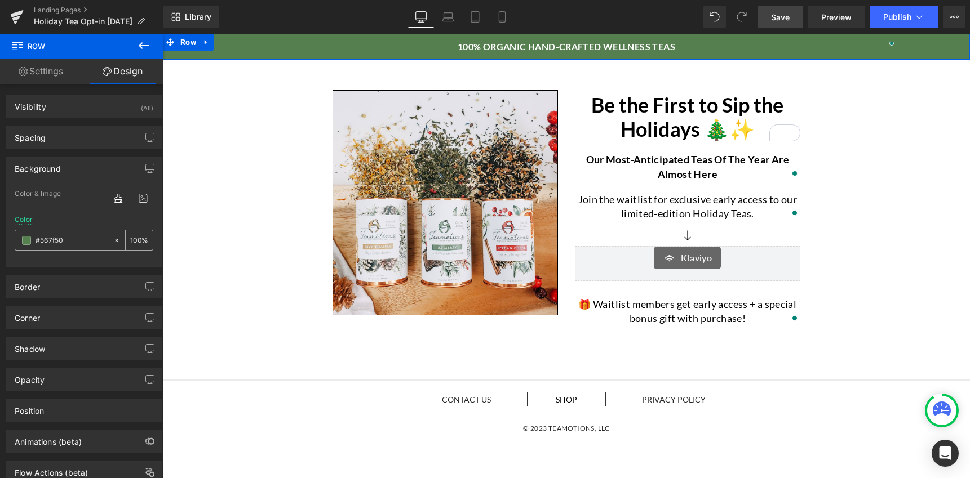
drag, startPoint x: 78, startPoint y: 238, endPoint x: 74, endPoint y: 243, distance: 6.4
click at [71, 242] on input "#567f50" at bounding box center [71, 240] width 72 height 12
type input "c"
type input "0"
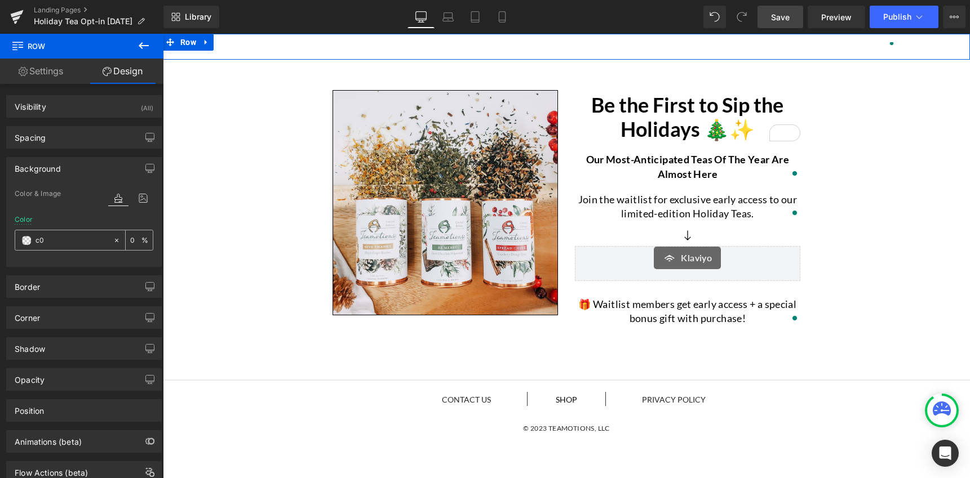
type input "c04"
type input "100"
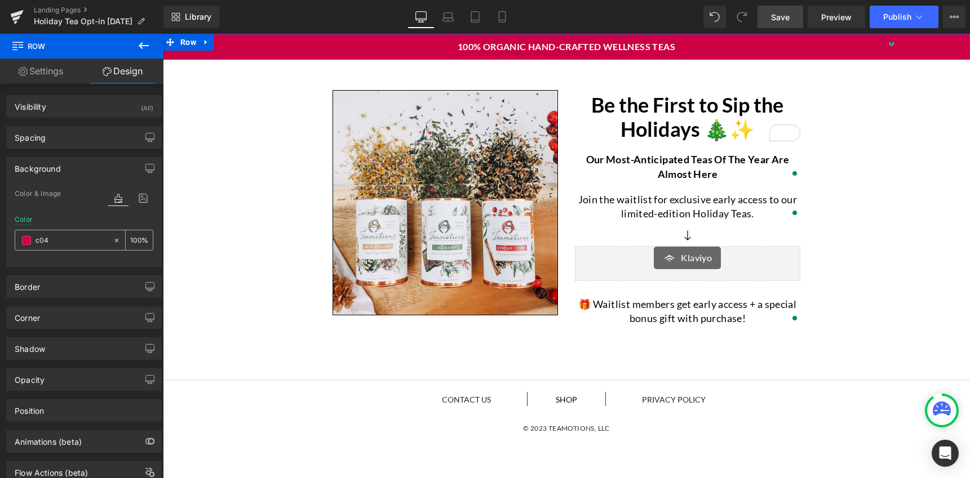
type input "c040"
type input "0"
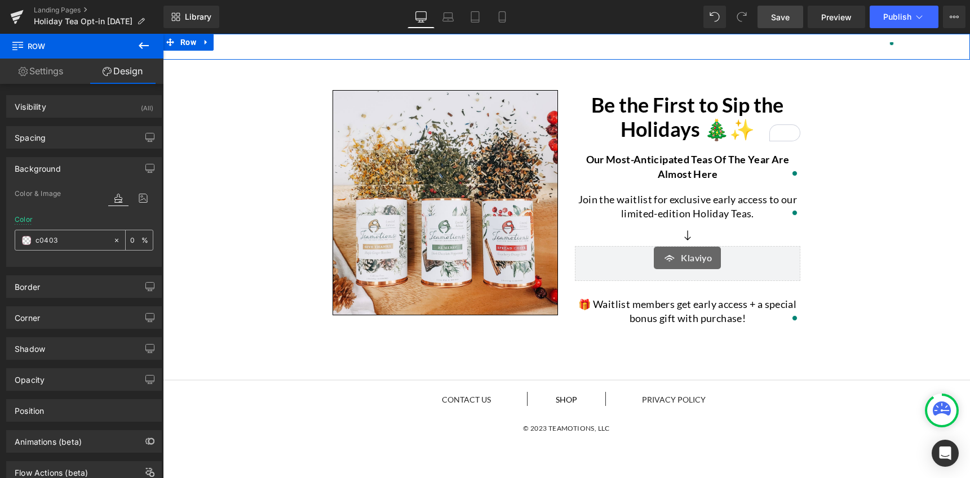
type input "c04032"
type input "100"
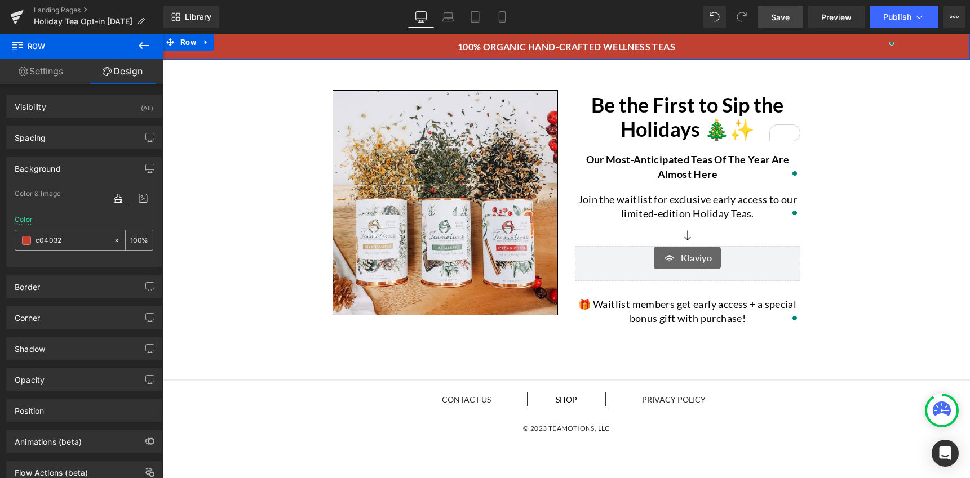
type input "#c04032"
click at [137, 242] on div "100 %" at bounding box center [139, 240] width 27 height 20
click at [135, 241] on input "100" at bounding box center [135, 240] width 11 height 12
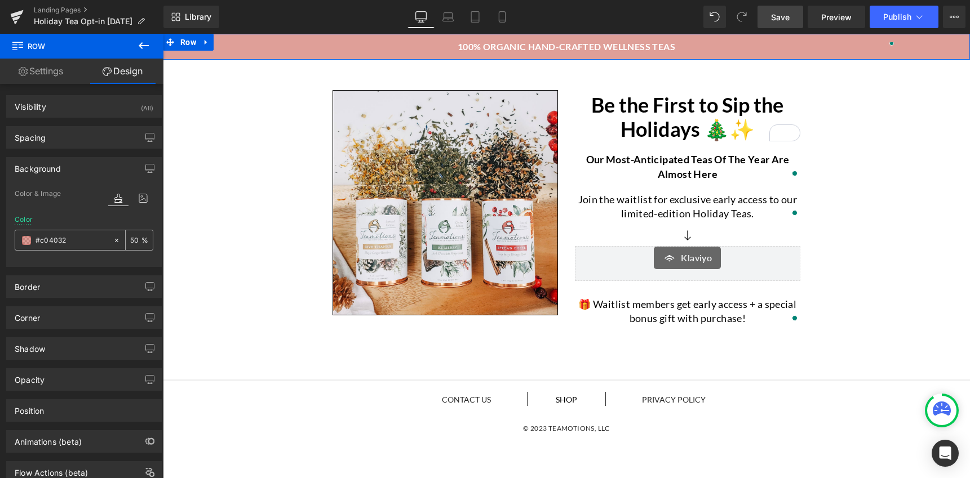
drag, startPoint x: 135, startPoint y: 239, endPoint x: 125, endPoint y: 239, distance: 10.7
click at [126, 239] on div "50 %" at bounding box center [139, 240] width 27 height 20
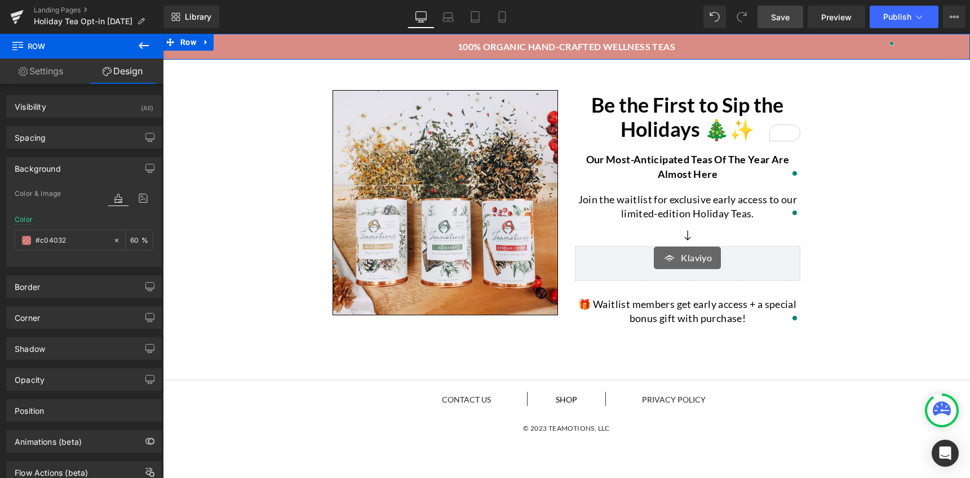
click at [96, 220] on div "Color #c04032 60 %" at bounding box center [84, 240] width 139 height 48
drag, startPoint x: 134, startPoint y: 241, endPoint x: 124, endPoint y: 240, distance: 9.6
click at [126, 240] on div "60 %" at bounding box center [139, 240] width 27 height 20
type input "0"
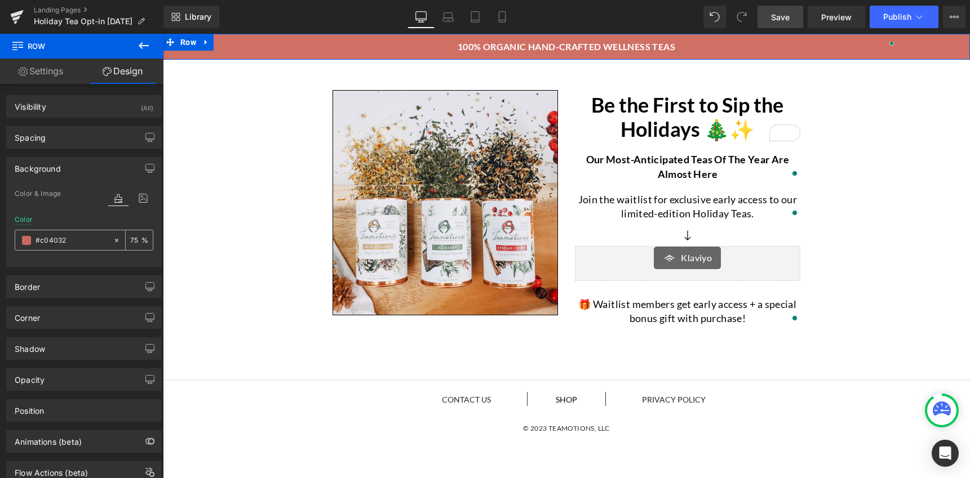
drag, startPoint x: 136, startPoint y: 240, endPoint x: 125, endPoint y: 241, distance: 11.8
click at [126, 241] on div "75 %" at bounding box center [139, 240] width 27 height 20
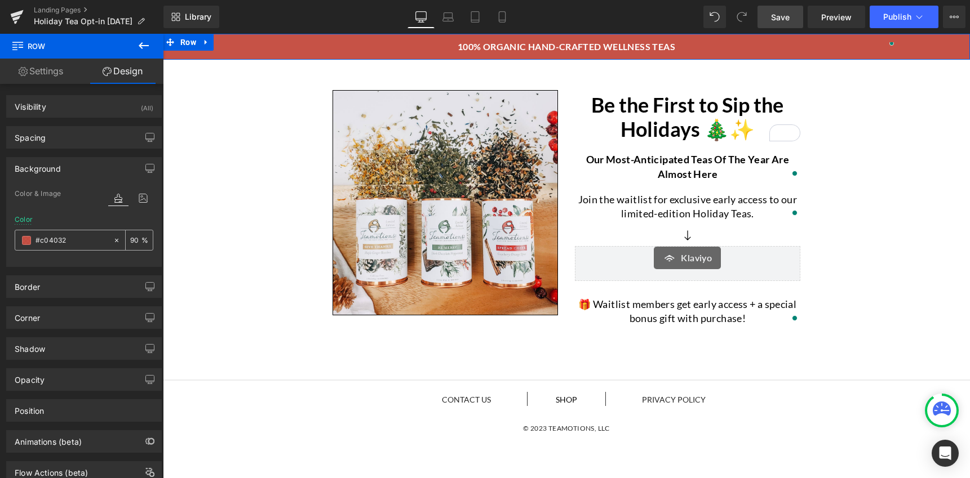
click at [126, 242] on div "90 %" at bounding box center [139, 240] width 27 height 20
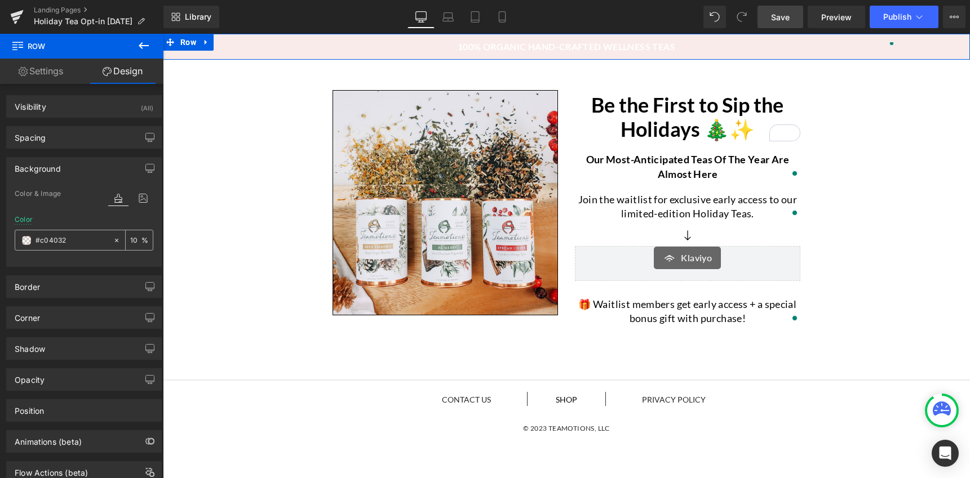
type input "100"
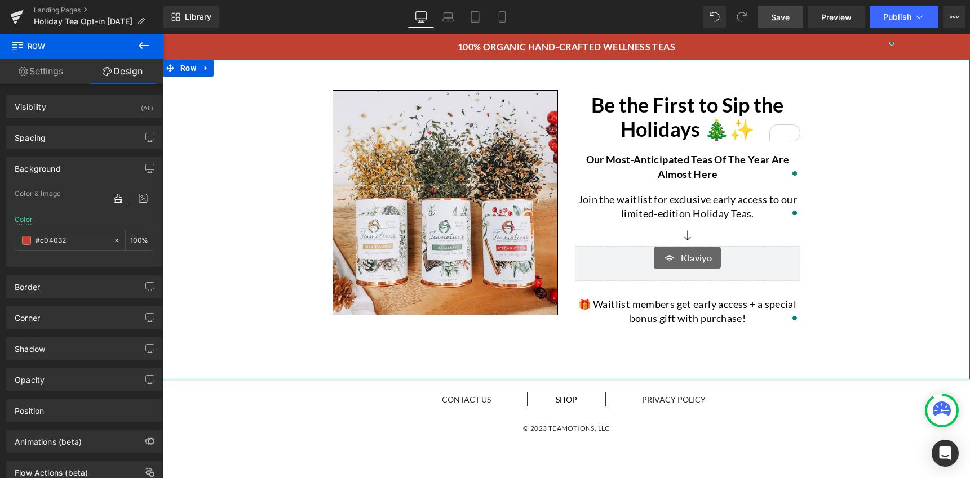
click at [233, 246] on div "Image Be the First to Sip the Holidays 🎄✨ Heading Our most-anticipated teas of …" at bounding box center [566, 198] width 807 height 266
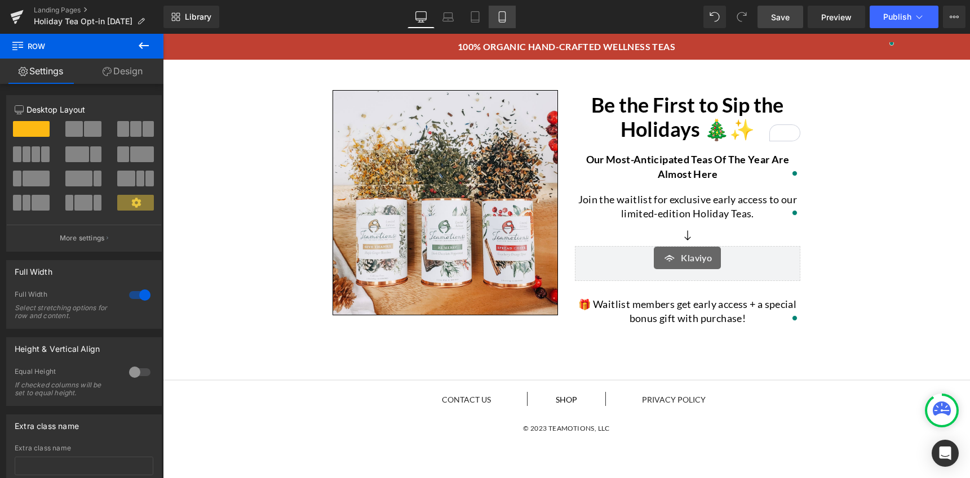
click at [501, 20] on icon at bounding box center [502, 20] width 6 height 0
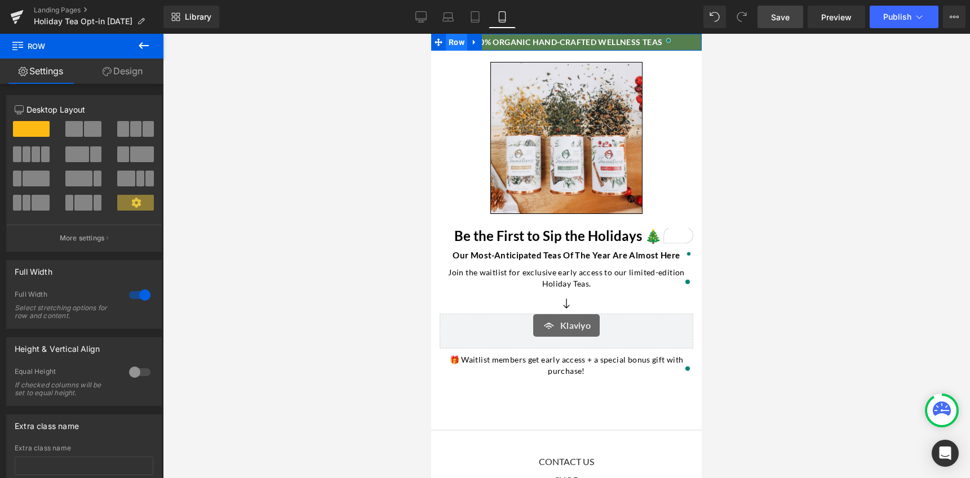
click at [449, 45] on span "Row" at bounding box center [456, 42] width 21 height 17
click at [131, 74] on link "Design" at bounding box center [123, 71] width 82 height 25
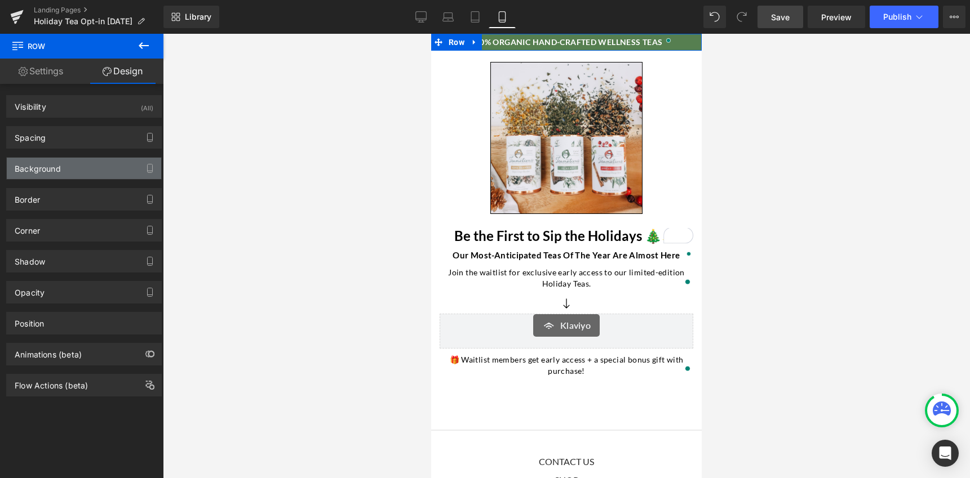
click at [73, 169] on div "Background" at bounding box center [84, 168] width 154 height 21
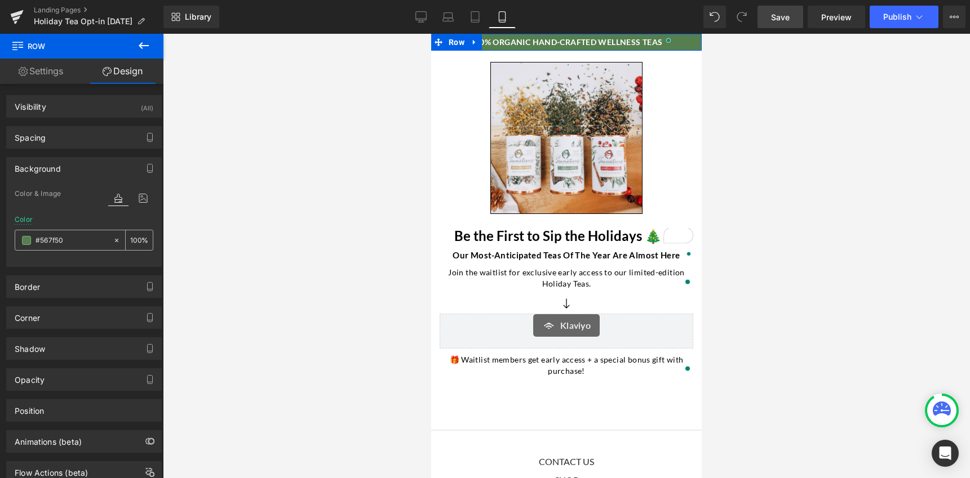
click at [114, 242] on icon at bounding box center [117, 241] width 8 height 8
type input "none"
type input "0"
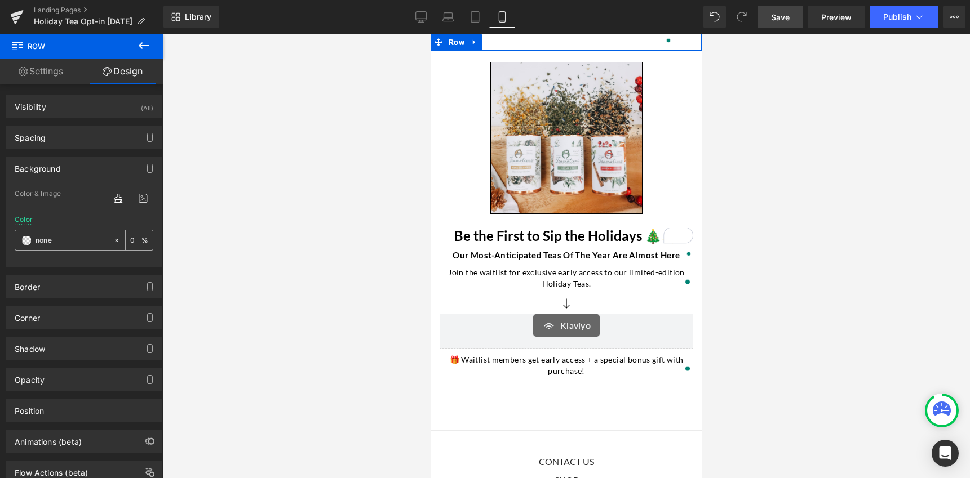
drag, startPoint x: 59, startPoint y: 245, endPoint x: 37, endPoint y: 245, distance: 21.4
click at [37, 245] on input "none" at bounding box center [71, 240] width 72 height 12
type input "c04"
type input "100"
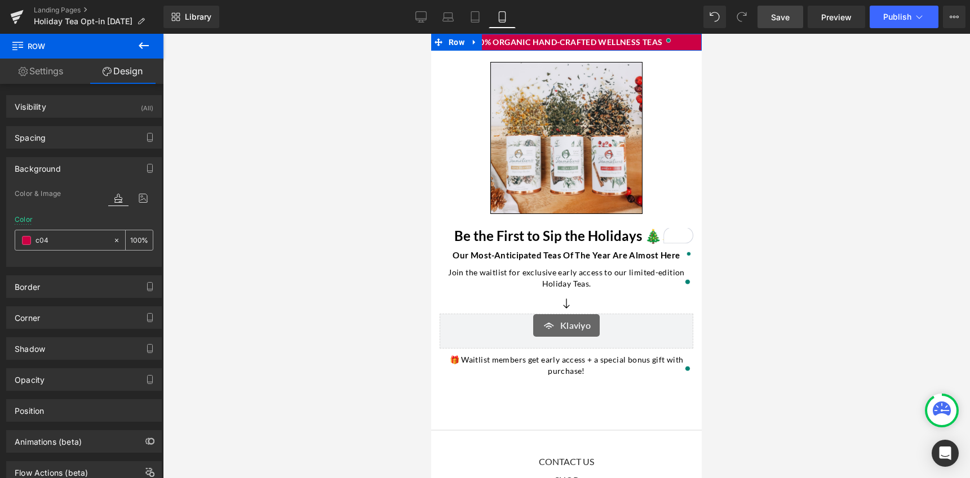
type input "c040"
type input "0"
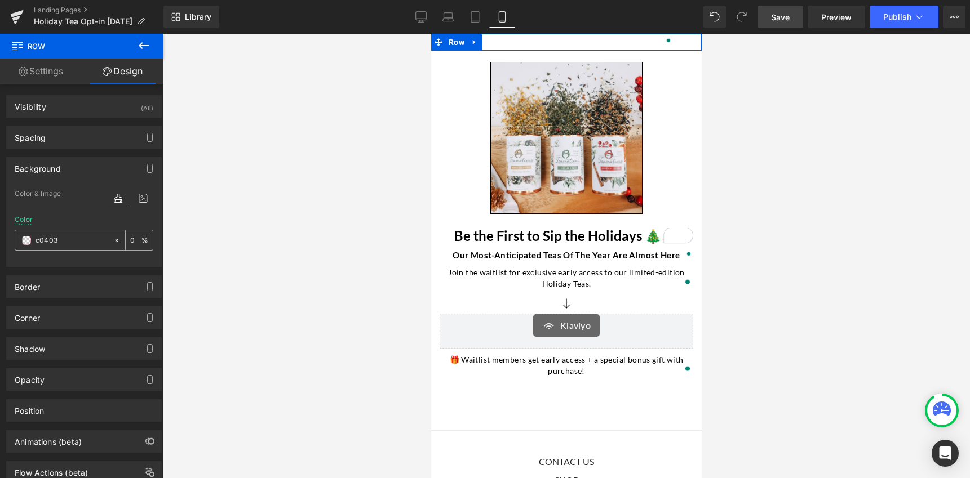
type input "c04032"
type input "100"
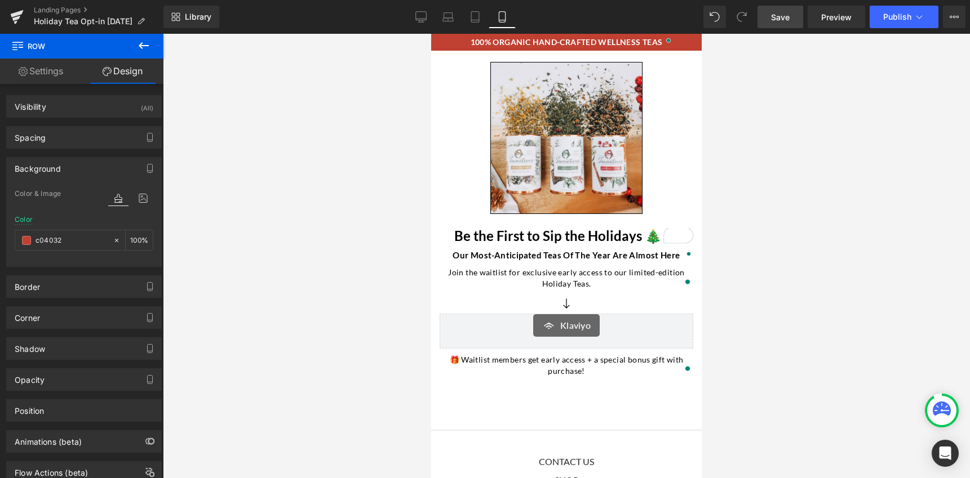
type input "#c04032"
click at [788, 19] on span "Save" at bounding box center [780, 17] width 19 height 12
click at [887, 21] on span "Publish" at bounding box center [897, 16] width 28 height 9
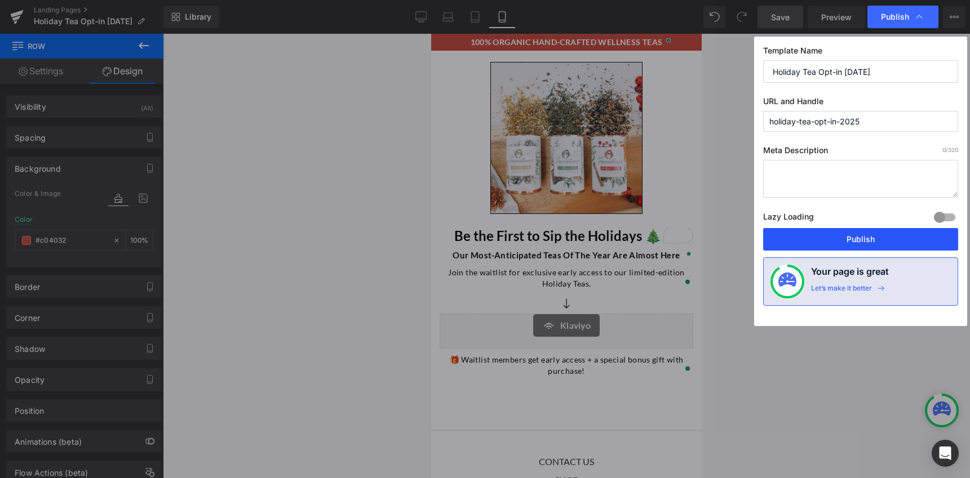
click at [881, 238] on button "Publish" at bounding box center [860, 239] width 195 height 23
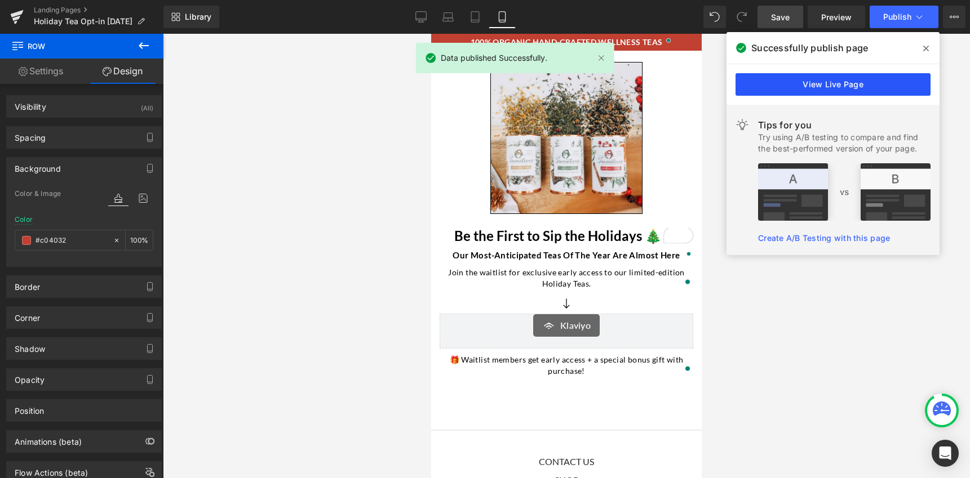
click at [837, 81] on link "View Live Page" at bounding box center [832, 84] width 195 height 23
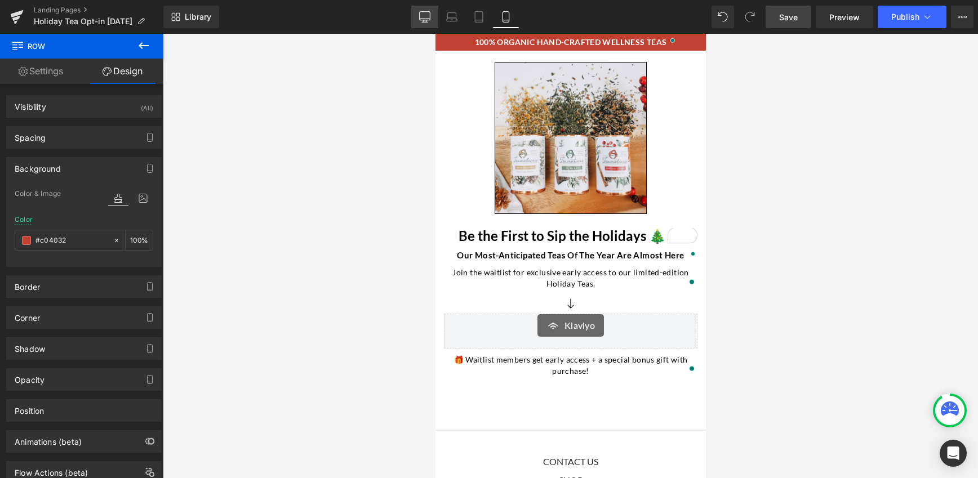
click at [424, 16] on icon at bounding box center [424, 16] width 11 height 11
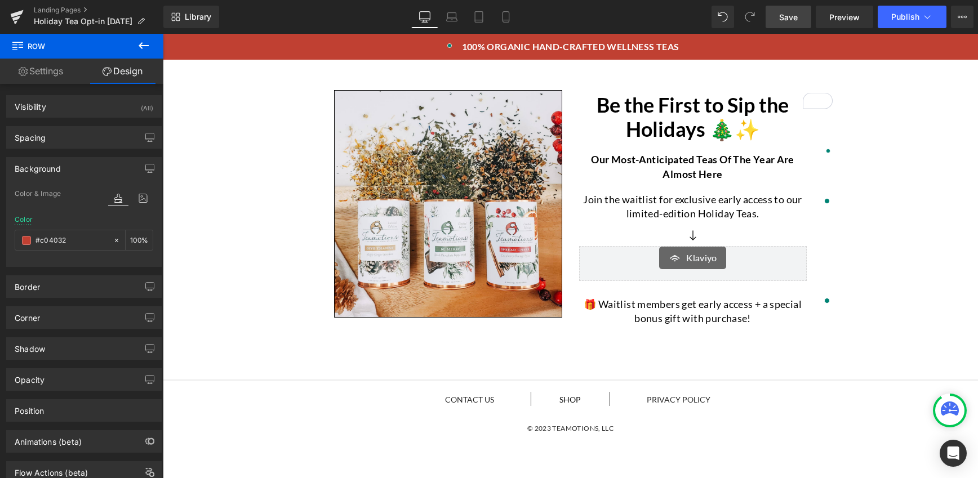
type input "100"
click at [205, 43] on icon at bounding box center [206, 42] width 2 height 5
click at [233, 46] on icon at bounding box center [236, 42] width 8 height 8
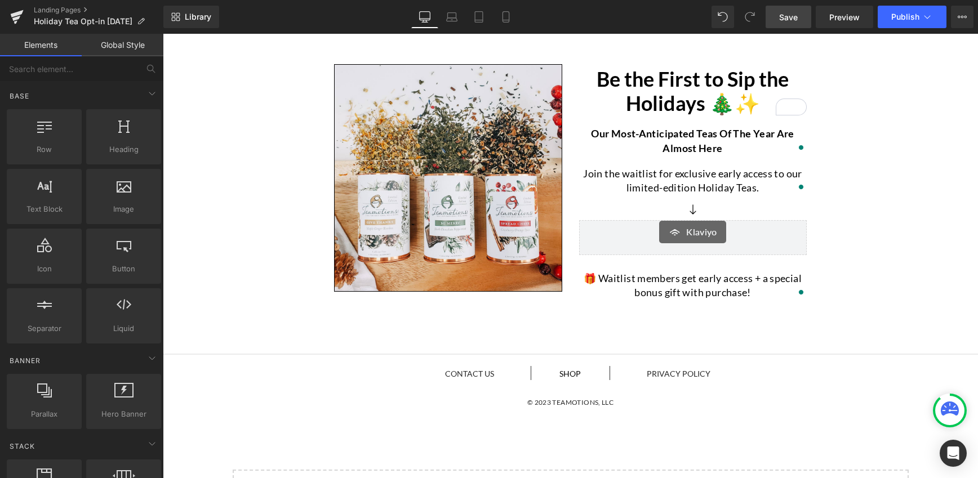
click at [793, 21] on span "Save" at bounding box center [788, 17] width 19 height 12
click at [830, 18] on span "Preview" at bounding box center [844, 17] width 30 height 12
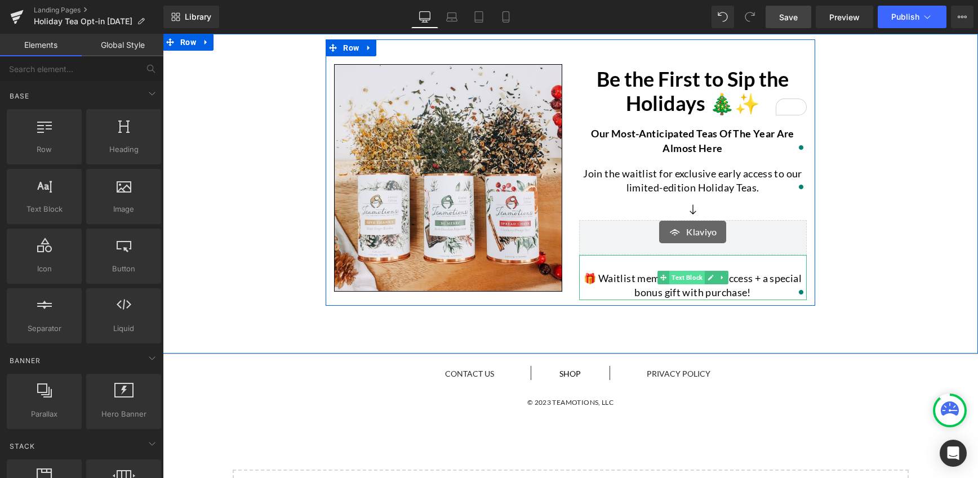
click at [680, 279] on span "Text Block" at bounding box center [686, 278] width 35 height 14
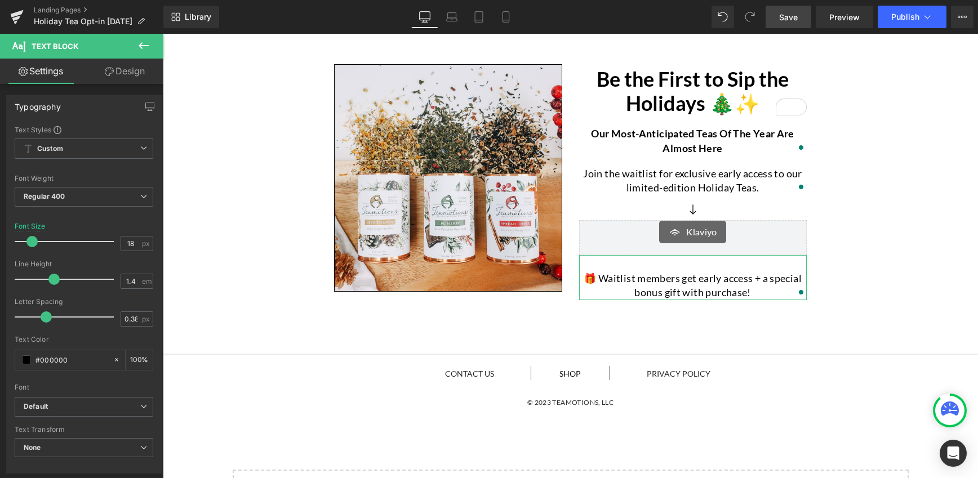
click at [117, 72] on link "Design" at bounding box center [125, 71] width 82 height 25
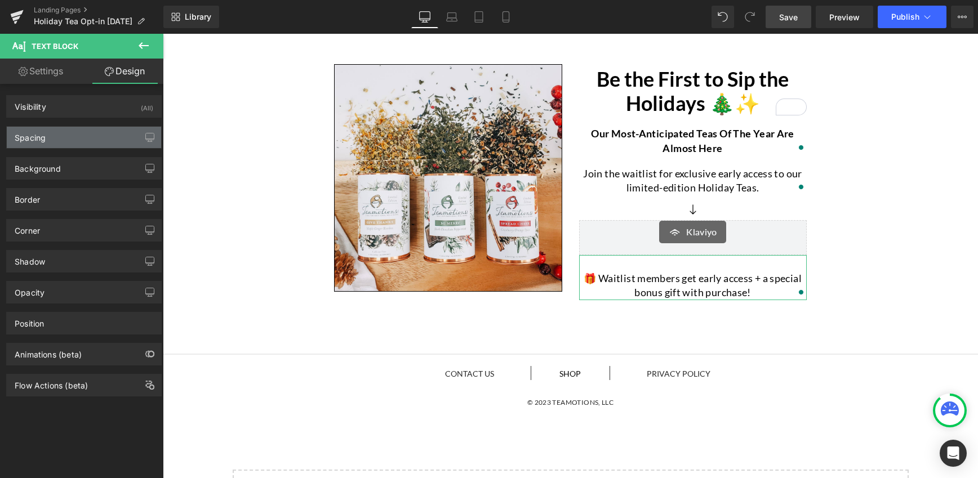
click at [57, 143] on div "Spacing" at bounding box center [84, 137] width 154 height 21
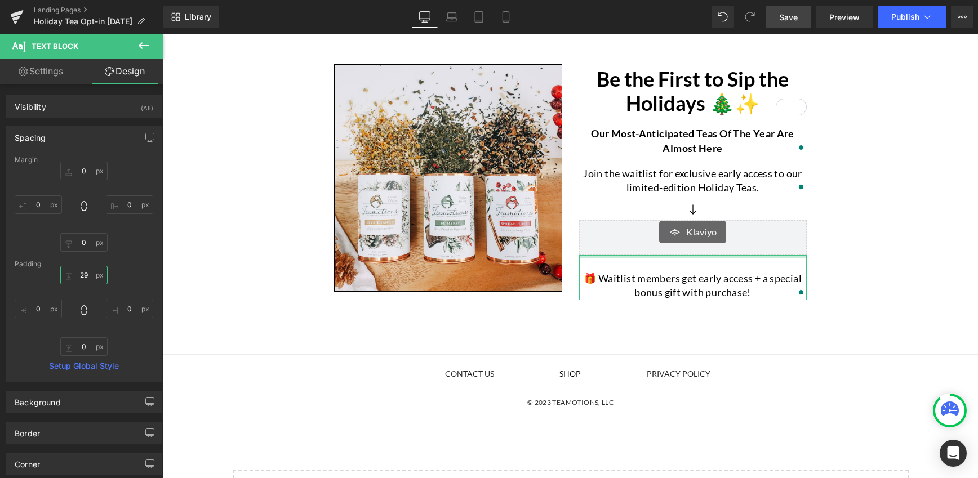
click at [86, 270] on input "29" at bounding box center [83, 275] width 47 height 19
type input "20"
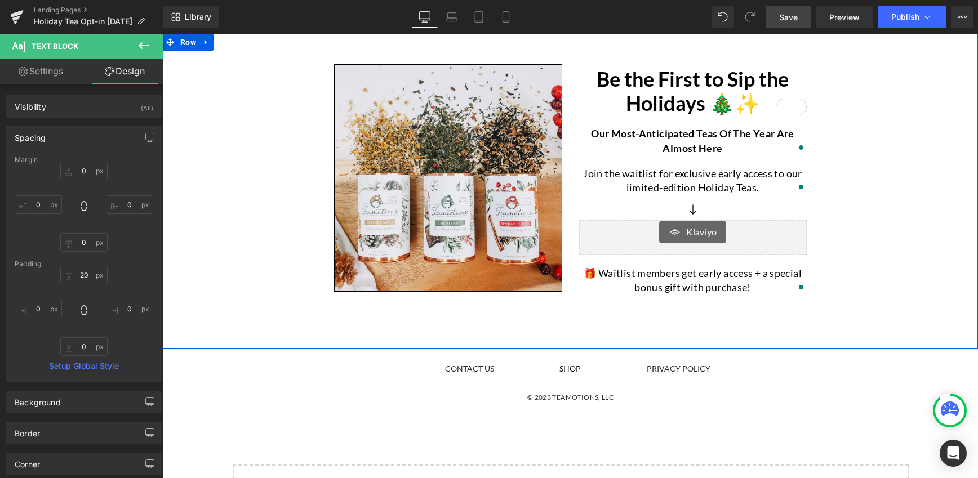
click at [238, 304] on div "Image Be the First to Sip the Holidays 🎄✨ Heading Our most-anticipated teas of …" at bounding box center [570, 192] width 815 height 316
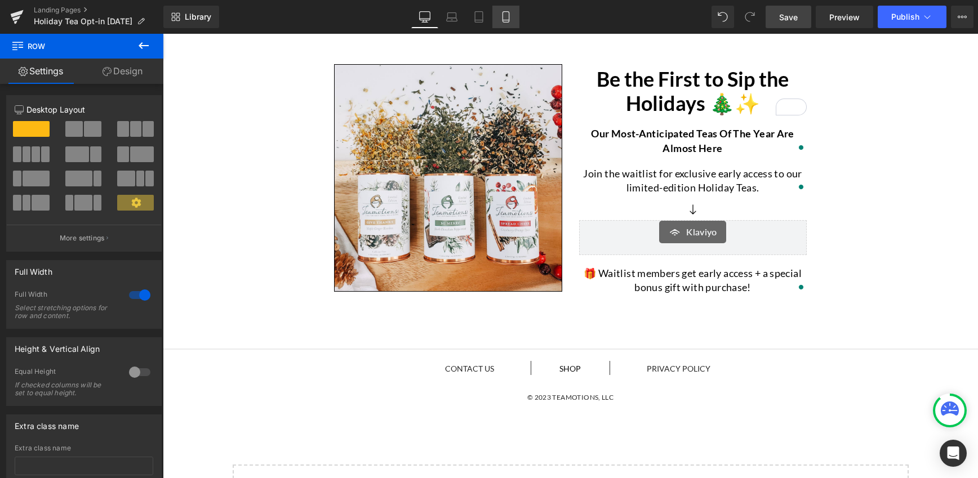
click at [507, 19] on icon at bounding box center [505, 16] width 11 height 11
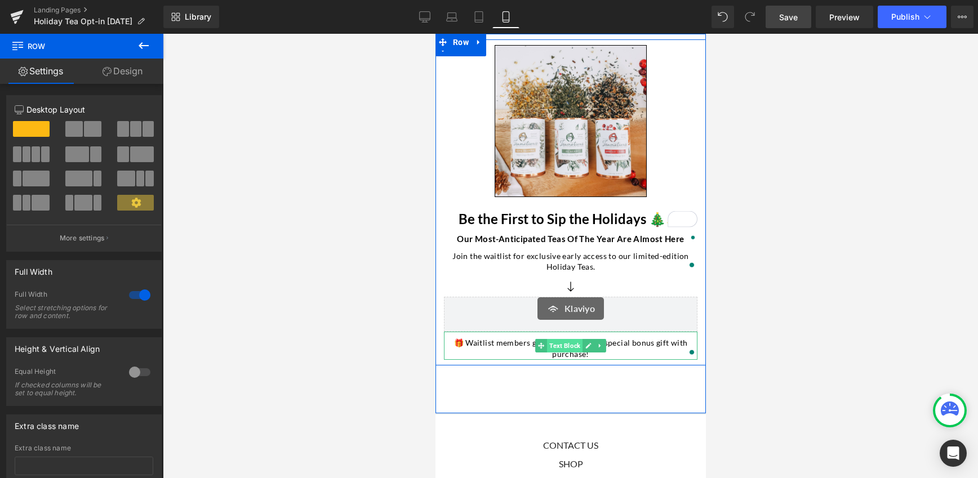
click at [558, 347] on span "Text Block" at bounding box center [564, 346] width 35 height 14
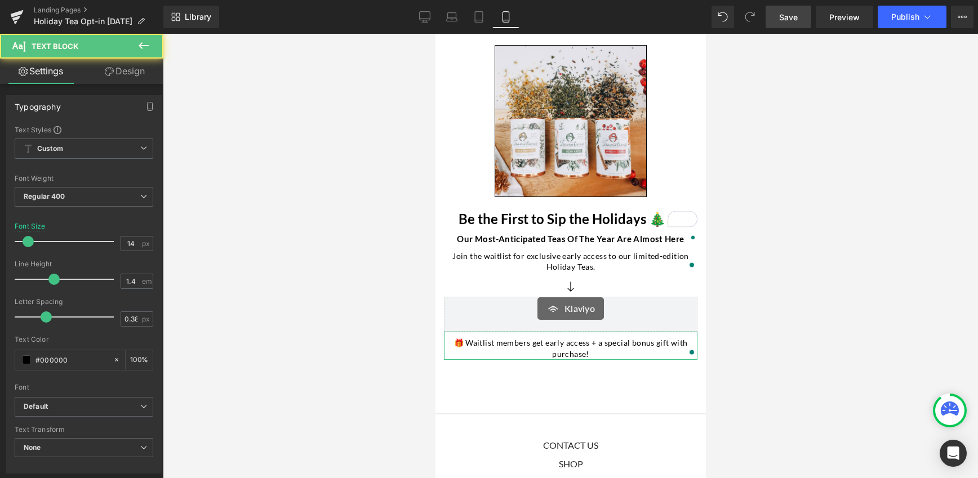
click at [129, 66] on link "Design" at bounding box center [125, 71] width 82 height 25
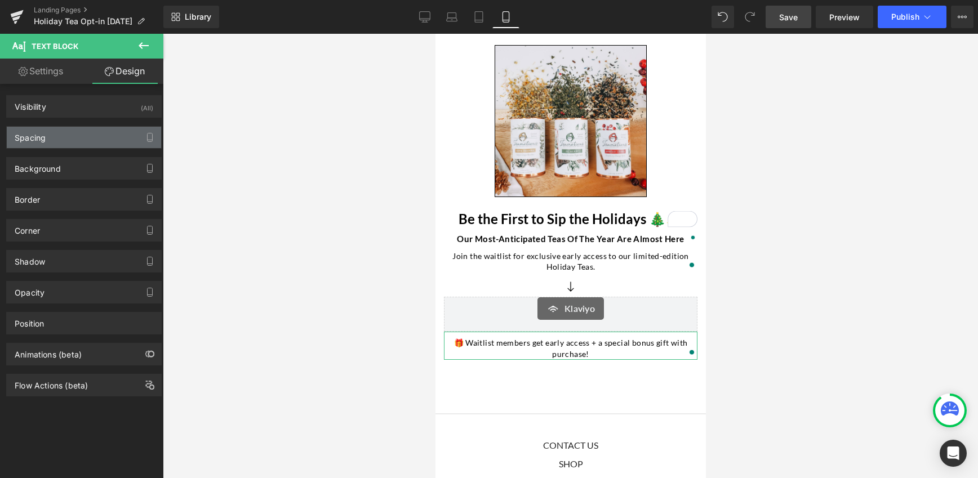
click at [65, 139] on div "Spacing" at bounding box center [84, 137] width 154 height 21
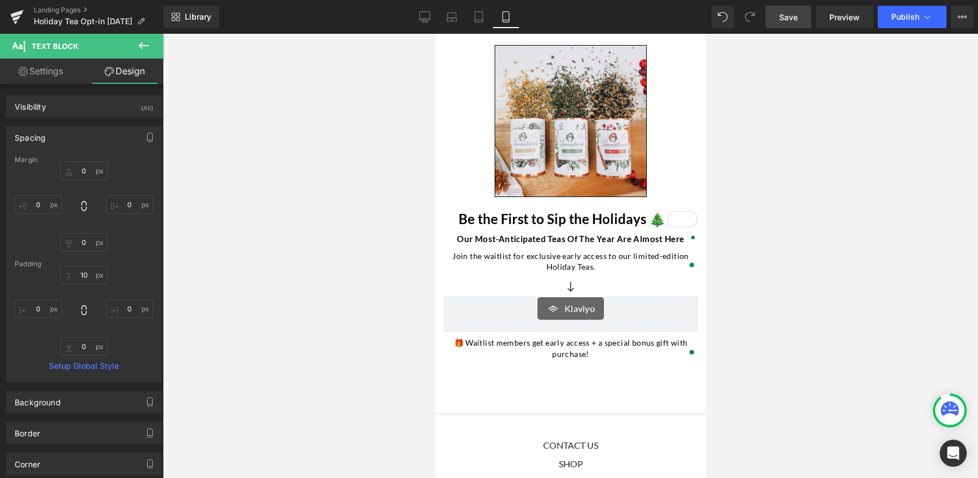
click at [304, 315] on div at bounding box center [570, 256] width 815 height 445
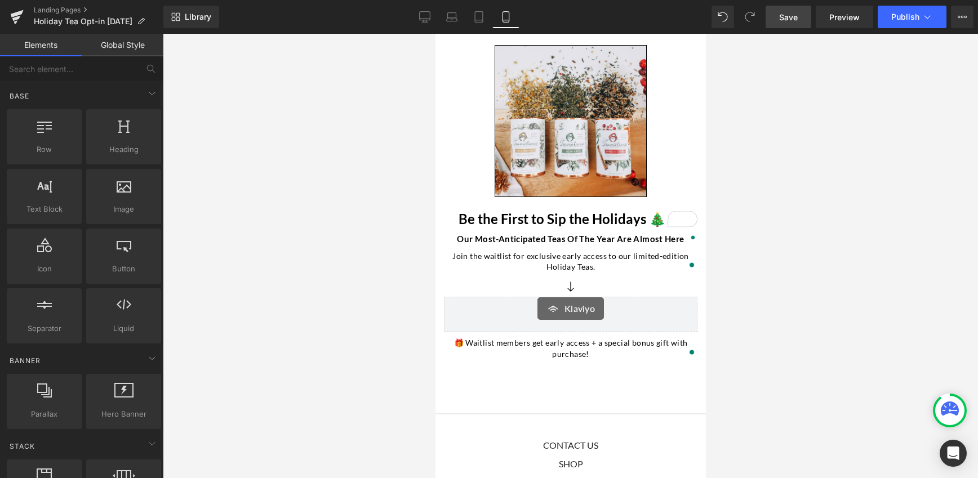
click at [798, 16] on span "Save" at bounding box center [788, 17] width 19 height 12
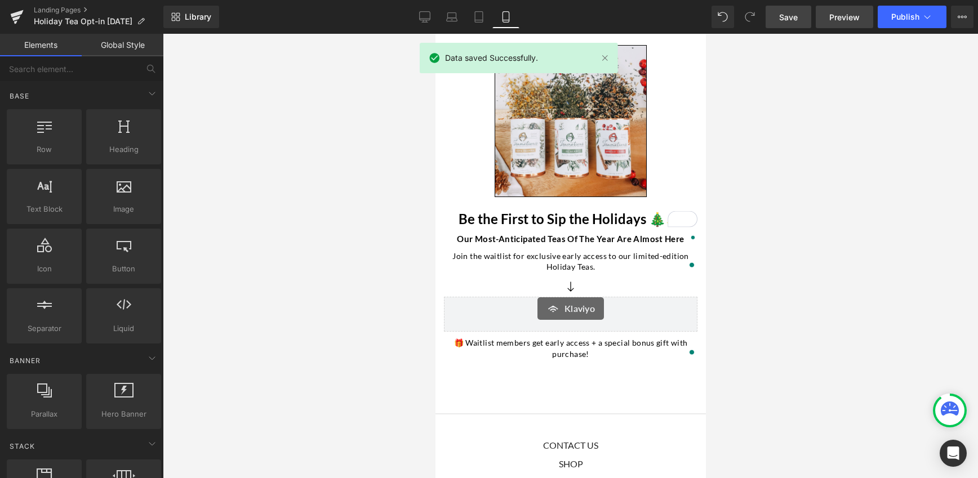
click at [844, 15] on span "Preview" at bounding box center [844, 17] width 30 height 12
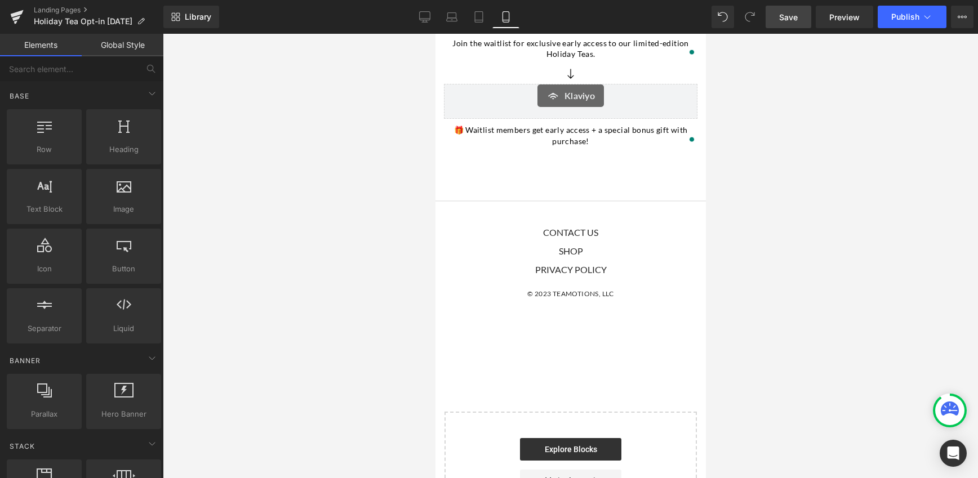
scroll to position [217, 0]
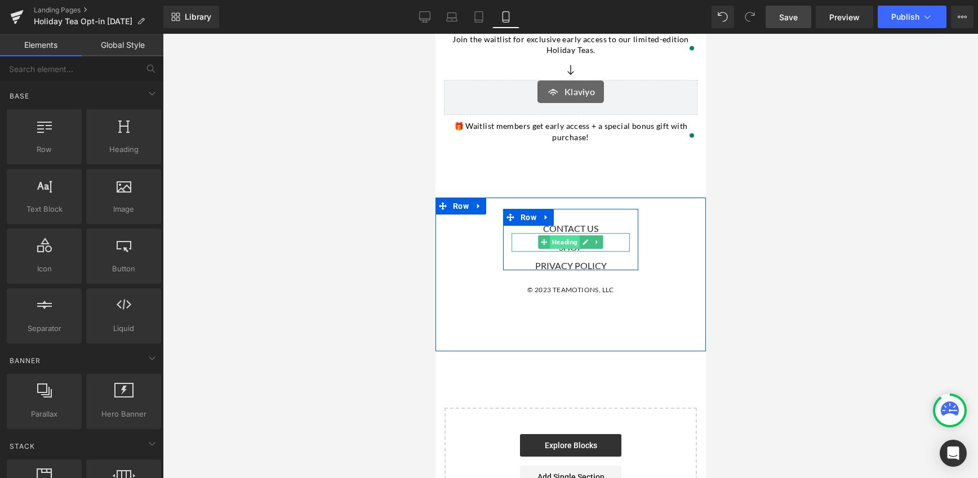
click at [564, 245] on span "Heading" at bounding box center [564, 243] width 30 height 14
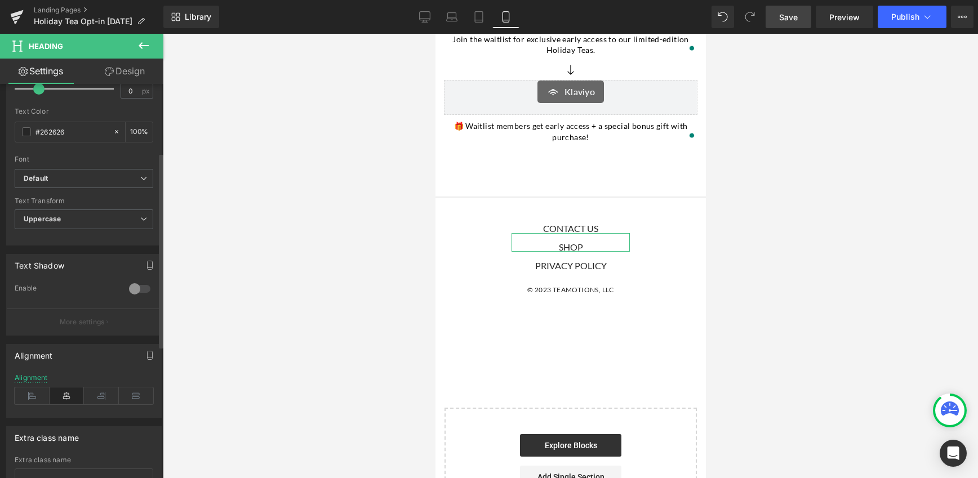
scroll to position [380, 0]
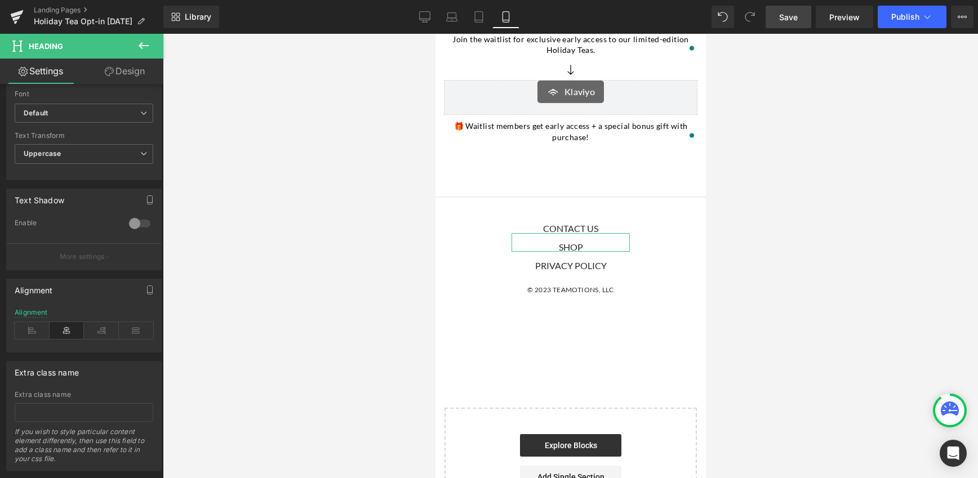
click at [113, 69] on link "Design" at bounding box center [125, 71] width 82 height 25
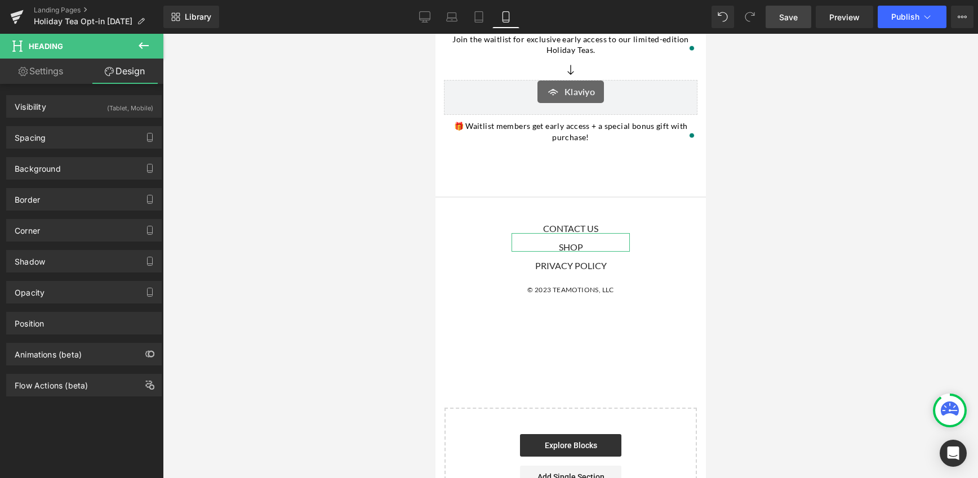
click at [59, 73] on link "Settings" at bounding box center [41, 71] width 82 height 25
type input "100"
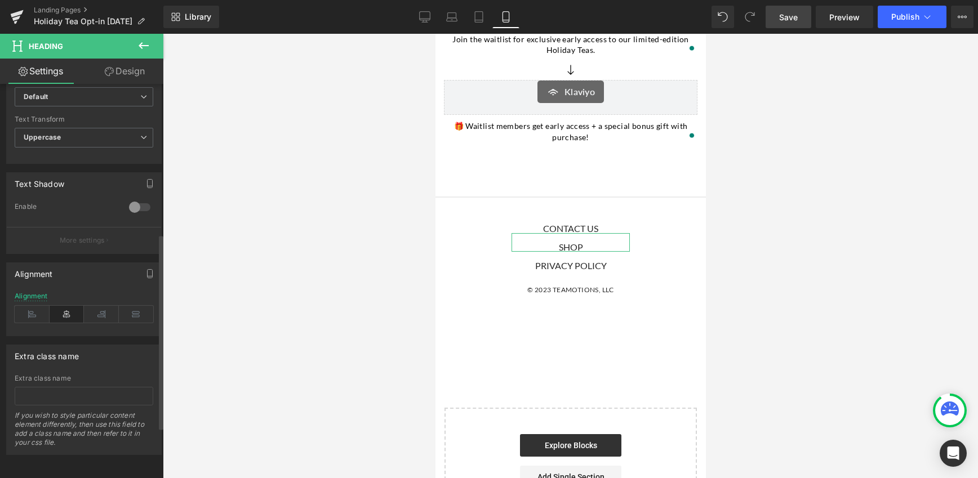
scroll to position [0, 0]
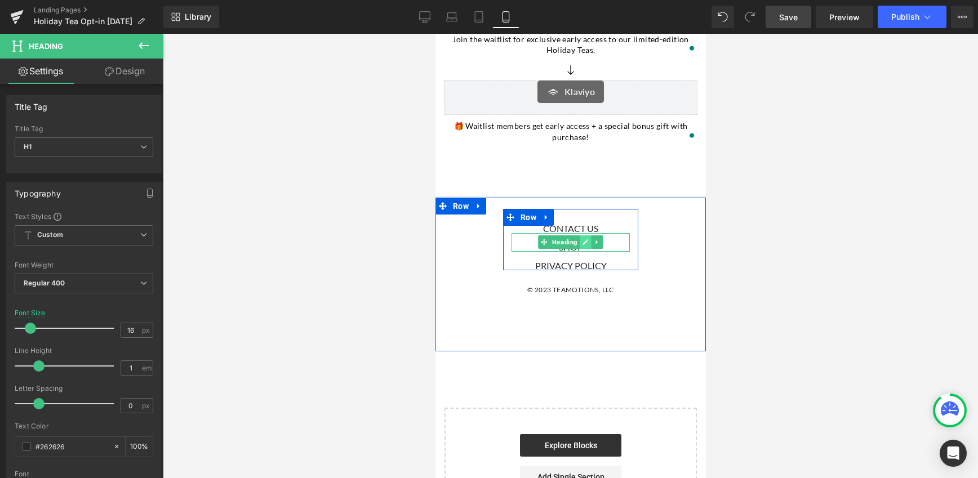
click at [582, 243] on icon at bounding box center [585, 242] width 6 height 7
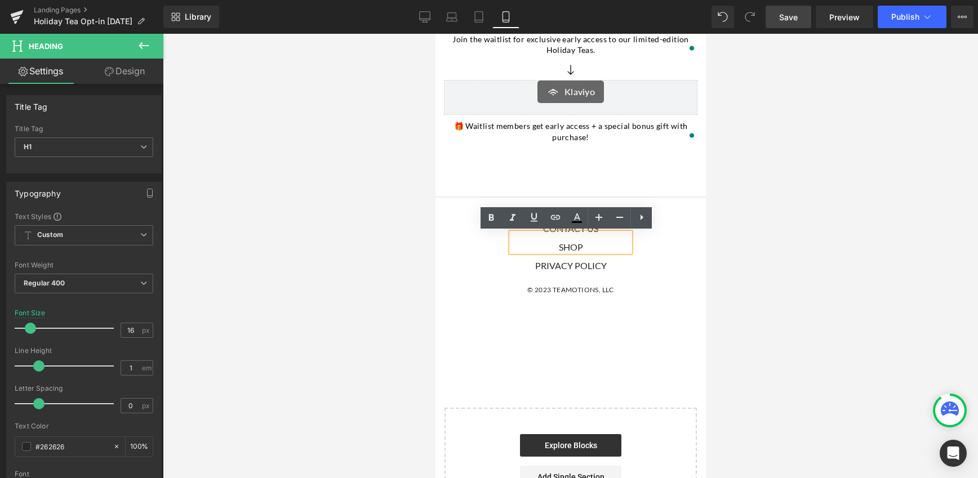
click at [583, 248] on h1 "Shop" at bounding box center [570, 247] width 118 height 9
click at [369, 246] on div at bounding box center [570, 256] width 815 height 445
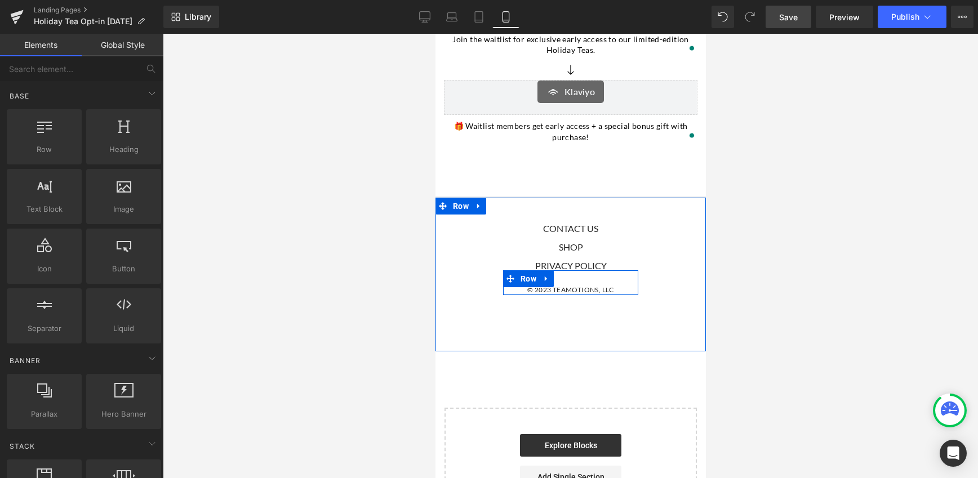
click at [617, 290] on p "© 2023 Teamotions, LLC" at bounding box center [570, 290] width 118 height 11
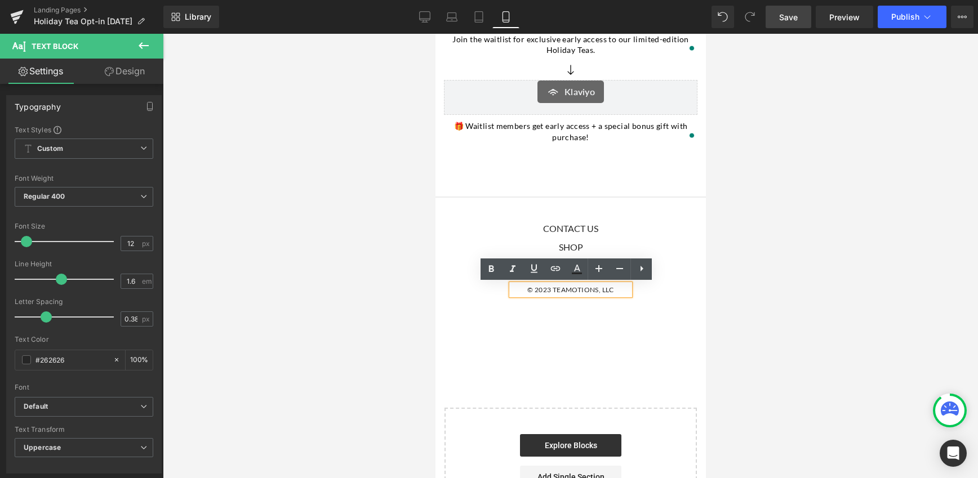
click at [545, 292] on p "© 2023 Teamotions, LLC" at bounding box center [570, 290] width 118 height 11
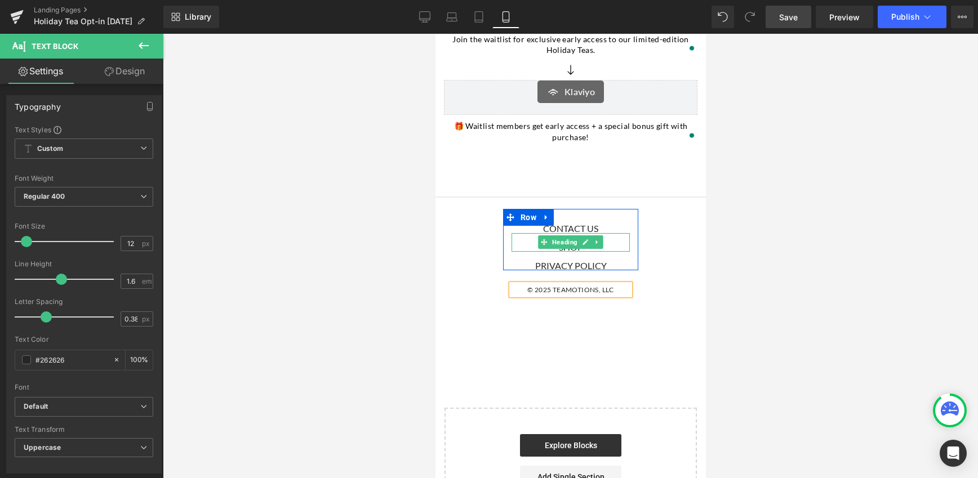
click at [616, 245] on h1 "Shop" at bounding box center [570, 247] width 118 height 9
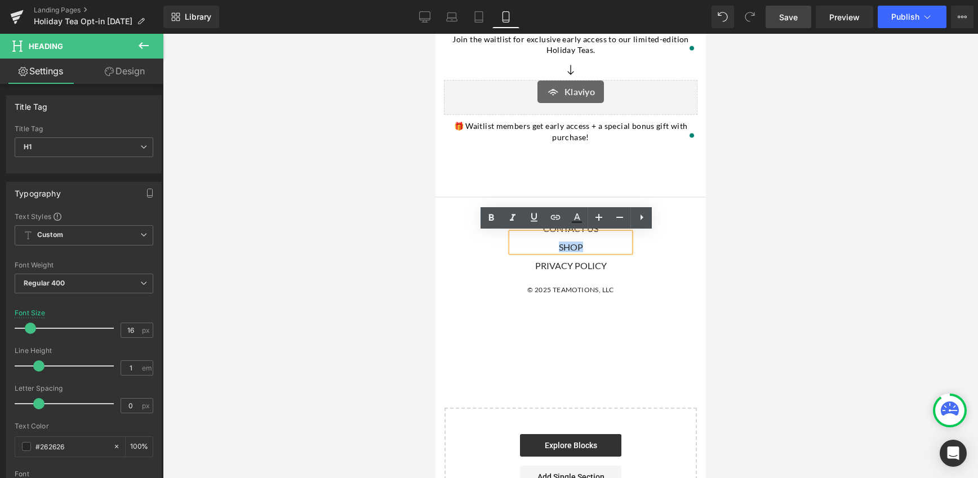
drag, startPoint x: 582, startPoint y: 247, endPoint x: 553, endPoint y: 249, distance: 29.3
click at [553, 249] on h1 "Shop" at bounding box center [570, 247] width 118 height 9
click at [556, 217] on icon at bounding box center [556, 217] width 10 height 5
click at [480, 272] on input "text" at bounding box center [487, 271] width 174 height 28
paste input "https://teamotionstea.com/collections/all"
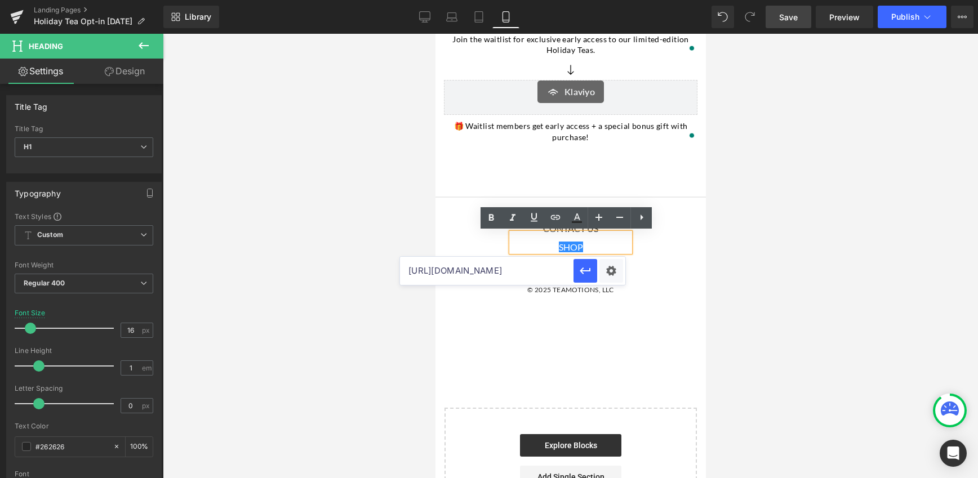
scroll to position [0, 13]
type input "https://teamotionstea.com/collections/all"
click at [589, 274] on icon "button" at bounding box center [586, 271] width 14 height 14
click at [774, 283] on div at bounding box center [570, 256] width 815 height 445
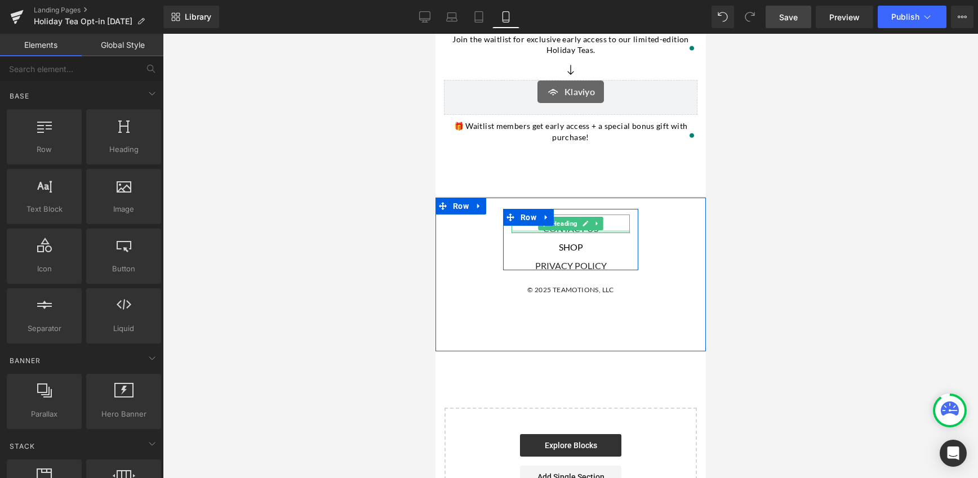
click at [614, 231] on div at bounding box center [570, 231] width 118 height 3
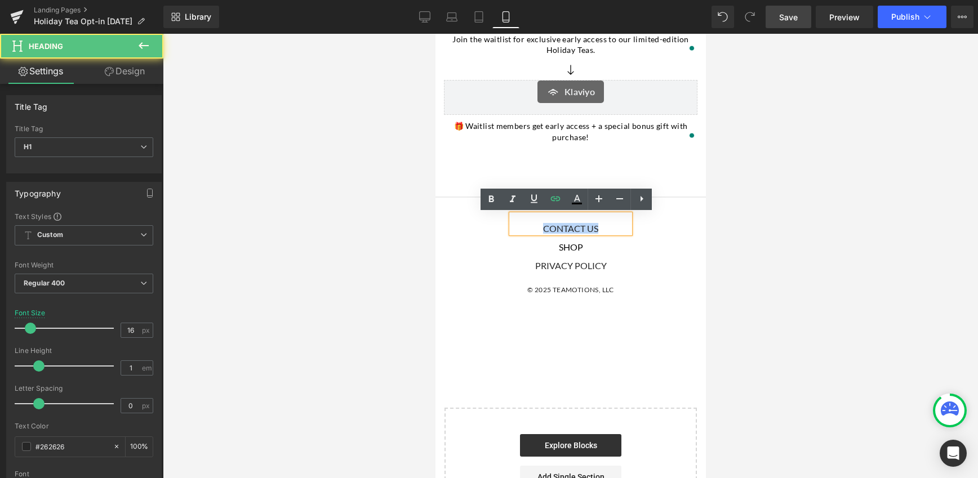
drag, startPoint x: 559, startPoint y: 226, endPoint x: 538, endPoint y: 226, distance: 22.0
click at [538, 226] on h1 "Contact us" at bounding box center [570, 228] width 118 height 9
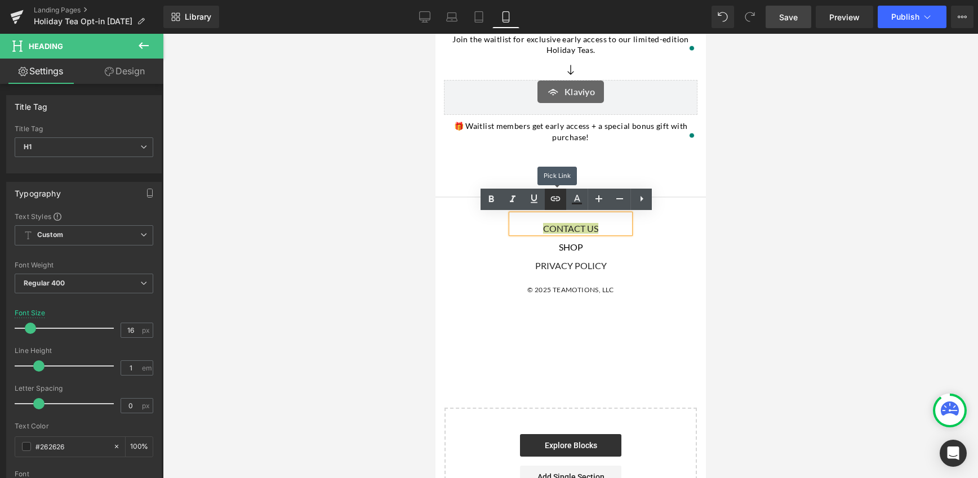
click at [554, 202] on icon at bounding box center [556, 199] width 14 height 14
click at [542, 251] on input "text" at bounding box center [487, 252] width 174 height 28
paste input "https://teamotionstea.com/pages/contact-us"
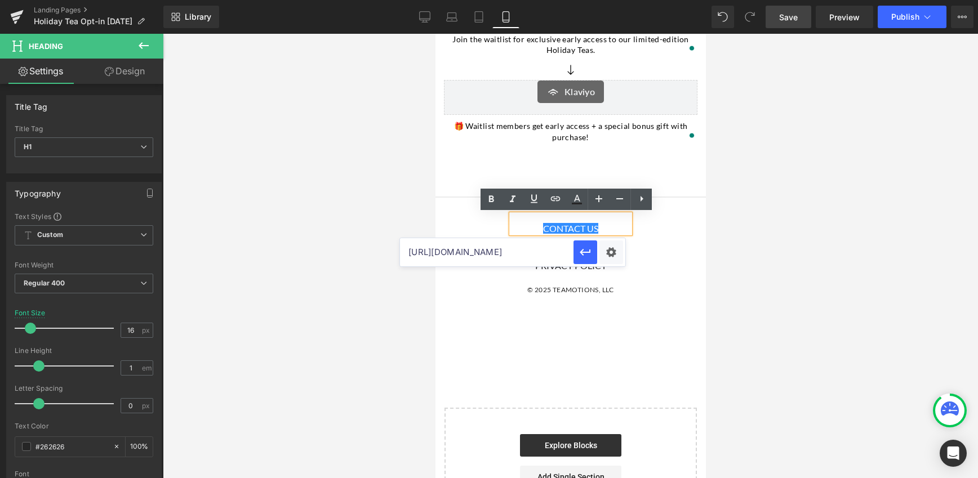
scroll to position [0, 29]
type input "https://teamotionstea.com/pages/contact-us"
drag, startPoint x: 588, startPoint y: 255, endPoint x: 153, endPoint y: 221, distance: 436.8
click at [588, 255] on icon "button" at bounding box center [586, 253] width 14 height 14
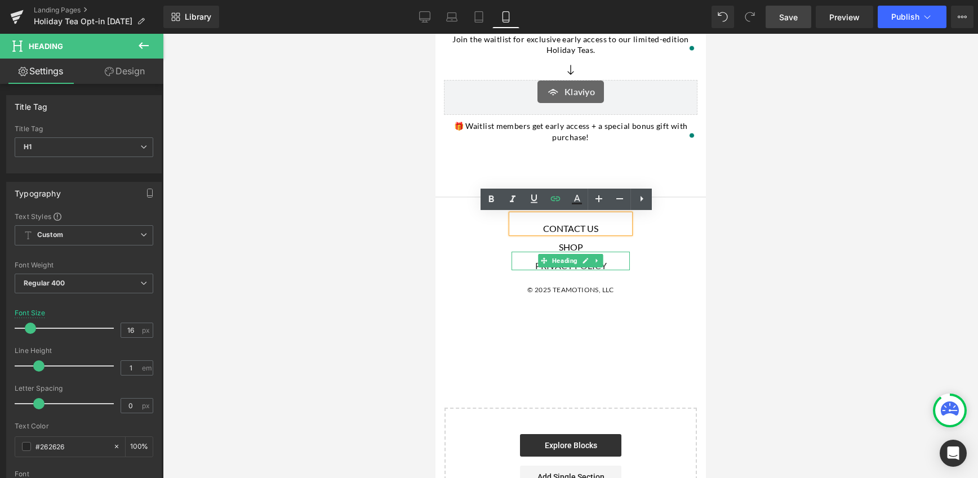
click at [609, 266] on h1 "Privacy Policy" at bounding box center [570, 265] width 118 height 9
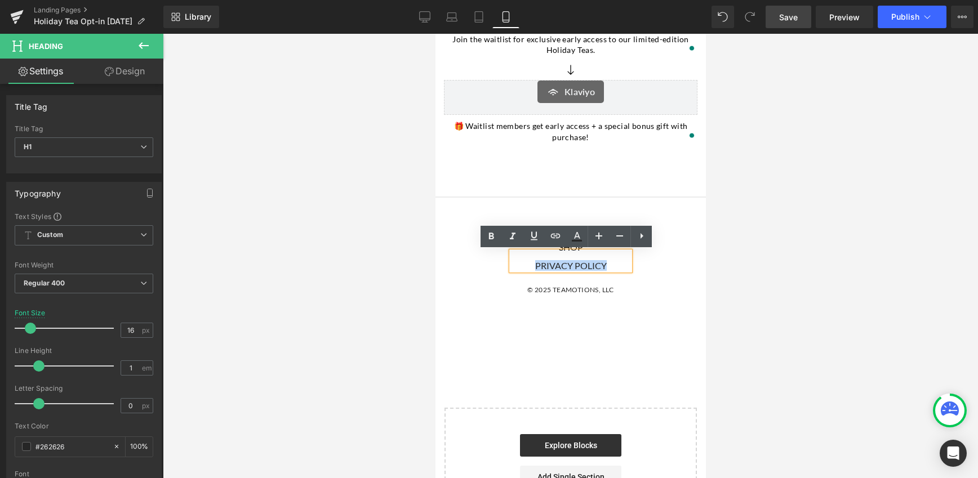
drag, startPoint x: 603, startPoint y: 266, endPoint x: 532, endPoint y: 266, distance: 70.4
click at [532, 266] on h1 "Privacy Policy" at bounding box center [570, 265] width 118 height 9
click at [555, 241] on icon at bounding box center [556, 236] width 14 height 14
click at [545, 292] on input "text" at bounding box center [487, 290] width 174 height 28
paste input "[URL][DOMAIN_NAME]"
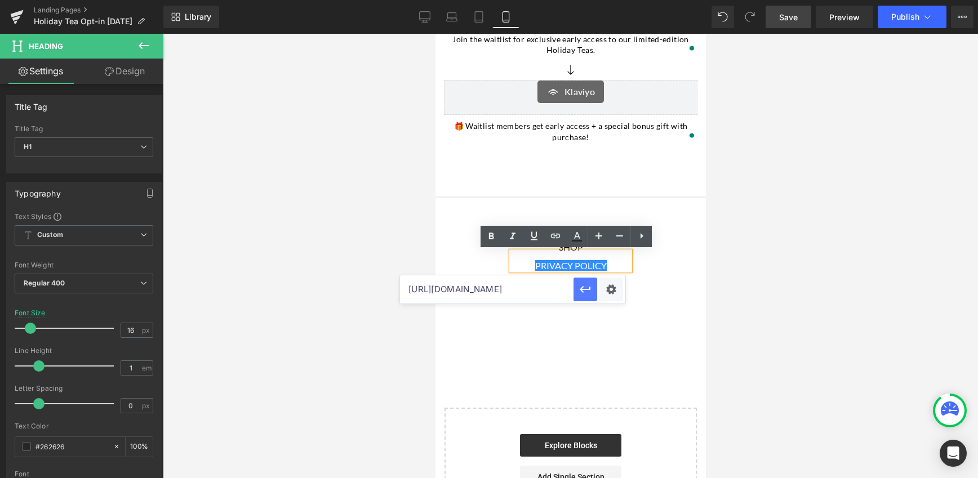
scroll to position [0, 50]
type input "[URL][DOMAIN_NAME]"
click at [589, 294] on icon "button" at bounding box center [586, 290] width 14 height 14
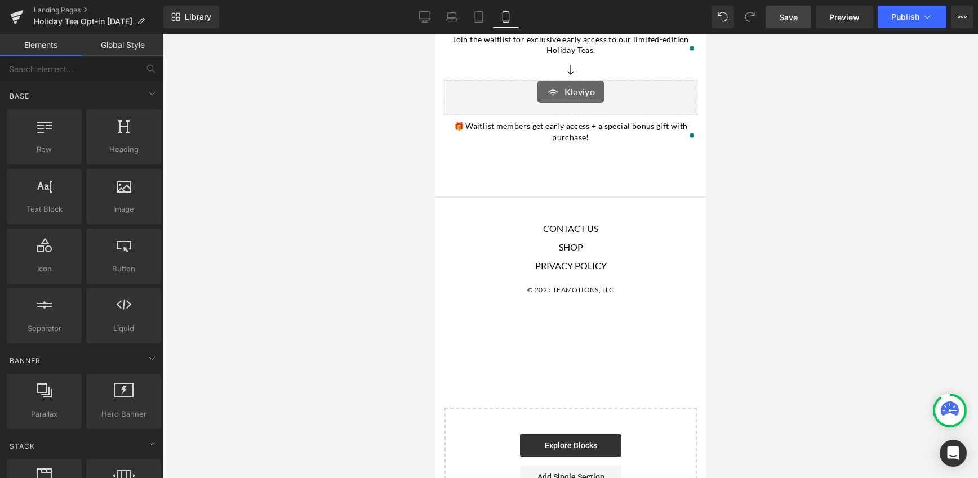
click at [741, 319] on div at bounding box center [570, 256] width 815 height 445
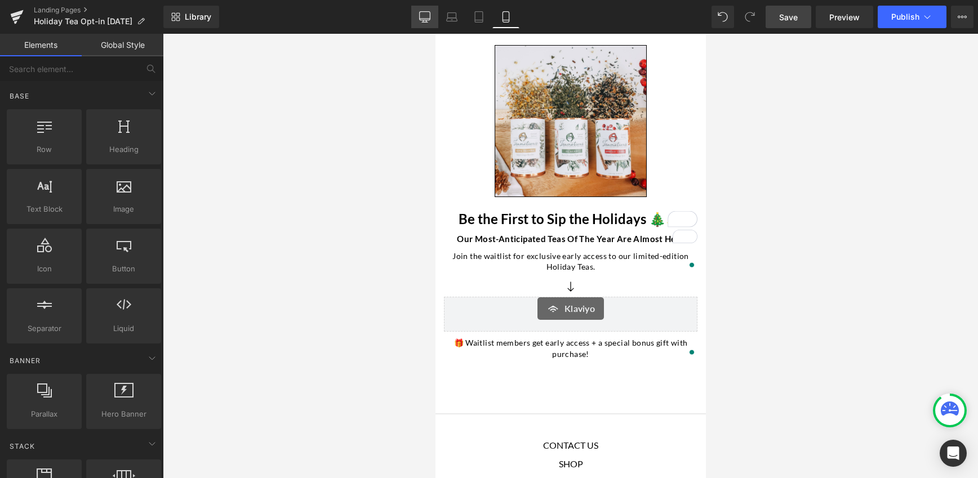
click at [423, 15] on icon at bounding box center [424, 16] width 11 height 11
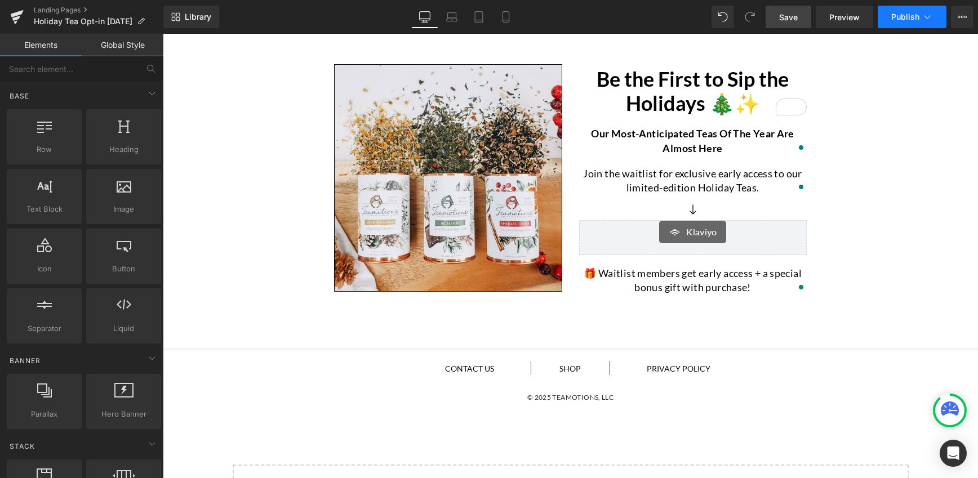
click at [917, 24] on button "Publish" at bounding box center [912, 17] width 69 height 23
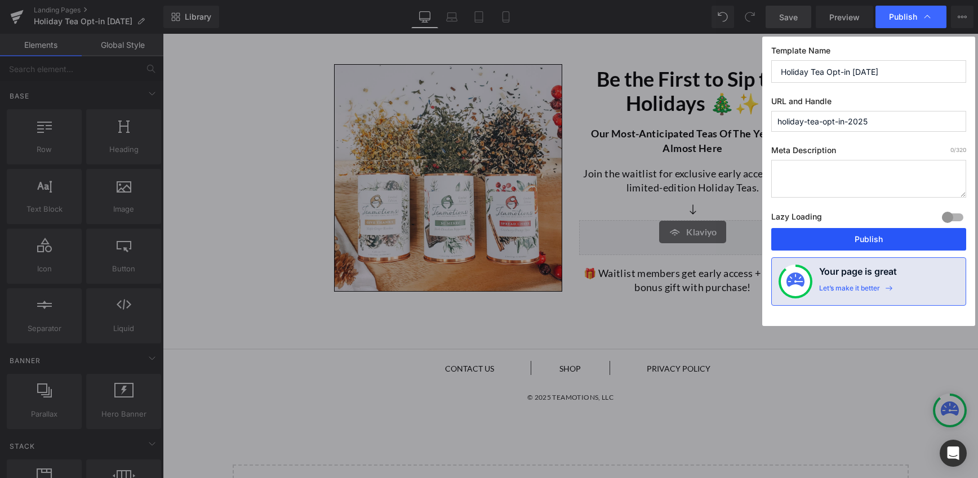
click at [886, 238] on button "Publish" at bounding box center [868, 239] width 195 height 23
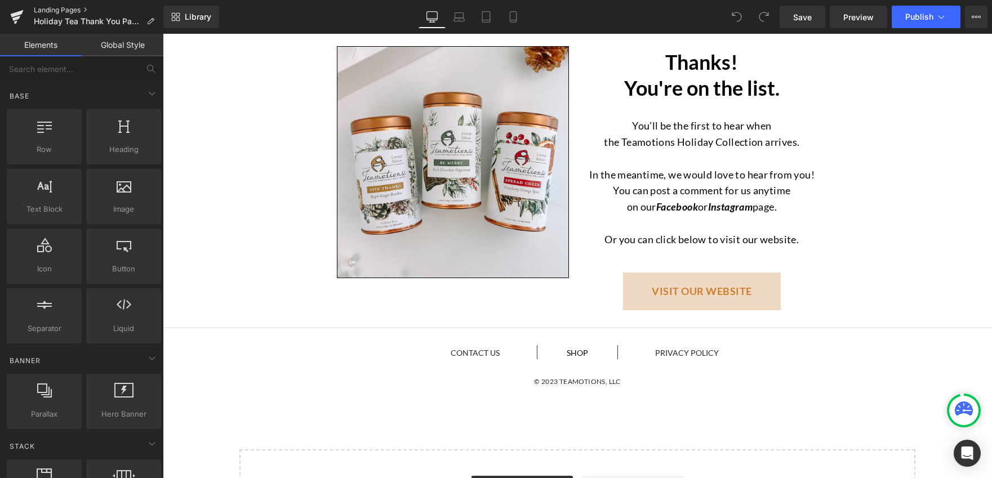
click at [63, 10] on link "Landing Pages" at bounding box center [99, 10] width 130 height 9
